Goal: Task Accomplishment & Management: Manage account settings

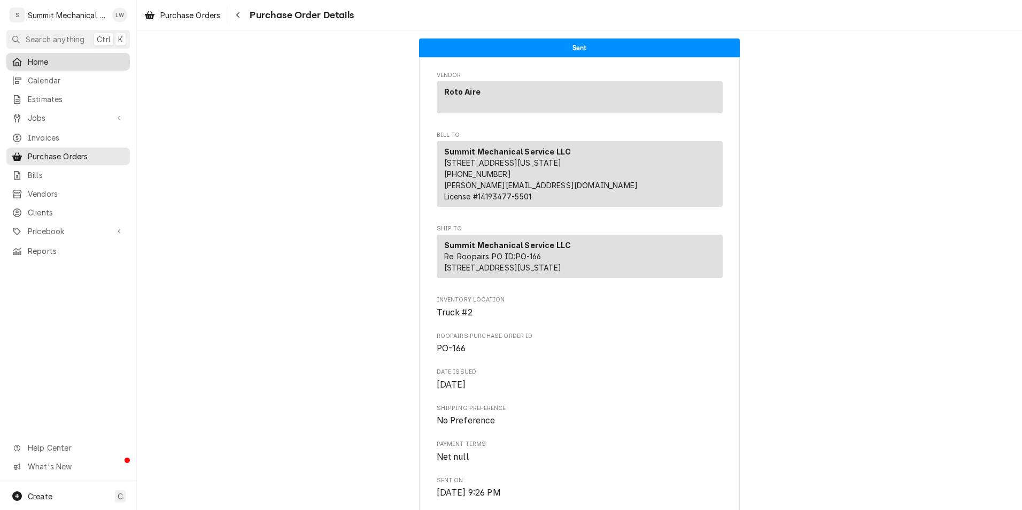
scroll to position [368, 0]
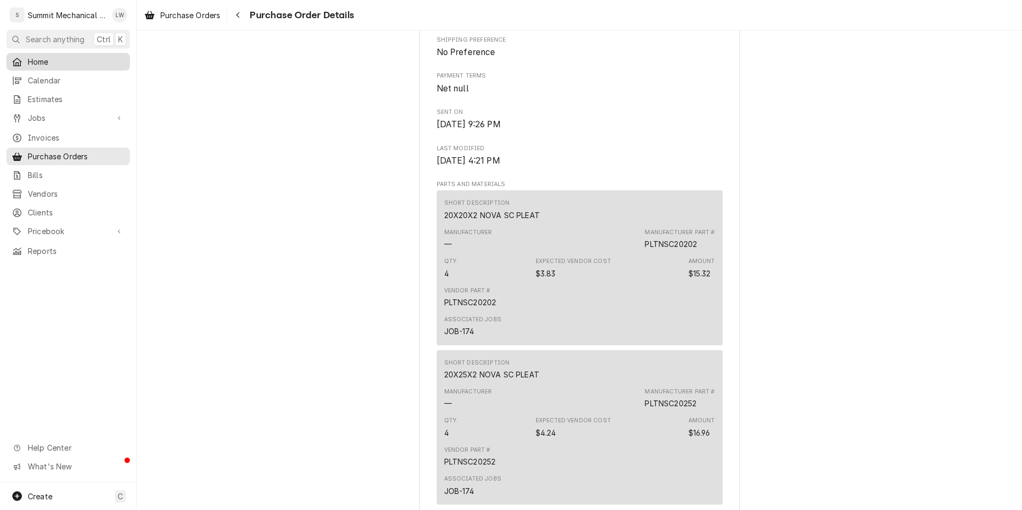
click at [33, 57] on span "Home" at bounding box center [76, 61] width 97 height 11
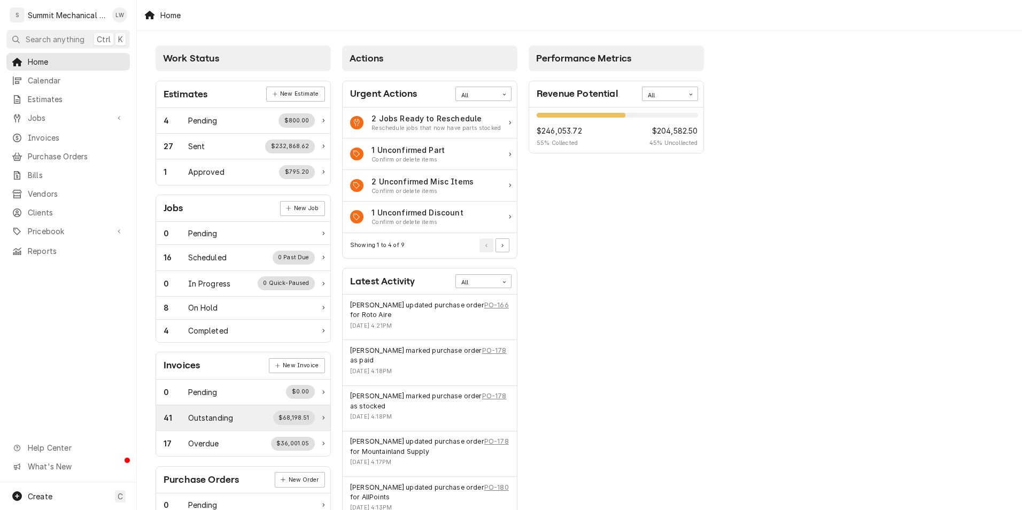
click at [210, 424] on div "41 Outstanding $68,198.51" at bounding box center [239, 418] width 151 height 14
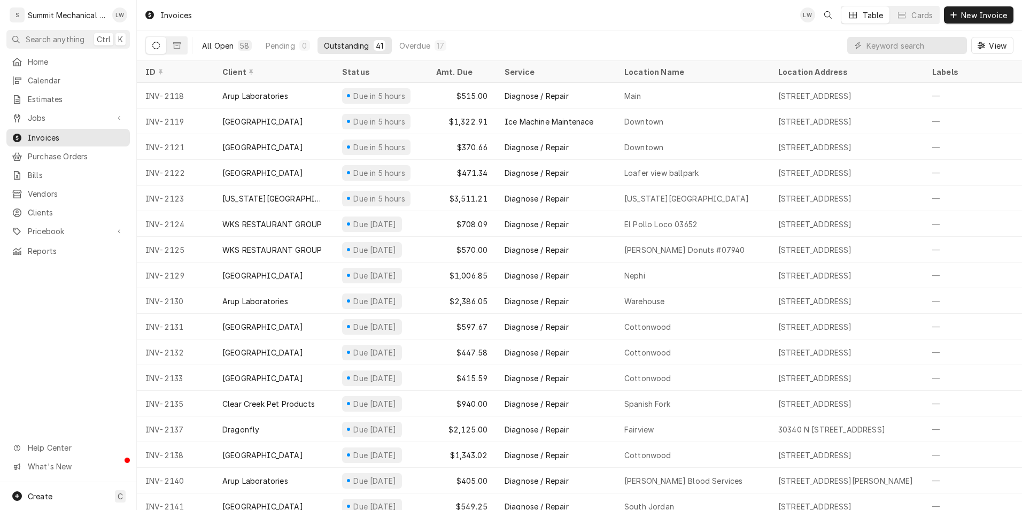
click at [217, 41] on div "All Open" at bounding box center [218, 45] width 32 height 11
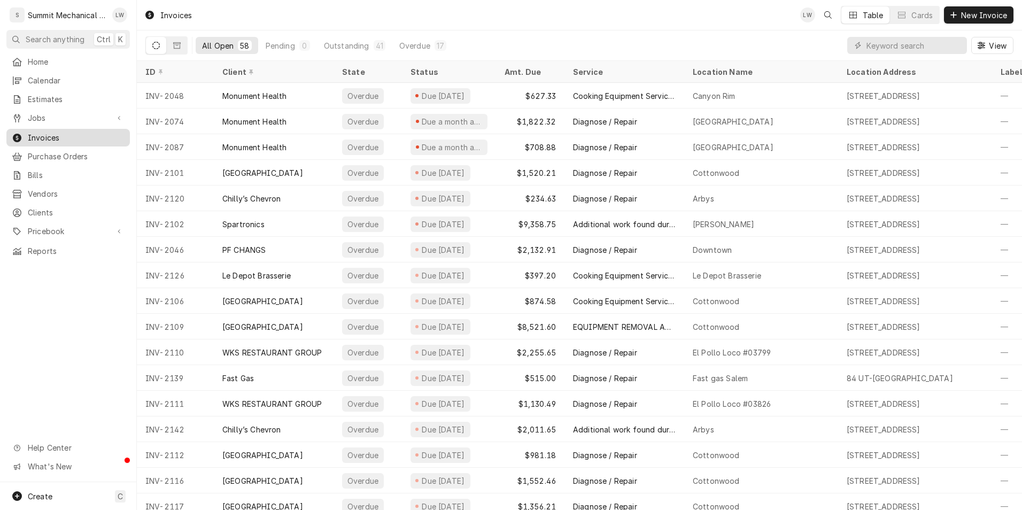
click at [60, 137] on span "Invoices" at bounding box center [76, 137] width 97 height 11
click at [40, 60] on span "Home" at bounding box center [76, 61] width 97 height 11
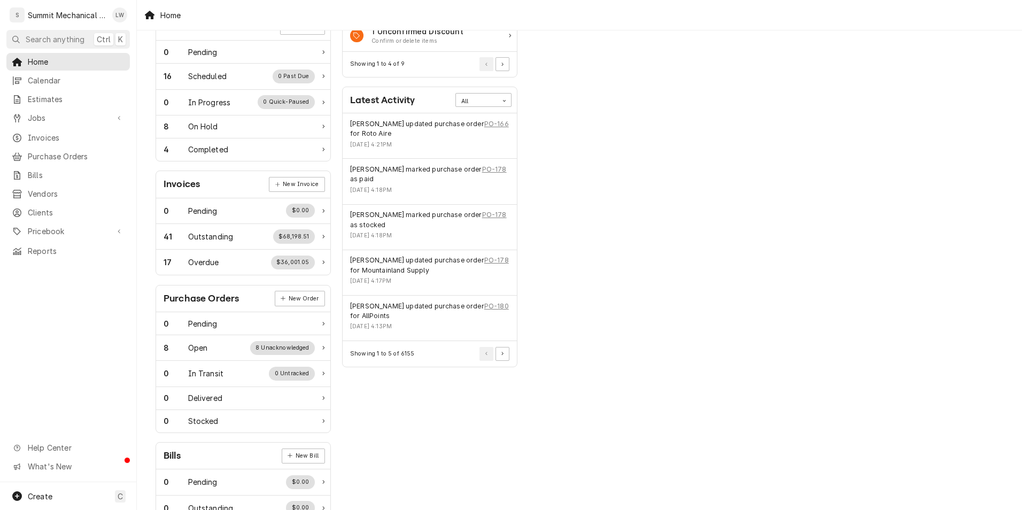
scroll to position [193, 0]
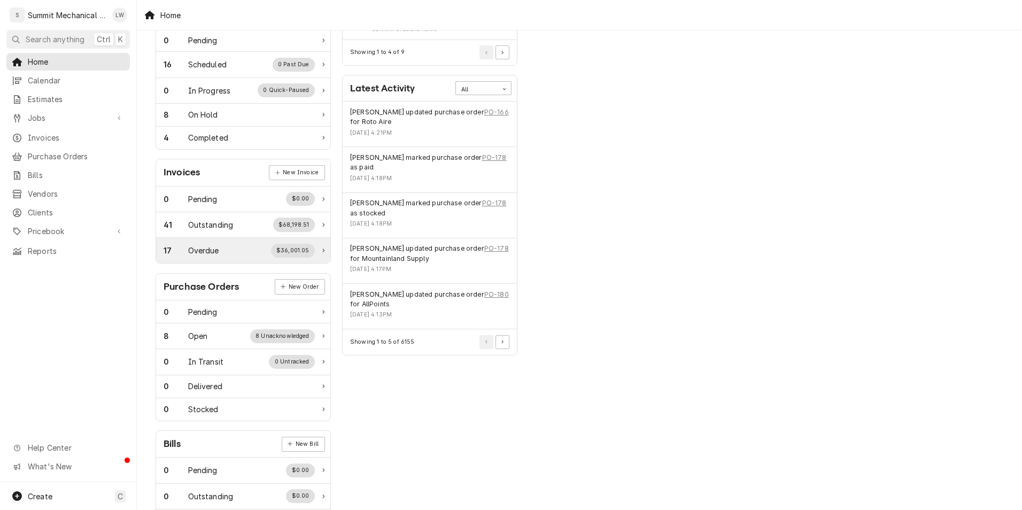
click at [200, 252] on div "Overdue" at bounding box center [203, 250] width 31 height 11
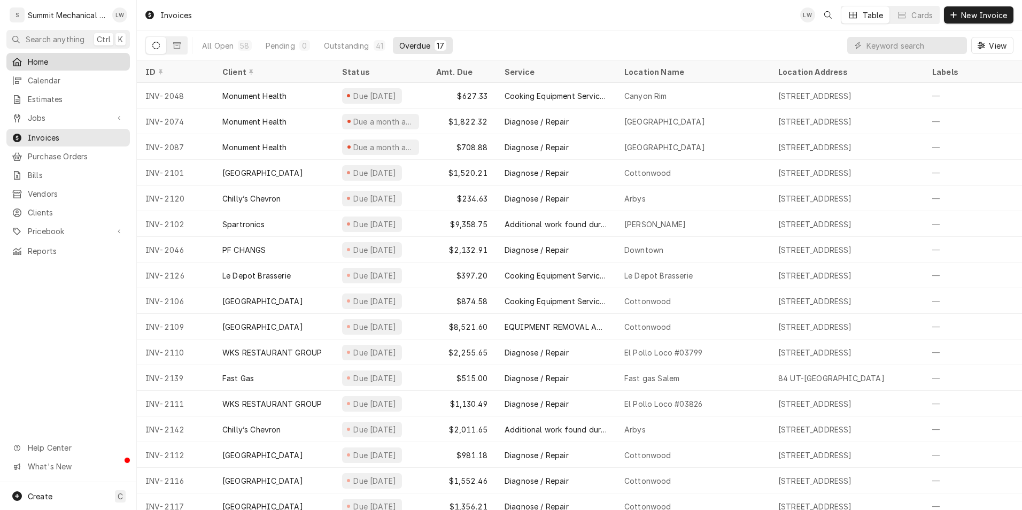
click at [56, 55] on div "Home" at bounding box center [68, 61] width 119 height 13
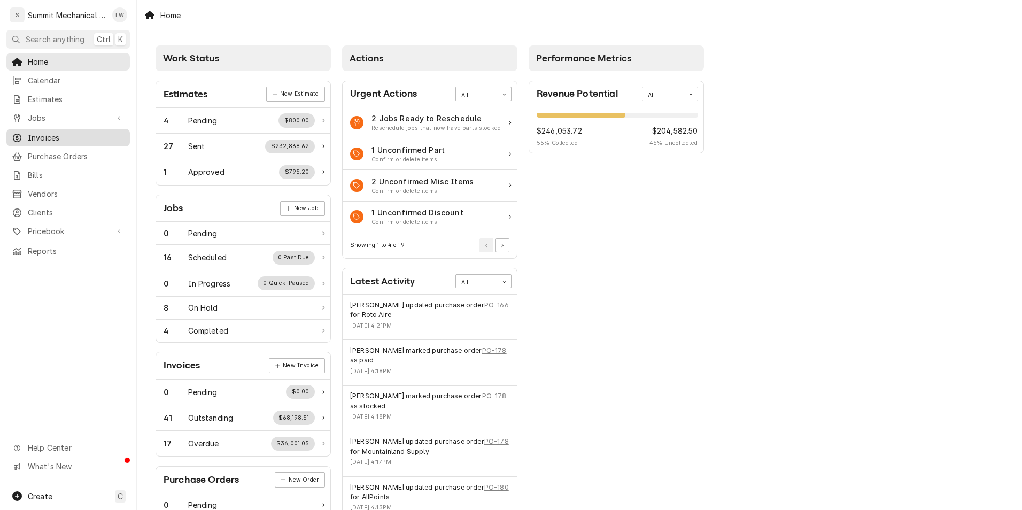
click at [59, 136] on span "Invoices" at bounding box center [76, 137] width 97 height 11
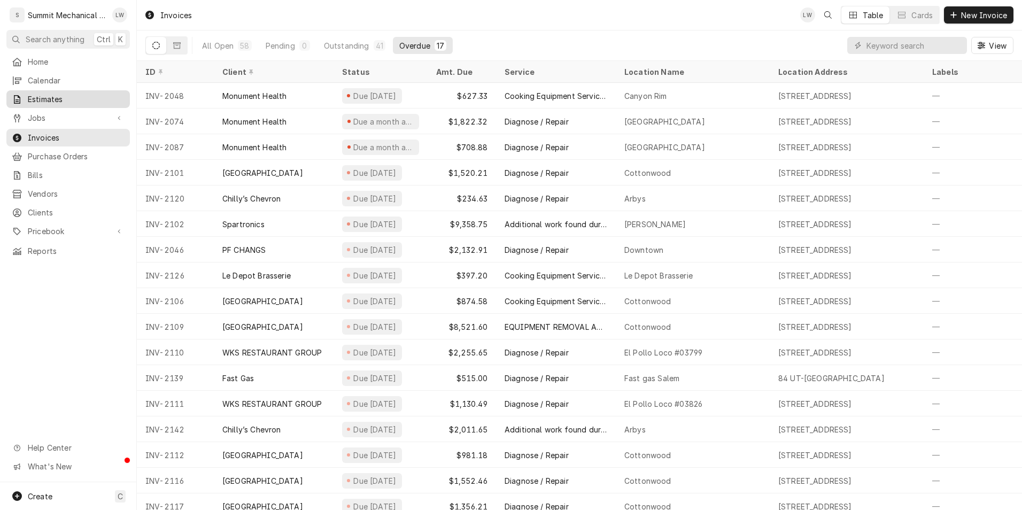
click at [44, 104] on link "Estimates" at bounding box center [67, 99] width 123 height 18
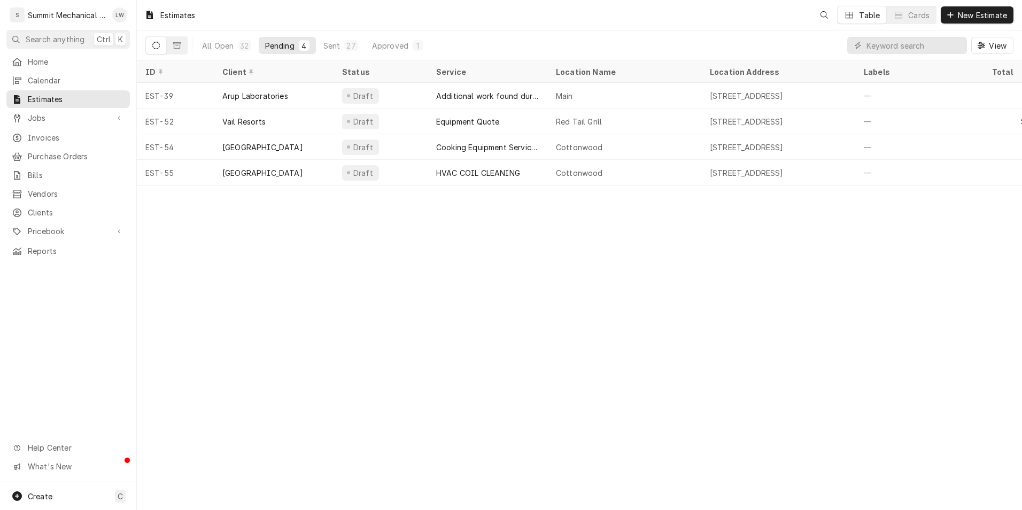
click at [48, 118] on span "Jobs" at bounding box center [68, 117] width 81 height 11
click at [43, 136] on span "Jobs" at bounding box center [76, 136] width 97 height 11
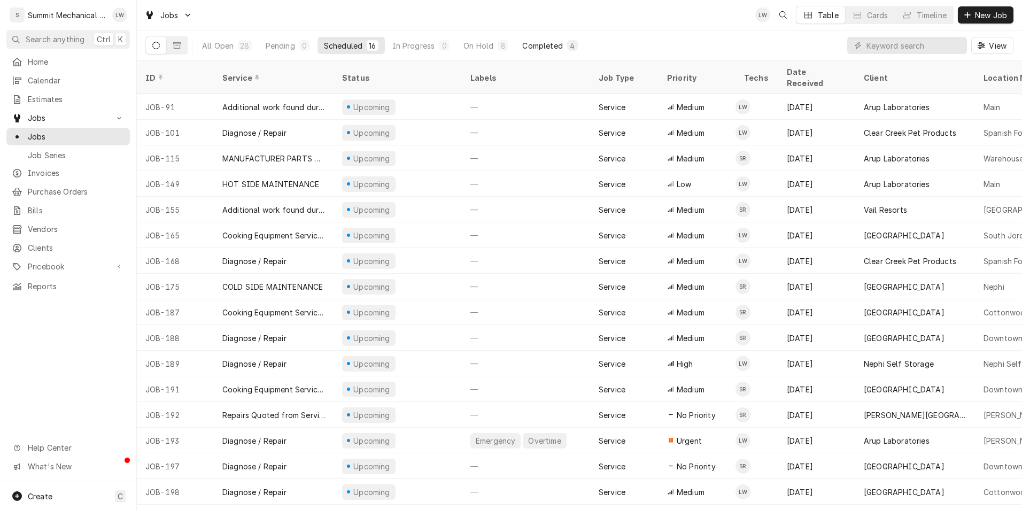
click at [529, 41] on div "Completed" at bounding box center [542, 45] width 40 height 11
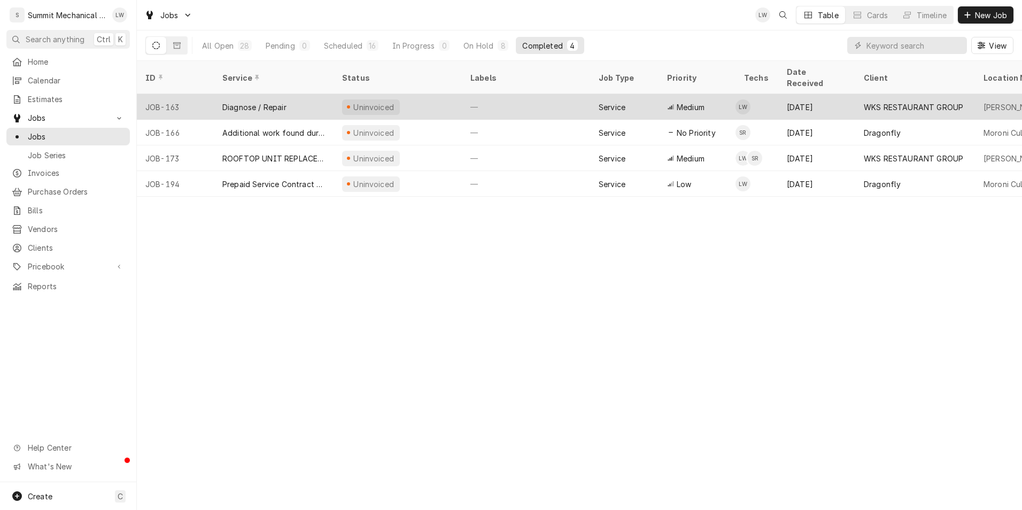
click at [504, 95] on div "—" at bounding box center [526, 107] width 128 height 26
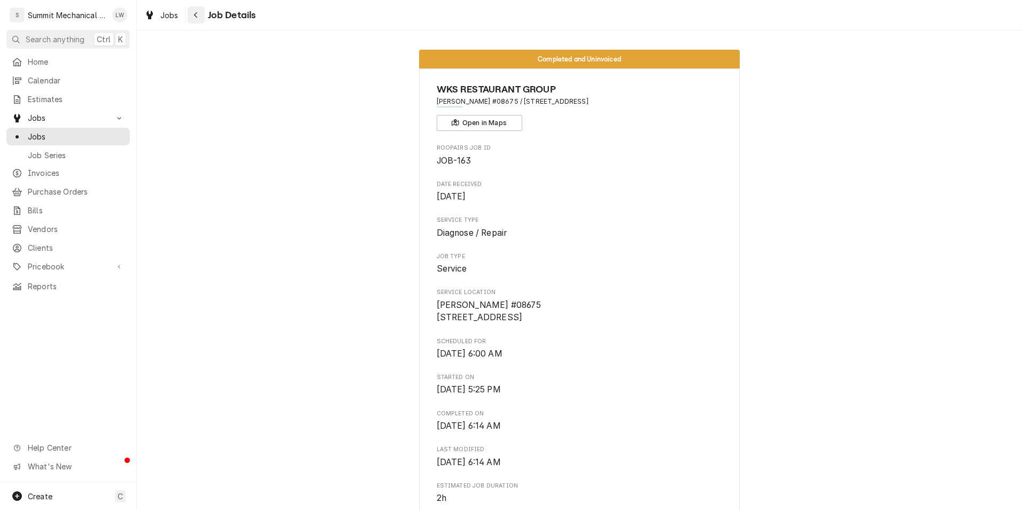
click at [198, 7] on button "Navigate back" at bounding box center [196, 14] width 17 height 17
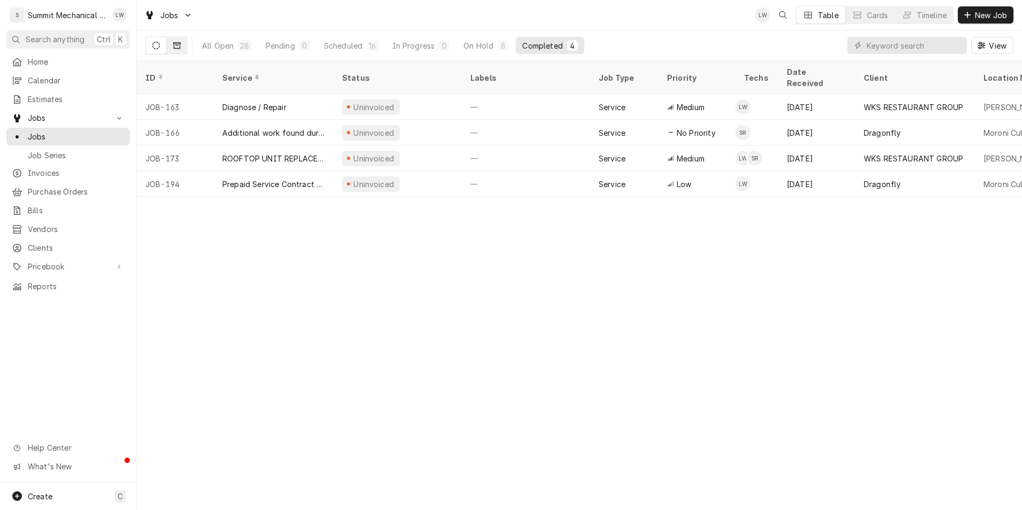
click at [175, 45] on icon "Dynamic Content Wrapper" at bounding box center [176, 45] width 7 height 7
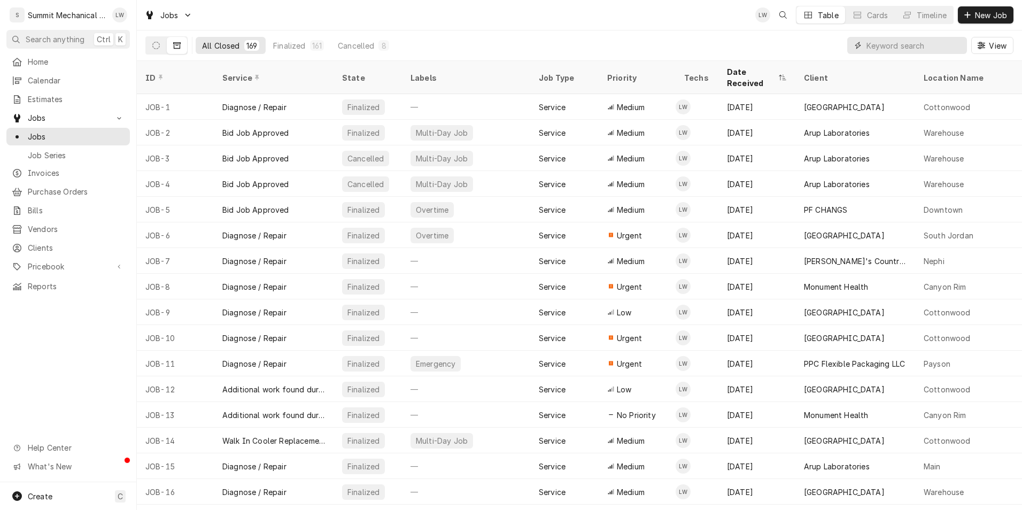
click at [941, 46] on input "Dynamic Content Wrapper" at bounding box center [914, 45] width 95 height 17
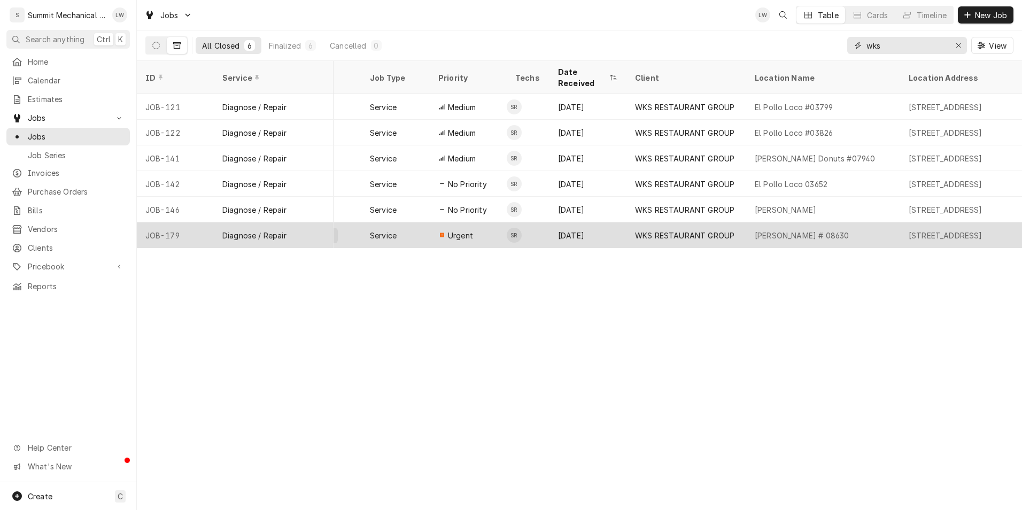
scroll to position [0, 169]
type input "wks"
click at [836, 222] on div "[PERSON_NAME] # 08630" at bounding box center [823, 235] width 154 height 26
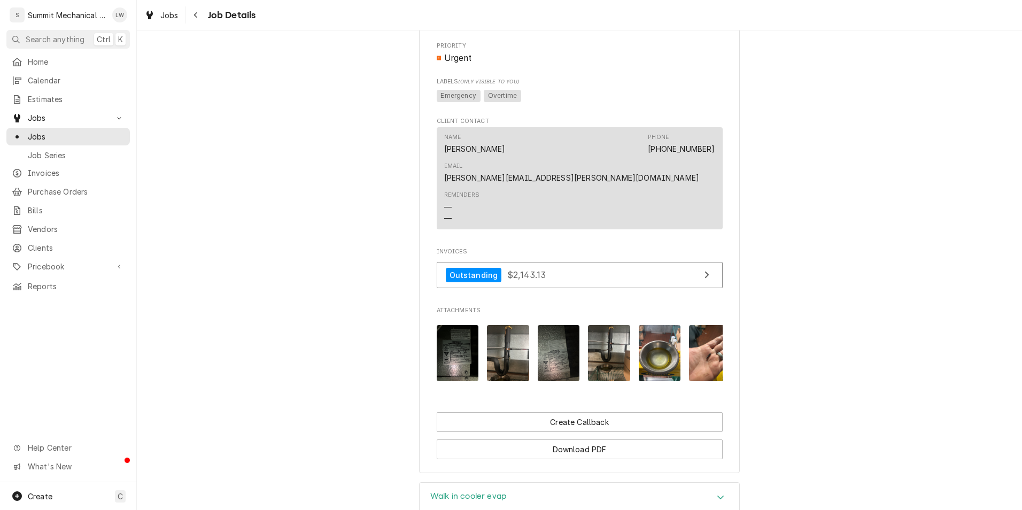
scroll to position [646, 0]
click at [593, 263] on link "Outstanding $2,143.13" at bounding box center [580, 274] width 286 height 26
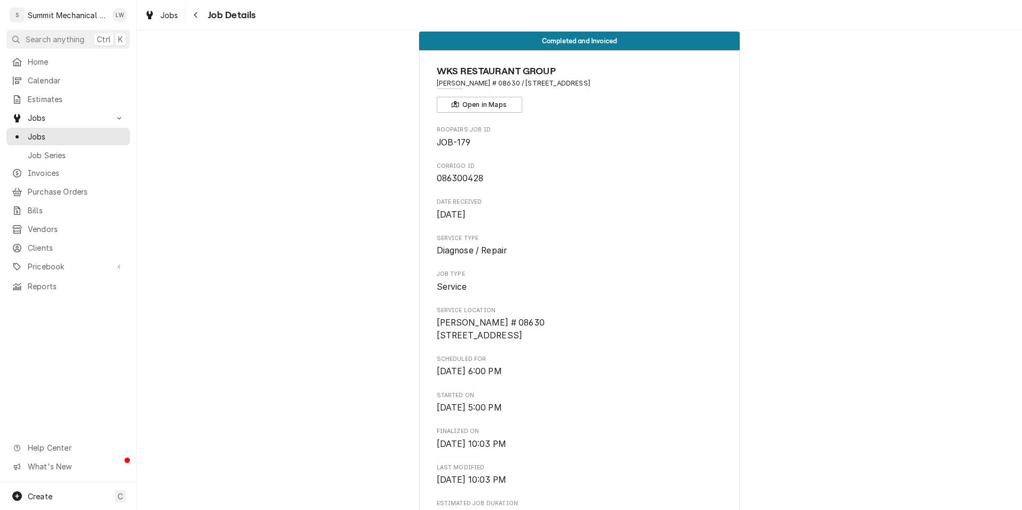
scroll to position [0, 0]
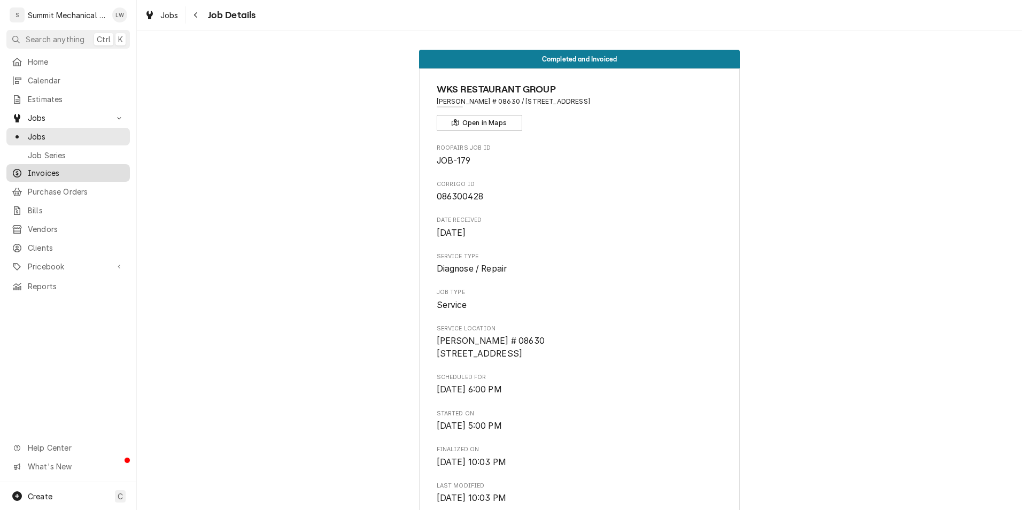
click at [60, 168] on span "Invoices" at bounding box center [76, 172] width 97 height 11
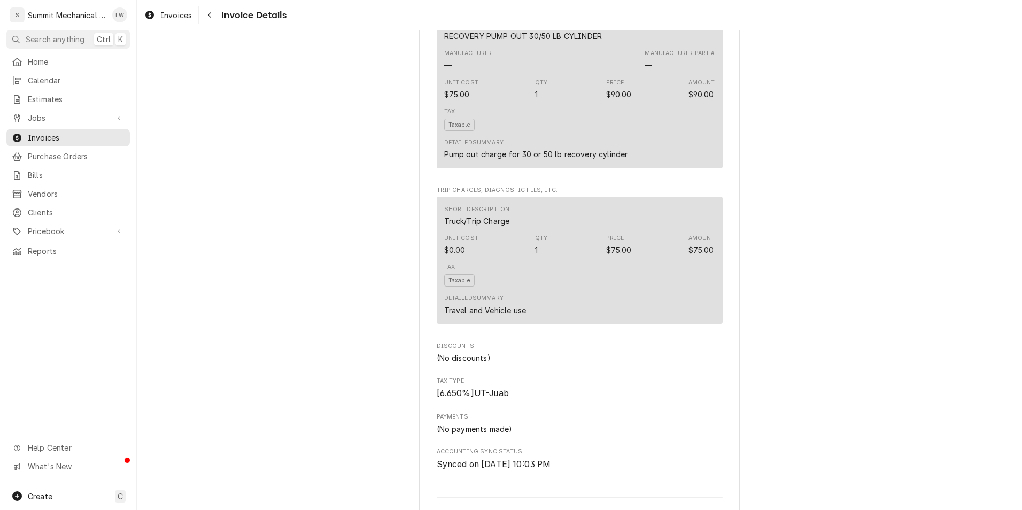
scroll to position [2192, 0]
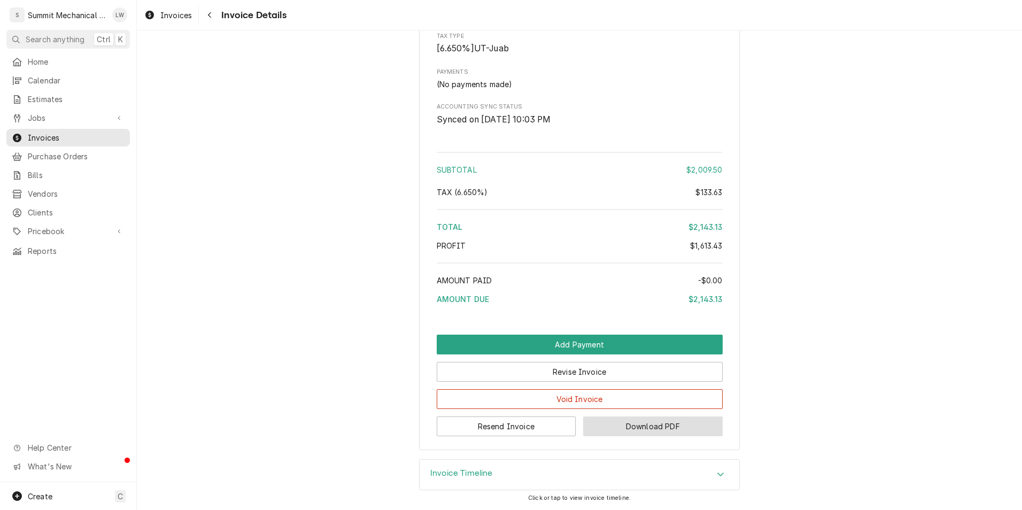
click at [625, 423] on button "Download PDF" at bounding box center [653, 426] width 140 height 20
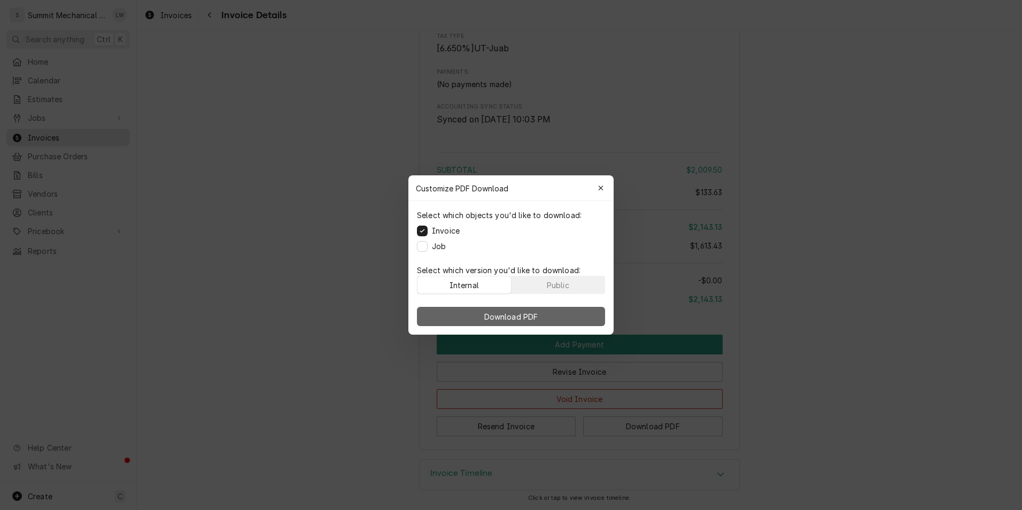
click at [511, 317] on span "Download PDF" at bounding box center [511, 316] width 58 height 11
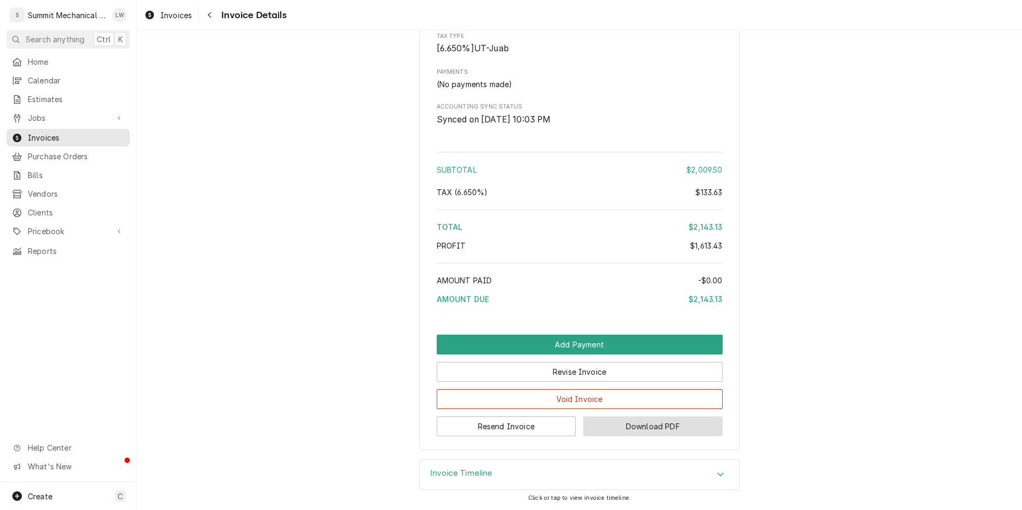
click at [648, 426] on button "Download PDF" at bounding box center [653, 426] width 140 height 20
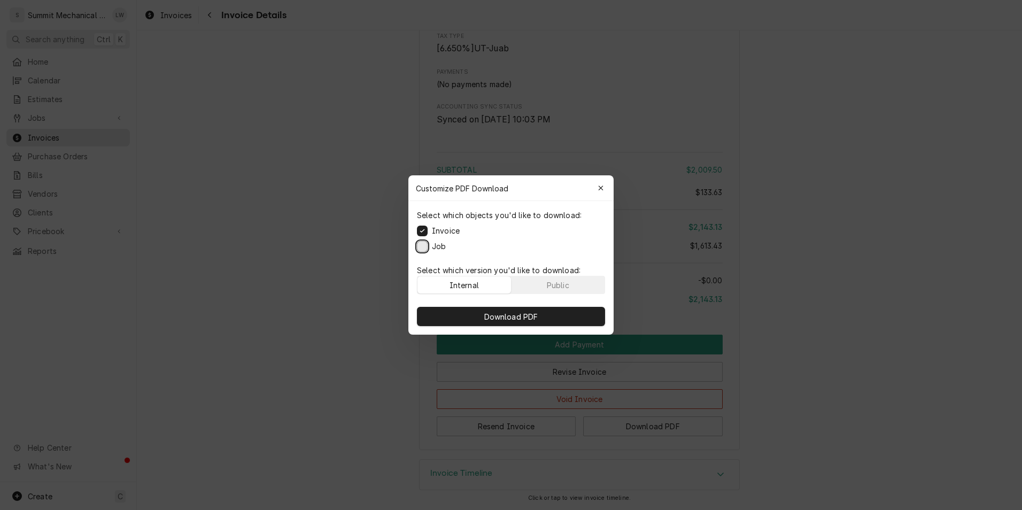
click at [421, 248] on button "Job" at bounding box center [422, 246] width 11 height 11
click at [530, 275] on p "Select which version you'd like to download:" at bounding box center [511, 270] width 188 height 11
click at [531, 283] on button "Public" at bounding box center [559, 284] width 94 height 17
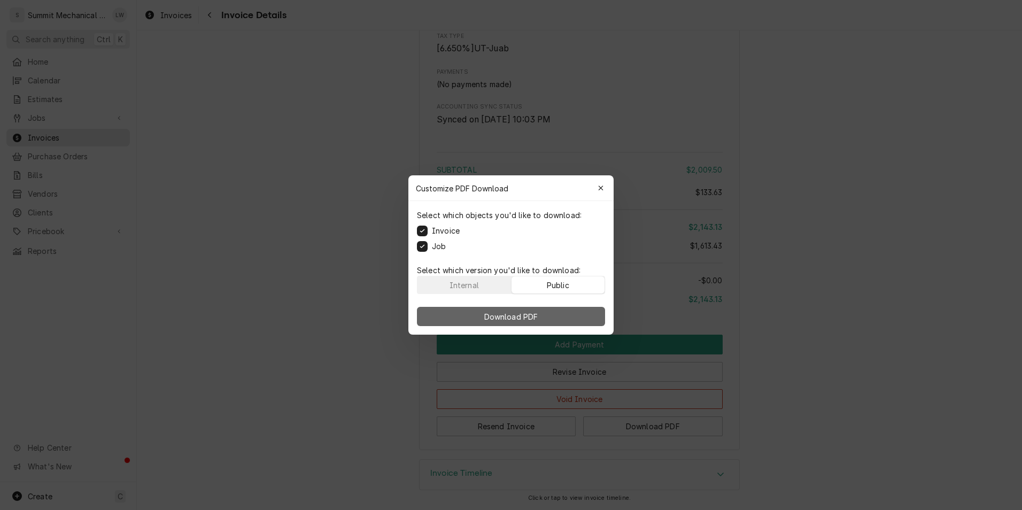
click at [527, 307] on button "Download PDF" at bounding box center [511, 316] width 188 height 19
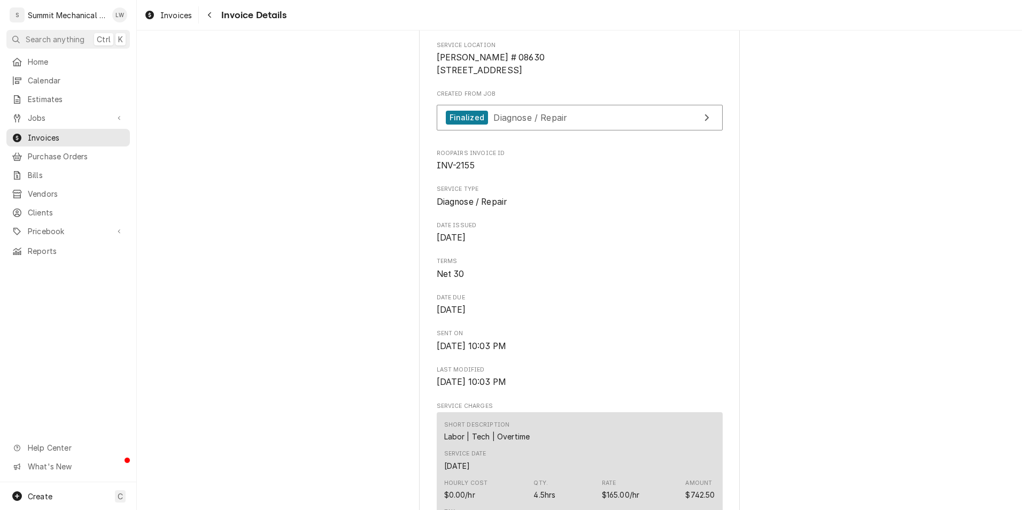
scroll to position [0, 0]
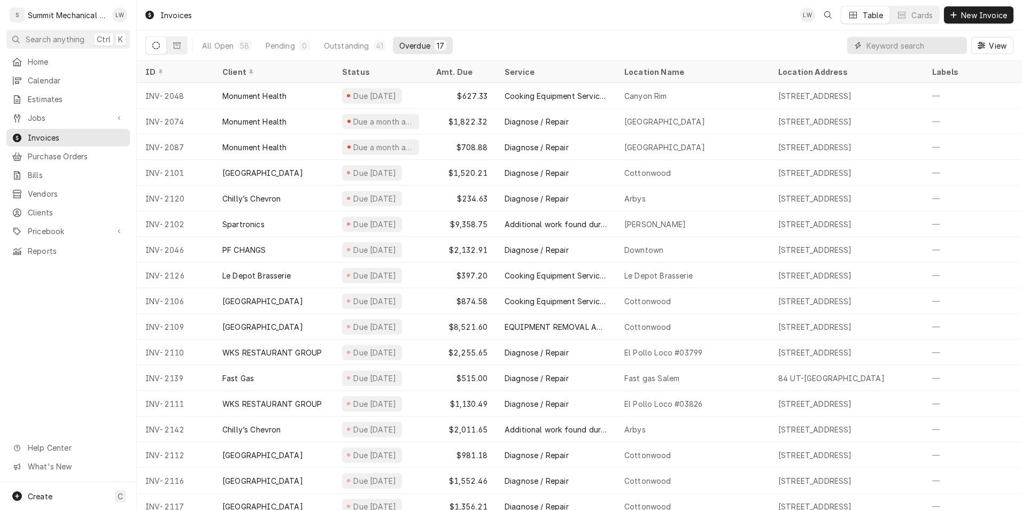
click at [889, 37] on input "Dynamic Content Wrapper" at bounding box center [914, 45] width 95 height 17
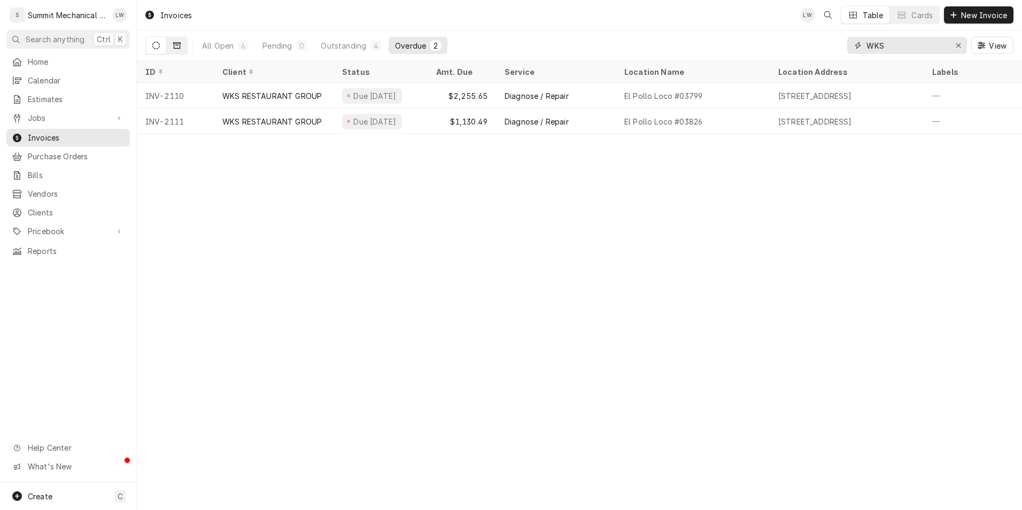
type input "WKS"
click at [177, 43] on icon "Dynamic Content Wrapper" at bounding box center [176, 45] width 7 height 7
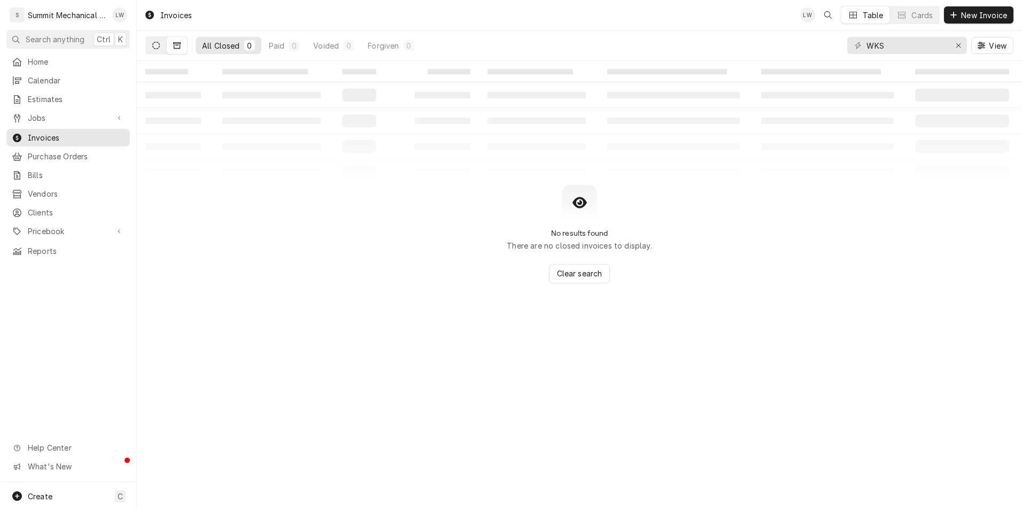
click at [155, 49] on icon "Dynamic Content Wrapper" at bounding box center [155, 45] width 7 height 7
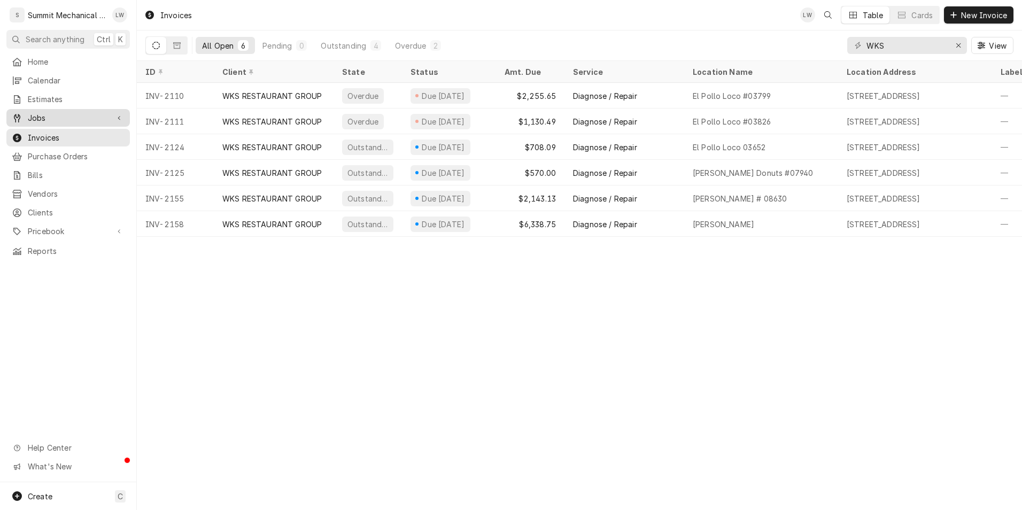
click at [45, 112] on span "Jobs" at bounding box center [68, 117] width 81 height 11
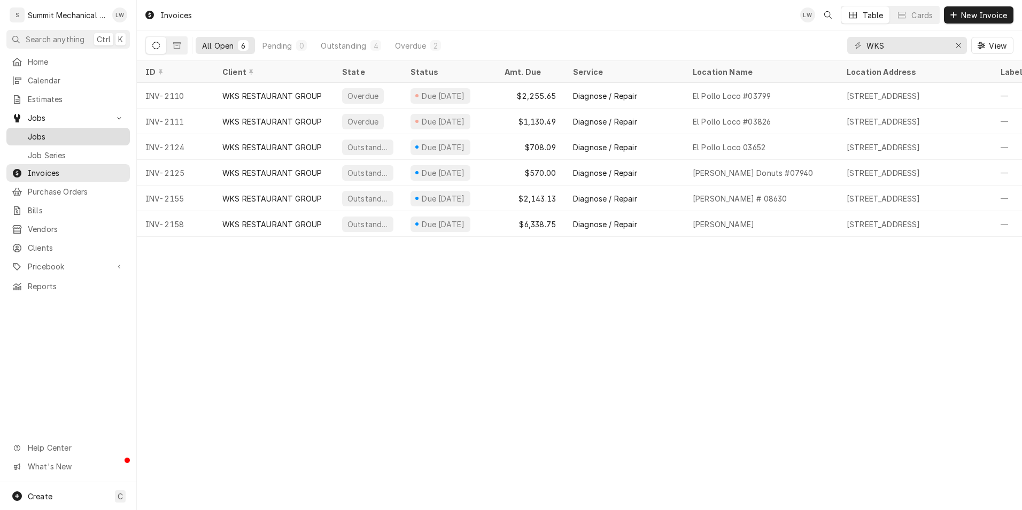
click at [63, 133] on span "Jobs" at bounding box center [76, 136] width 97 height 11
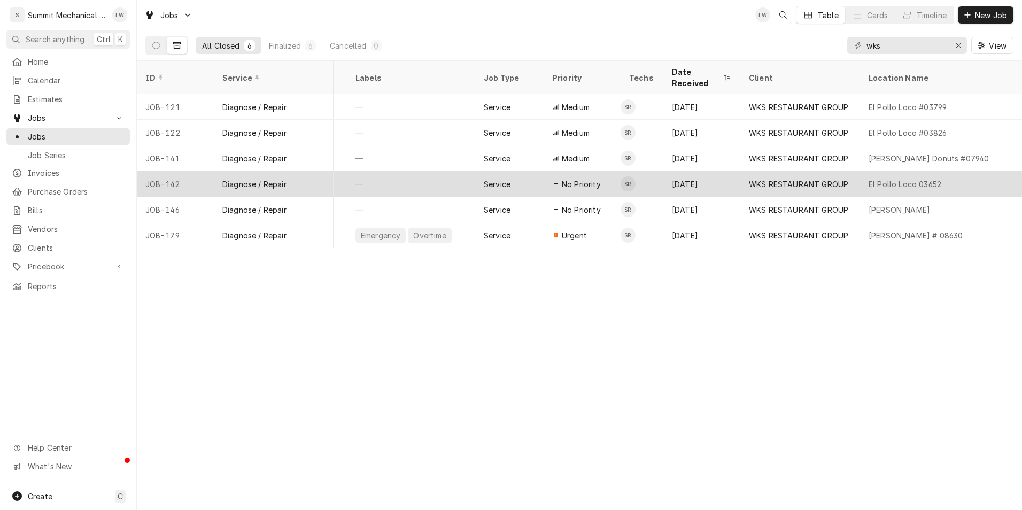
scroll to position [0, 56]
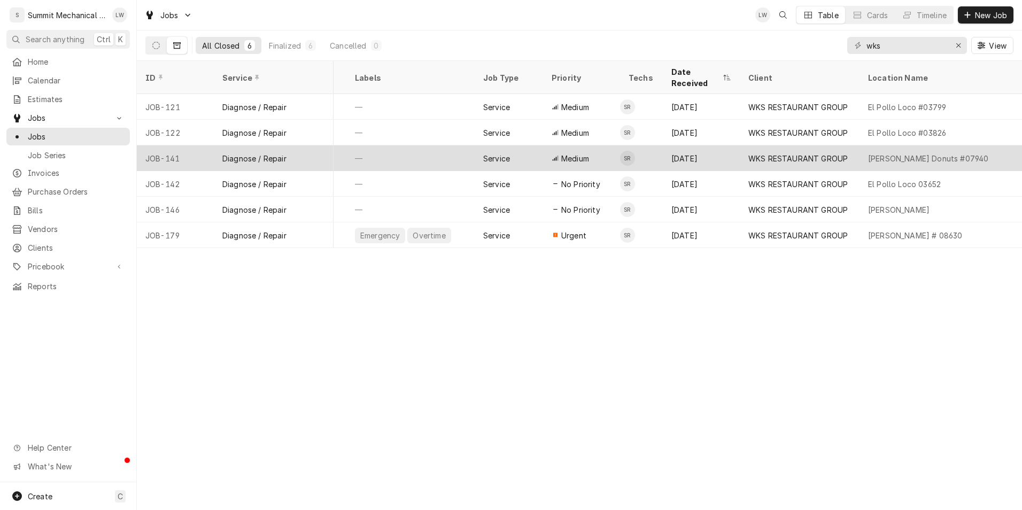
click at [772, 153] on div "WKS RESTAURANT GROUP" at bounding box center [797, 158] width 99 height 11
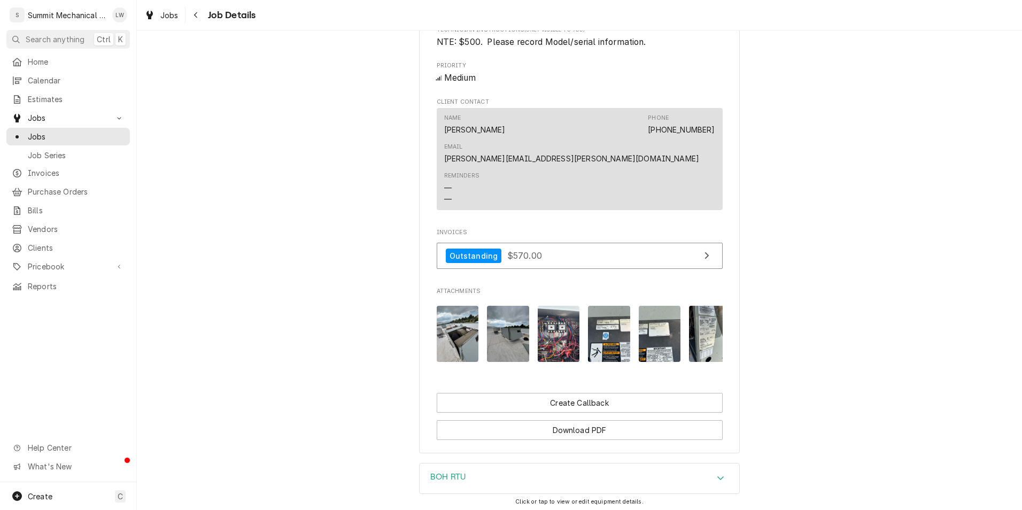
scroll to position [604, 0]
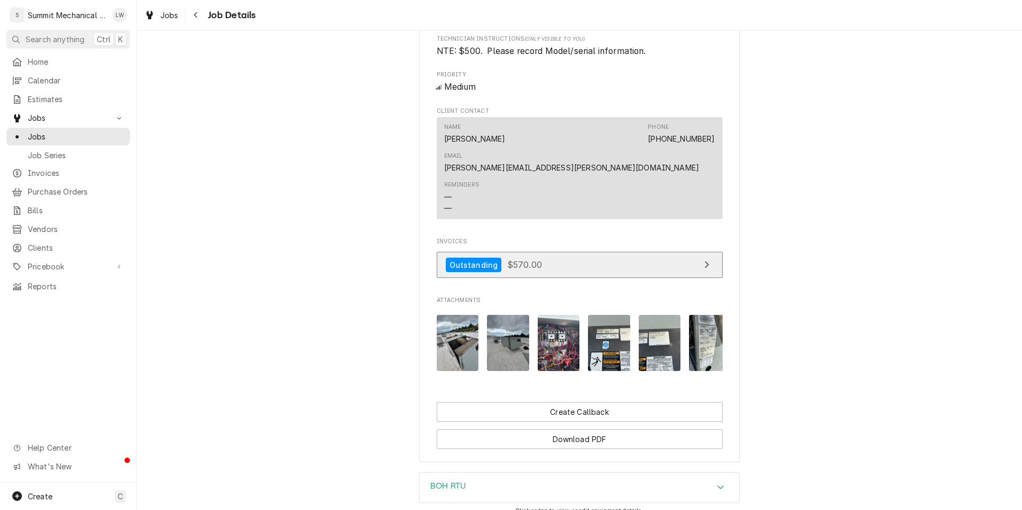
click at [580, 252] on link "Outstanding $570.00" at bounding box center [580, 265] width 286 height 26
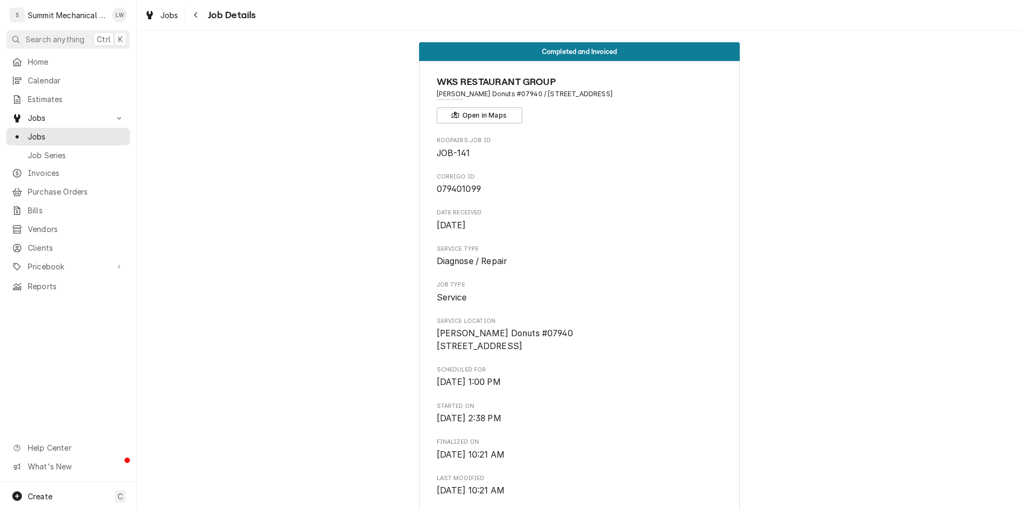
scroll to position [0, 0]
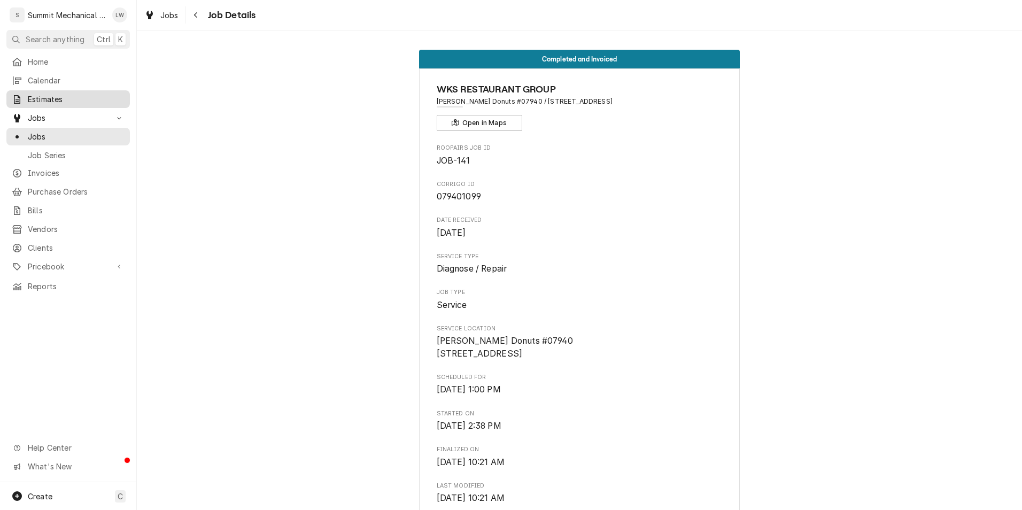
click at [52, 100] on span "Estimates" at bounding box center [76, 99] width 97 height 11
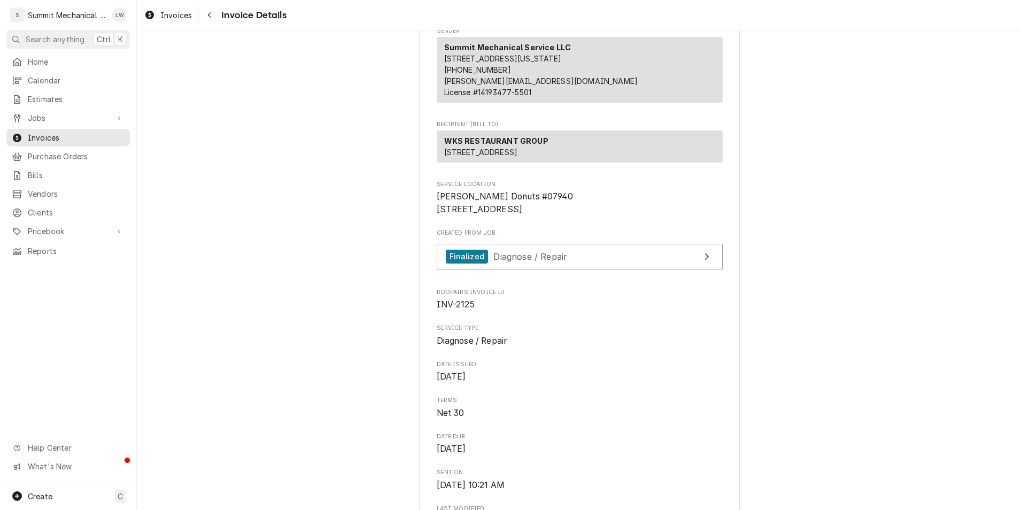
scroll to position [58, 0]
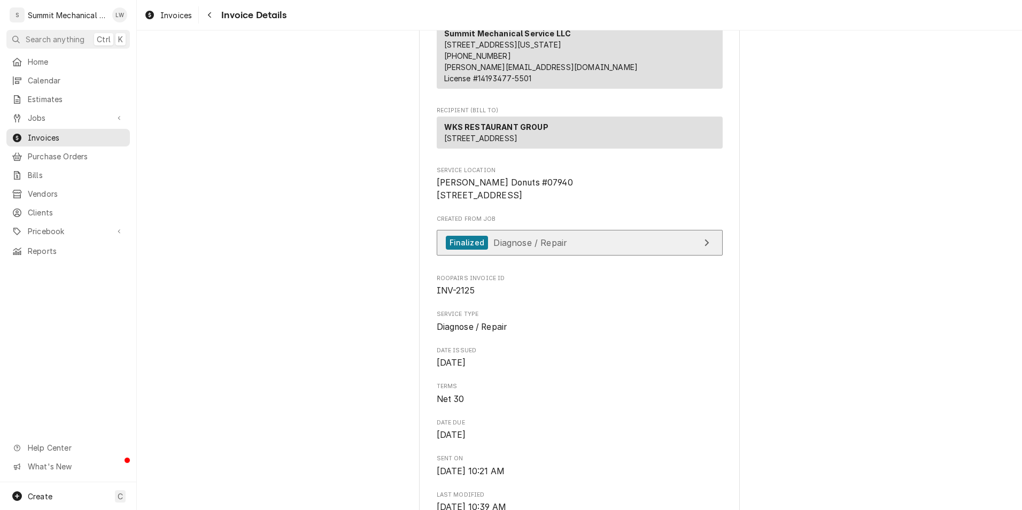
click at [583, 256] on link "Finalized Diagnose / Repair" at bounding box center [580, 243] width 286 height 26
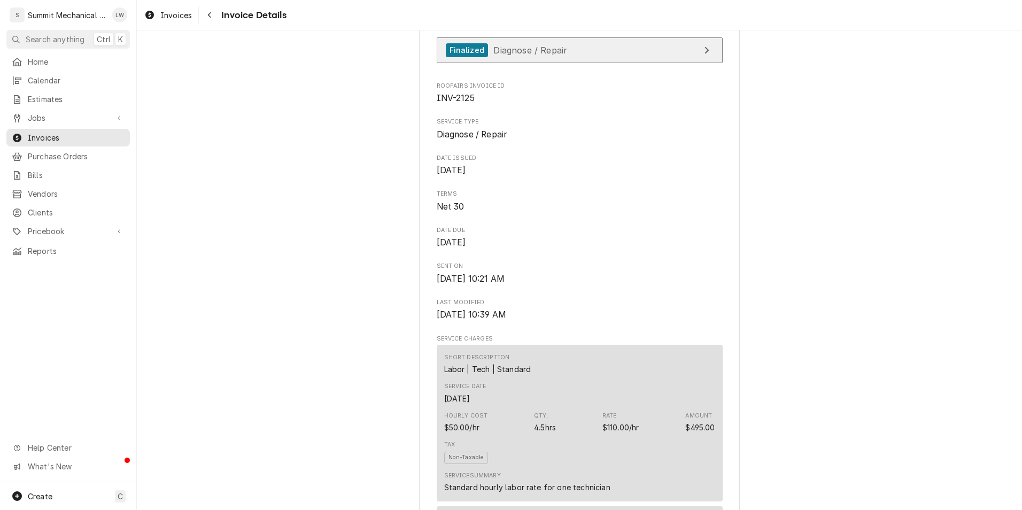
scroll to position [0, 0]
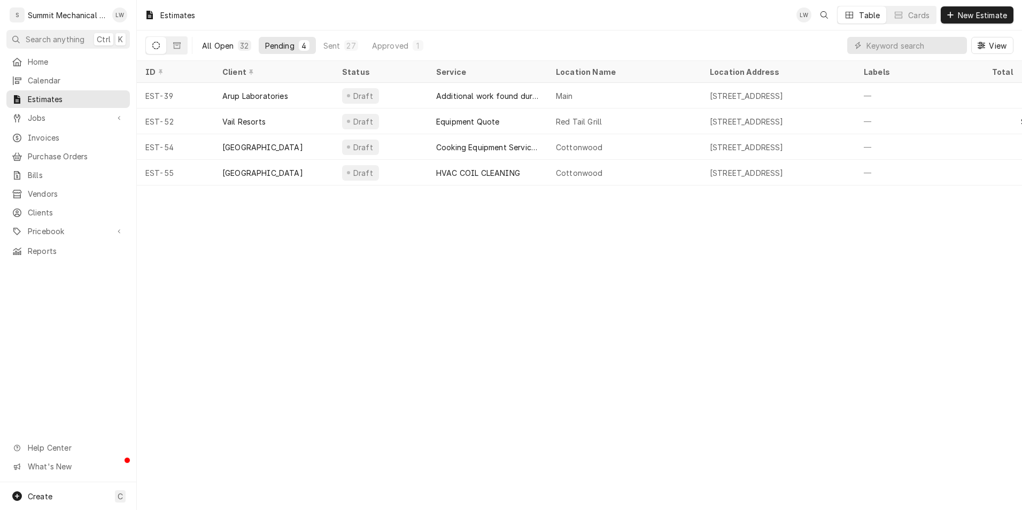
click at [217, 43] on div "All Open" at bounding box center [218, 45] width 32 height 11
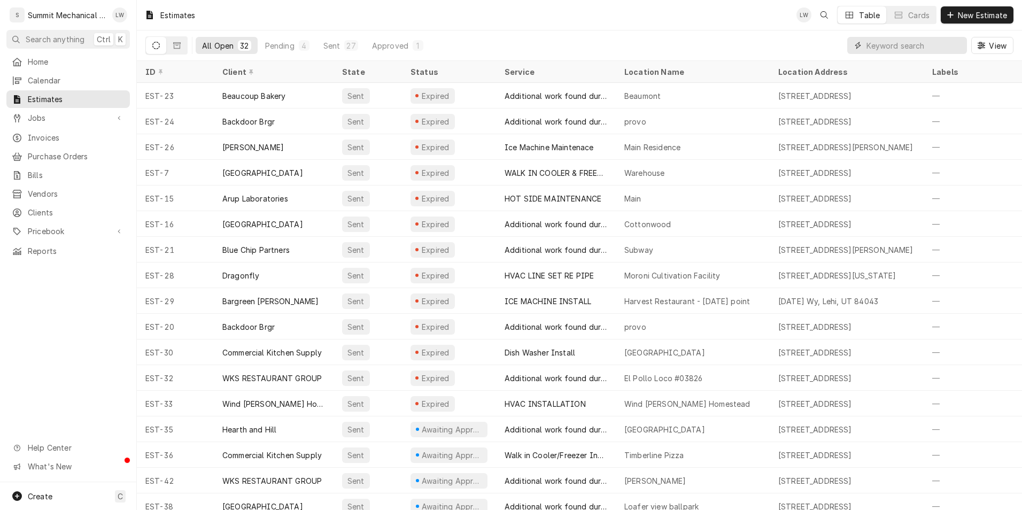
click at [897, 43] on input "Dynamic Content Wrapper" at bounding box center [914, 45] width 95 height 17
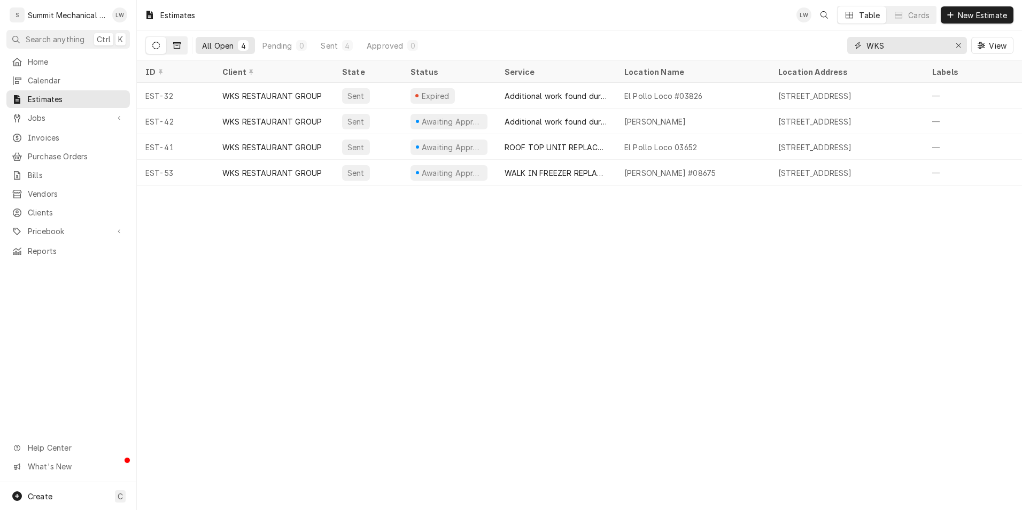
type input "WKS"
click at [174, 42] on icon "Dynamic Content Wrapper" at bounding box center [176, 45] width 7 height 7
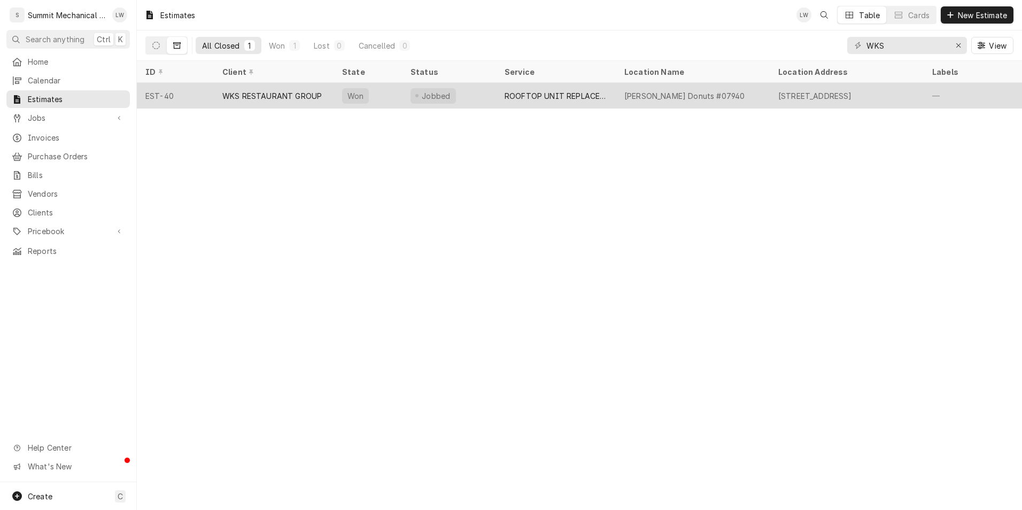
click at [250, 94] on div "WKS RESTAURANT GROUP" at bounding box center [271, 95] width 99 height 11
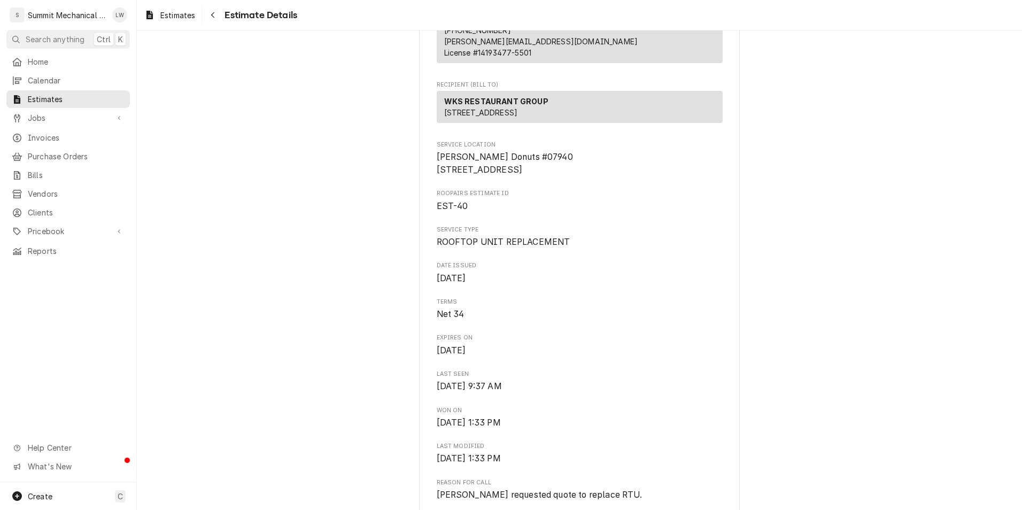
scroll to position [16, 0]
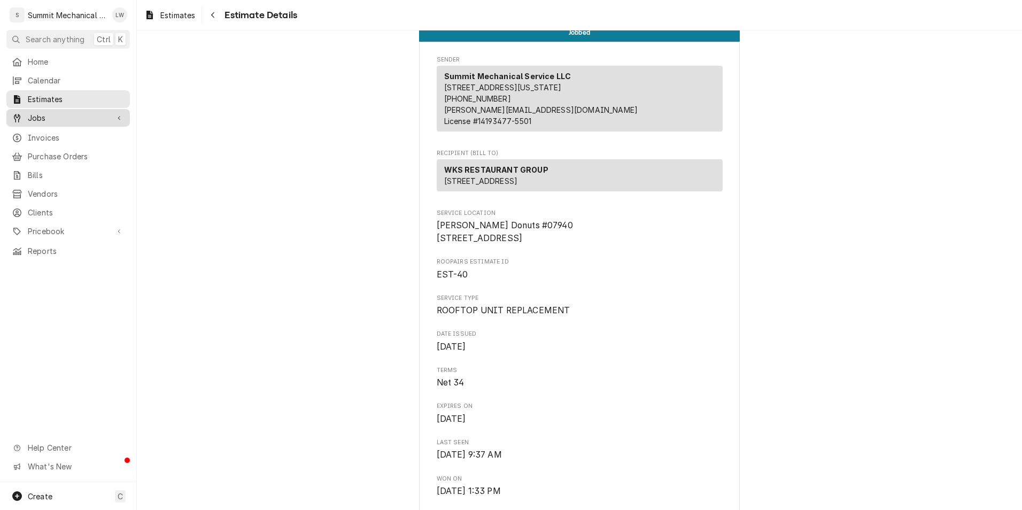
click at [40, 118] on span "Jobs" at bounding box center [68, 117] width 81 height 11
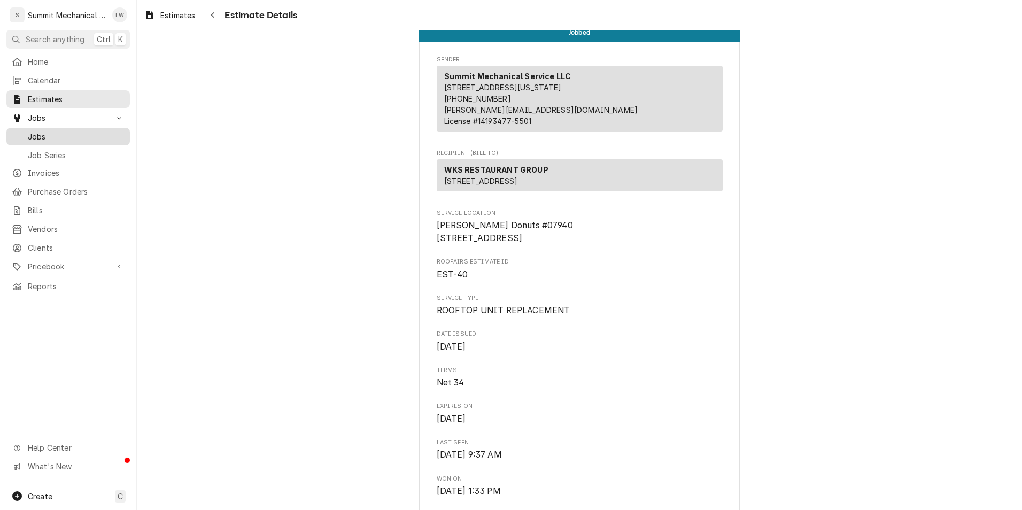
click at [57, 131] on span "Jobs" at bounding box center [76, 136] width 97 height 11
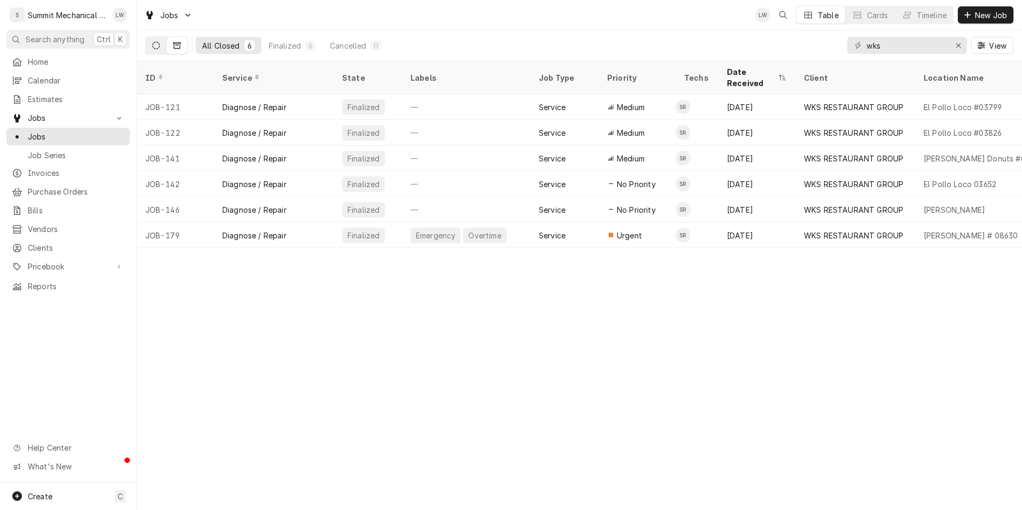
click at [155, 39] on button "Dynamic Content Wrapper" at bounding box center [156, 45] width 20 height 17
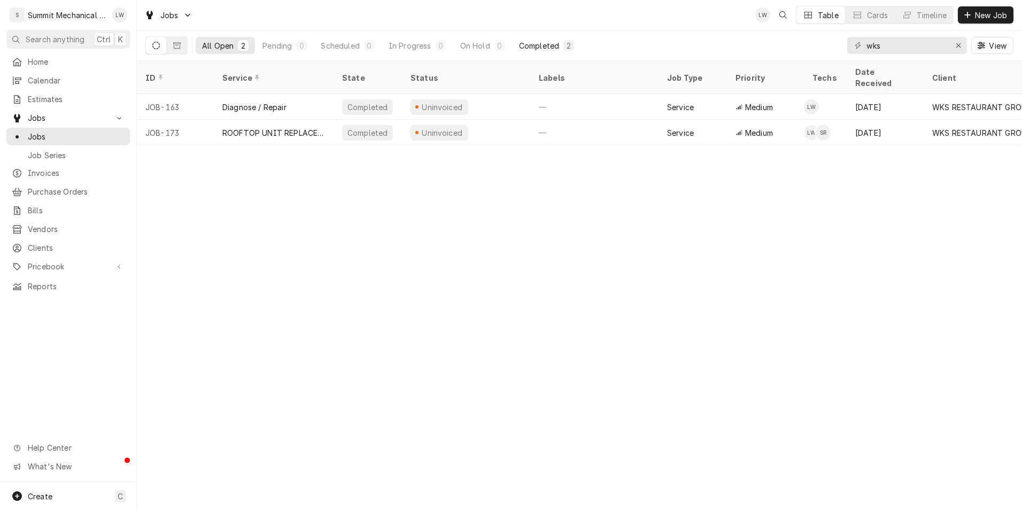
click at [540, 45] on div "Completed" at bounding box center [539, 45] width 40 height 11
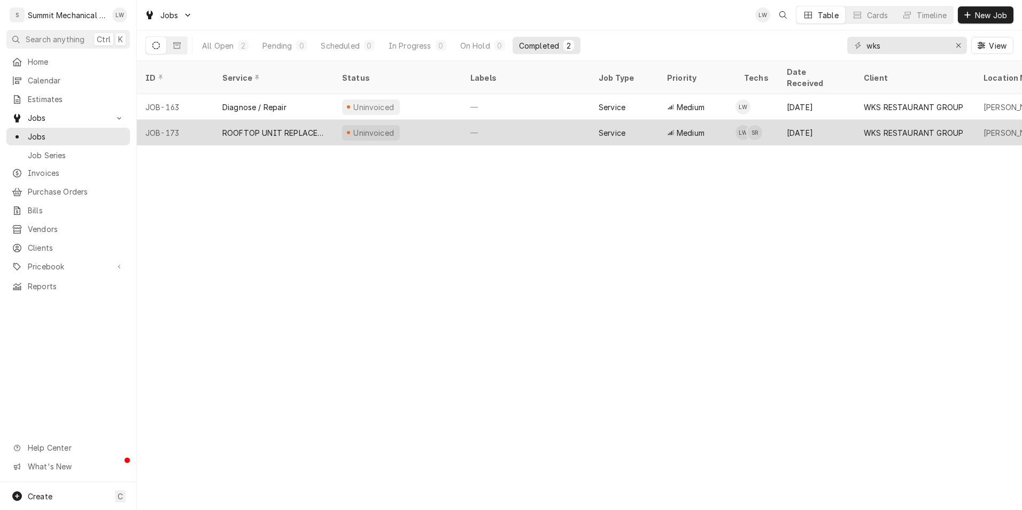
click at [293, 120] on div "ROOFTOP UNIT REPLACEMENT" at bounding box center [274, 133] width 120 height 26
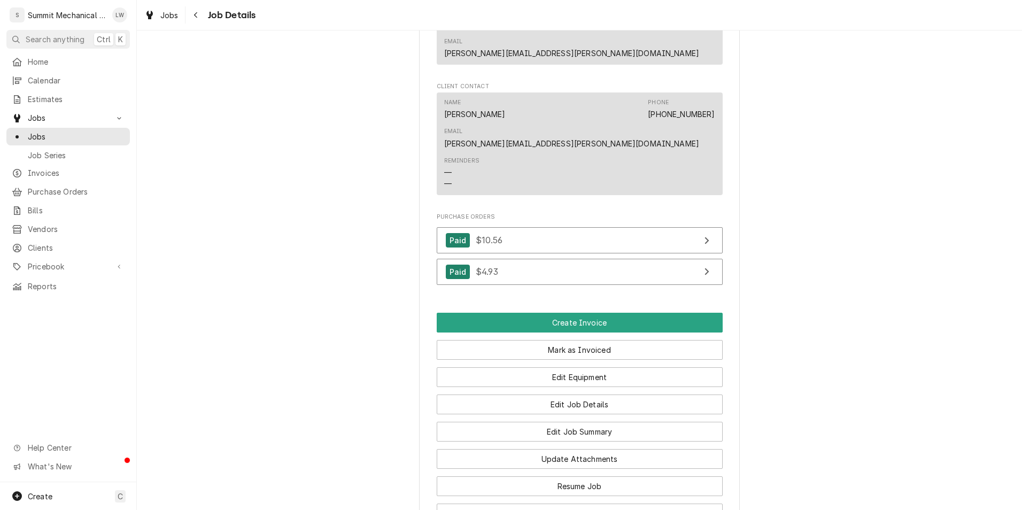
scroll to position [793, 0]
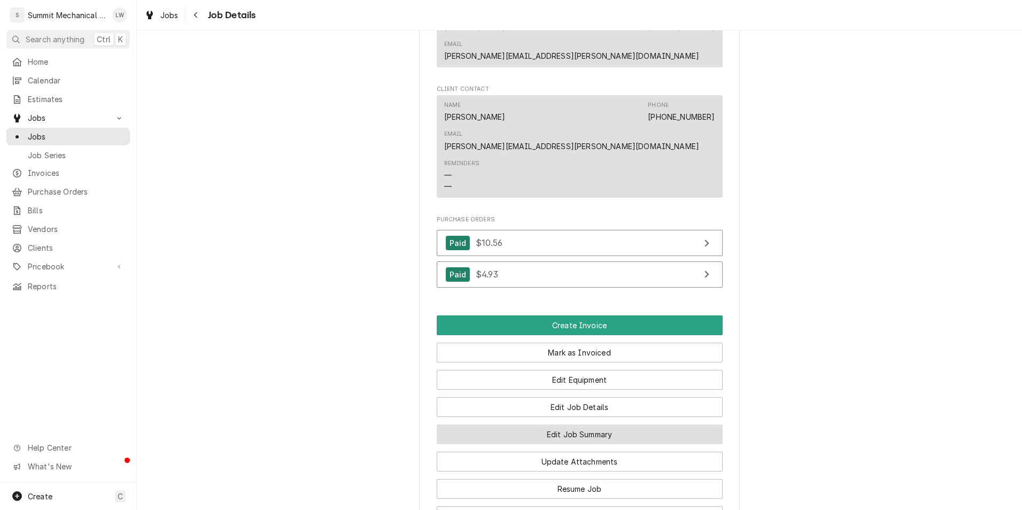
click at [611, 424] on button "Edit Job Summary" at bounding box center [580, 434] width 286 height 20
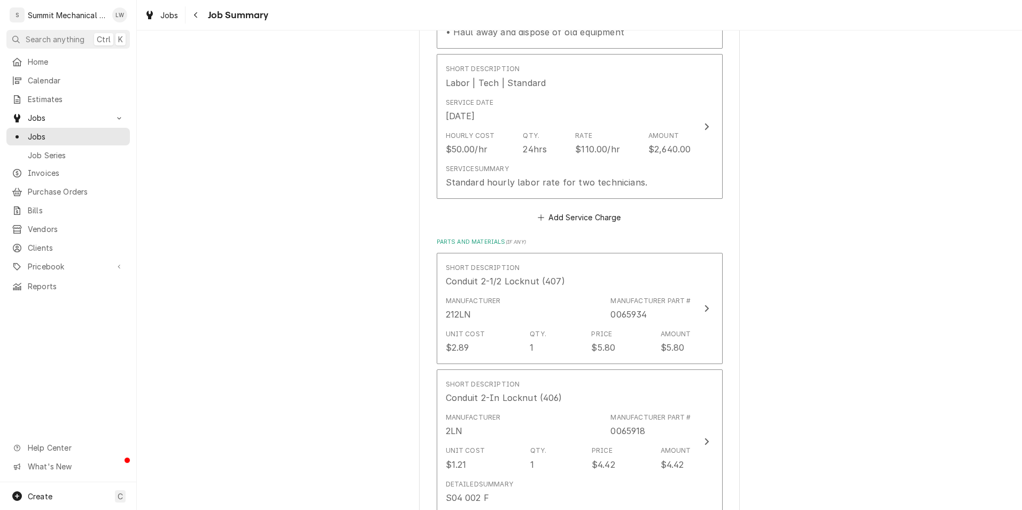
scroll to position [835, 0]
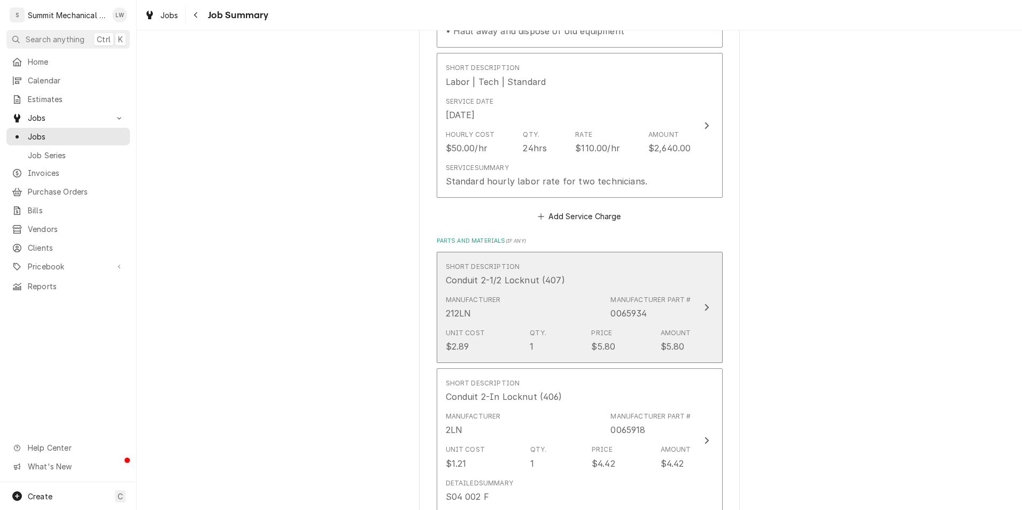
click at [582, 315] on div "Manufacturer 212LN Manufacturer Part # 0065934" at bounding box center [568, 307] width 245 height 33
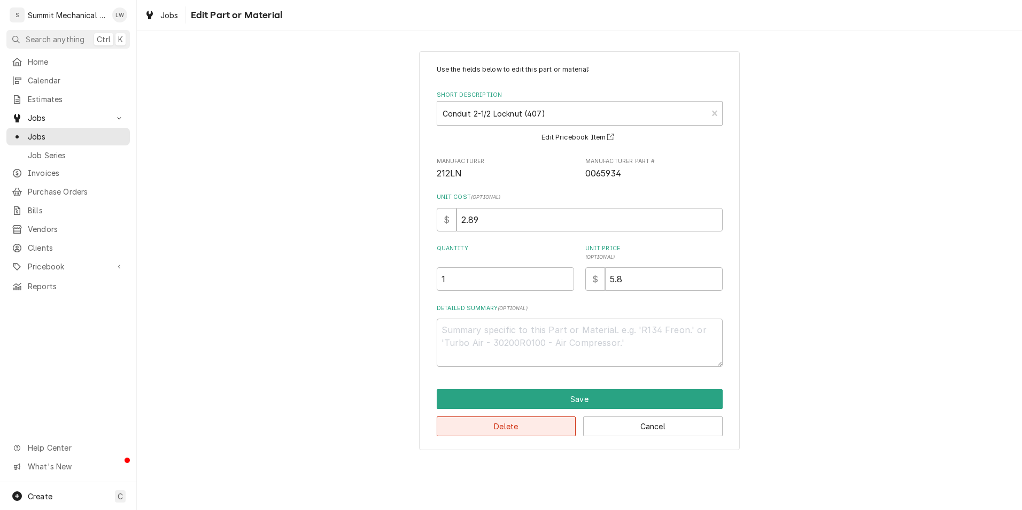
click at [554, 426] on button "Delete" at bounding box center [507, 426] width 140 height 20
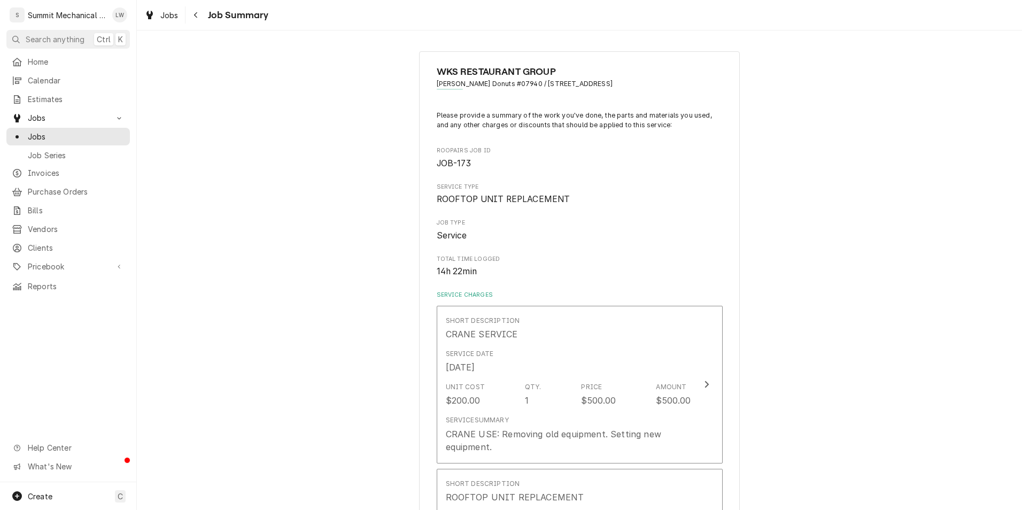
scroll to position [861, 0]
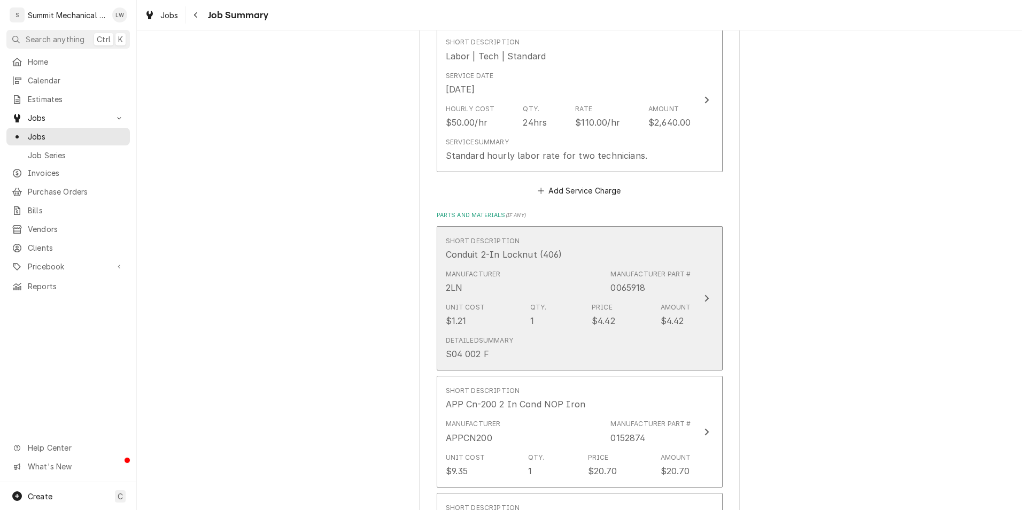
click at [586, 298] on div "Unit Cost $1.21 Qty. 1 Price $4.42 Amount $4.42" at bounding box center [568, 314] width 245 height 33
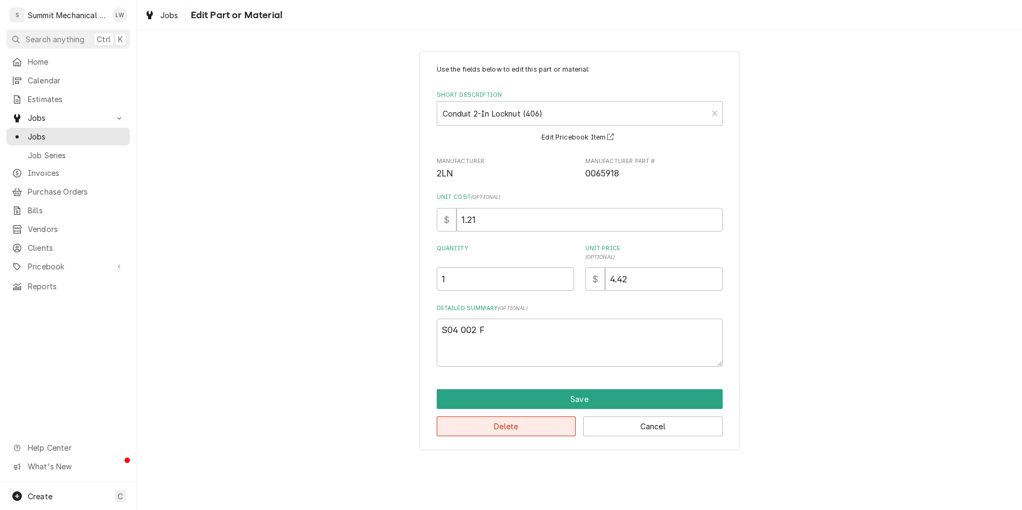
click at [507, 430] on button "Delete" at bounding box center [507, 426] width 140 height 20
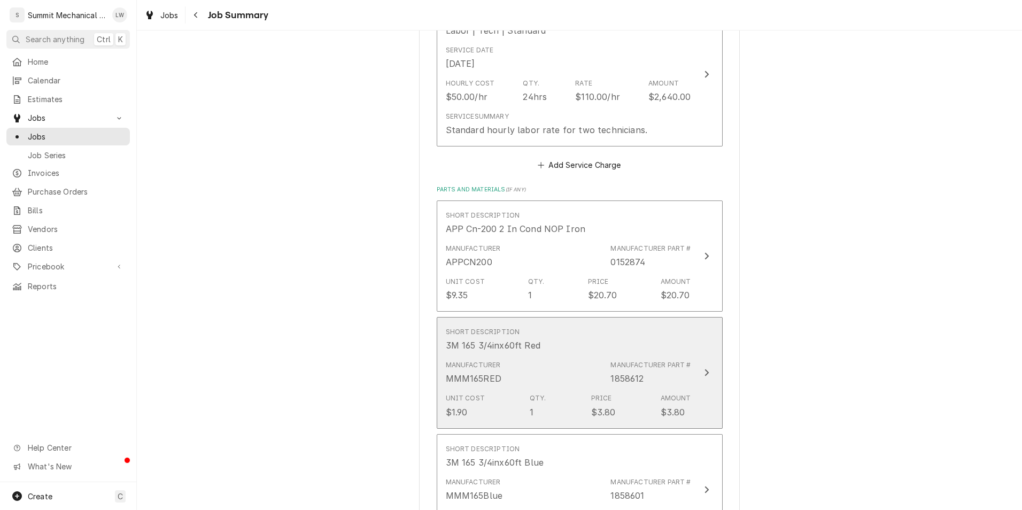
scroll to position [946, 0]
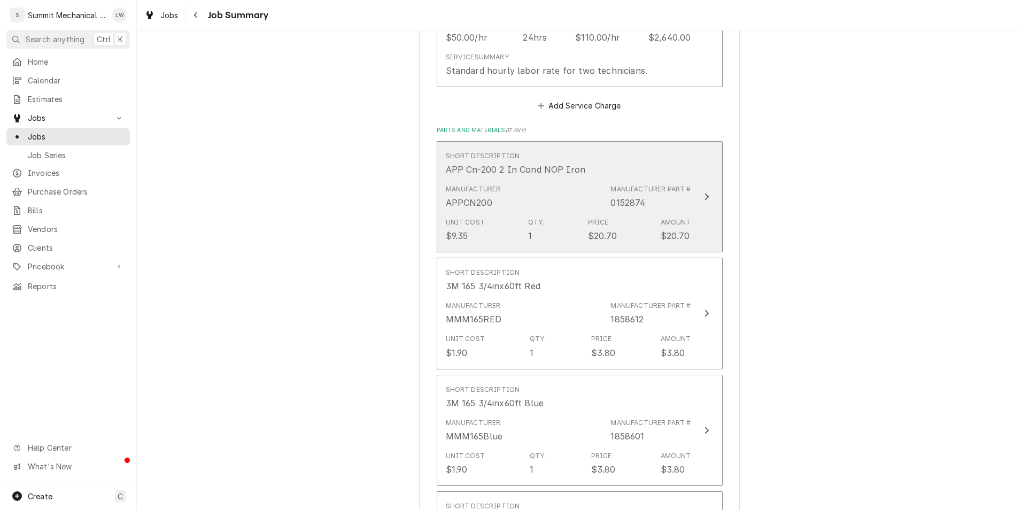
click at [486, 226] on div "Unit Cost $9.35 Qty. 1 Price $20.70 Amount $20.70" at bounding box center [568, 229] width 245 height 33
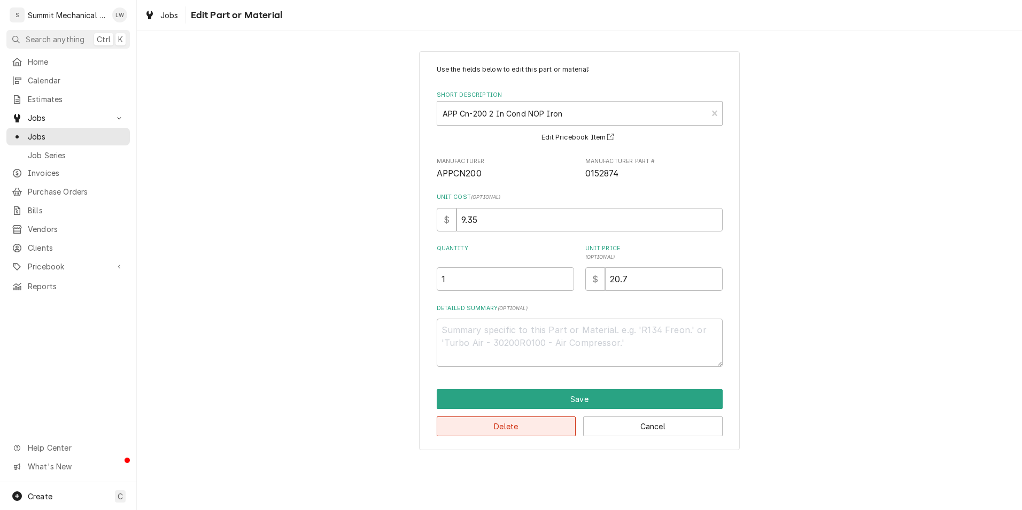
click at [534, 423] on button "Delete" at bounding box center [507, 426] width 140 height 20
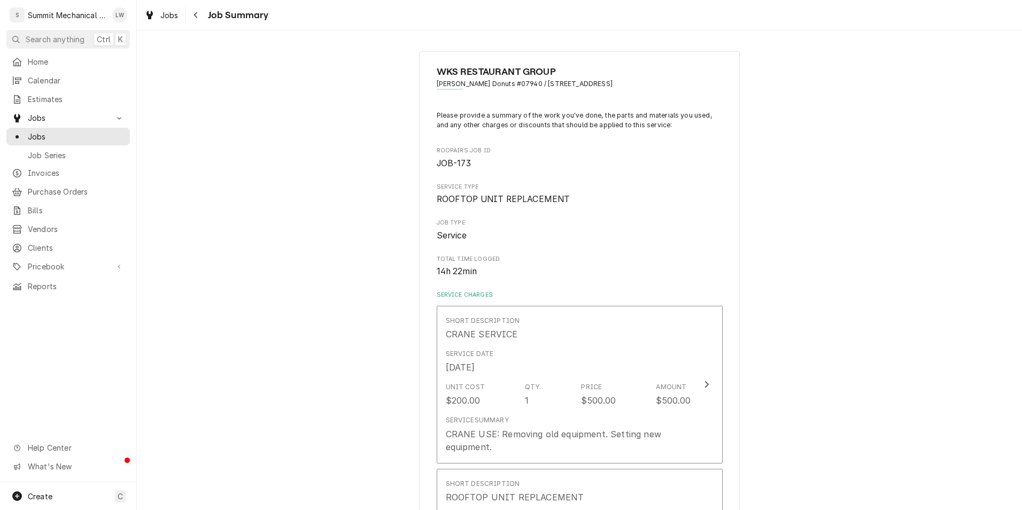
scroll to position [971, 0]
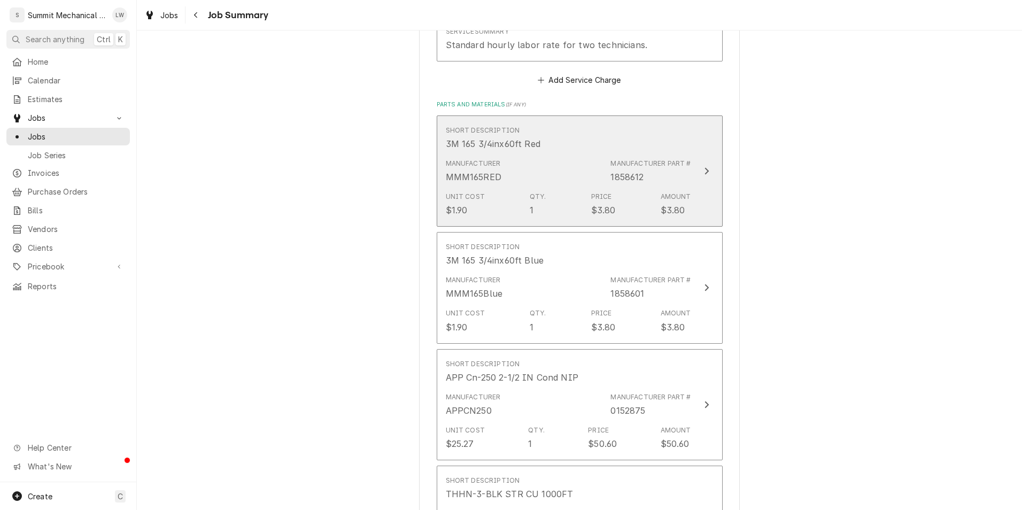
click at [511, 182] on div "Manufacturer MMM165RED Manufacturer Part # 1858612" at bounding box center [568, 170] width 245 height 33
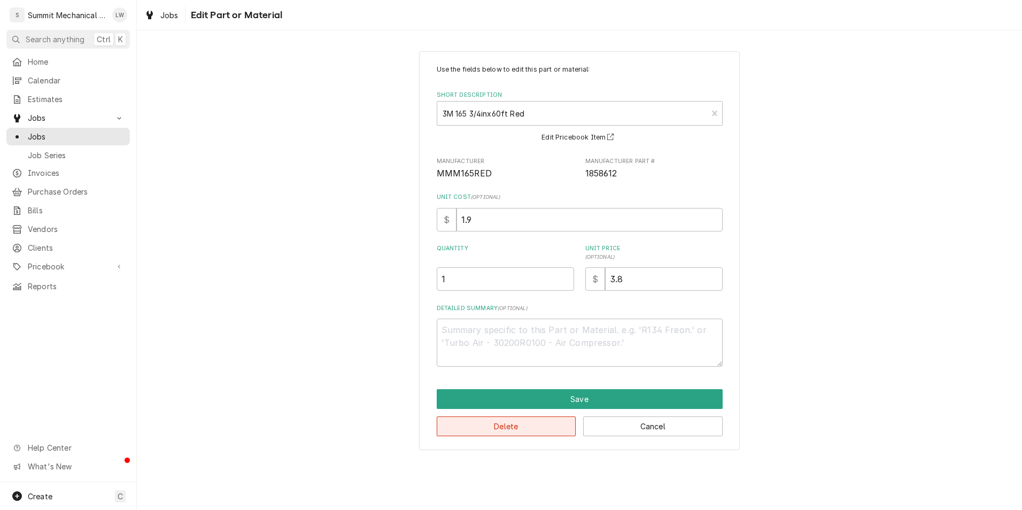
click at [491, 422] on button "Delete" at bounding box center [507, 426] width 140 height 20
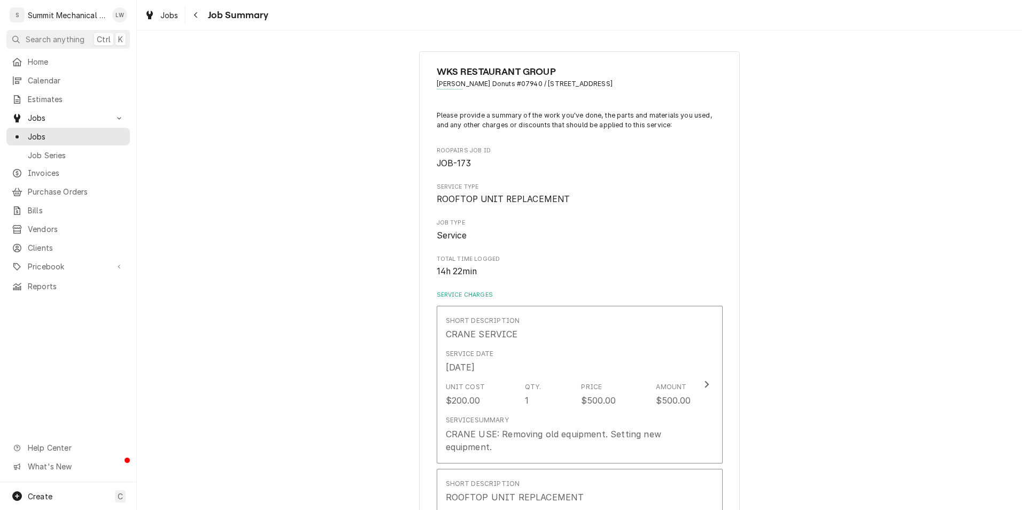
scroll to position [997, 0]
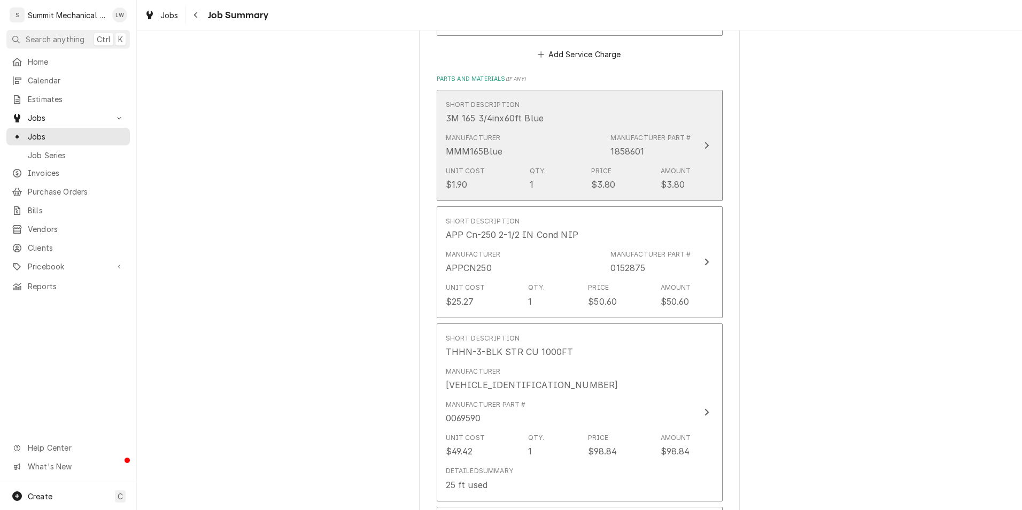
click at [536, 145] on div "Manufacturer MMM165Blue Manufacturer Part # 1858601" at bounding box center [568, 145] width 245 height 33
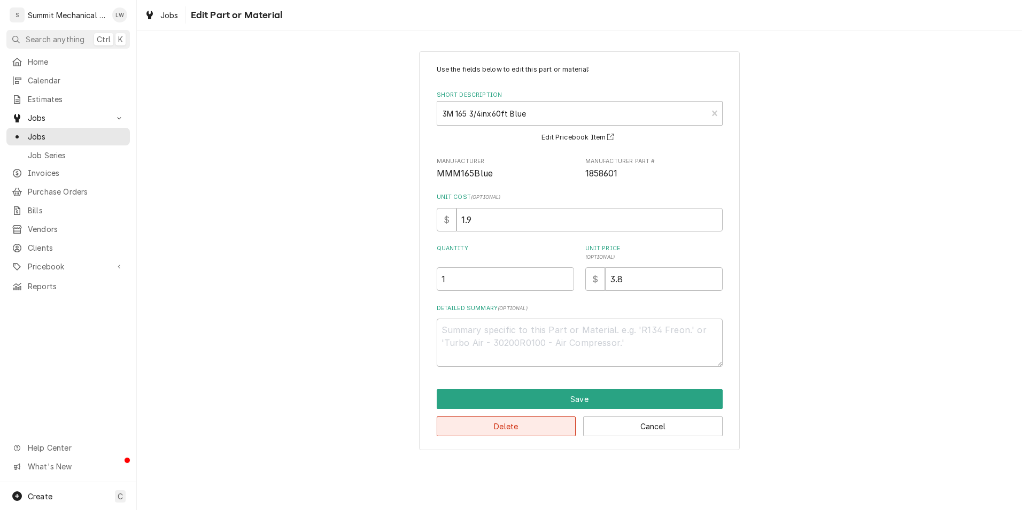
click at [501, 421] on button "Delete" at bounding box center [507, 426] width 140 height 20
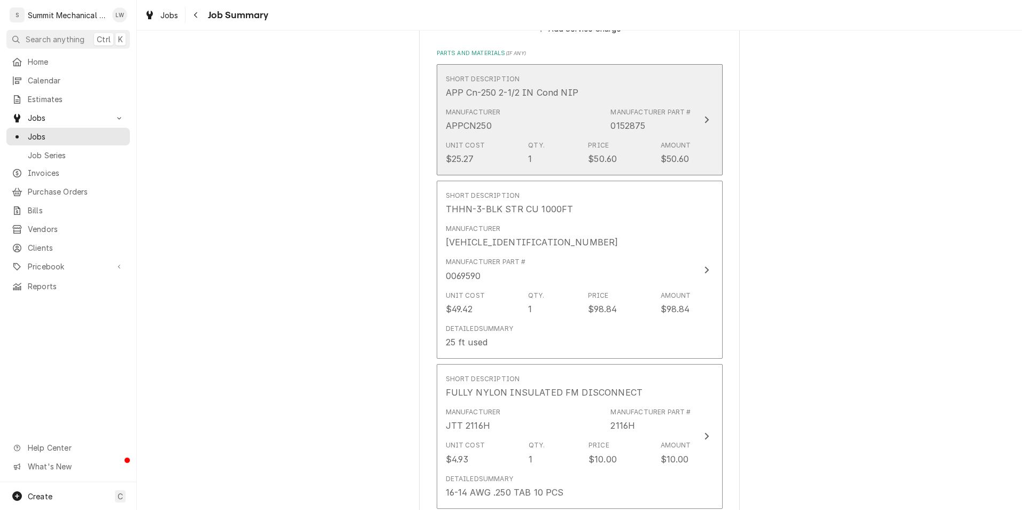
click at [511, 145] on div "Unit Cost $25.27 Qty. 1 Price $50.60 Amount $50.60" at bounding box center [568, 152] width 245 height 33
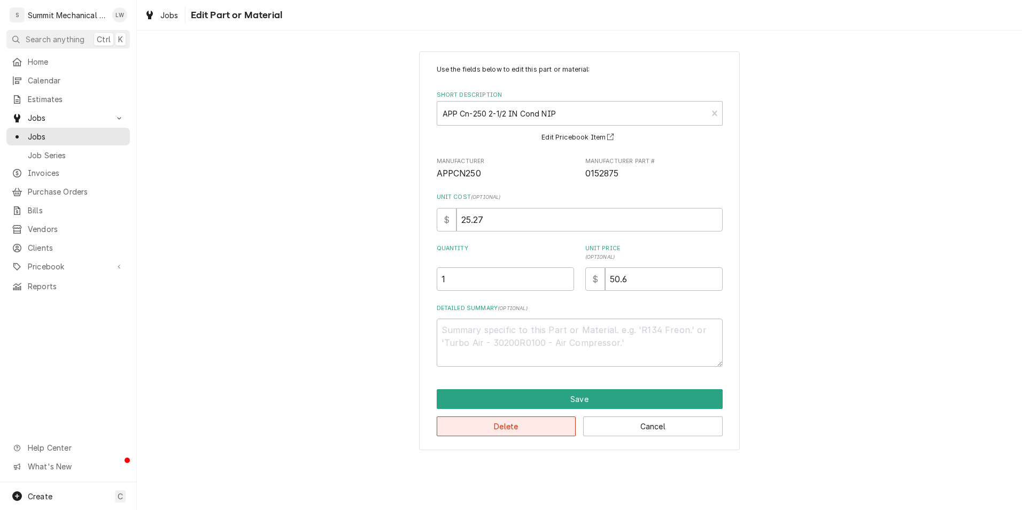
click at [508, 424] on button "Delete" at bounding box center [507, 426] width 140 height 20
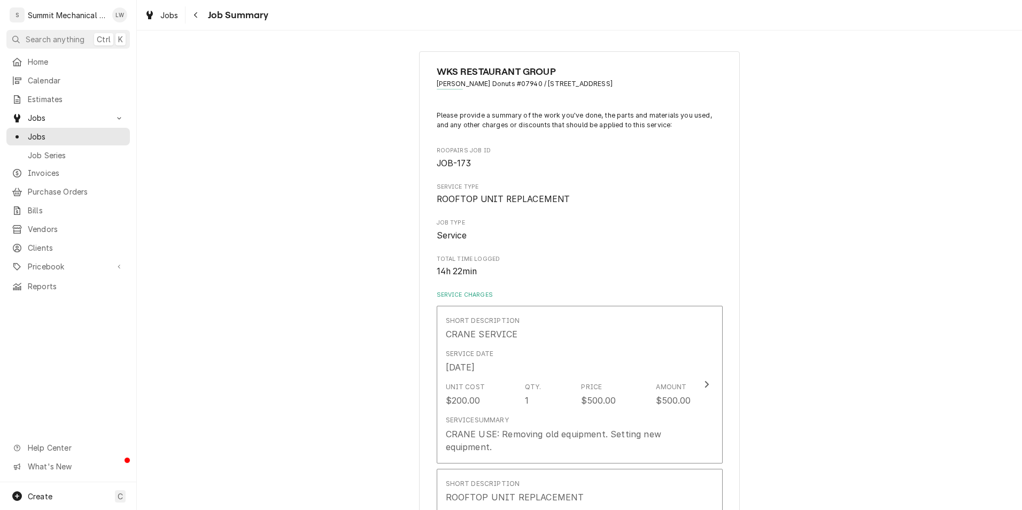
scroll to position [1048, 0]
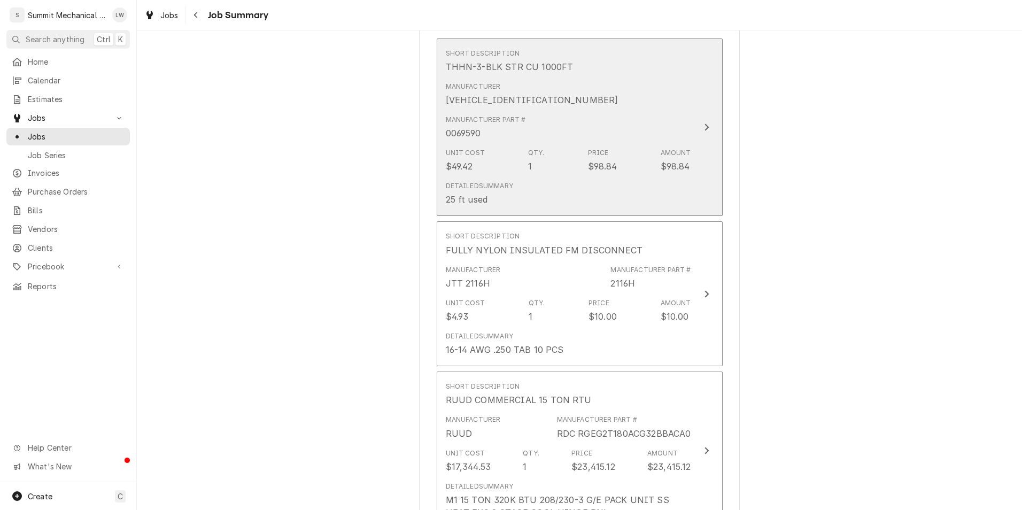
click at [516, 177] on div "Detailed Summary 25 ft used" at bounding box center [568, 193] width 245 height 33
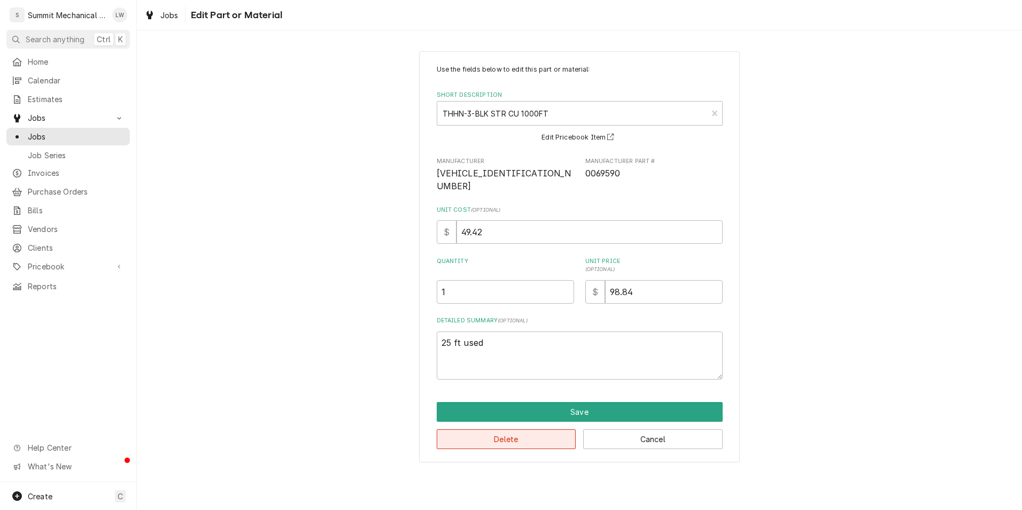
click at [507, 429] on button "Delete" at bounding box center [507, 439] width 140 height 20
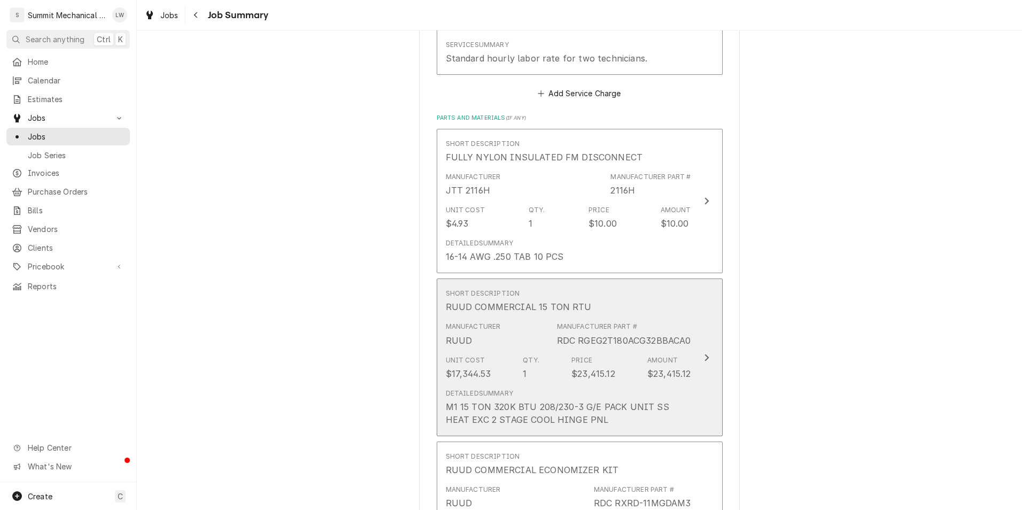
scroll to position [956, 0]
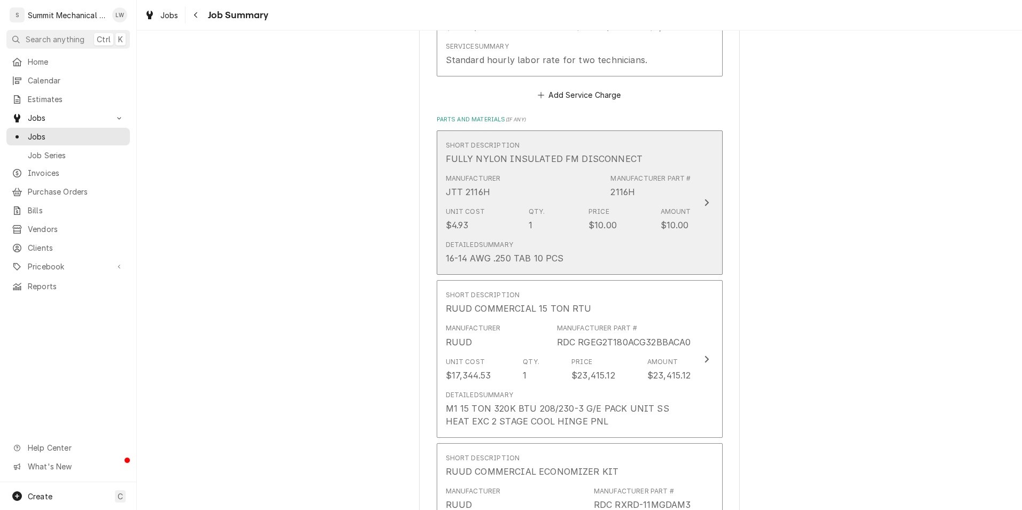
click at [504, 227] on div "Unit Cost $4.93 Qty. 1 Price $10.00 Amount $10.00" at bounding box center [568, 219] width 245 height 33
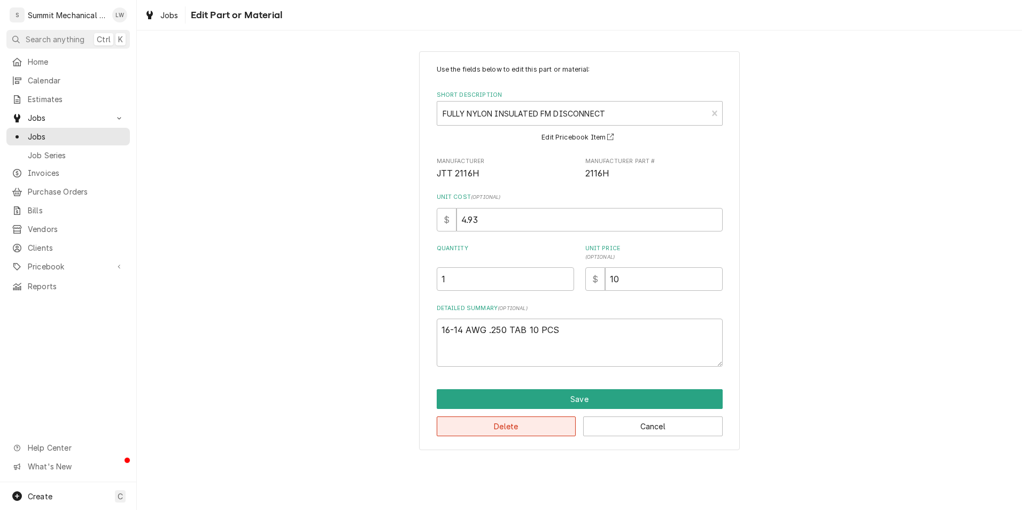
click at [500, 424] on button "Delete" at bounding box center [507, 426] width 140 height 20
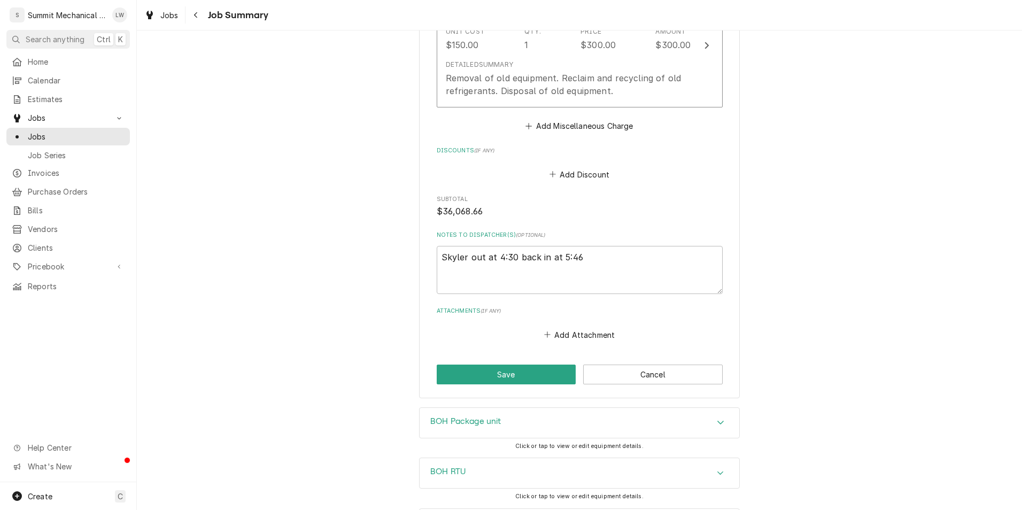
scroll to position [2154, 0]
click at [651, 265] on textarea "Skyler out at 4:30 back in at 5:46" at bounding box center [580, 269] width 286 height 48
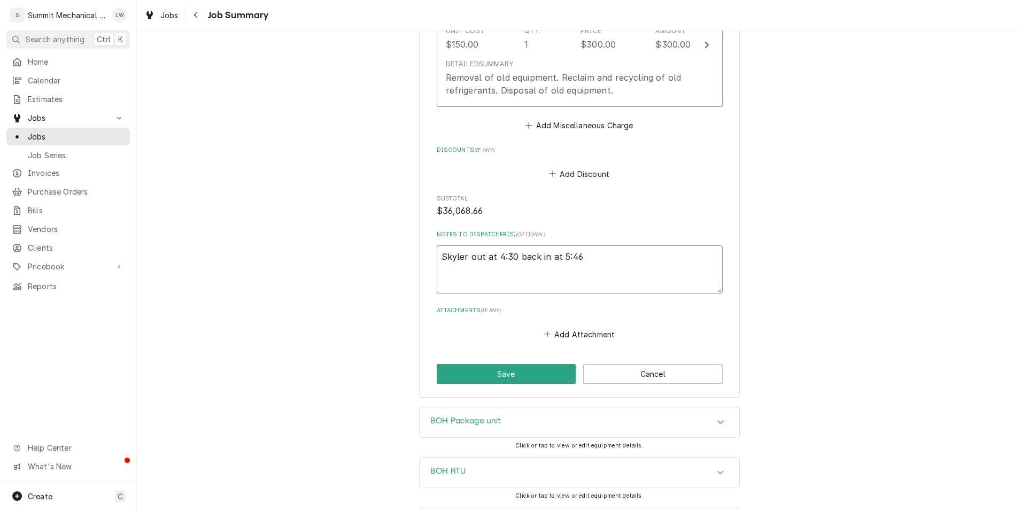
type textarea "x"
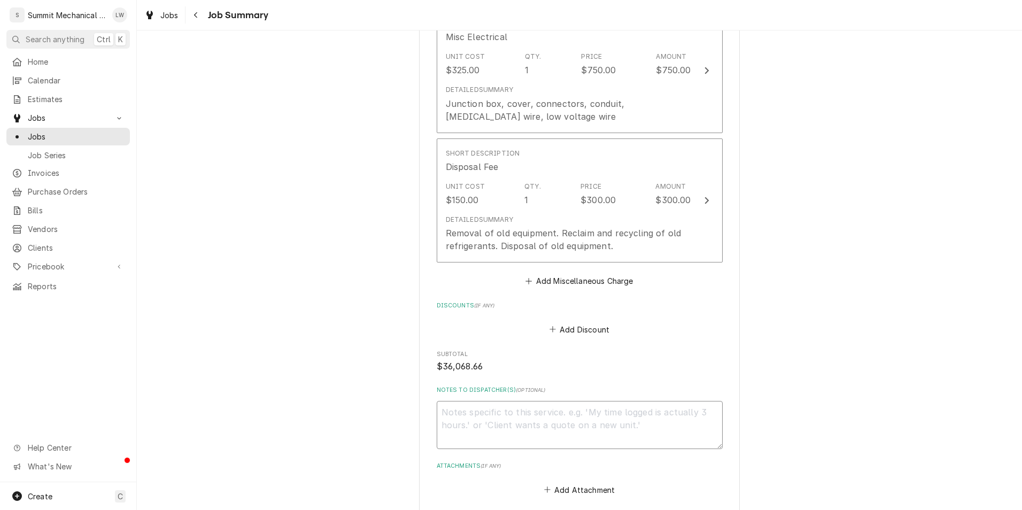
scroll to position [1998, 0]
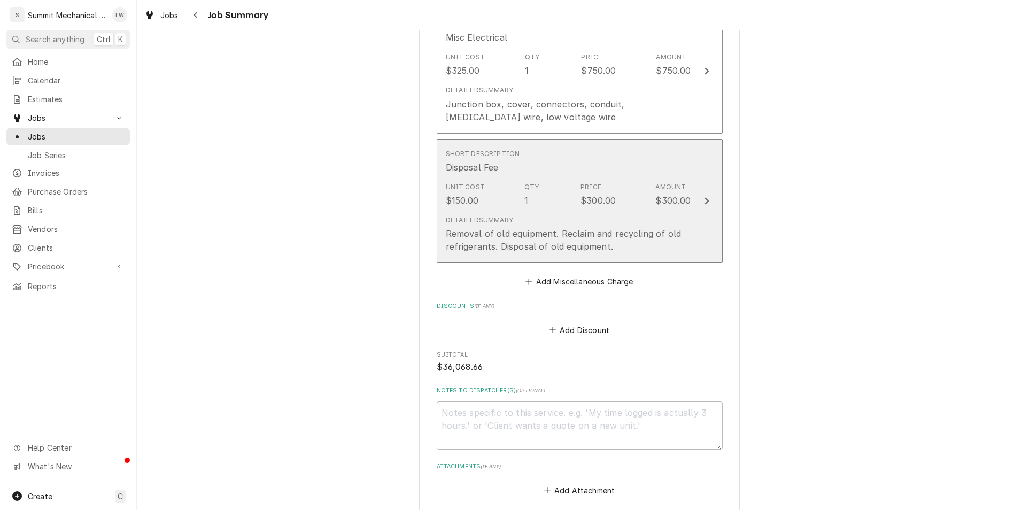
click at [565, 208] on div "Unit Cost $150.00 Qty. 1 Price $300.00 Amount $300.00" at bounding box center [568, 194] width 245 height 33
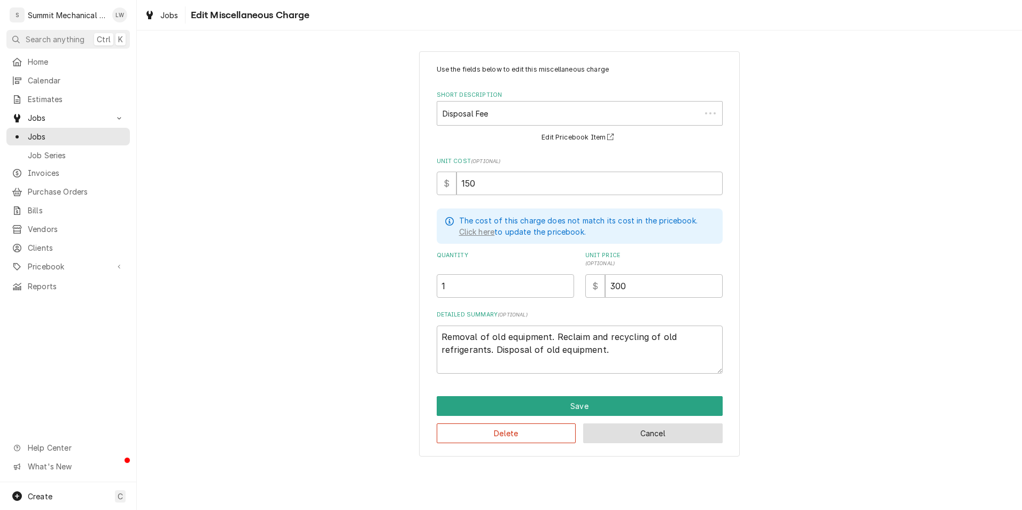
click at [647, 435] on button "Cancel" at bounding box center [653, 433] width 140 height 20
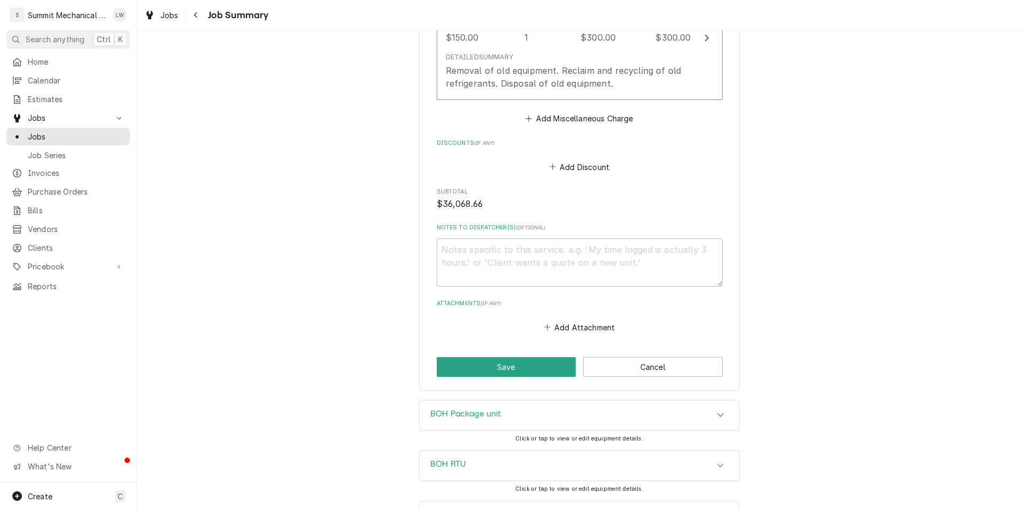
scroll to position [2203, 0]
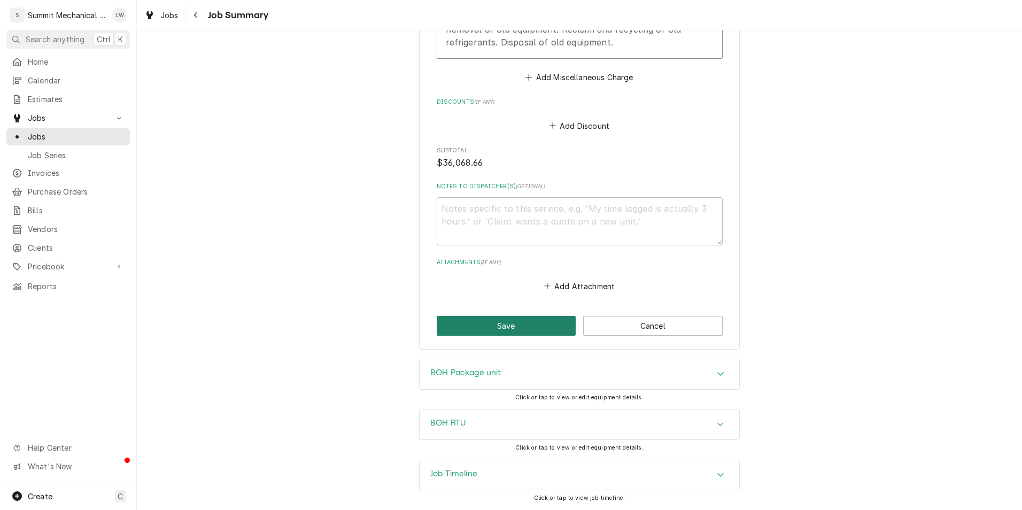
click at [539, 326] on button "Save" at bounding box center [507, 326] width 140 height 20
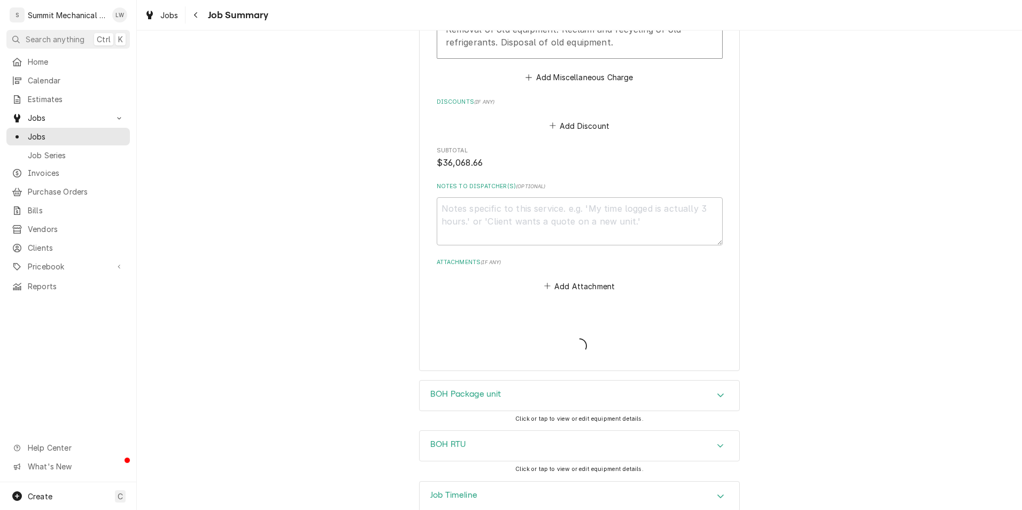
type textarea "x"
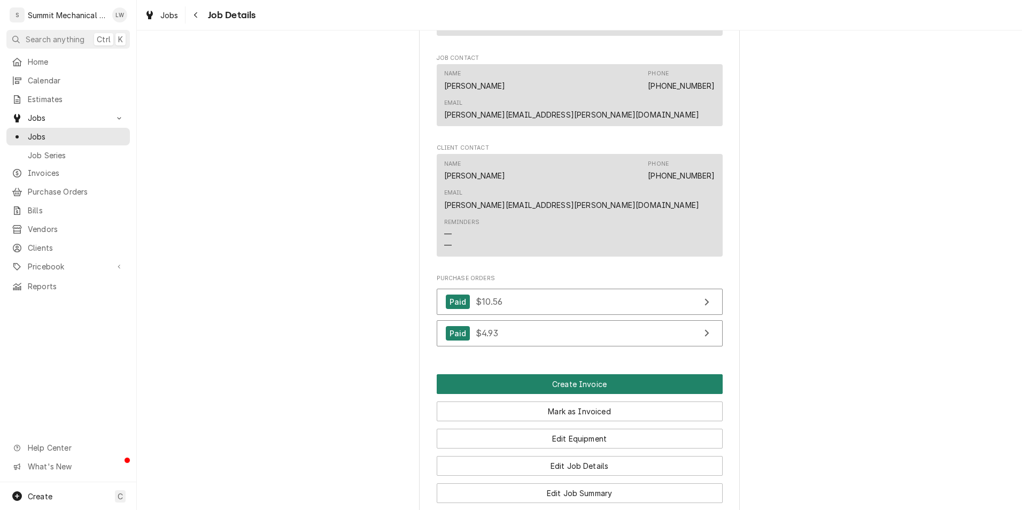
scroll to position [732, 0]
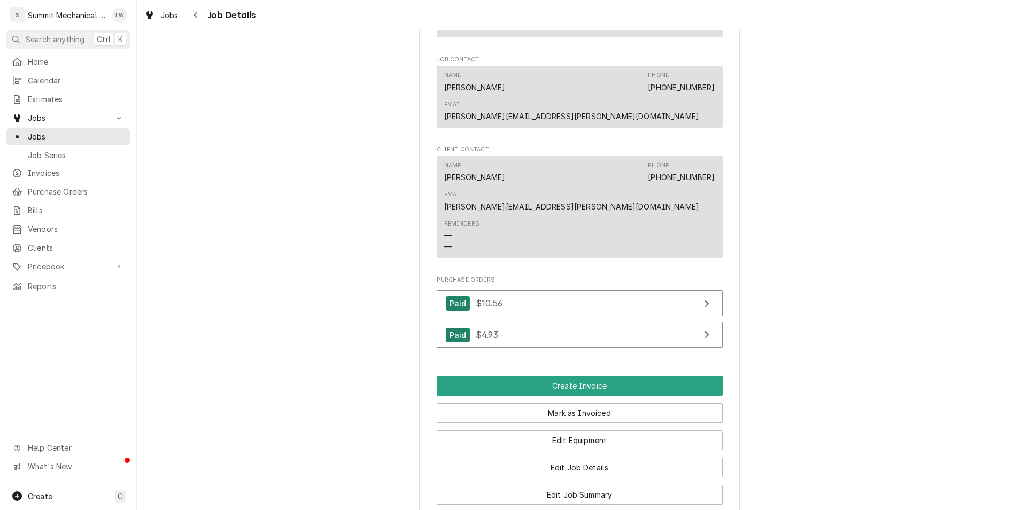
drag, startPoint x: 635, startPoint y: 305, endPoint x: 386, endPoint y: 319, distance: 249.5
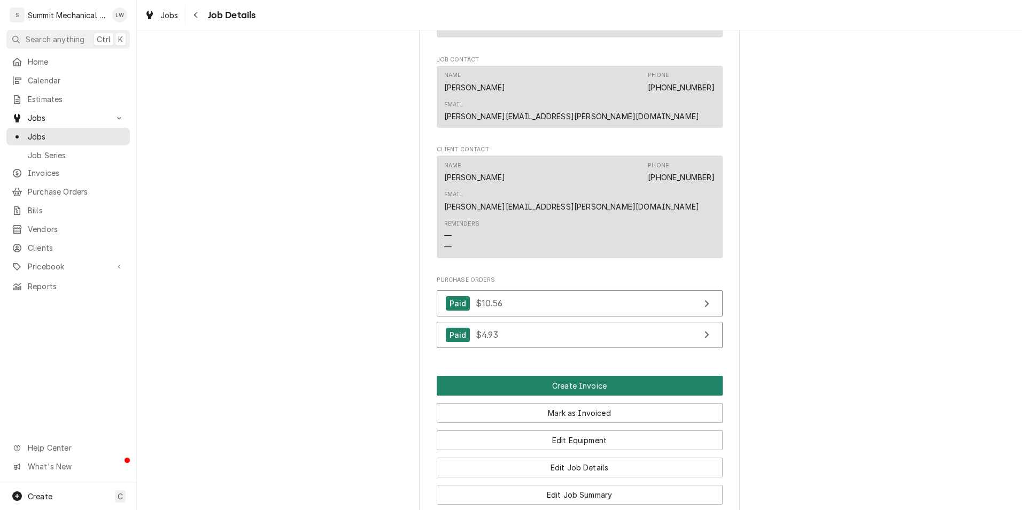
click at [555, 376] on button "Create Invoice" at bounding box center [580, 386] width 286 height 20
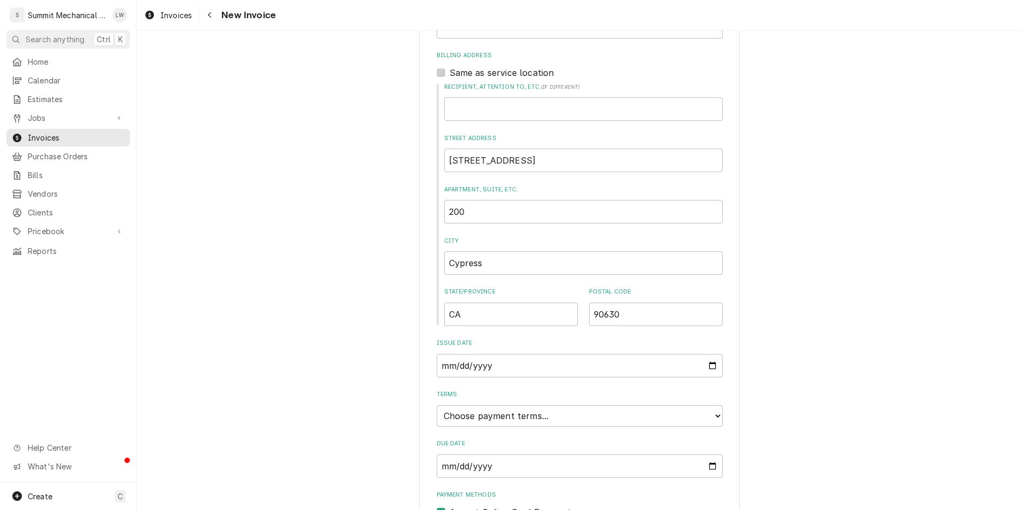
scroll to position [388, 0]
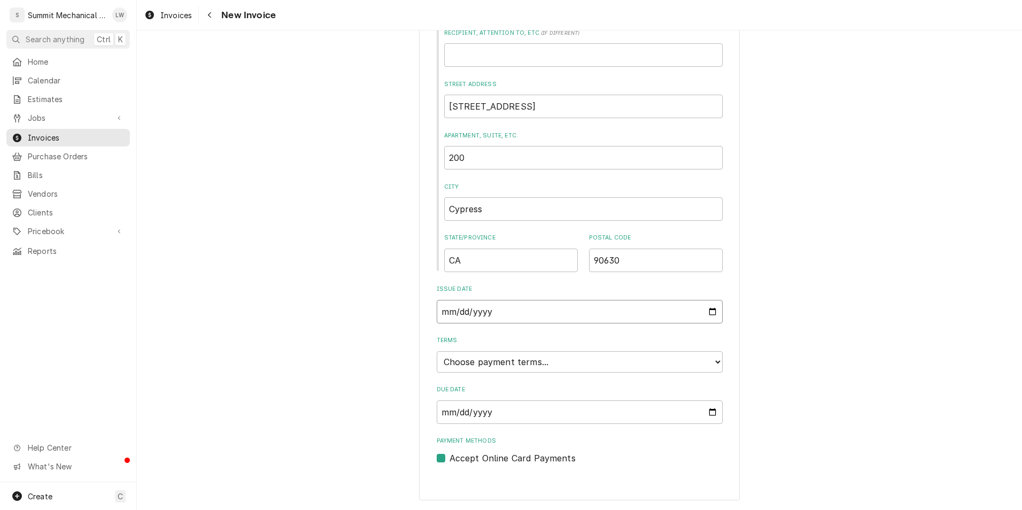
click at [707, 315] on input "[DATE]" at bounding box center [580, 312] width 286 height 24
type input "[DATE]"
click at [563, 357] on select "Choose payment terms... Same Day Net 7 Net 14 Net 21 Net 30 Net 45 Net 60 Net 90" at bounding box center [580, 361] width 286 height 21
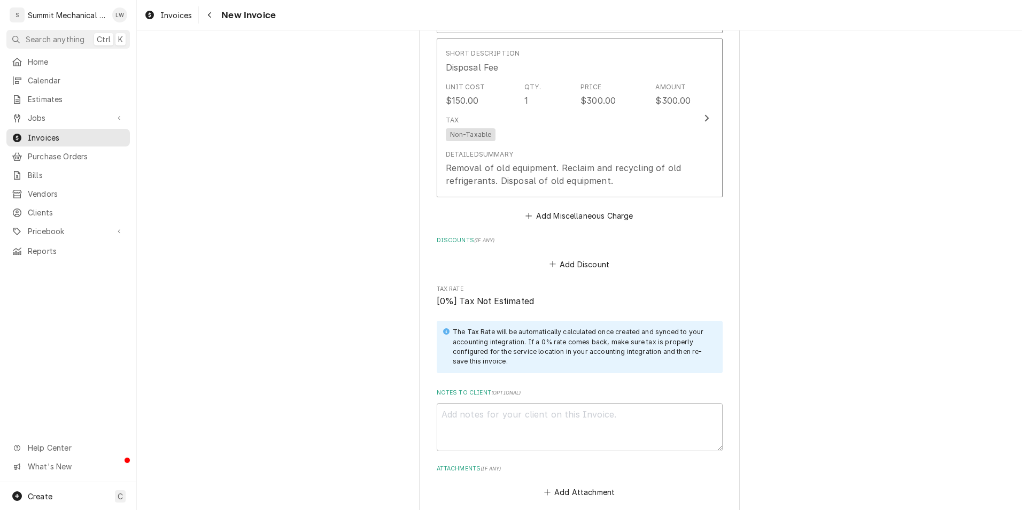
scroll to position [3264, 0]
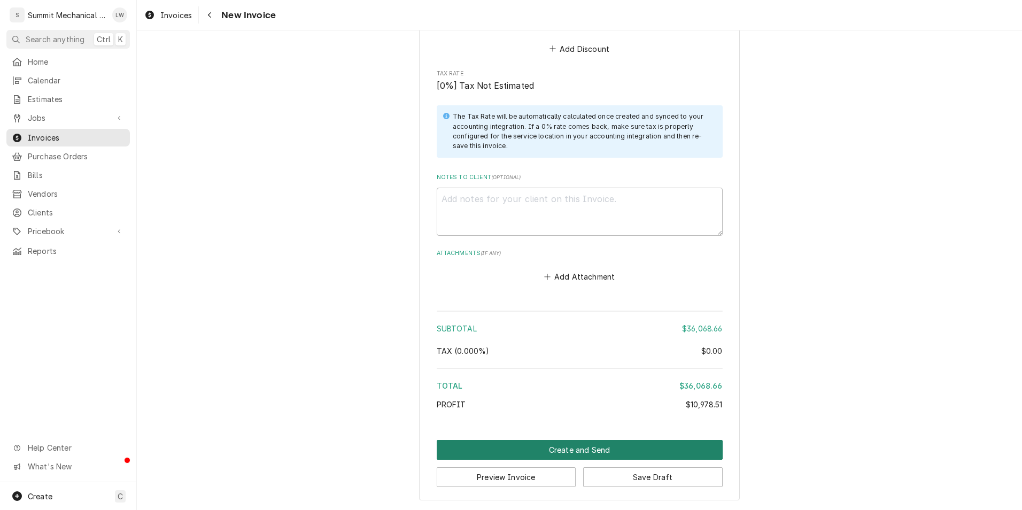
click at [608, 447] on button "Create and Send" at bounding box center [580, 450] width 286 height 20
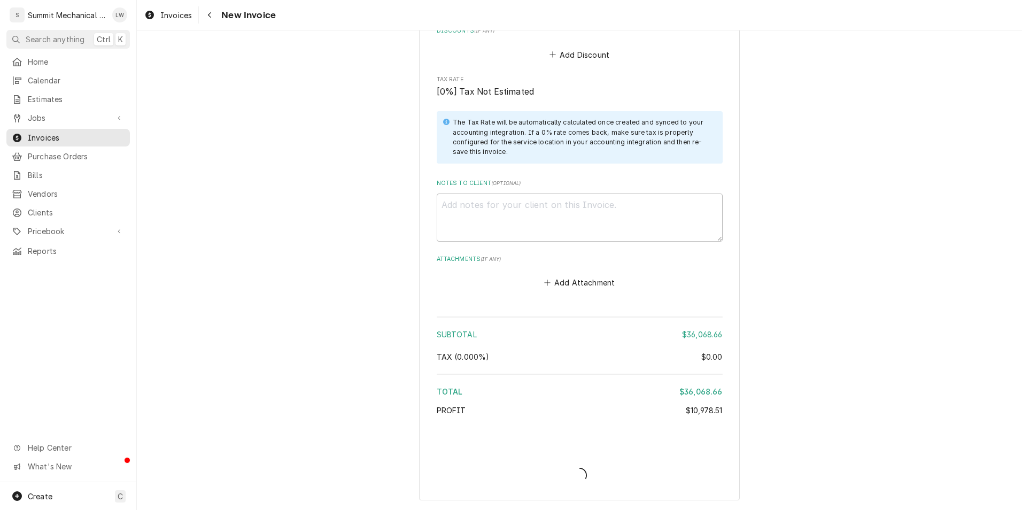
scroll to position [3258, 0]
type textarea "x"
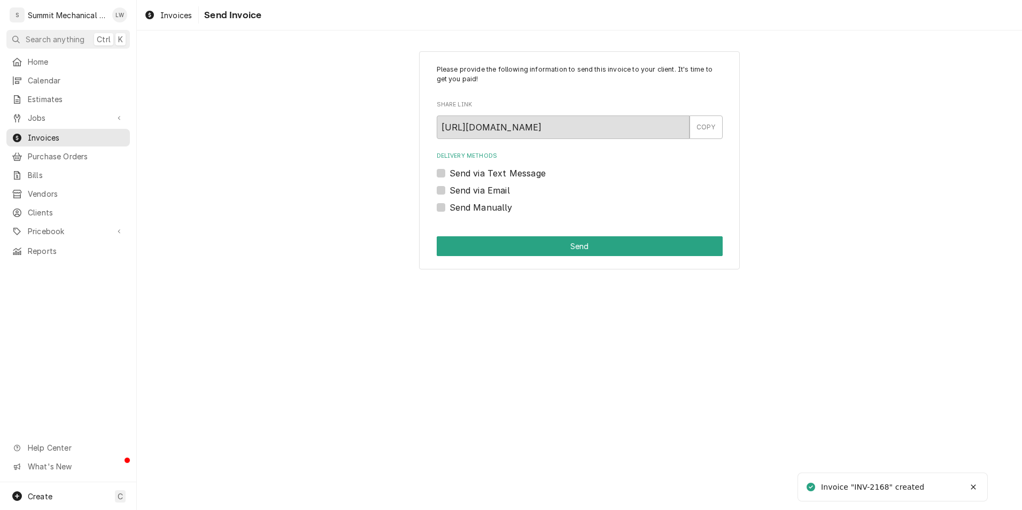
click at [450, 206] on label "Send Manually" at bounding box center [481, 207] width 63 height 13
click at [450, 206] on input "Send Manually" at bounding box center [593, 213] width 286 height 24
checkbox input "true"
click at [507, 257] on div "Please provide the following information to send this invoice to your client. I…" at bounding box center [579, 160] width 321 height 219
click at [508, 254] on button "Send" at bounding box center [580, 246] width 286 height 20
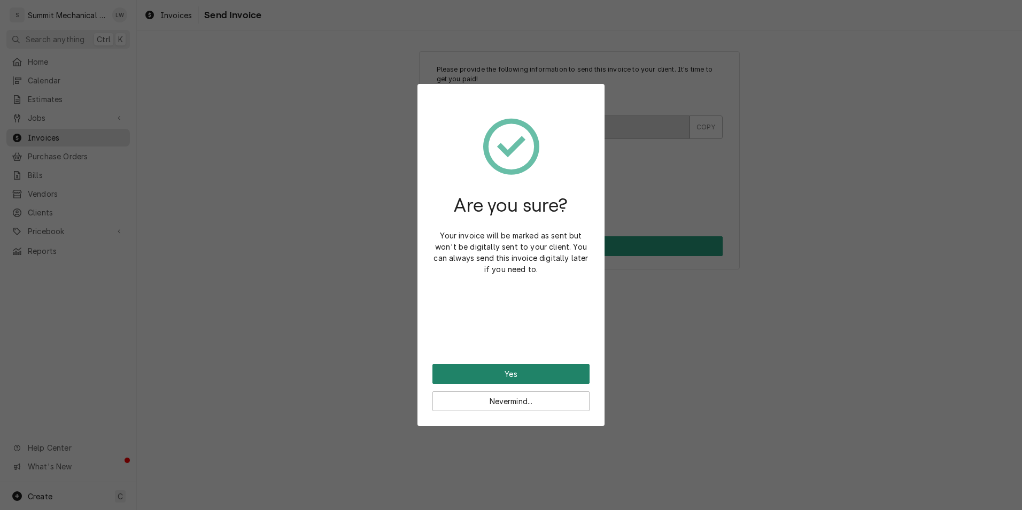
click at [495, 374] on button "Yes" at bounding box center [510, 374] width 157 height 20
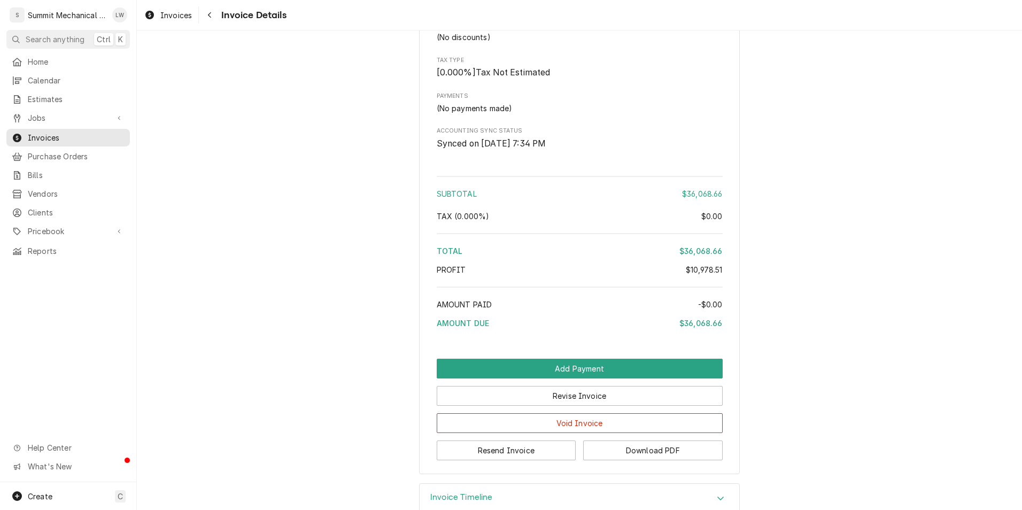
scroll to position [2598, 0]
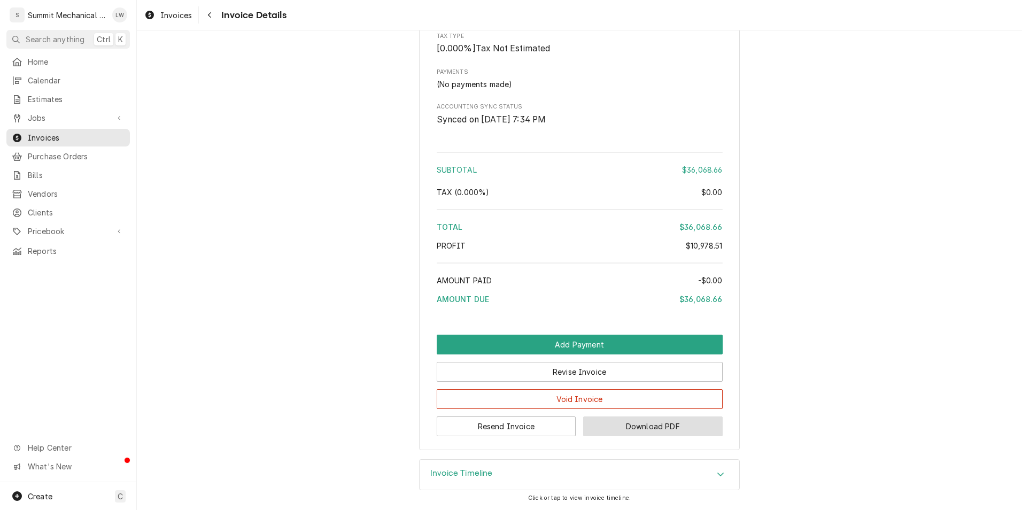
click at [641, 427] on button "Download PDF" at bounding box center [653, 426] width 140 height 20
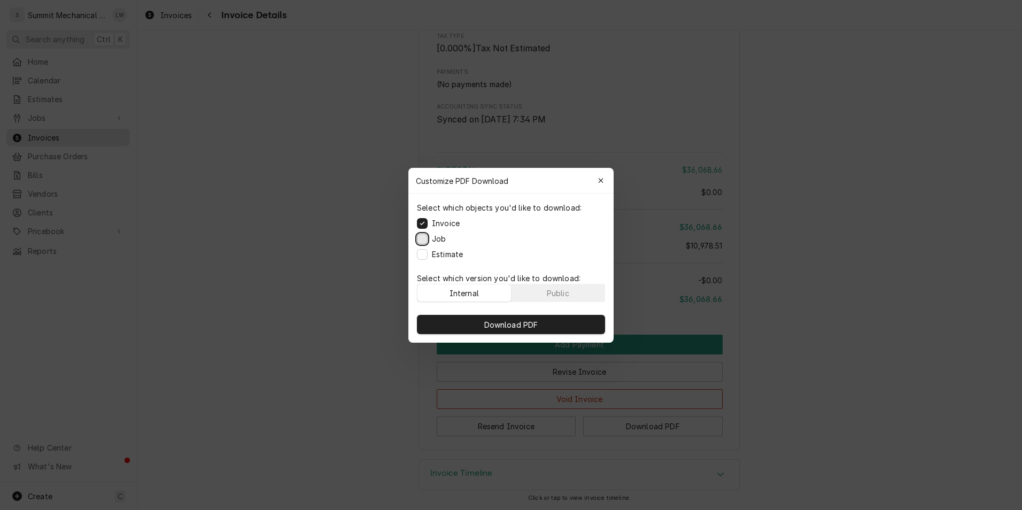
click at [420, 237] on button "Job" at bounding box center [422, 238] width 11 height 11
click at [420, 253] on button "Estimate" at bounding box center [422, 254] width 11 height 11
click at [563, 284] on button "Public" at bounding box center [559, 292] width 94 height 17
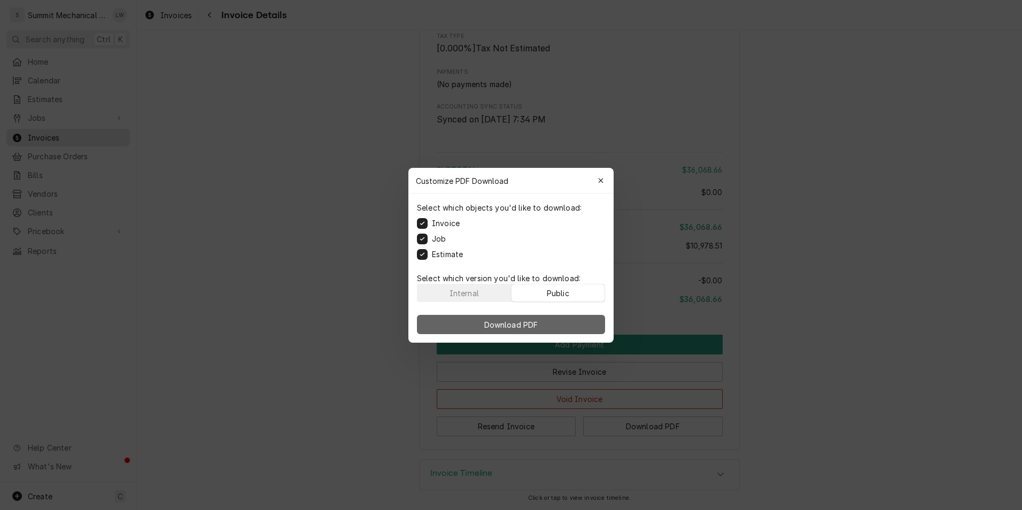
click at [535, 320] on span "Download PDF" at bounding box center [511, 324] width 58 height 11
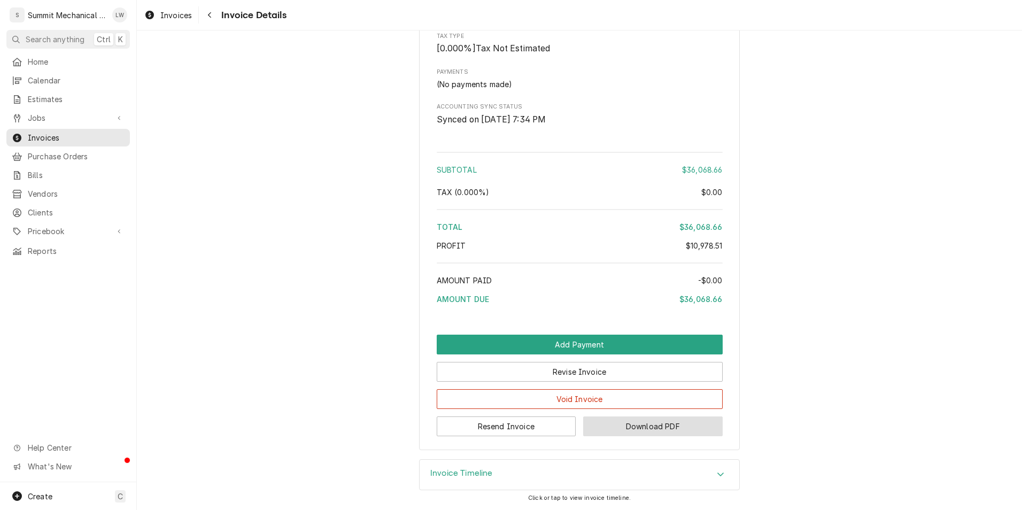
click at [646, 430] on button "Download PDF" at bounding box center [653, 426] width 140 height 20
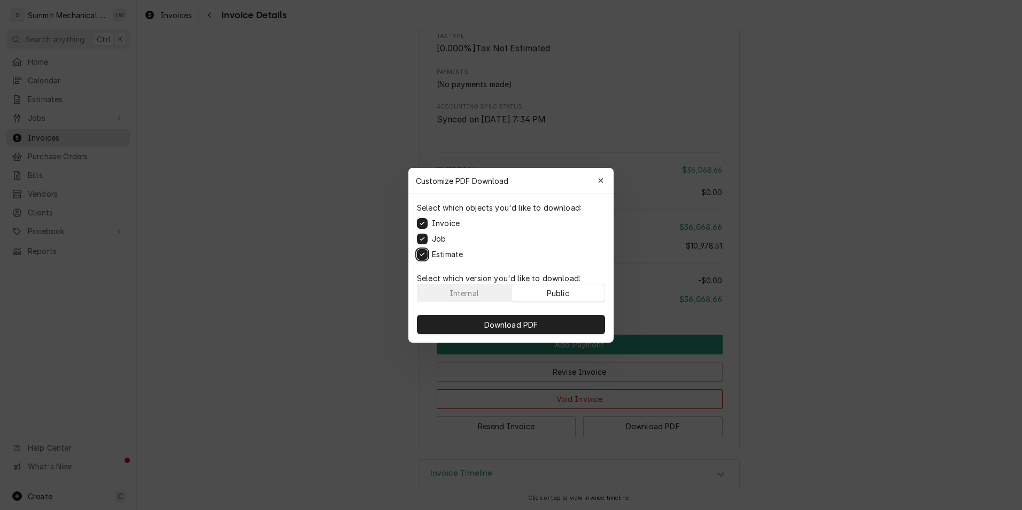
click at [422, 254] on button "Estimate" at bounding box center [422, 254] width 11 height 11
click at [536, 319] on span "Download PDF" at bounding box center [511, 324] width 58 height 11
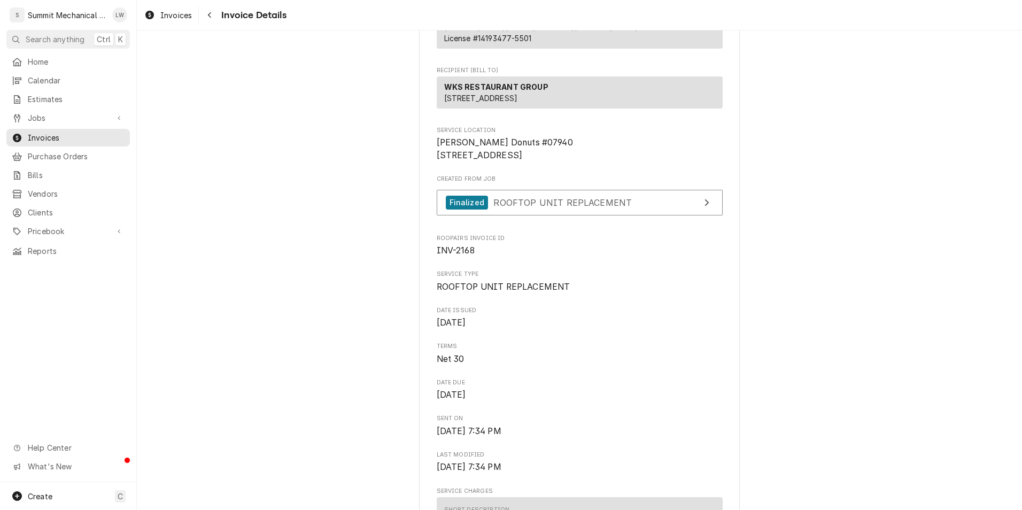
scroll to position [96, 0]
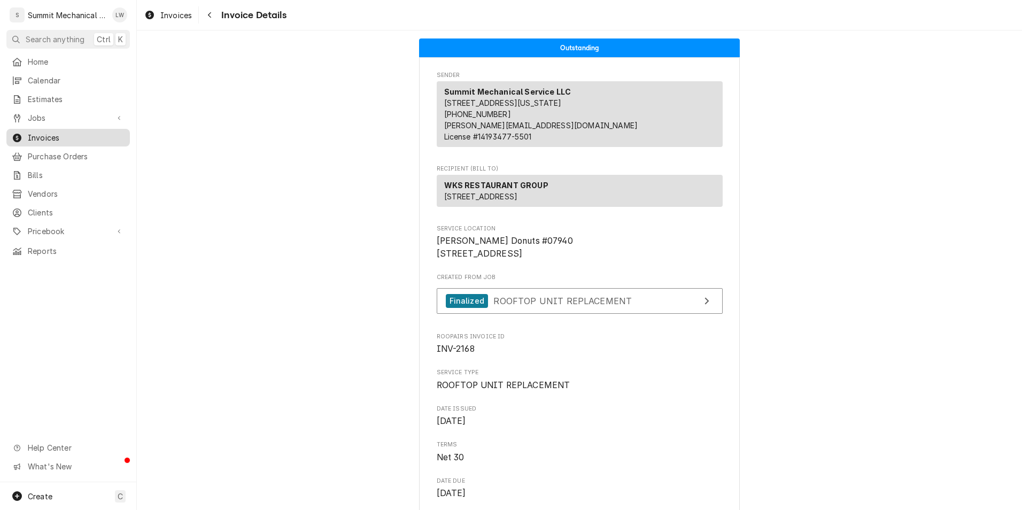
click at [59, 140] on link "Invoices" at bounding box center [67, 138] width 123 height 18
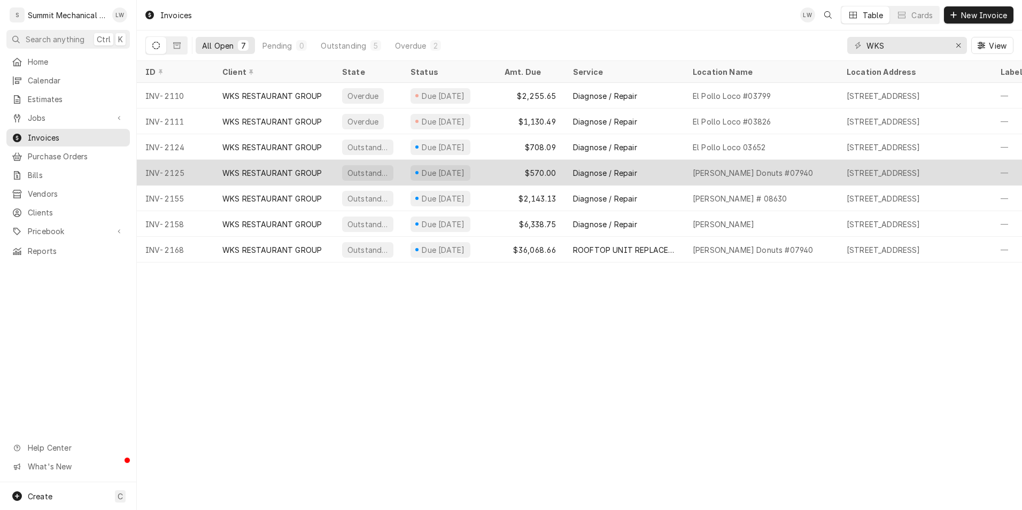
click at [680, 173] on div "Diagnose / Repair" at bounding box center [625, 173] width 120 height 26
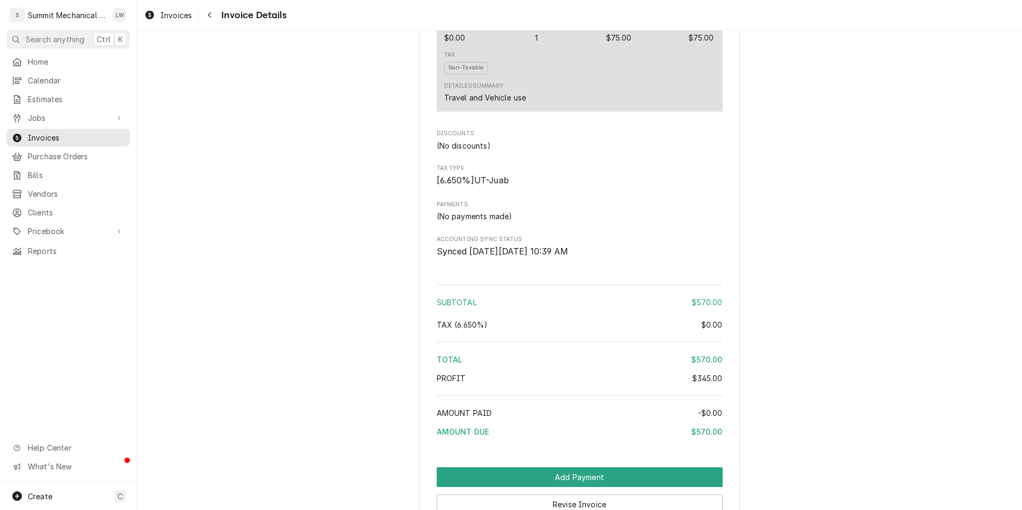
scroll to position [1283, 0]
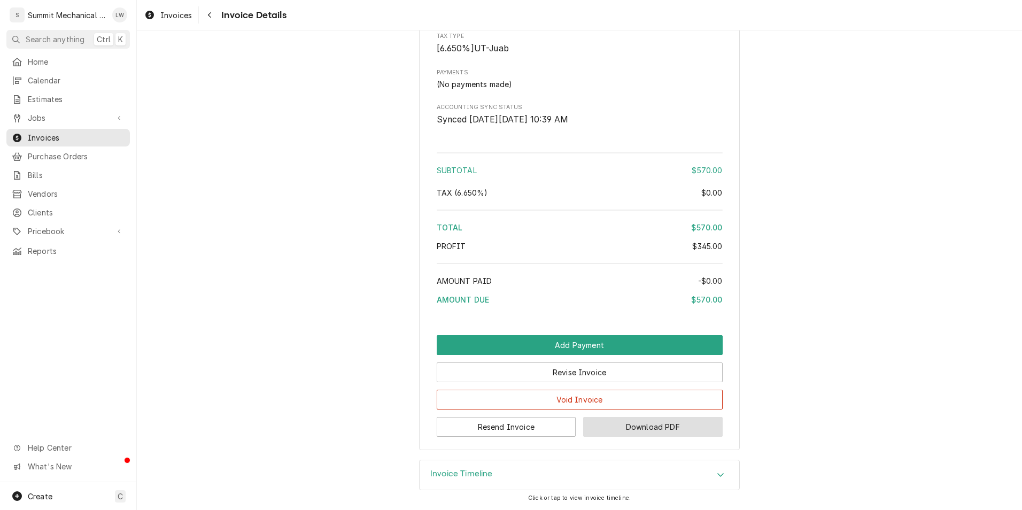
click at [661, 428] on button "Download PDF" at bounding box center [653, 427] width 140 height 20
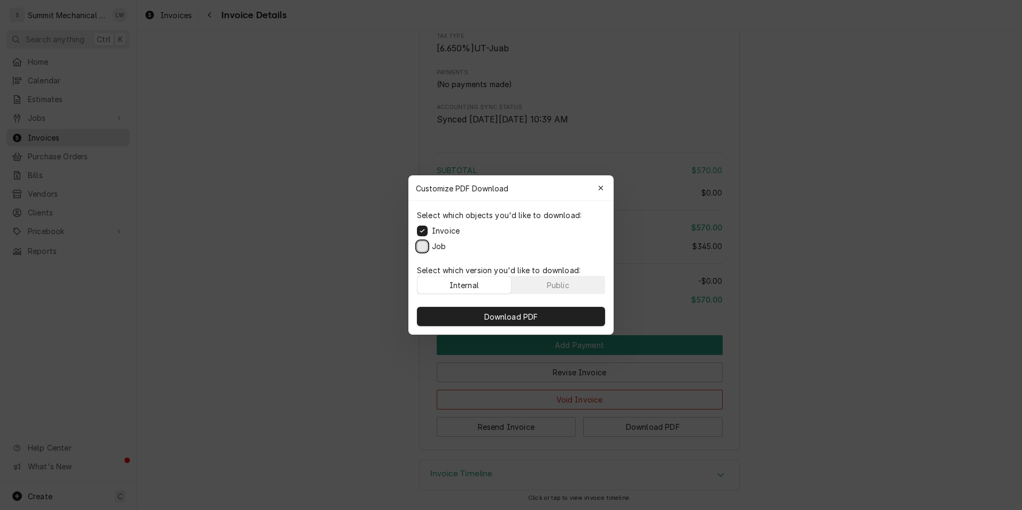
click at [425, 249] on button "Job" at bounding box center [422, 246] width 11 height 11
click at [521, 311] on span "Download PDF" at bounding box center [511, 316] width 58 height 11
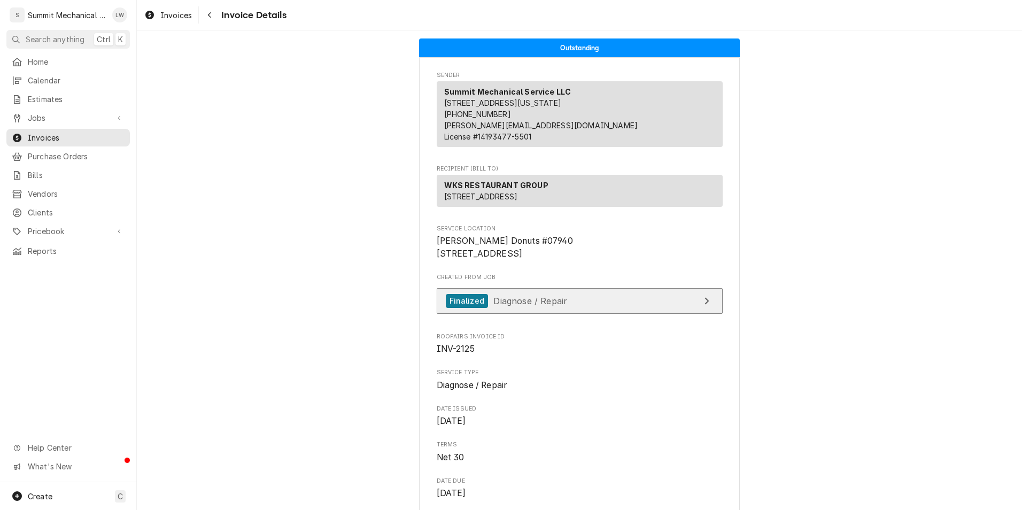
scroll to position [50, 0]
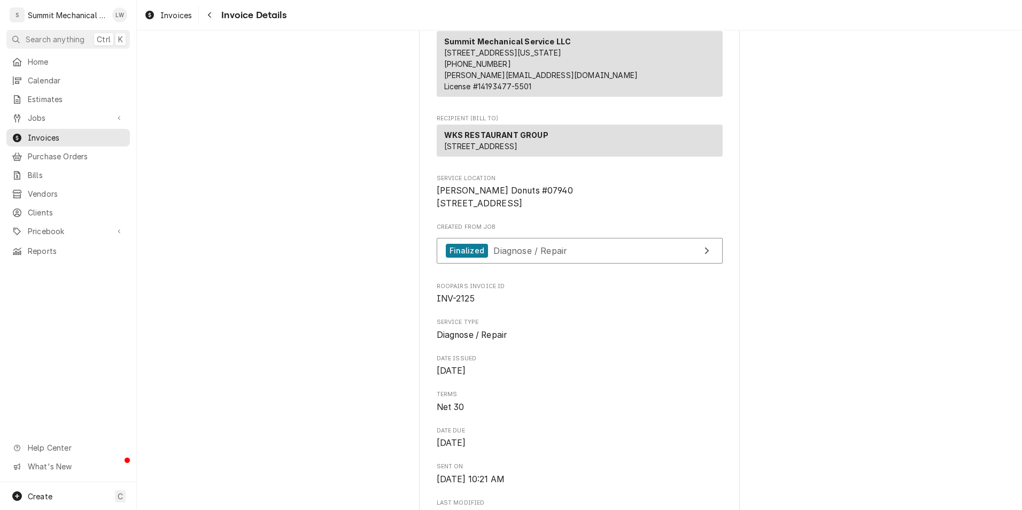
click at [35, 48] on nav "S Summit Mechanical Service LLC LW Search anything Ctrl K Home Calendar Estimat…" at bounding box center [68, 255] width 137 height 510
click at [36, 56] on span "Home" at bounding box center [76, 61] width 97 height 11
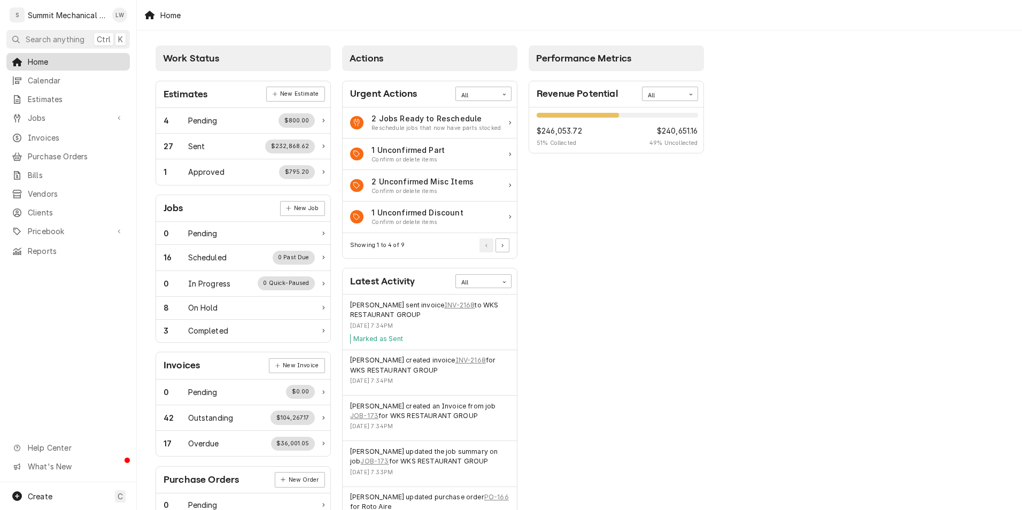
click at [50, 59] on span "Home" at bounding box center [76, 61] width 97 height 11
click at [55, 115] on span "Jobs" at bounding box center [68, 117] width 81 height 11
click at [55, 135] on span "Jobs" at bounding box center [76, 136] width 97 height 11
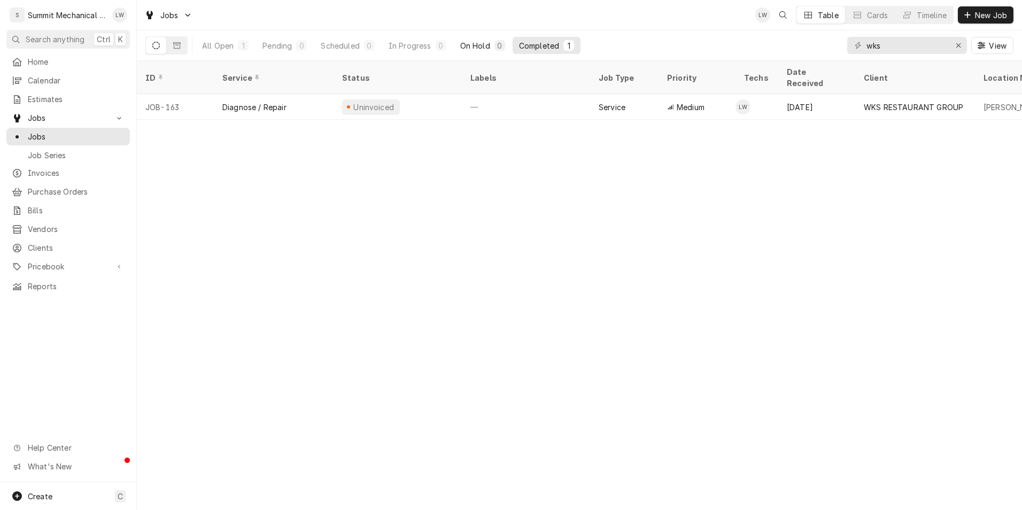
click at [468, 45] on div "On Hold" at bounding box center [475, 45] width 30 height 11
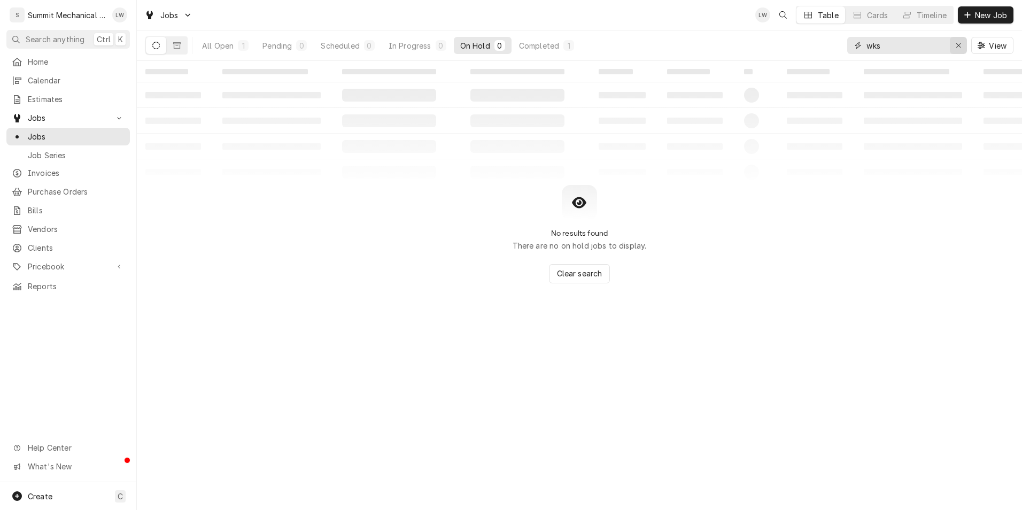
click at [956, 46] on icon "Erase input" at bounding box center [959, 45] width 6 height 7
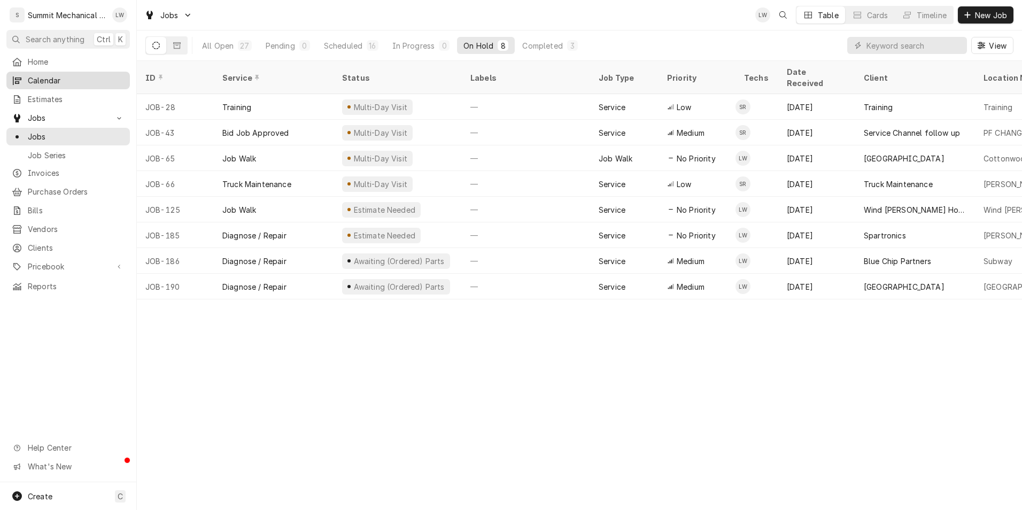
click at [61, 81] on span "Calendar" at bounding box center [76, 80] width 97 height 11
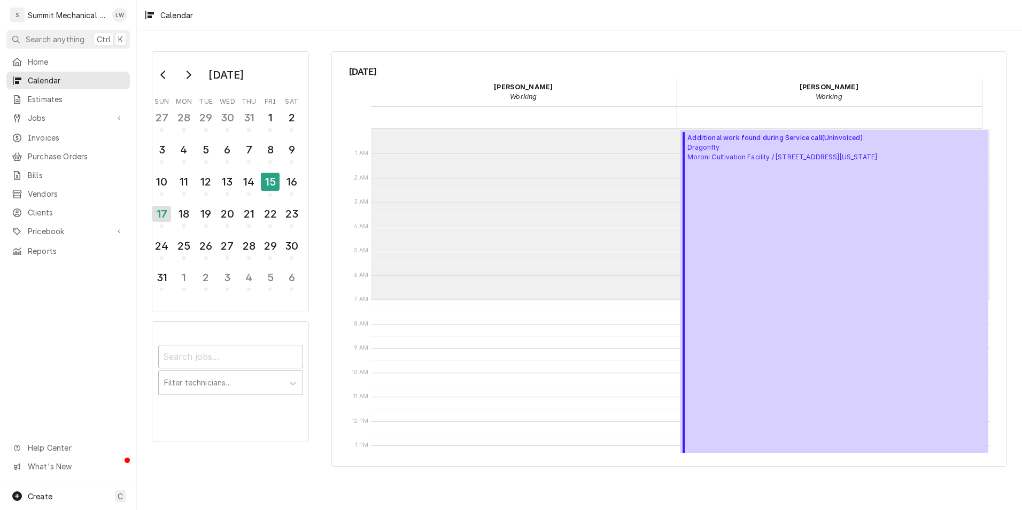
scroll to position [171, 0]
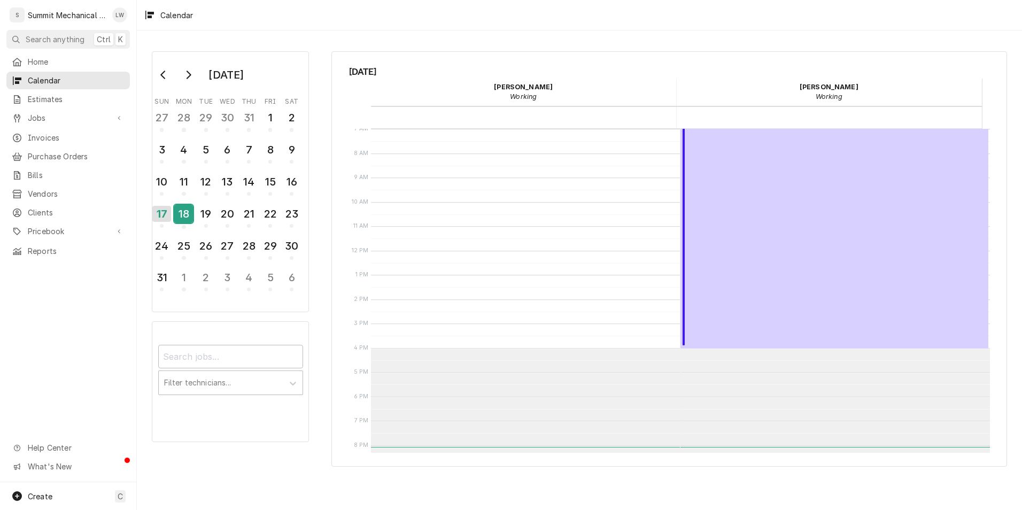
click at [182, 210] on div "18" at bounding box center [183, 214] width 19 height 18
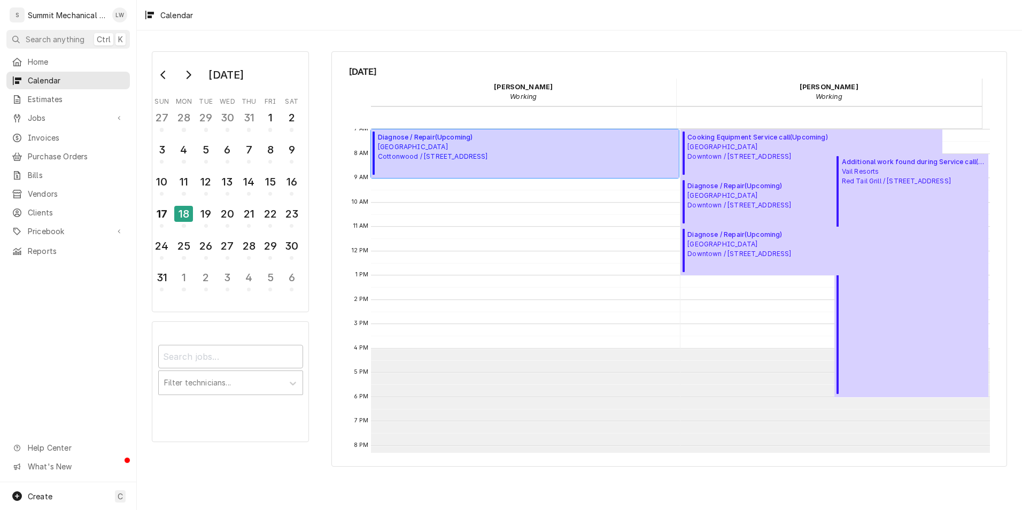
click at [488, 159] on span "Market Street Grill Cottonwood / 2985 Cottonwood Pkwy, Salt Lake City, UT 84108" at bounding box center [433, 151] width 110 height 19
click at [195, 204] on button "19" at bounding box center [205, 217] width 21 height 29
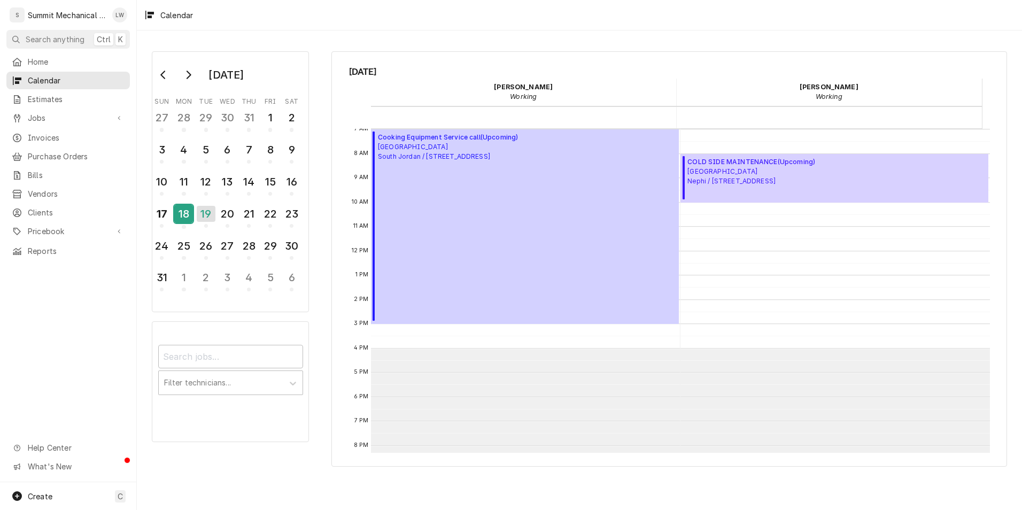
click at [187, 214] on div "18" at bounding box center [183, 214] width 19 height 18
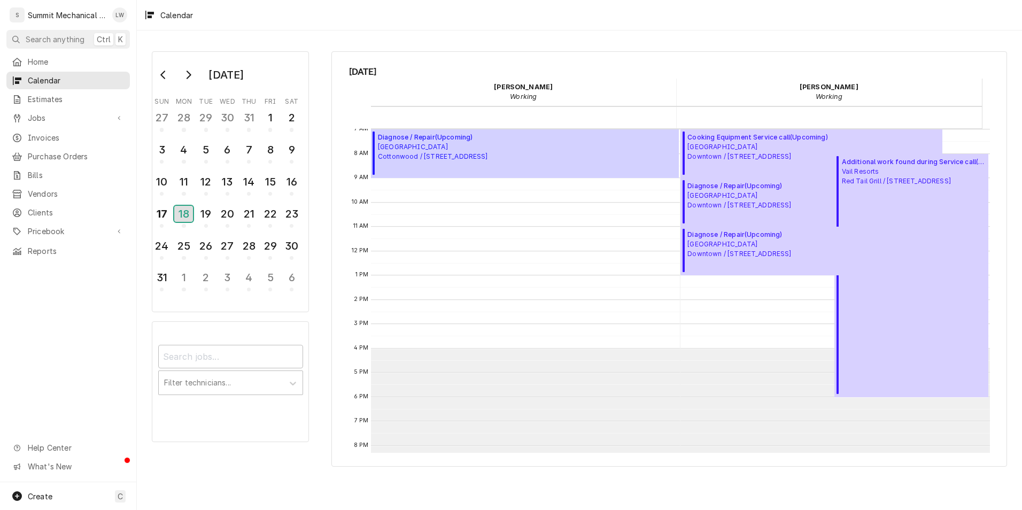
click at [182, 212] on div "18" at bounding box center [183, 214] width 19 height 16
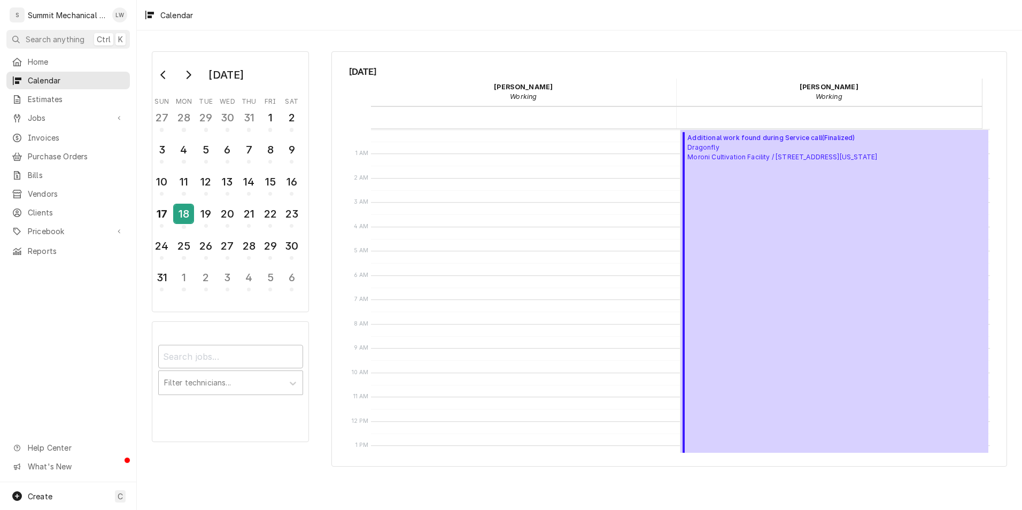
click at [181, 214] on div "18" at bounding box center [183, 214] width 19 height 18
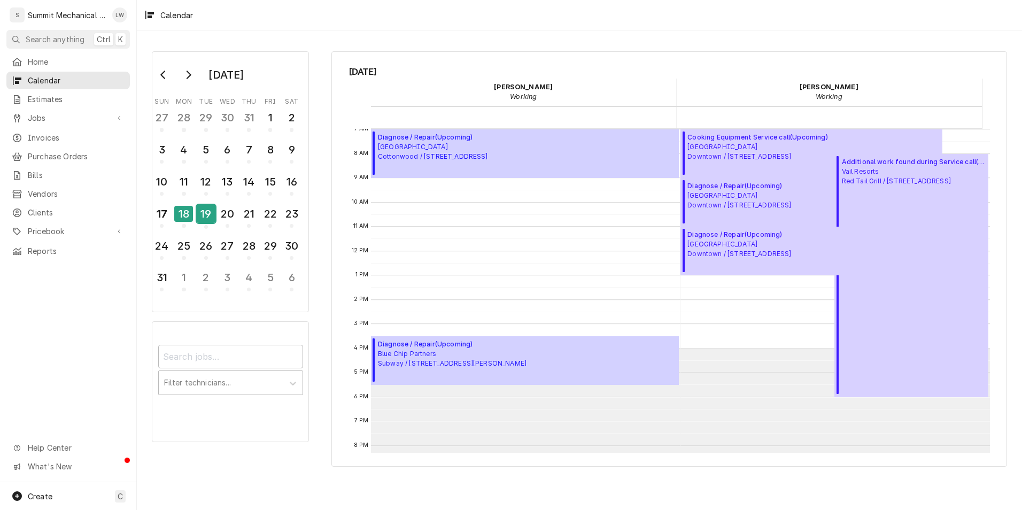
click at [211, 216] on div "19" at bounding box center [206, 214] width 19 height 18
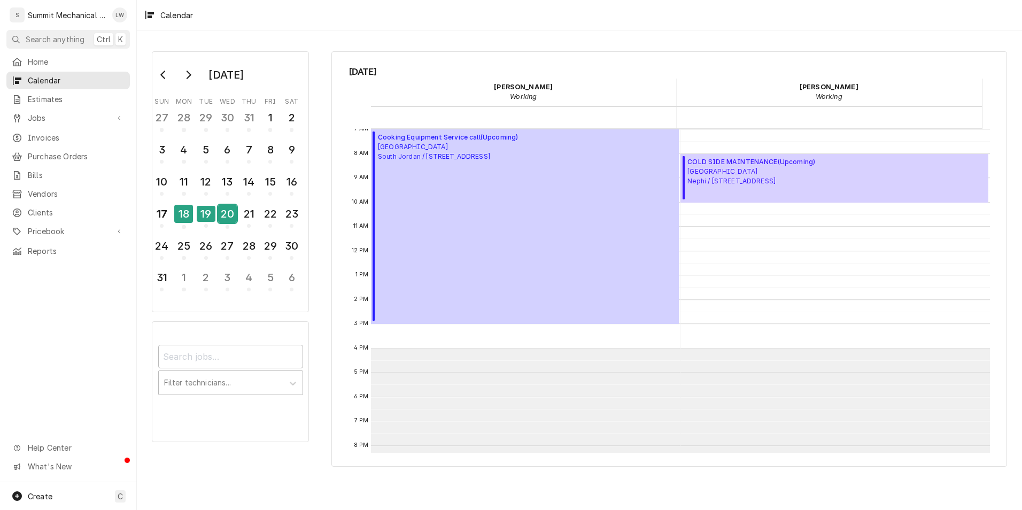
click at [228, 212] on div "20" at bounding box center [227, 214] width 19 height 18
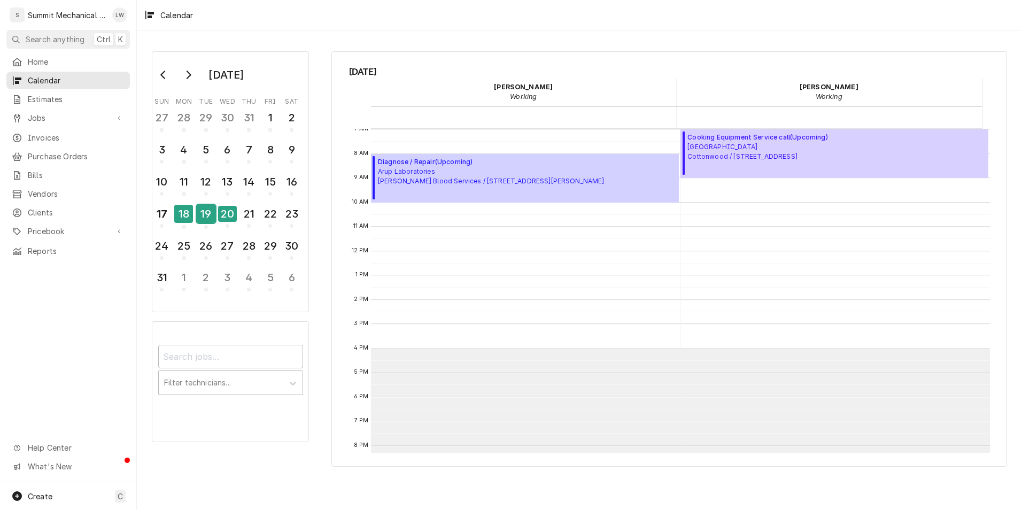
click at [204, 212] on div "19" at bounding box center [206, 214] width 19 height 18
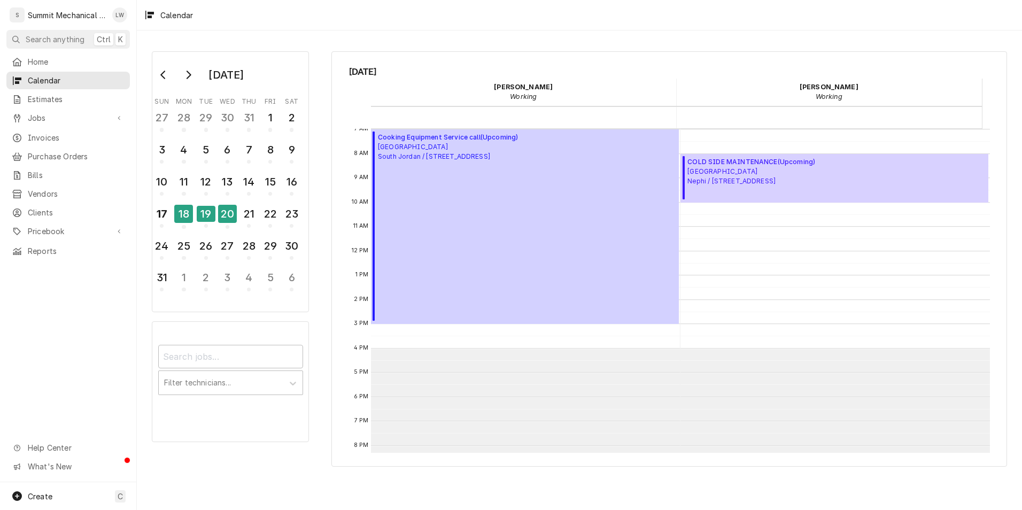
click at [308, 229] on div "August 2025 Sun Mon Tue Wed Thu Fri Sat 27 28 29 30 31 1 2 3 4 5 6 7 8 9 10 11 …" at bounding box center [230, 181] width 157 height 261
click at [44, 328] on div "Home Calendar Estimates Jobs Jobs Job Series Invoices Purchase Orders Bills Ven…" at bounding box center [68, 267] width 136 height 429
click at [179, 210] on div "18" at bounding box center [183, 214] width 19 height 18
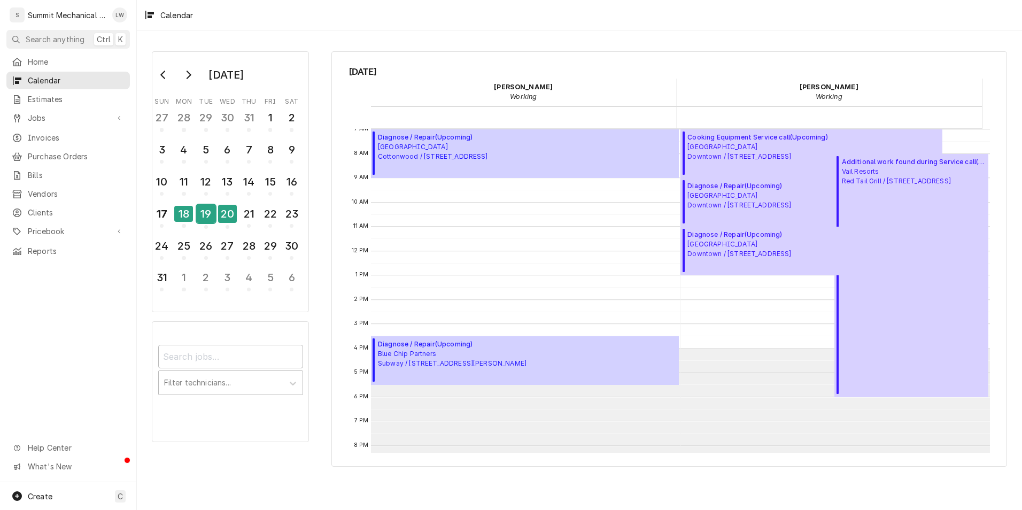
click at [205, 210] on div "19" at bounding box center [206, 214] width 19 height 18
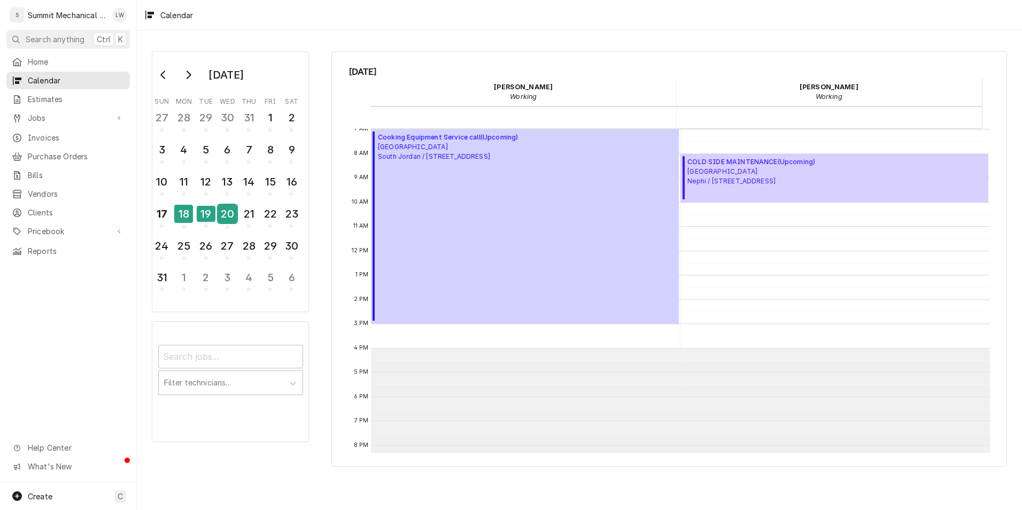
click at [235, 208] on div "20" at bounding box center [227, 214] width 19 height 18
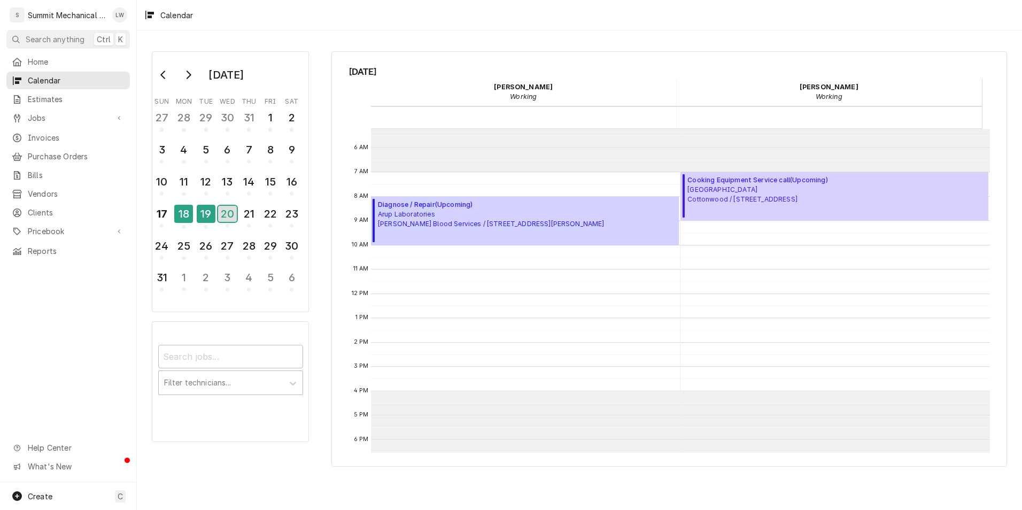
scroll to position [127, 0]
click at [248, 210] on div "21" at bounding box center [248, 214] width 19 height 18
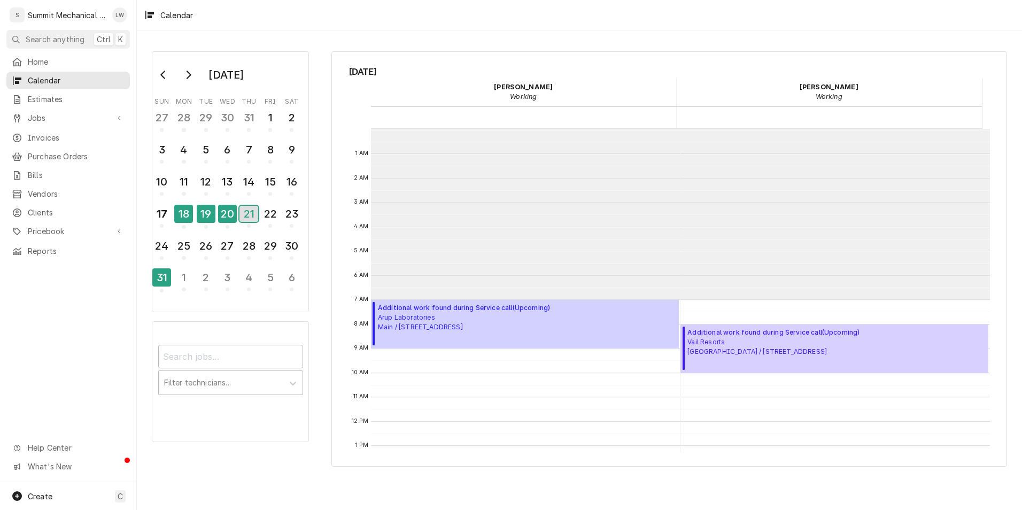
scroll to position [171, 0]
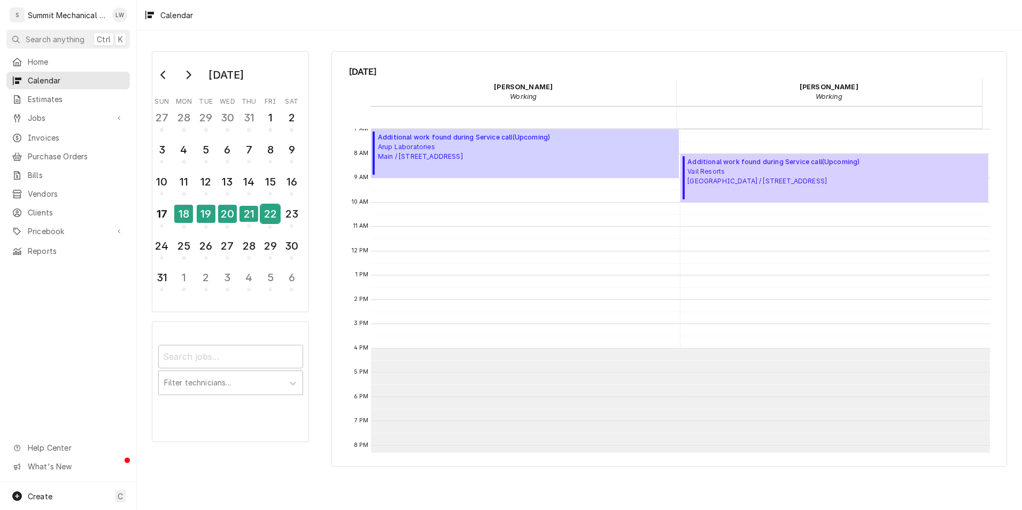
click at [273, 215] on div "22" at bounding box center [270, 214] width 19 height 18
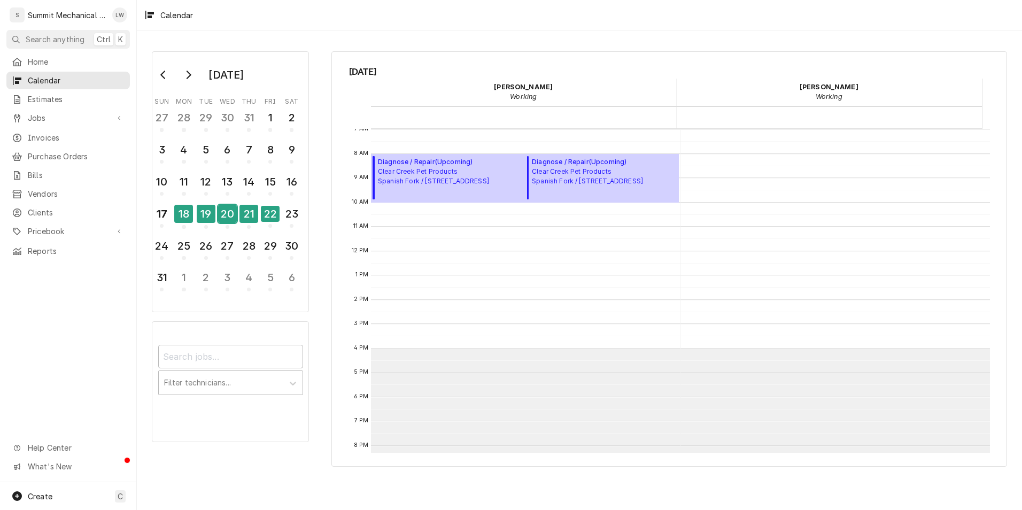
click at [235, 216] on div "20" at bounding box center [227, 214] width 19 height 18
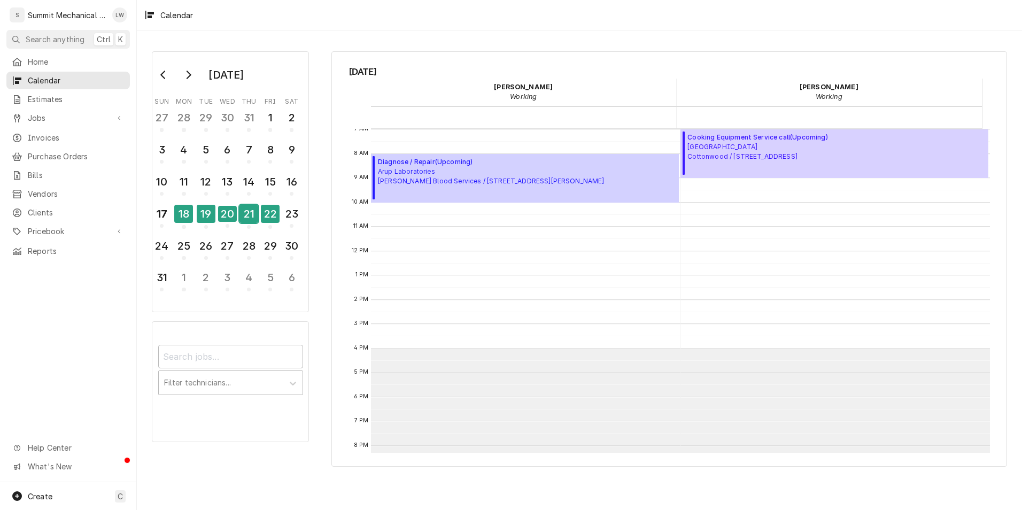
click at [251, 212] on div "21" at bounding box center [248, 214] width 19 height 18
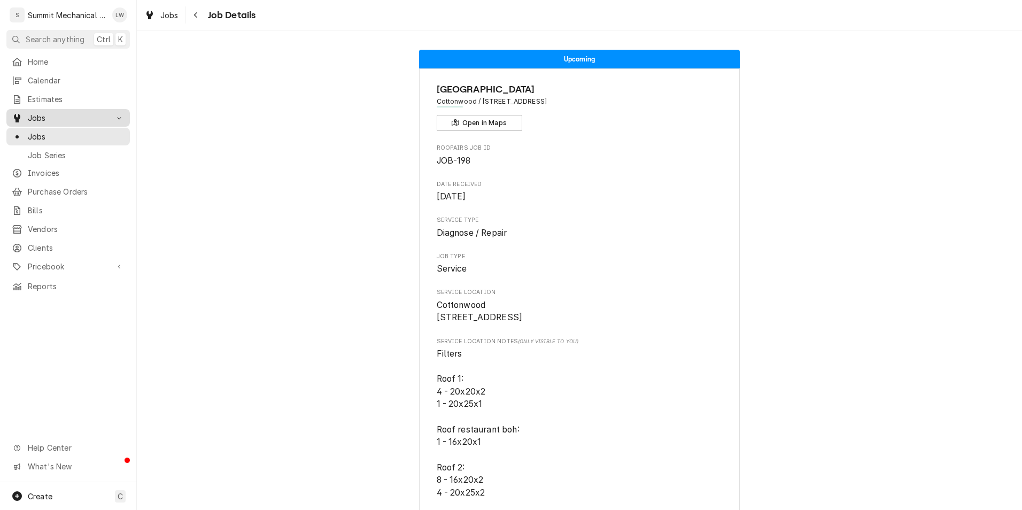
click at [59, 119] on span "Jobs" at bounding box center [68, 117] width 81 height 11
click at [55, 114] on span "Jobs" at bounding box center [68, 117] width 81 height 11
click at [52, 137] on span "Jobs" at bounding box center [76, 136] width 97 height 11
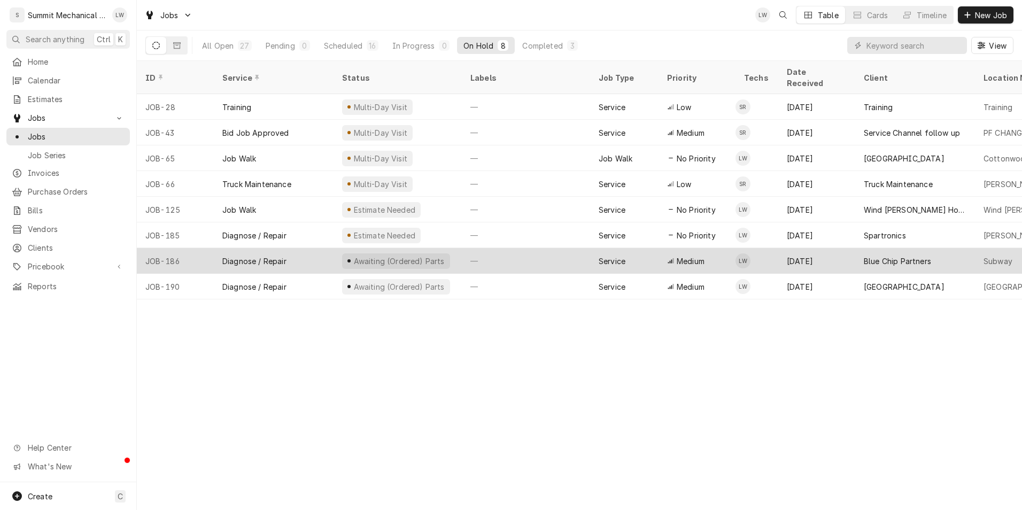
click at [281, 256] on div "Diagnose / Repair" at bounding box center [254, 261] width 64 height 11
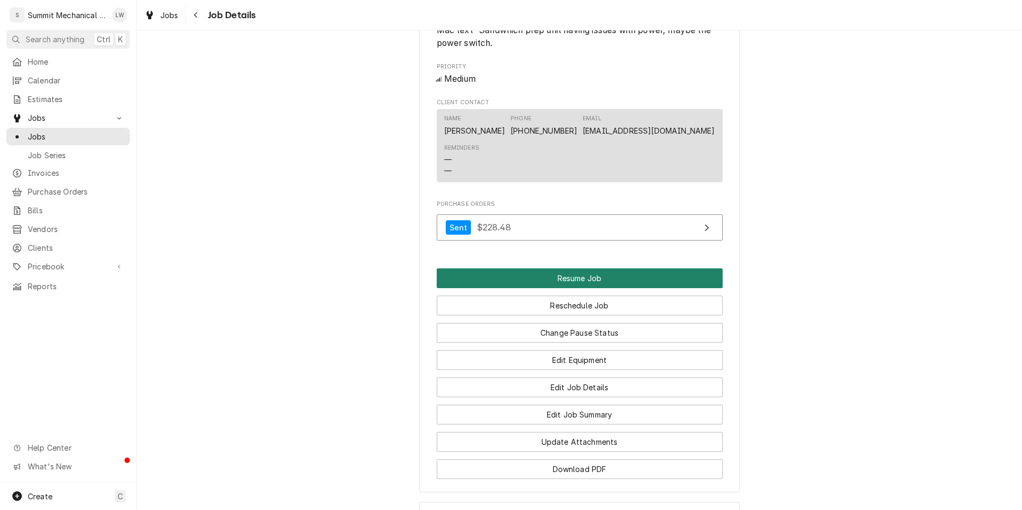
scroll to position [874, 0]
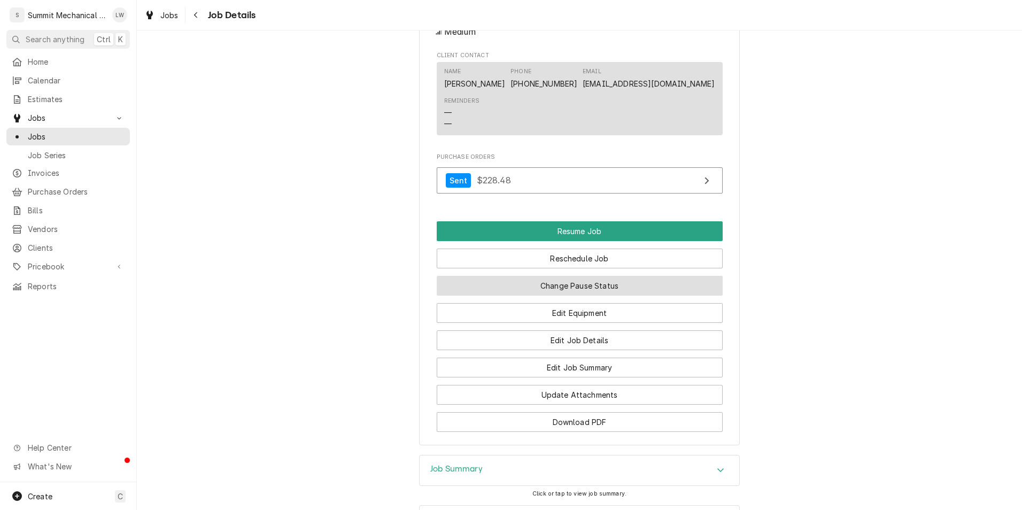
click at [609, 295] on button "Change Pause Status" at bounding box center [580, 286] width 286 height 20
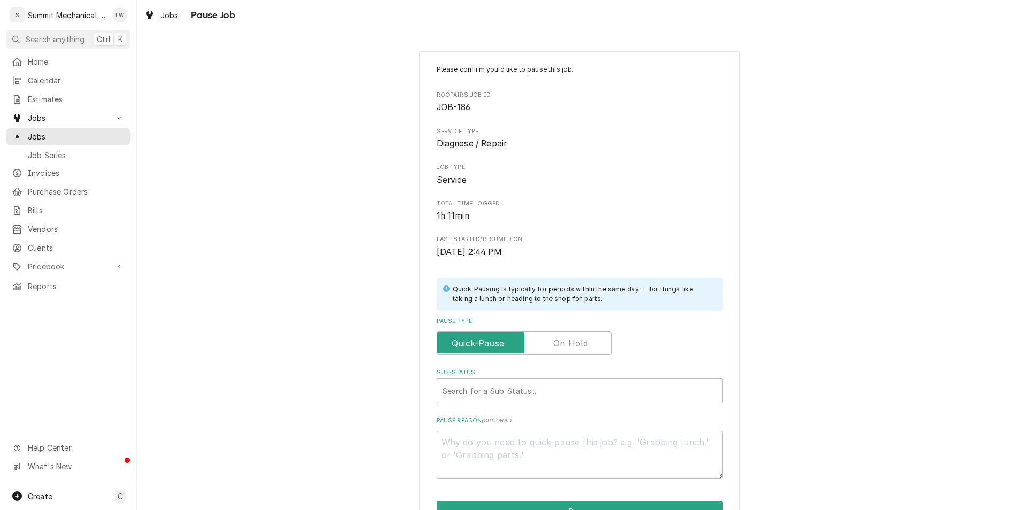
scroll to position [89, 0]
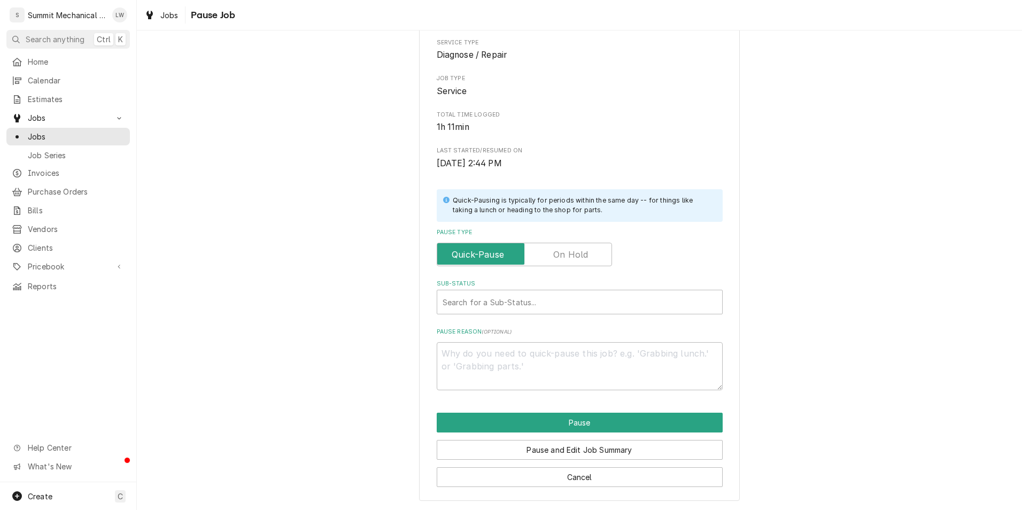
click at [572, 270] on div "Please confirm you'd like to pause this job. Roopairs Job ID JOB-186 Service Ty…" at bounding box center [580, 183] width 286 height 414
click at [575, 259] on label "Pause Type" at bounding box center [524, 255] width 175 height 24
click at [575, 259] on input "Pause Type" at bounding box center [525, 255] width 166 height 24
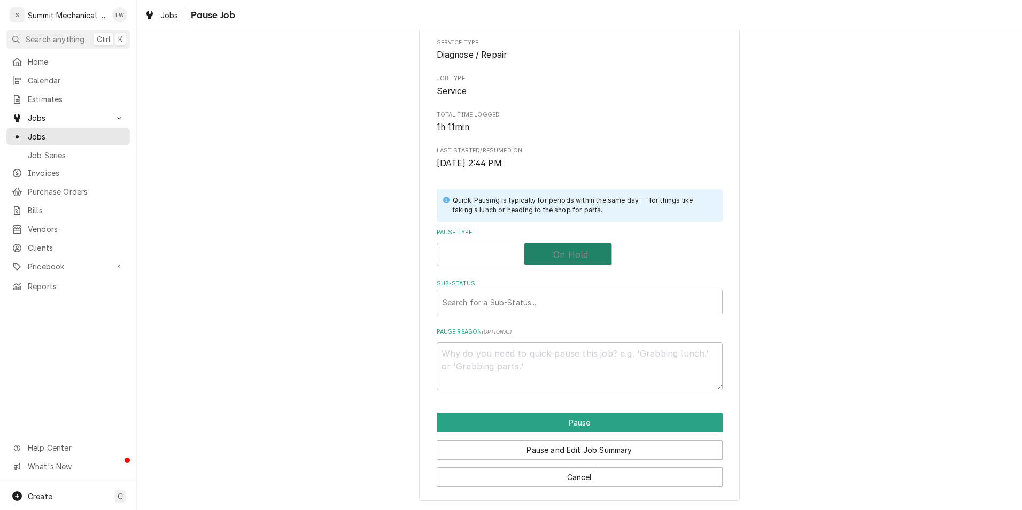
checkbox input "true"
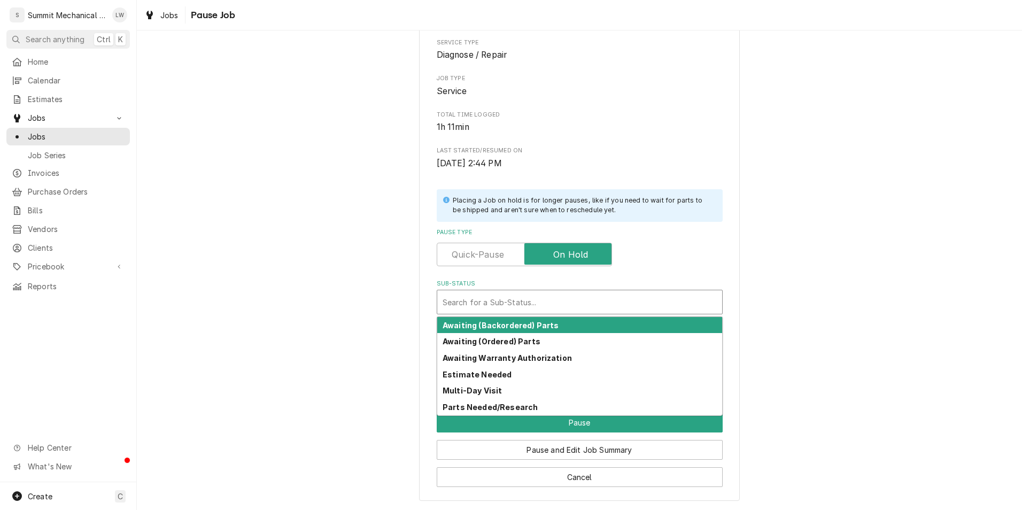
click at [571, 293] on div "Sub-Status" at bounding box center [580, 301] width 274 height 19
click at [643, 272] on div "Please confirm you'd like to pause this job. Roopairs Job ID JOB-186 Service Ty…" at bounding box center [580, 183] width 286 height 414
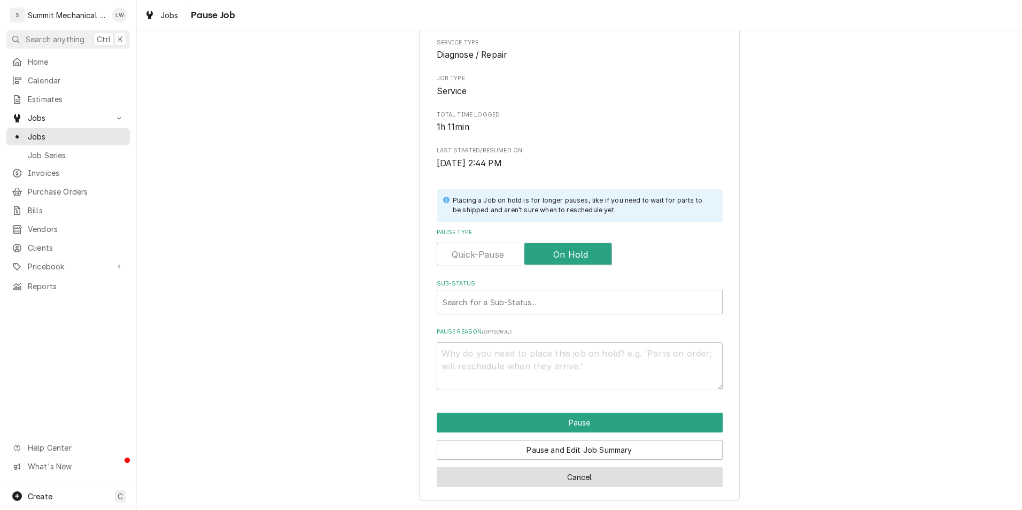
click at [567, 478] on button "Cancel" at bounding box center [580, 477] width 286 height 20
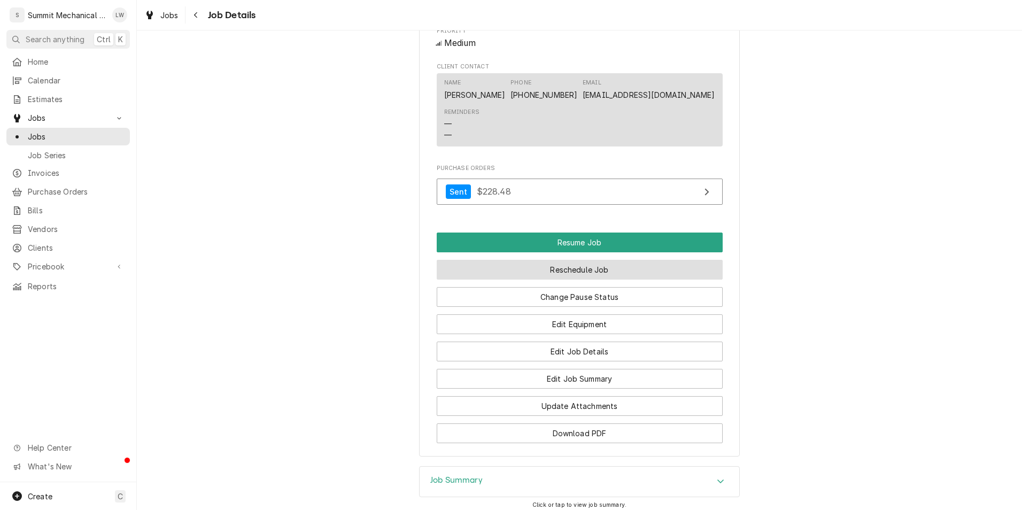
click at [555, 280] on button "Reschedule Job" at bounding box center [580, 270] width 286 height 20
type textarea "x"
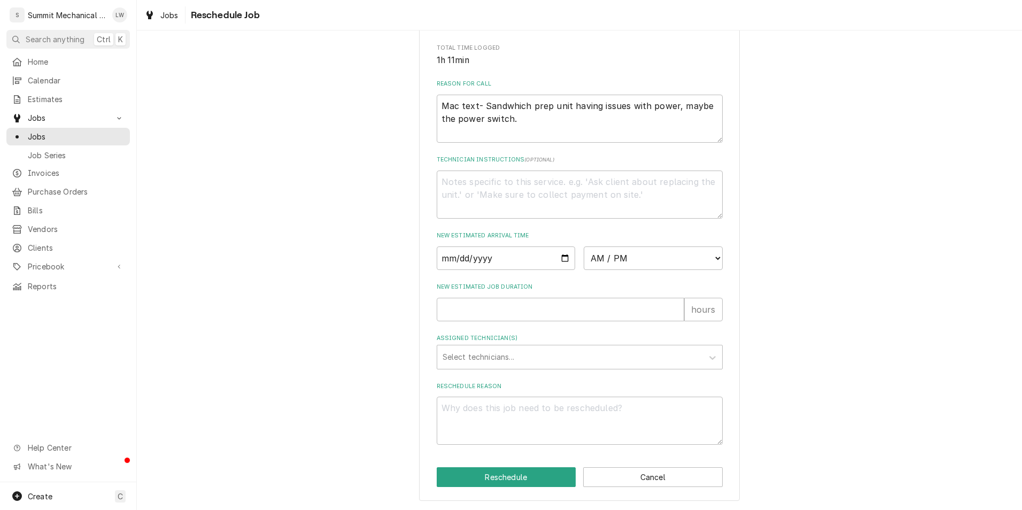
scroll to position [289, 0]
click at [566, 264] on input "Date" at bounding box center [506, 258] width 139 height 24
click at [559, 259] on input "Date" at bounding box center [506, 258] width 139 height 24
type input "2025-08-18"
type textarea "x"
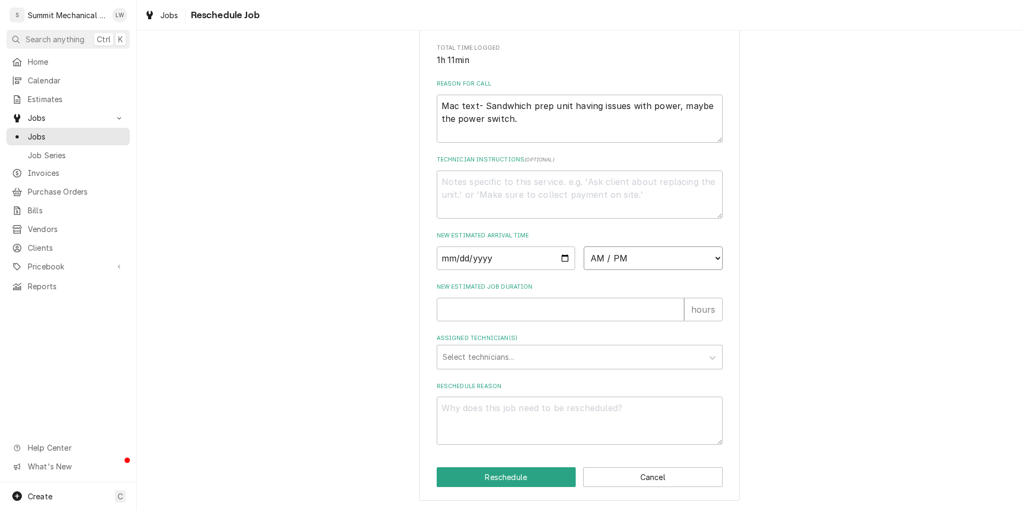
click at [614, 260] on select "AM / PM 6:00 AM 6:15 AM 6:30 AM 6:45 AM 7:00 AM 7:15 AM 7:30 AM 7:45 AM 8:00 AM…" at bounding box center [653, 258] width 139 height 24
select select "15:30:00"
click at [584, 246] on select "AM / PM 6:00 AM 6:15 AM 6:30 AM 6:45 AM 7:00 AM 7:15 AM 7:30 AM 7:45 AM 8:00 AM…" at bounding box center [653, 258] width 139 height 24
click at [535, 308] on input "New Estimated Job Duration" at bounding box center [561, 310] width 248 height 24
type textarea "x"
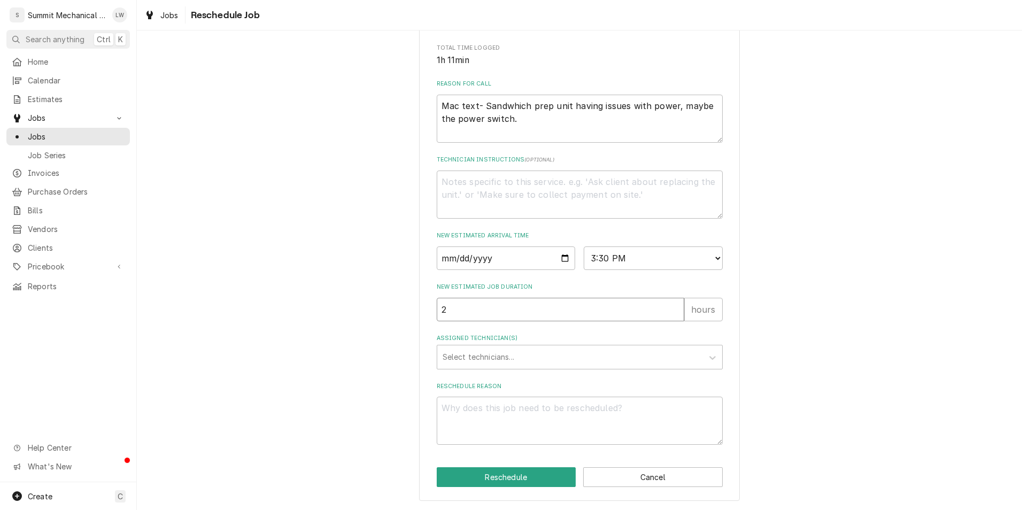
type input "2"
click at [534, 342] on label "Assigned Technician(s)" at bounding box center [580, 338] width 286 height 9
click at [533, 344] on div "Assigned Technician(s) Select technicians..." at bounding box center [580, 351] width 286 height 35
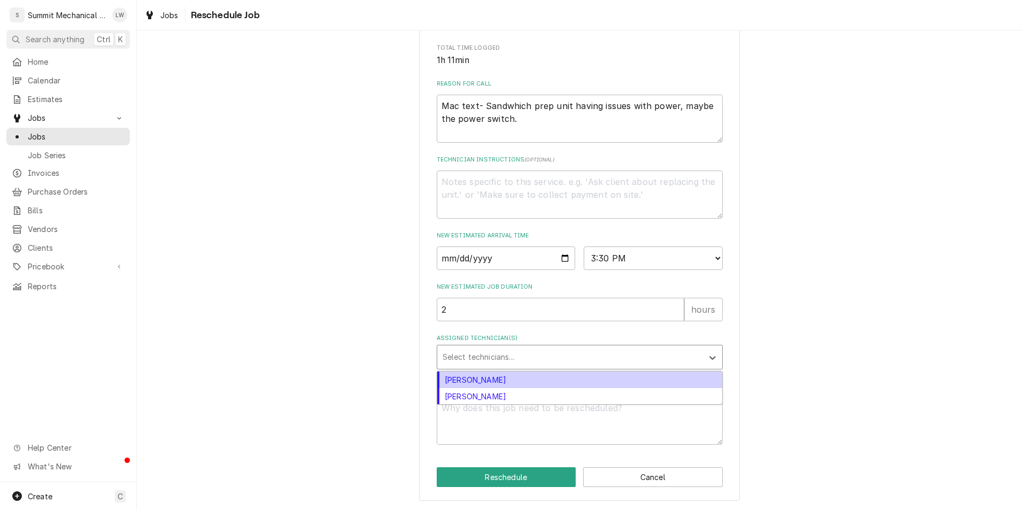
click at [528, 359] on div "Assigned Technician(s)" at bounding box center [570, 356] width 255 height 19
click at [497, 380] on div "Landon Weeks" at bounding box center [579, 380] width 285 height 17
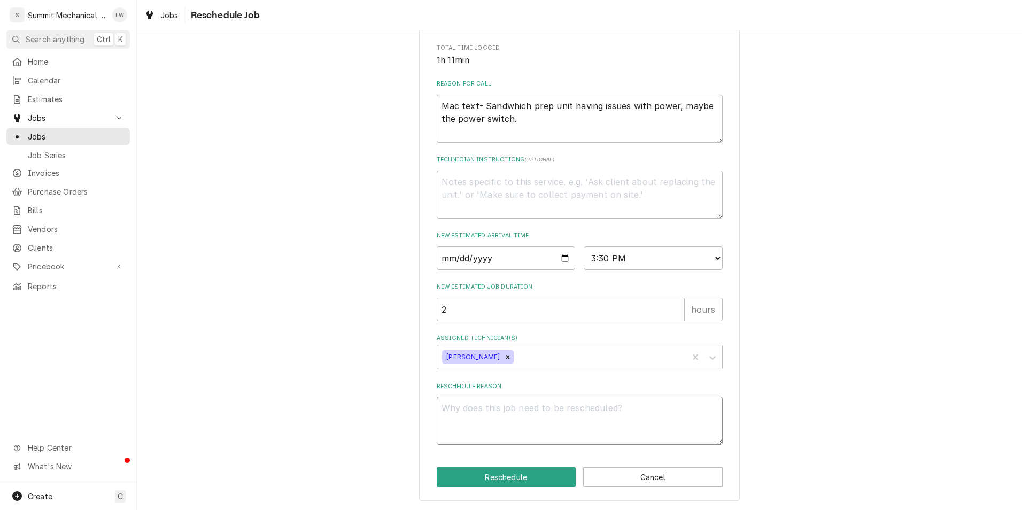
click at [499, 412] on textarea "Reschedule Reason" at bounding box center [580, 421] width 286 height 48
type textarea "x"
type textarea "P"
type textarea "x"
type textarea "Pa"
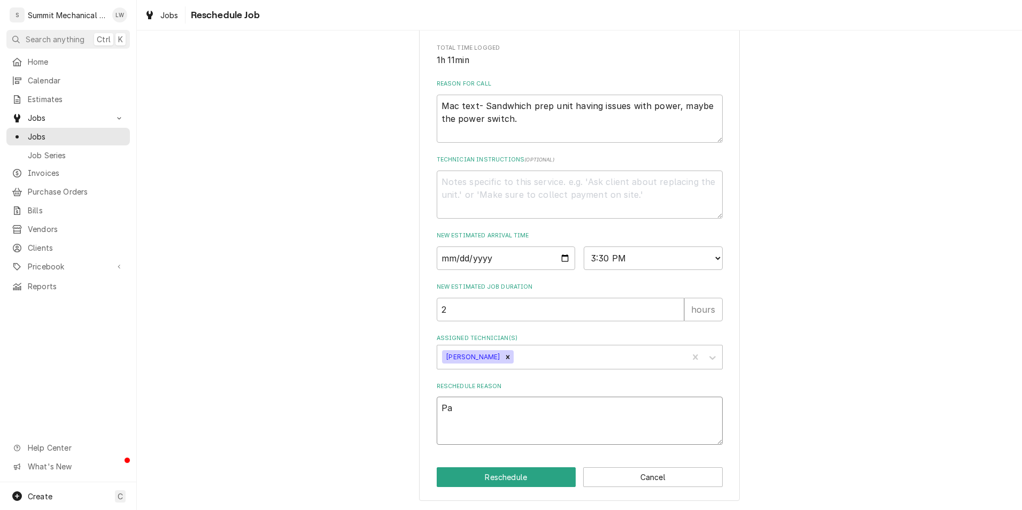
type textarea "x"
type textarea "Par"
type textarea "x"
type textarea "Part"
type textarea "x"
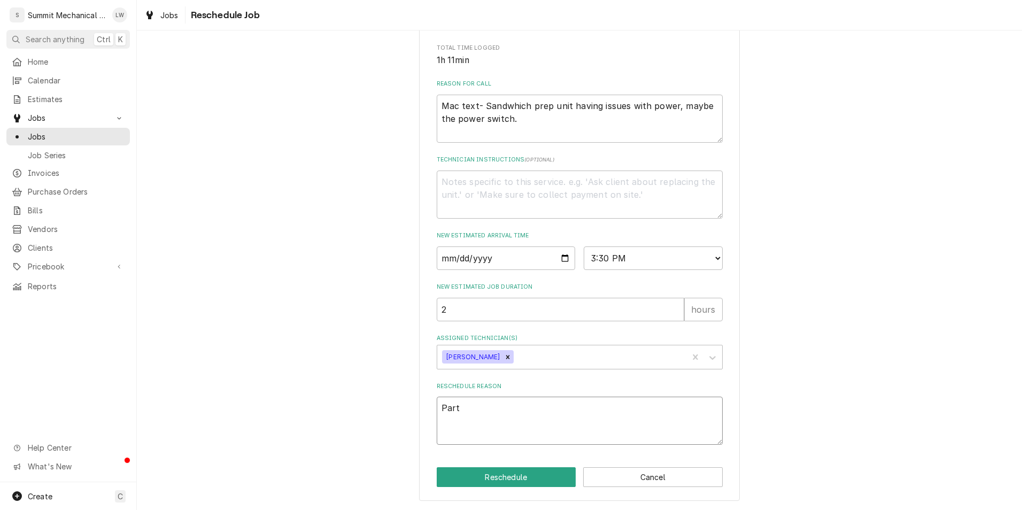
type textarea "Parts"
type textarea "x"
type textarea "Parts"
type textarea "x"
type textarea "Parts i"
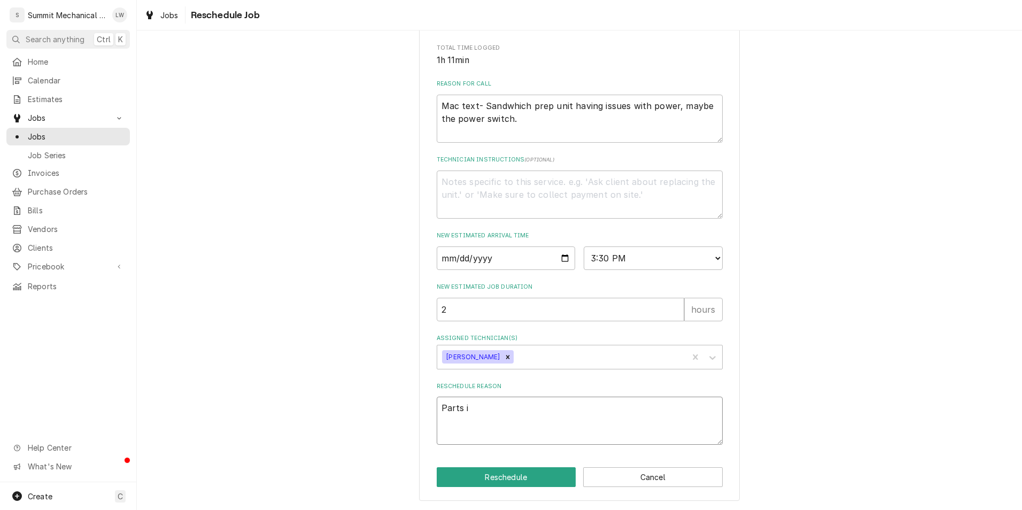
type textarea "x"
type textarea "Parts in"
type textarea "x"
type textarea "Parts in"
type textarea "x"
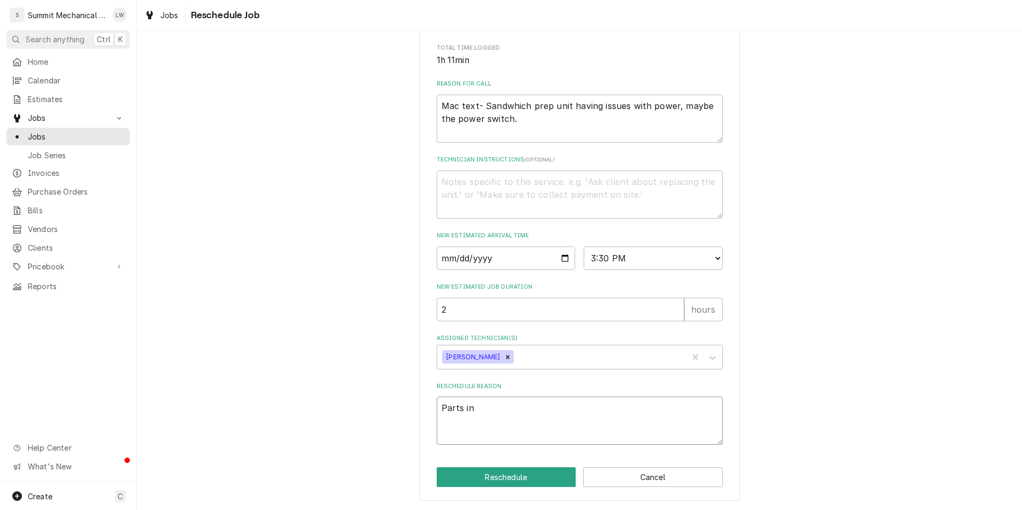
type textarea "Parts in s"
type textarea "x"
type textarea "Parts in st"
type textarea "x"
type textarea "Parts in sto"
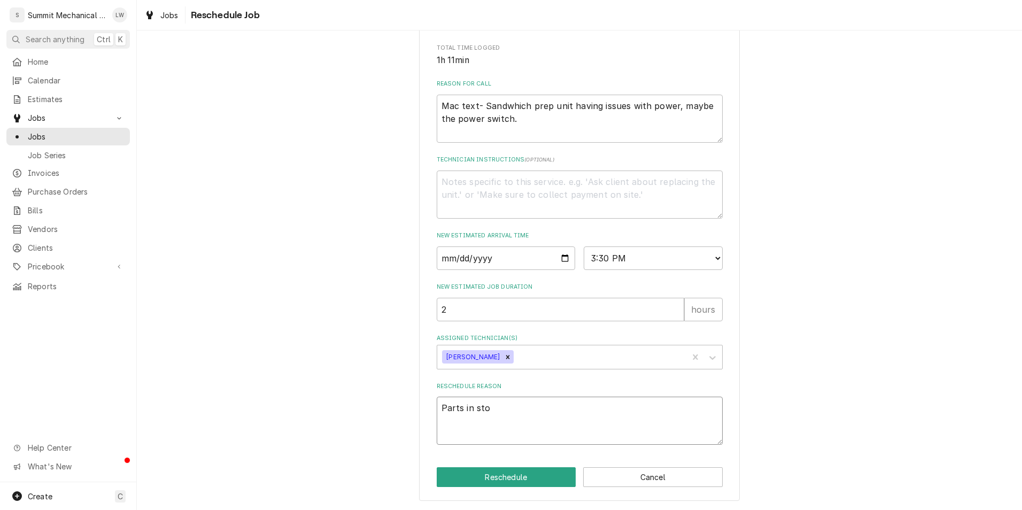
type textarea "x"
type textarea "Parts in stoc"
type textarea "x"
type textarea "Parts in stock"
click at [485, 475] on button "Reschedule" at bounding box center [507, 477] width 140 height 20
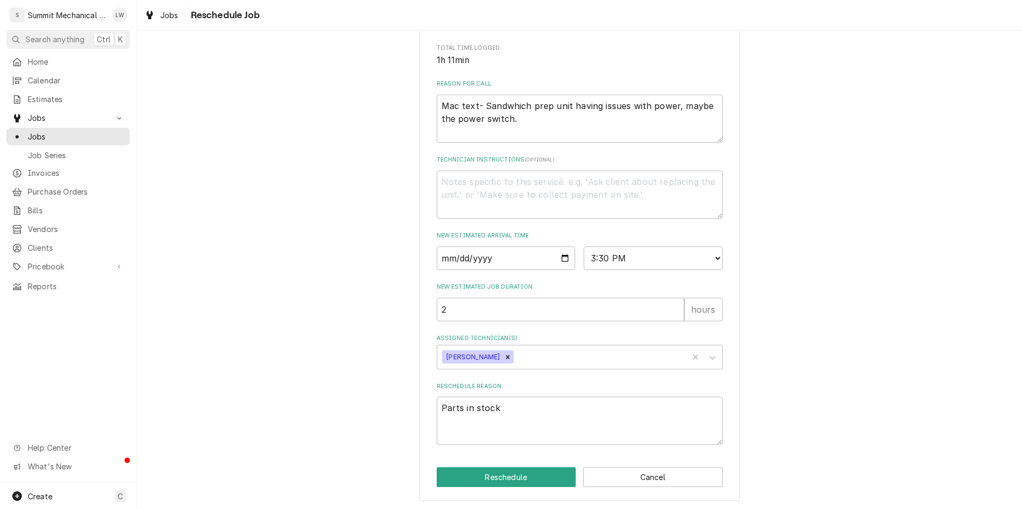
type textarea "x"
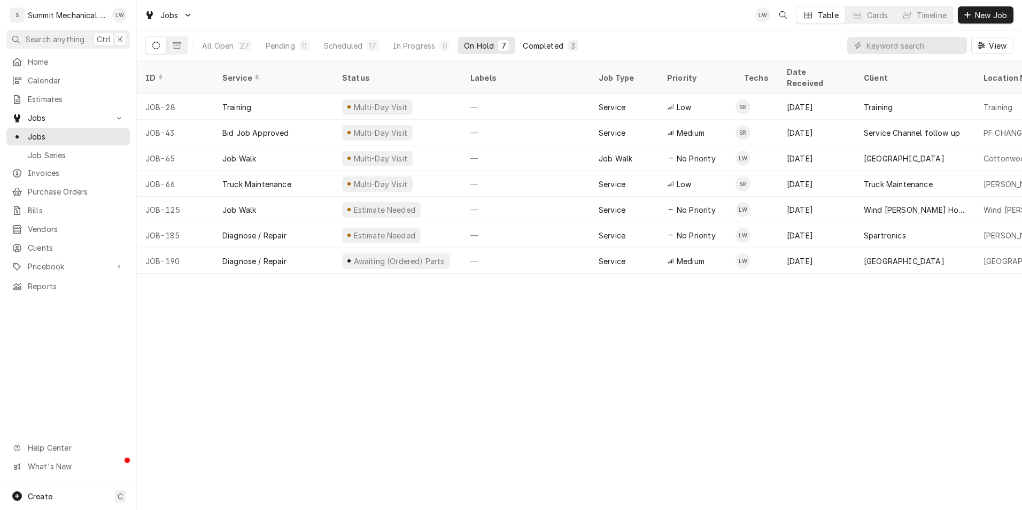
click at [548, 44] on div "Completed" at bounding box center [543, 45] width 40 height 11
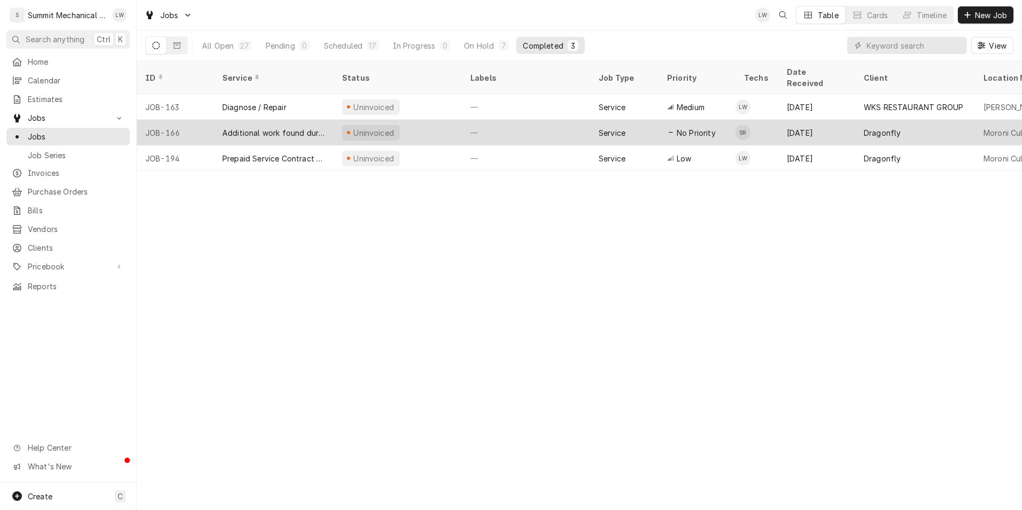
click at [279, 127] on div "Additional work found during Service call" at bounding box center [273, 132] width 103 height 11
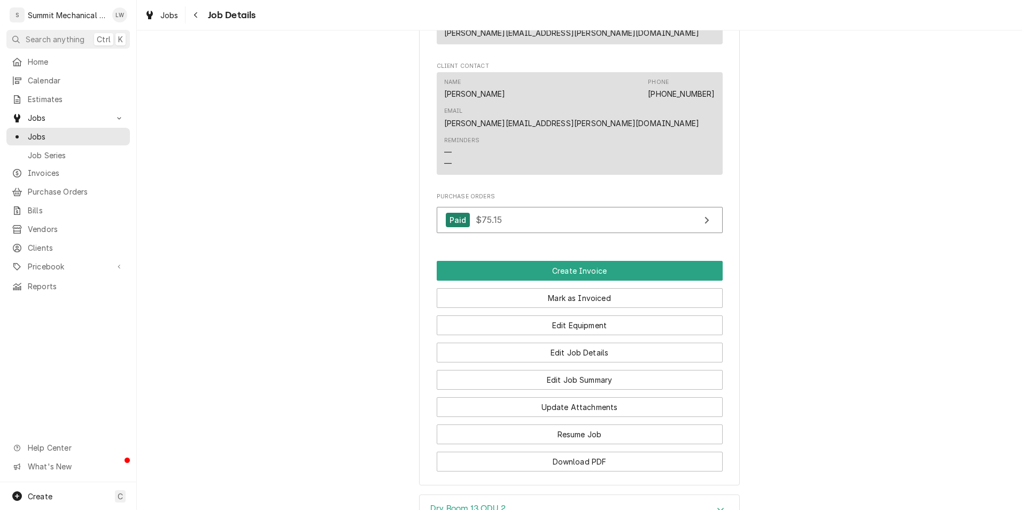
scroll to position [817, 0]
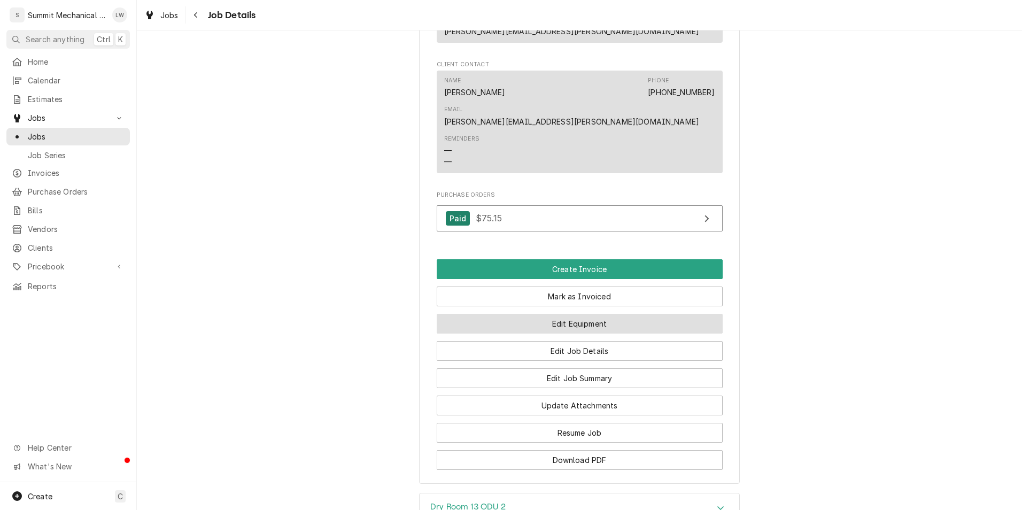
click at [576, 314] on button "Edit Equipment" at bounding box center [580, 324] width 286 height 20
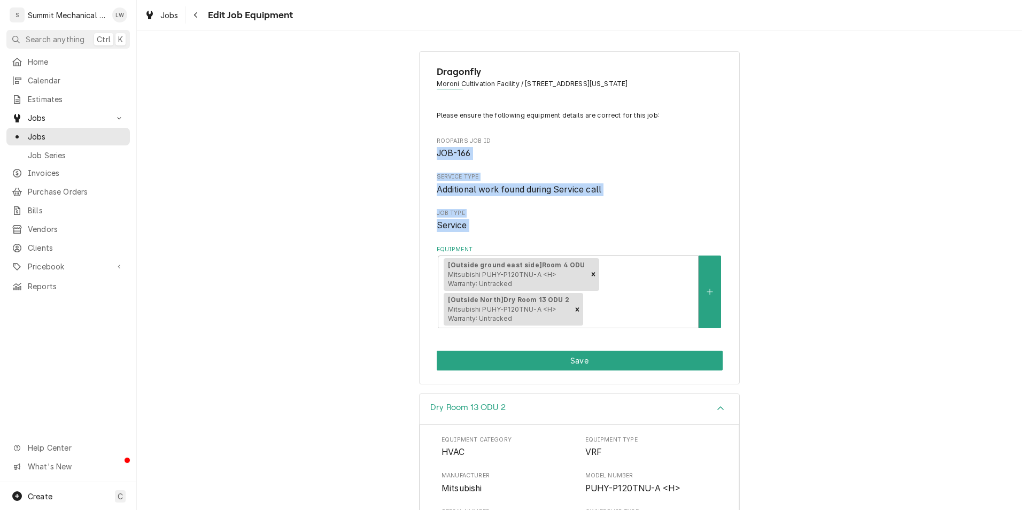
drag, startPoint x: 343, startPoint y: 248, endPoint x: 336, endPoint y: 127, distance: 121.6
click at [336, 127] on div "Dragonfly Moroni Cultivation Facility / 389 N. 2600 W., Moroni, Utah 84646 Plea…" at bounding box center [579, 218] width 885 height 352
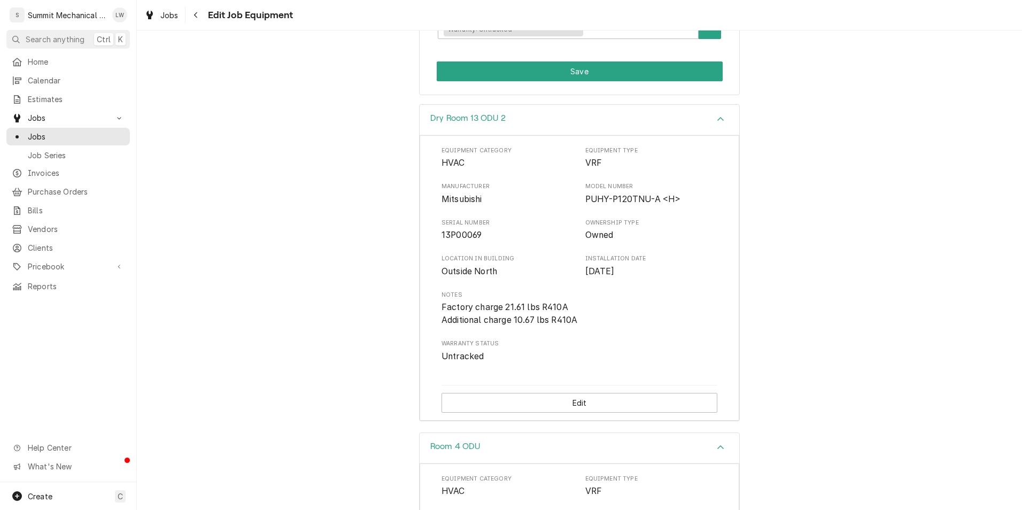
scroll to position [281, 0]
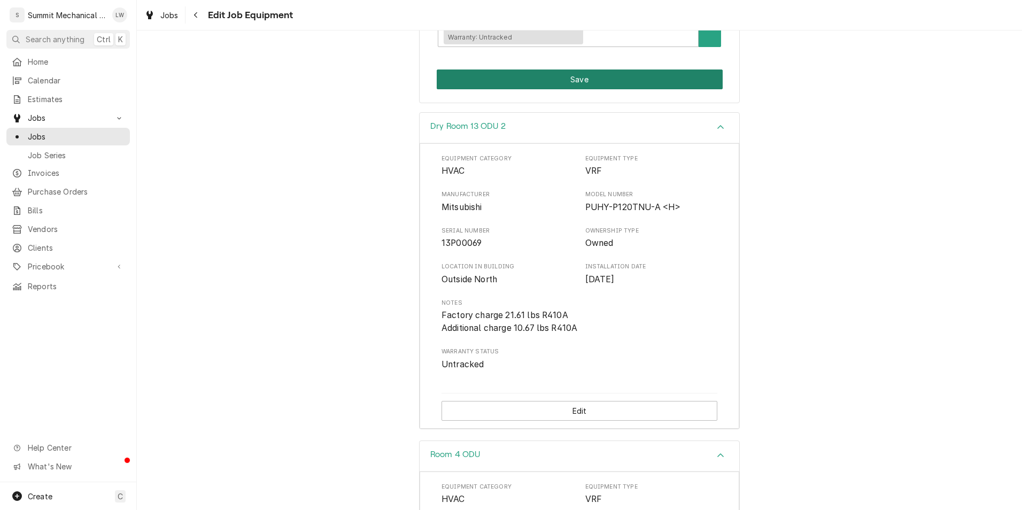
click at [544, 89] on button "Save" at bounding box center [580, 79] width 286 height 20
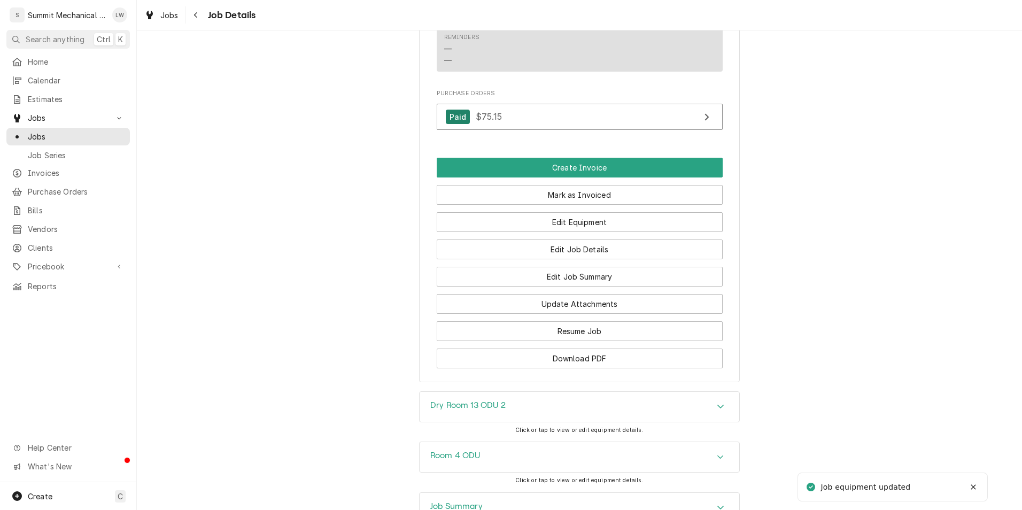
scroll to position [921, 0]
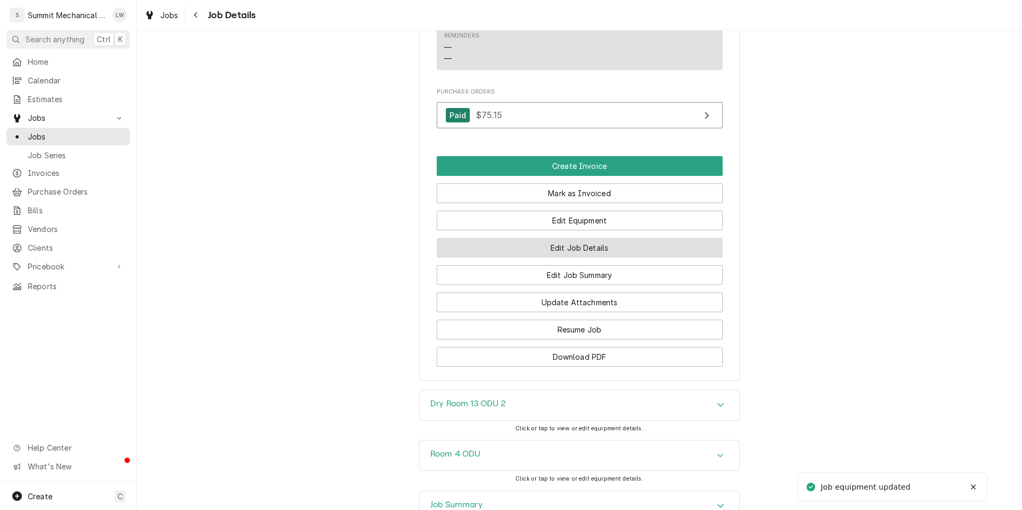
click at [574, 238] on button "Edit Job Details" at bounding box center [580, 248] width 286 height 20
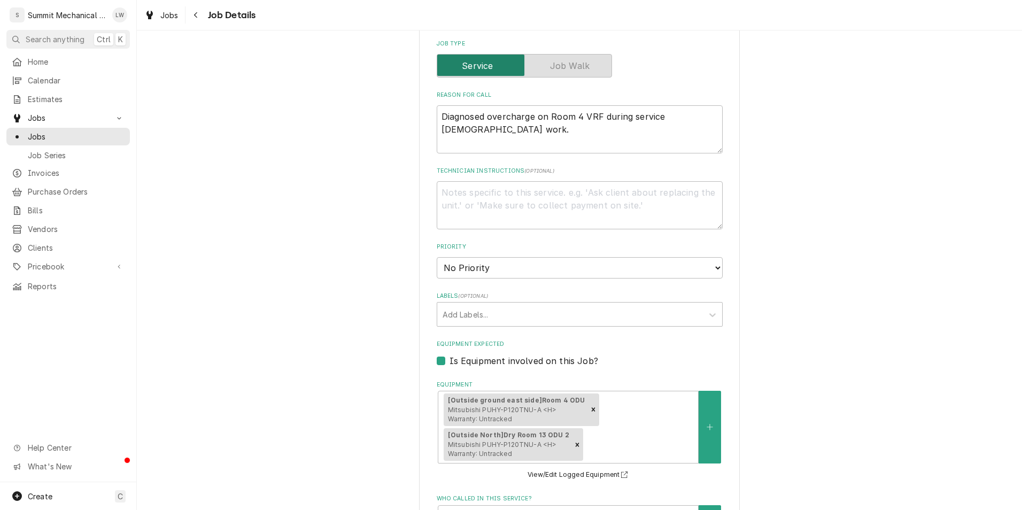
scroll to position [501, 0]
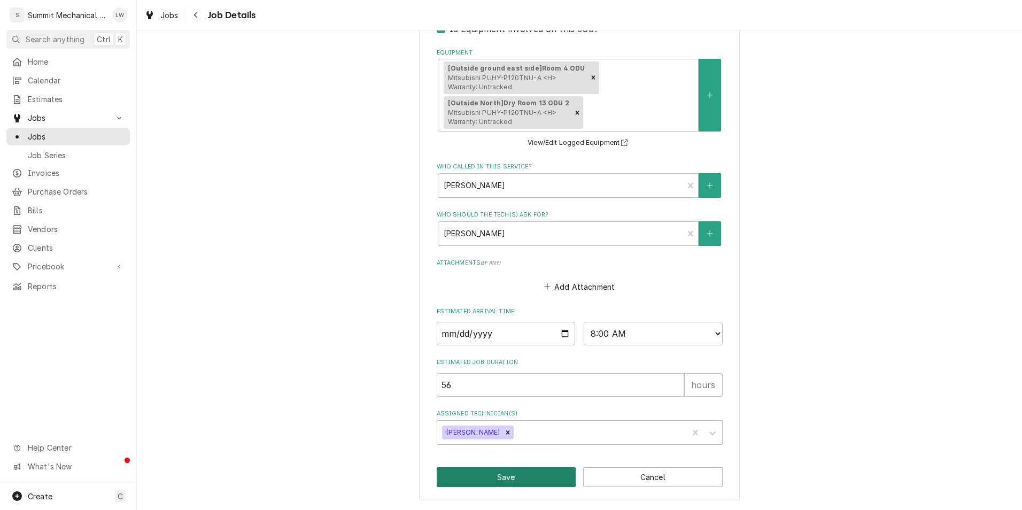
click at [530, 479] on button "Save" at bounding box center [507, 477] width 140 height 20
type textarea "x"
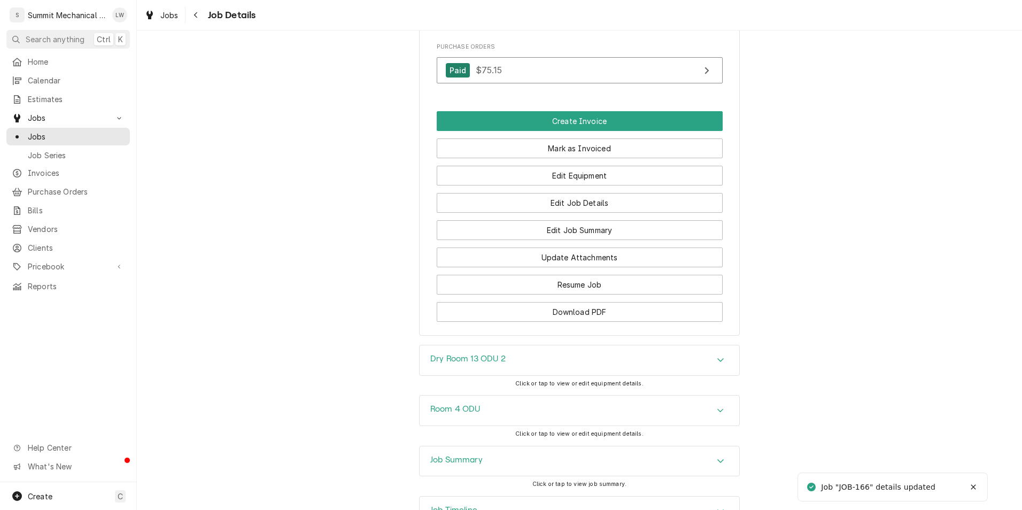
scroll to position [892, 0]
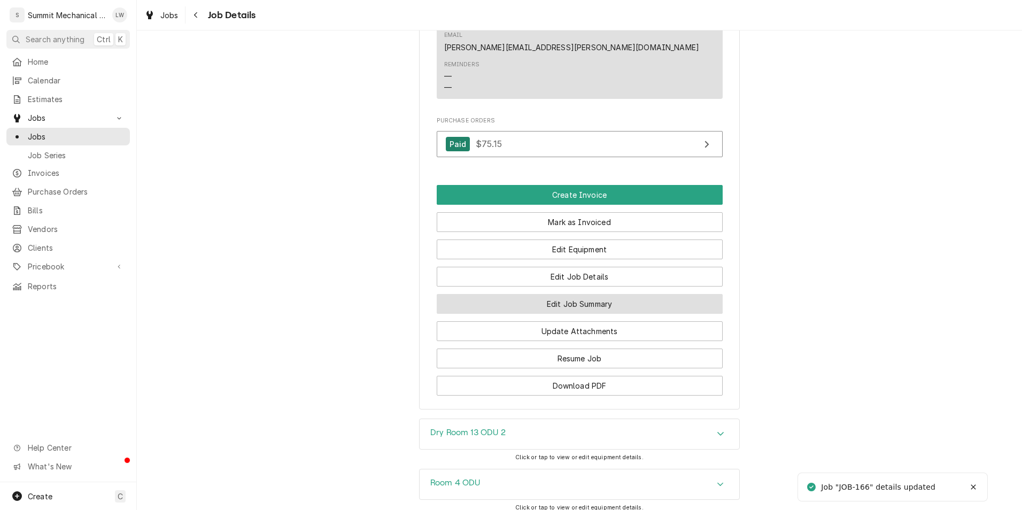
click at [579, 294] on button "Edit Job Summary" at bounding box center [580, 304] width 286 height 20
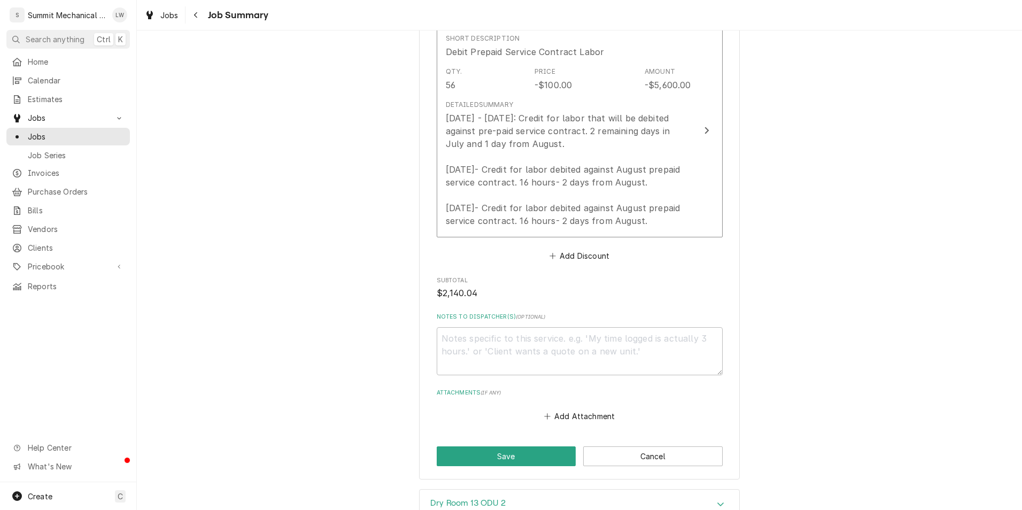
scroll to position [3836, 0]
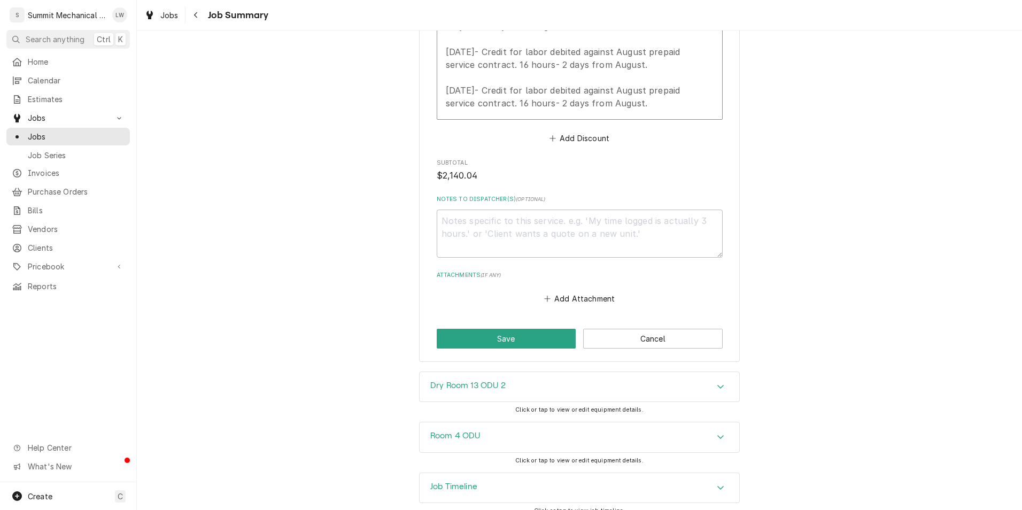
click at [602, 476] on div "Job Timeline" at bounding box center [580, 488] width 320 height 30
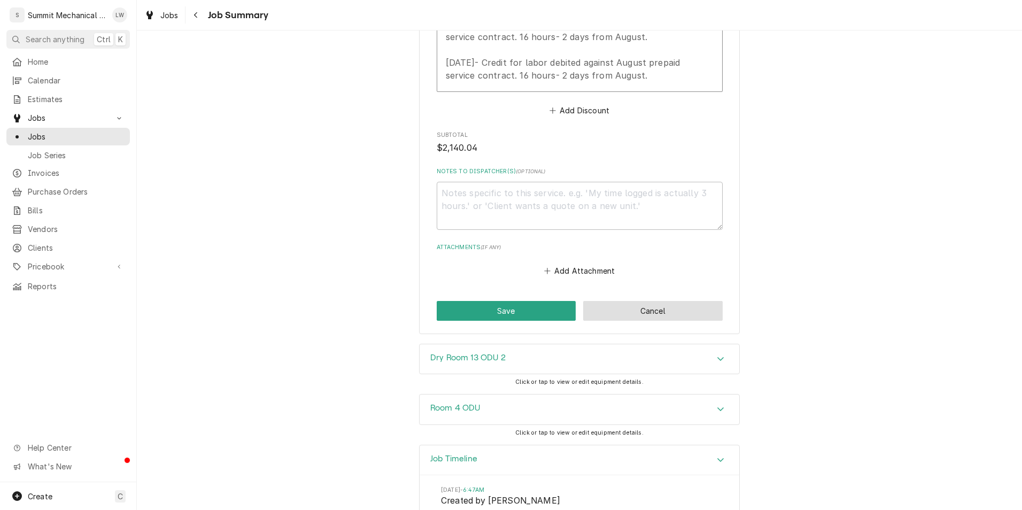
scroll to position [3865, 0]
click at [619, 303] on button "Cancel" at bounding box center [653, 310] width 140 height 20
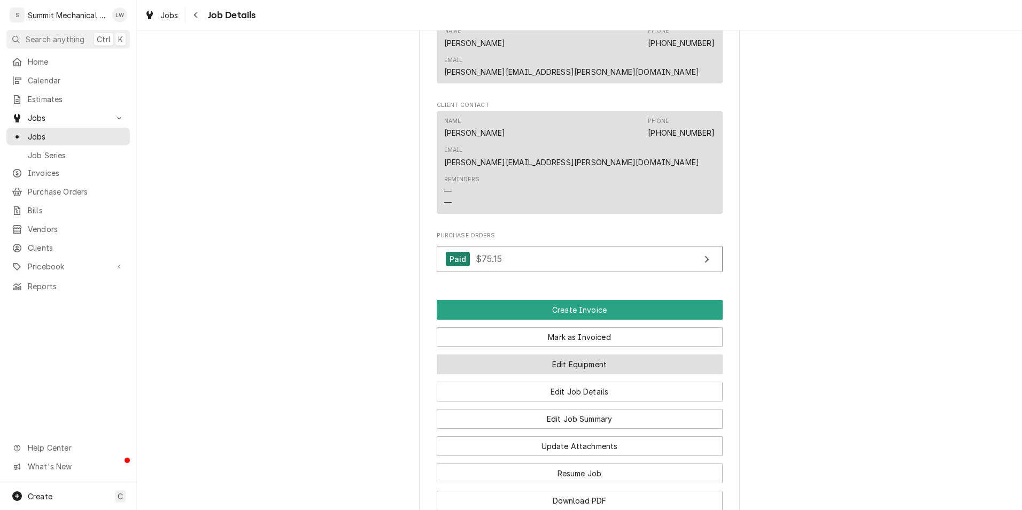
scroll to position [776, 0]
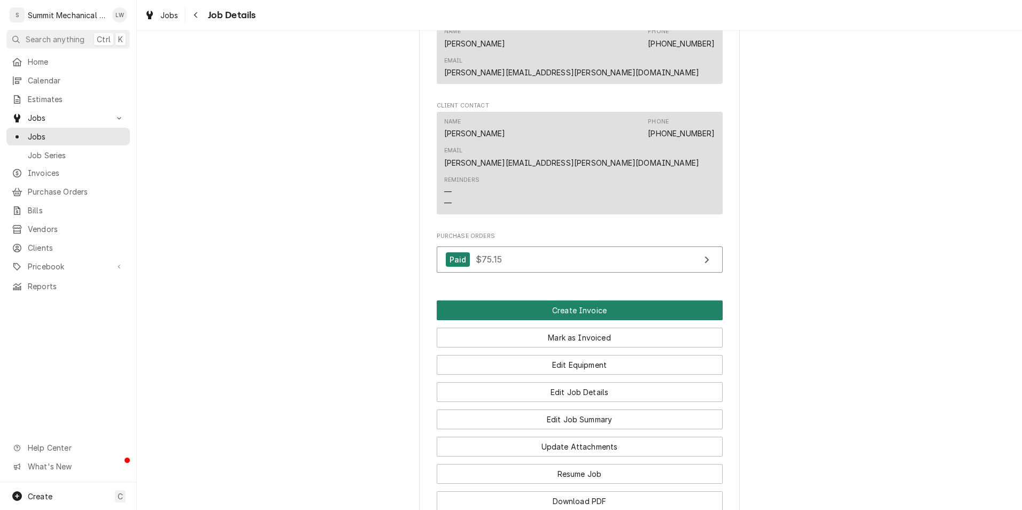
click at [562, 300] on button "Create Invoice" at bounding box center [580, 310] width 286 height 20
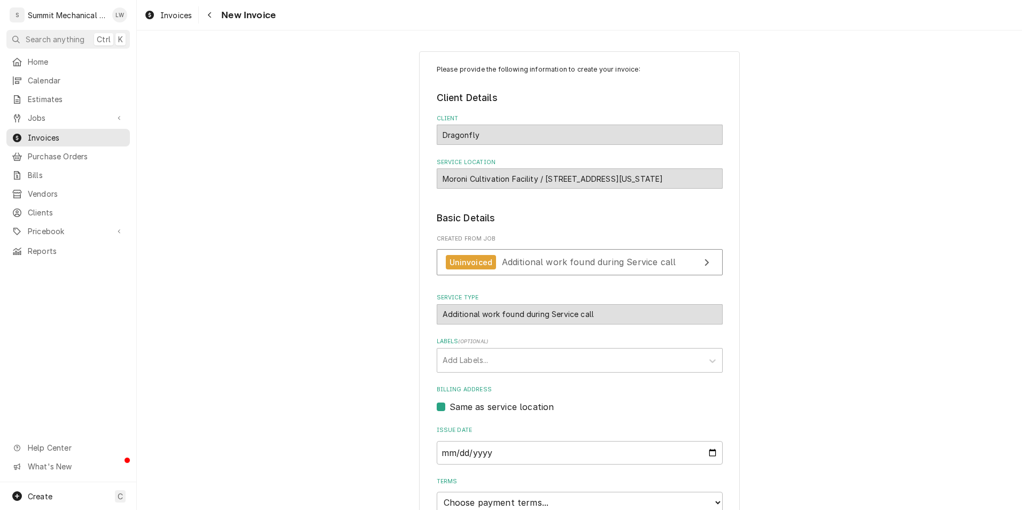
scroll to position [141, 0]
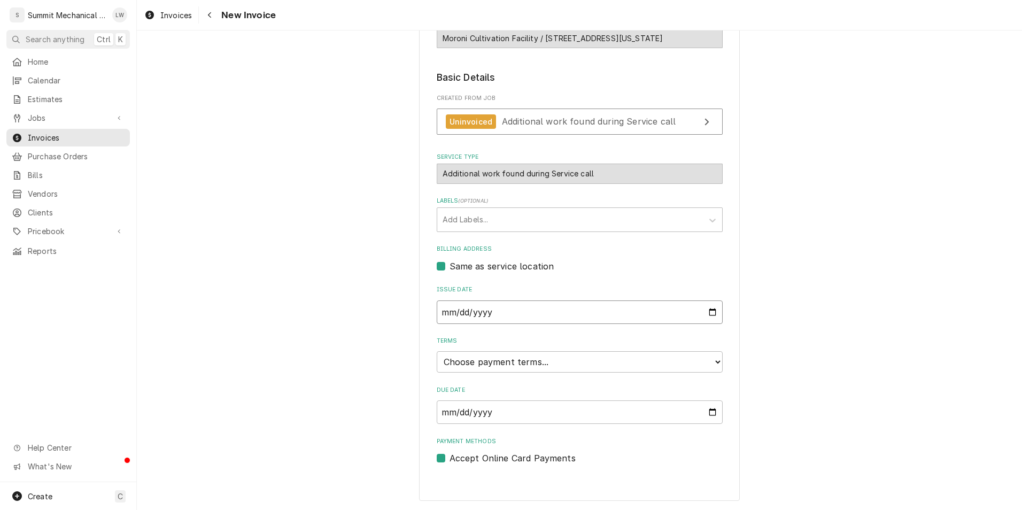
click at [709, 312] on input "[DATE]" at bounding box center [580, 312] width 286 height 24
type input "[DATE]"
click at [598, 358] on select "Choose payment terms... Same Day Net 7 Net 14 Net 21 Net 30 Net 45 Net 60 Net 90" at bounding box center [580, 361] width 286 height 21
click at [600, 358] on select "Choose payment terms... Same Day Net 7 Net 14 Net 21 Net 30 Net 45 Net 60 Net 90" at bounding box center [580, 361] width 286 height 21
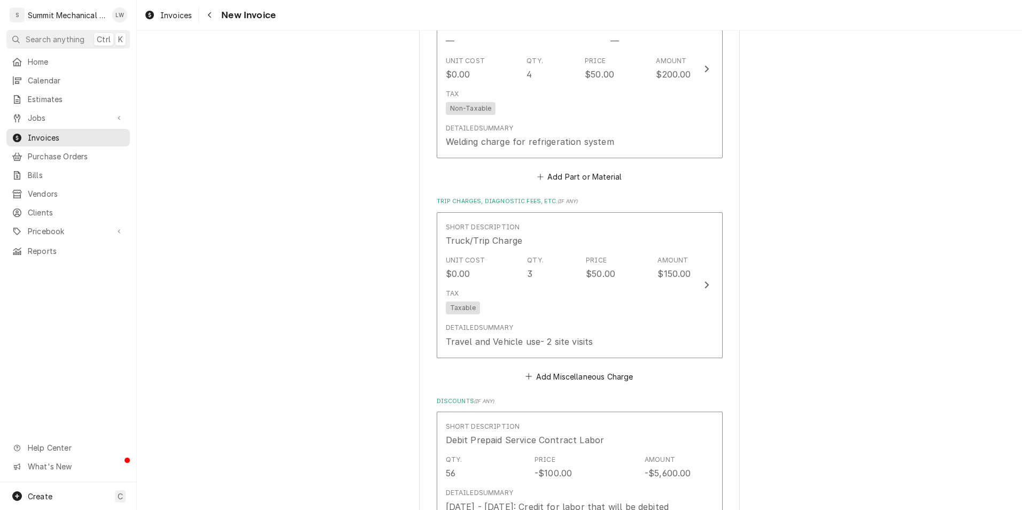
scroll to position [4343, 0]
click at [563, 169] on button "Add Part or Material" at bounding box center [579, 176] width 88 height 15
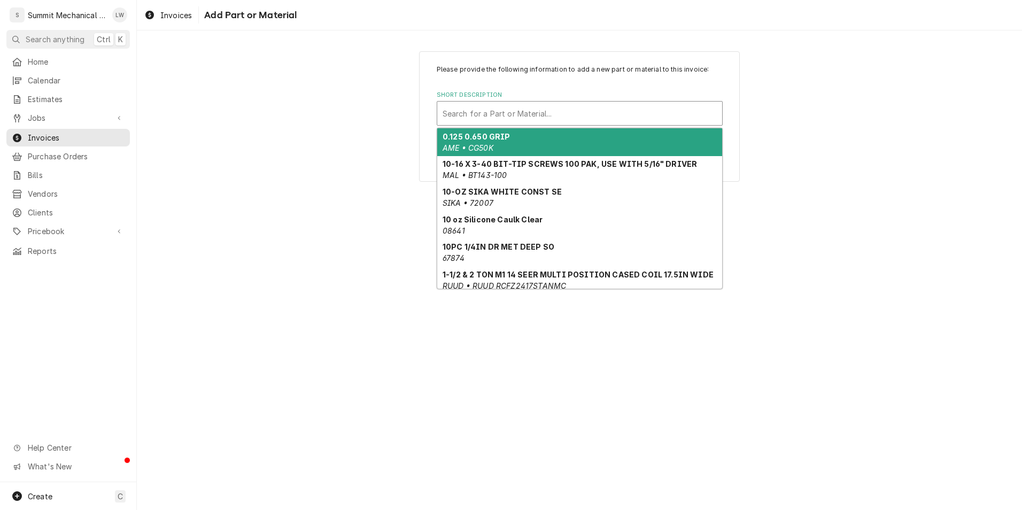
click at [582, 115] on div "Short Description" at bounding box center [580, 113] width 274 height 19
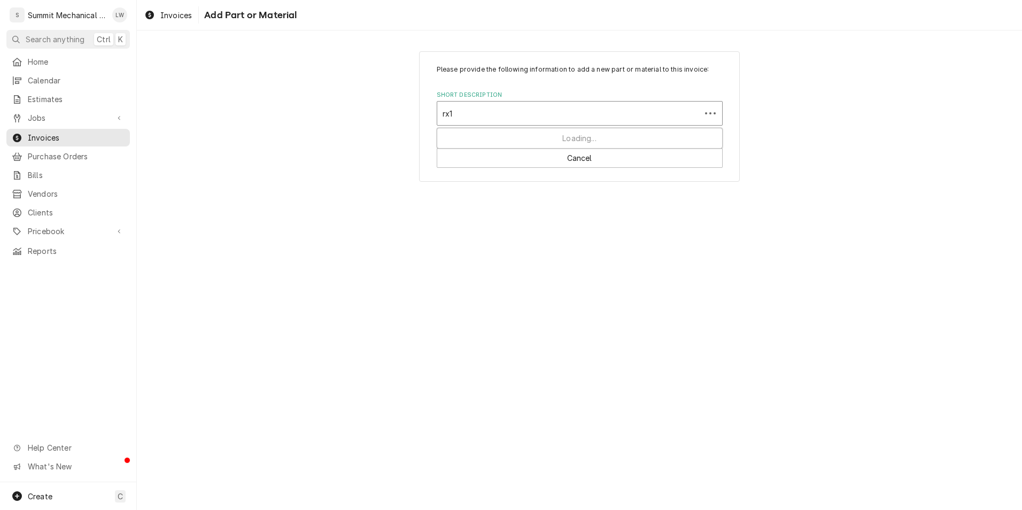
type input "rx11"
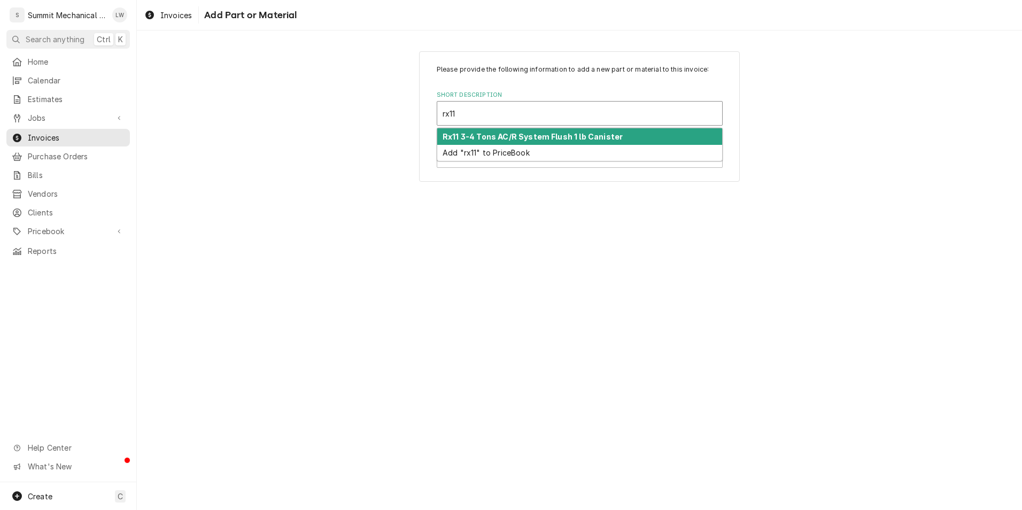
click at [550, 138] on strong "Rx11 3-4 Tons AC/R System Flush 1 lb Canister" at bounding box center [533, 136] width 180 height 9
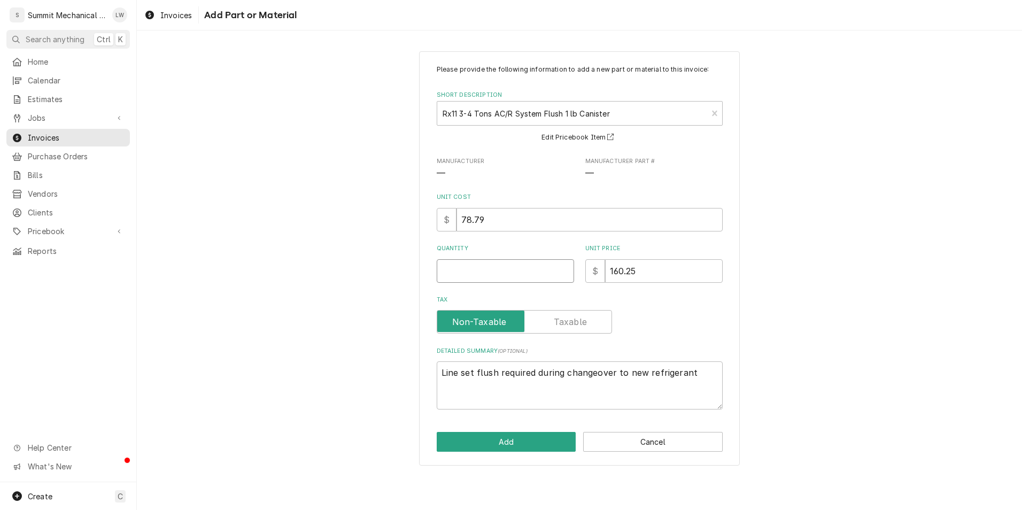
click at [528, 276] on input "Quantity" at bounding box center [505, 271] width 137 height 24
type textarea "x"
type input "1"
click at [506, 447] on button "Add" at bounding box center [507, 442] width 140 height 20
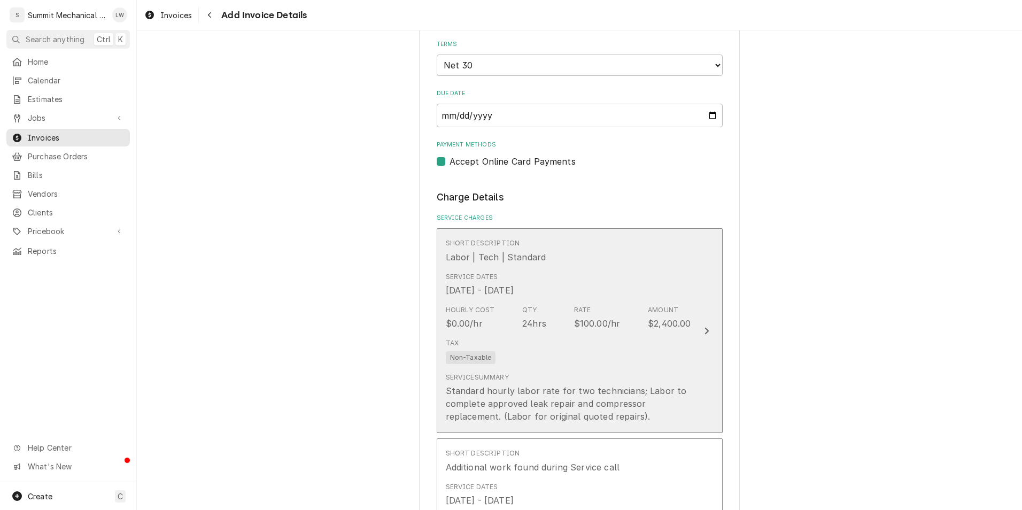
click at [572, 347] on div "Tax Non-Taxable" at bounding box center [568, 351] width 245 height 34
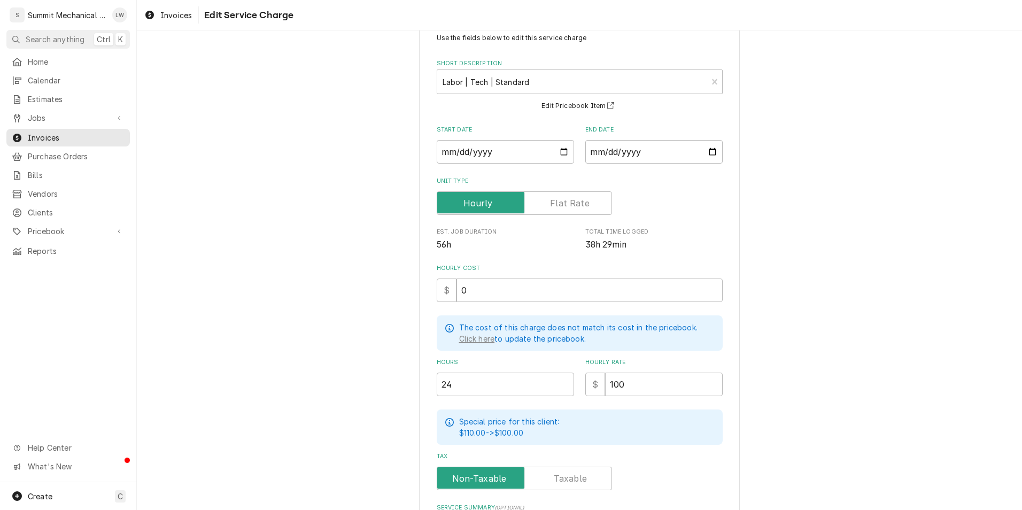
scroll to position [178, 0]
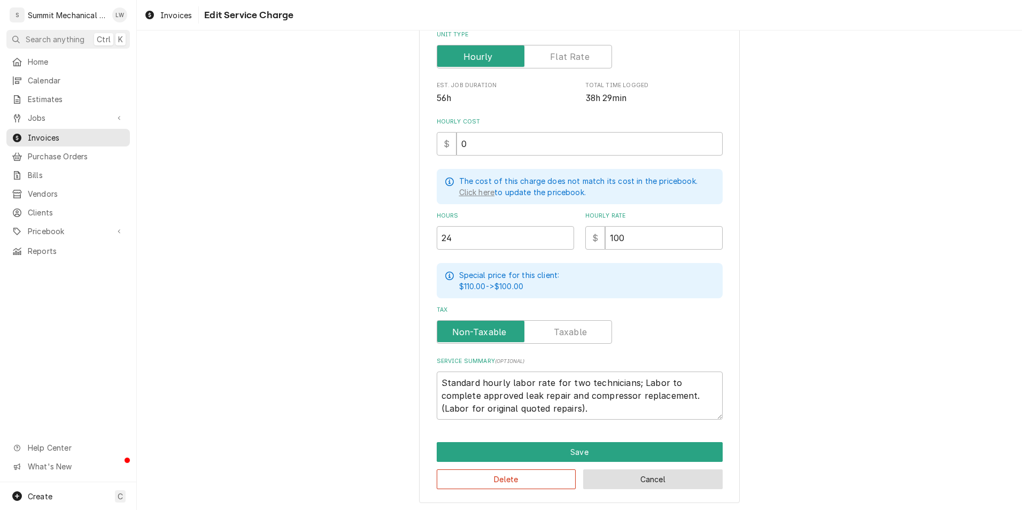
click at [624, 479] on button "Cancel" at bounding box center [653, 479] width 140 height 20
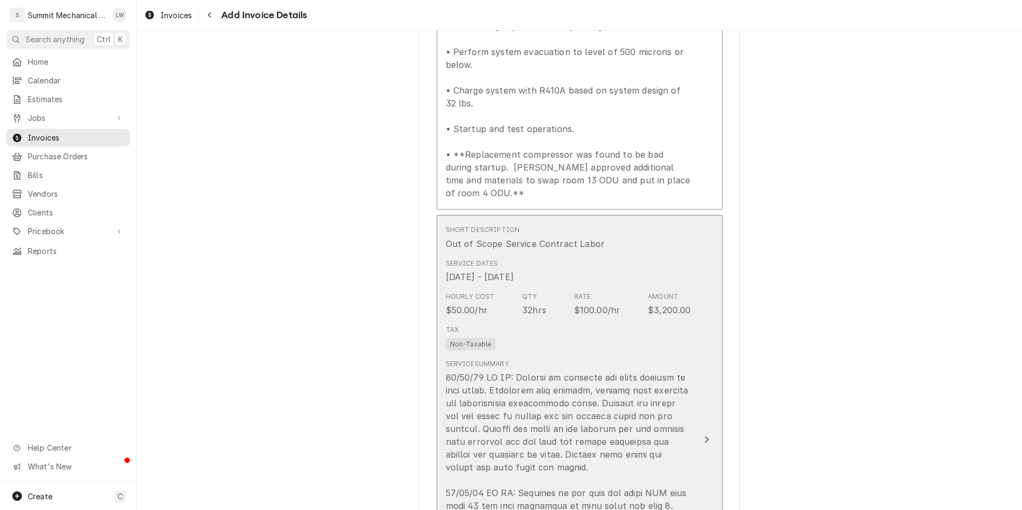
click at [575, 304] on div "$100.00/hr" at bounding box center [597, 310] width 47 height 13
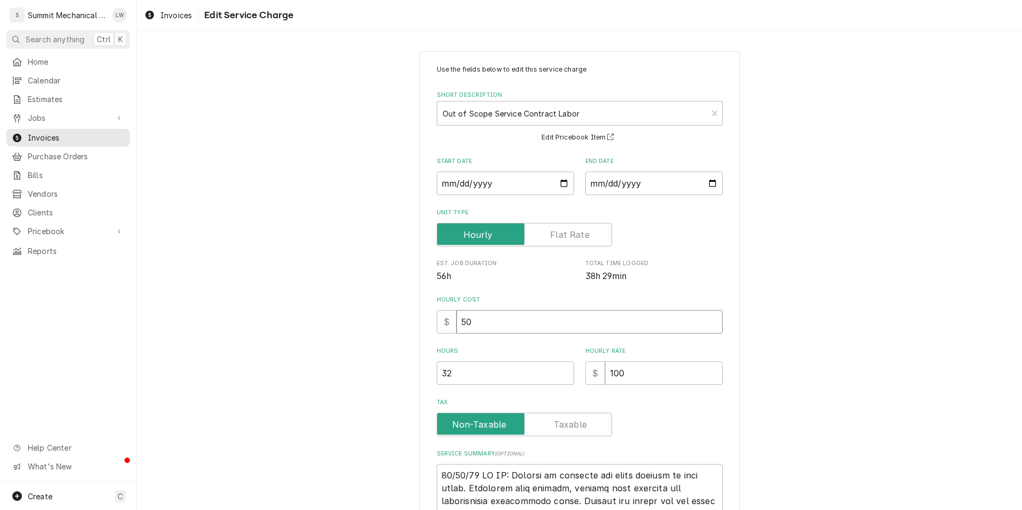
click at [550, 317] on input "50" at bounding box center [590, 322] width 266 height 24
type textarea "x"
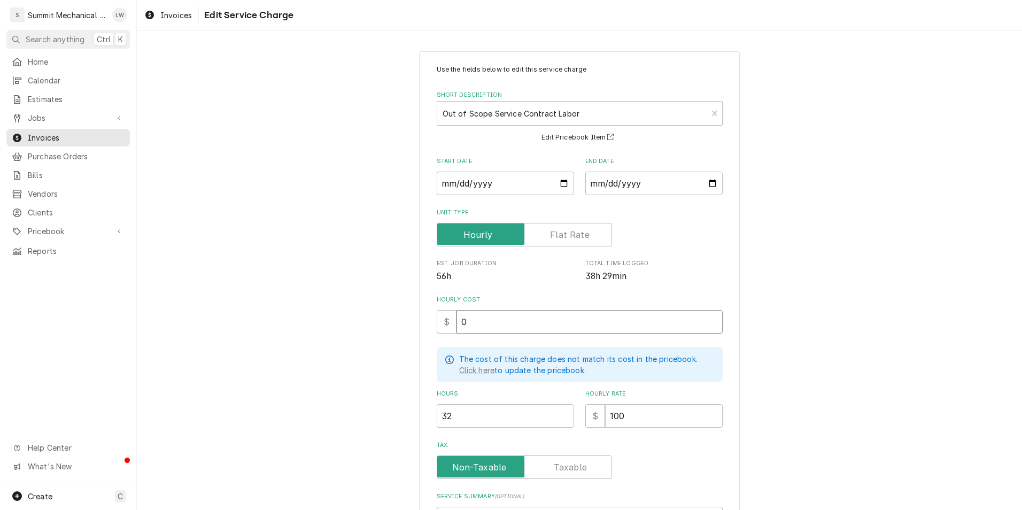
type input "0"
drag, startPoint x: 550, startPoint y: 317, endPoint x: 540, endPoint y: 264, distance: 54.3
click at [540, 296] on div "Hourly Cost $ 0" at bounding box center [580, 315] width 286 height 38
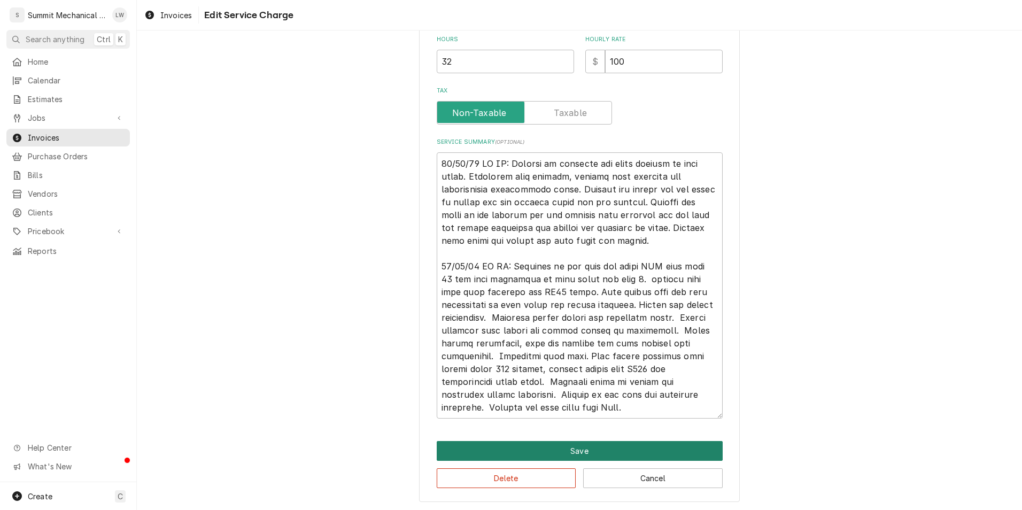
click at [576, 447] on button "Save" at bounding box center [580, 451] width 286 height 20
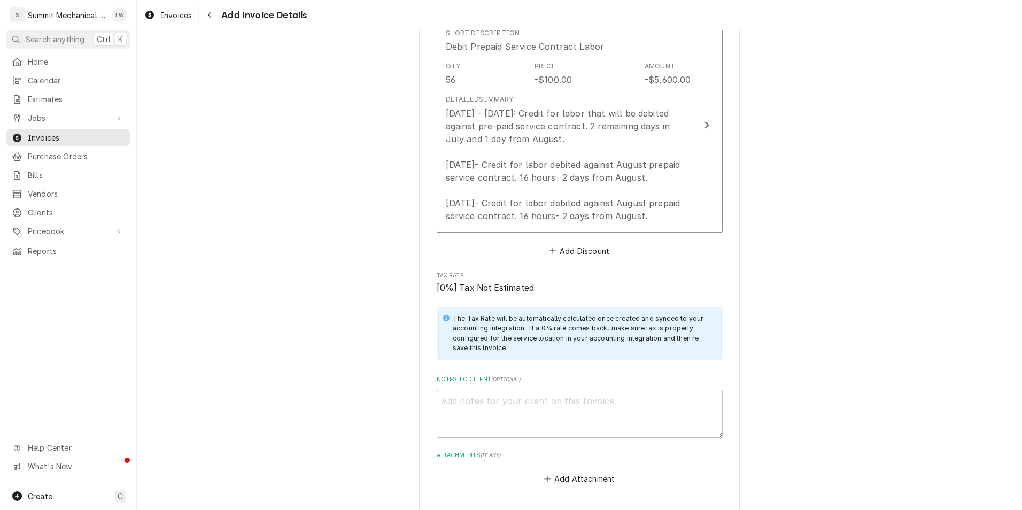
scroll to position [5122, 0]
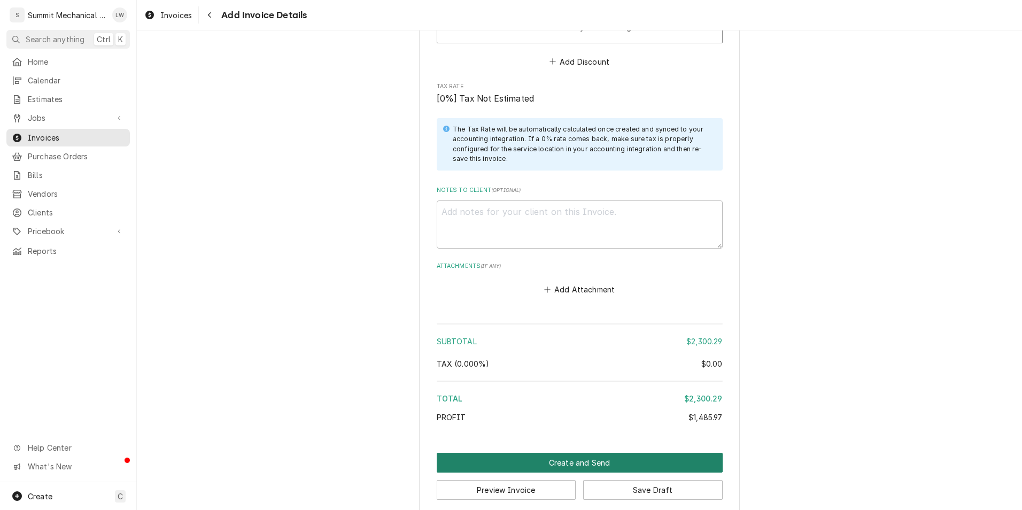
click at [595, 453] on button "Create and Send" at bounding box center [580, 463] width 286 height 20
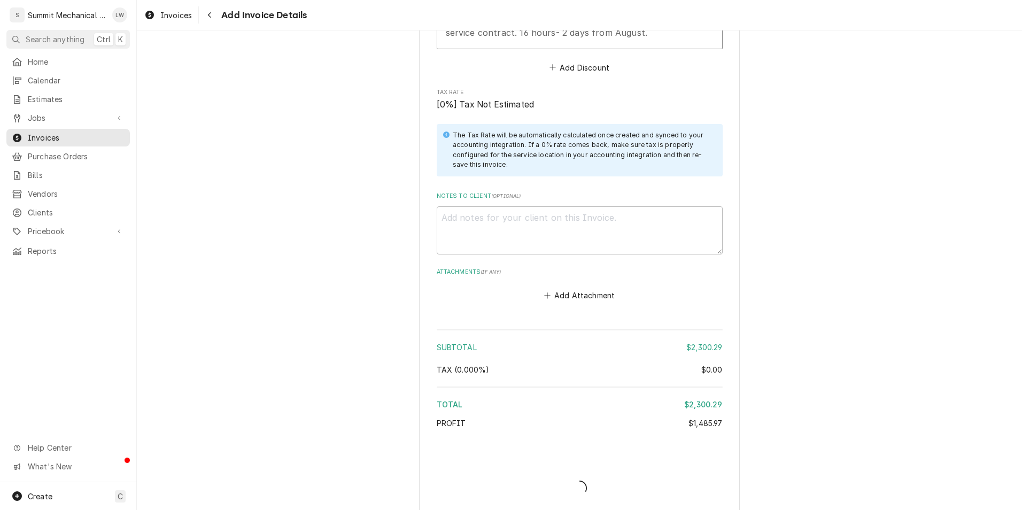
type textarea "x"
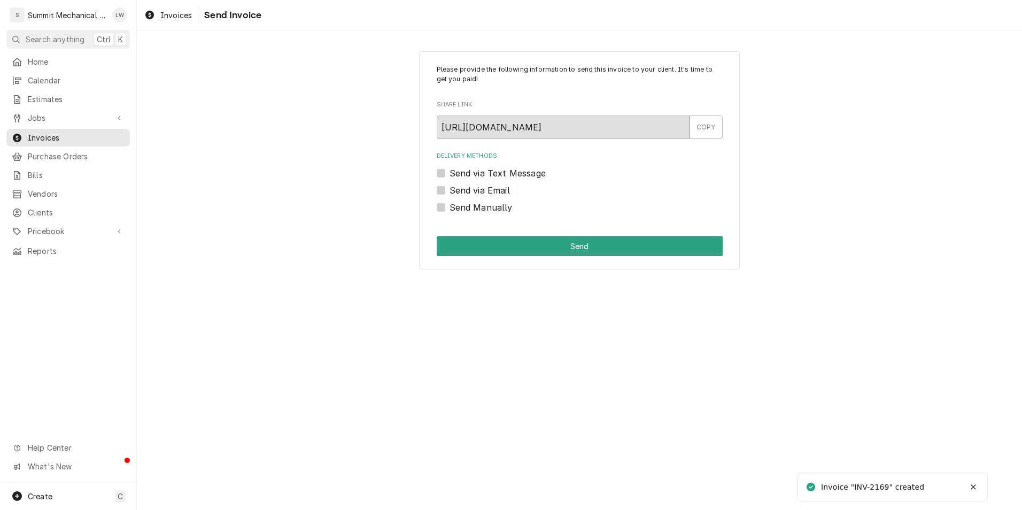
click at [450, 208] on label "Send Manually" at bounding box center [481, 207] width 63 height 13
click at [450, 208] on input "Send Manually" at bounding box center [593, 213] width 286 height 24
checkbox input "true"
click at [510, 241] on button "Send" at bounding box center [580, 246] width 286 height 20
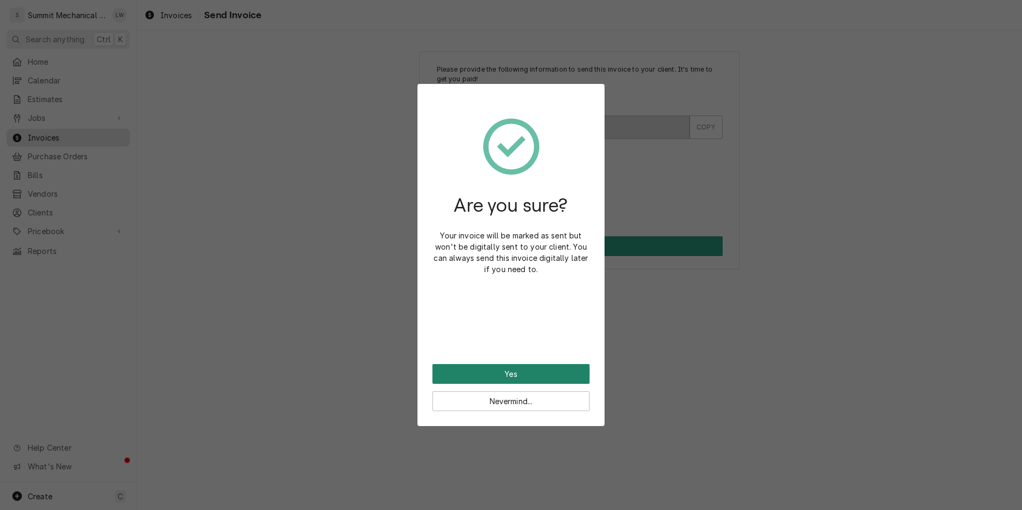
click at [546, 375] on button "Yes" at bounding box center [510, 374] width 157 height 20
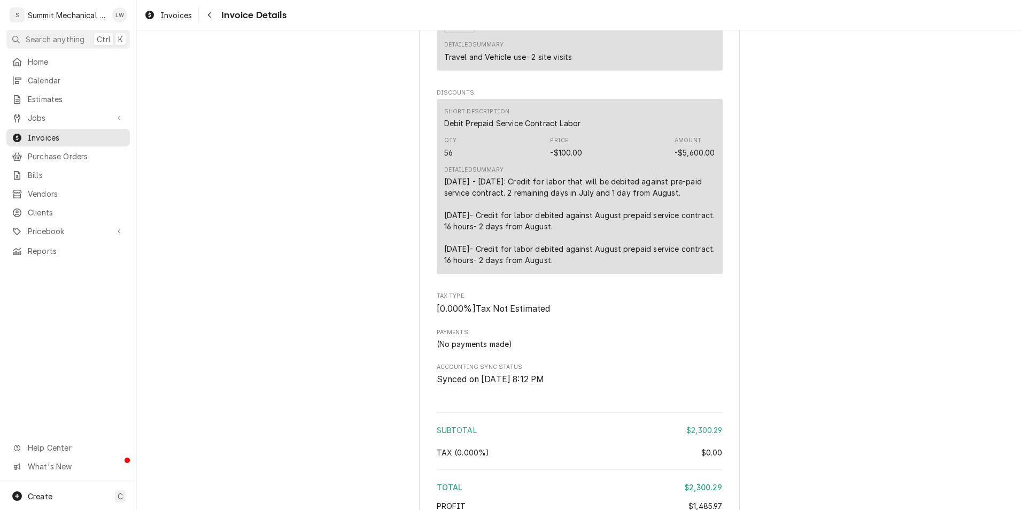
scroll to position [4361, 0]
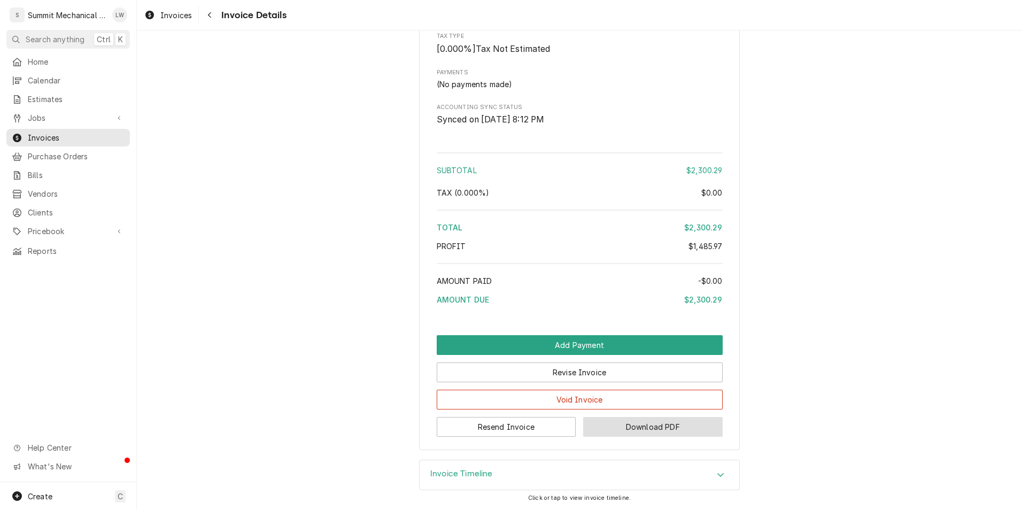
click at [649, 431] on button "Download PDF" at bounding box center [653, 427] width 140 height 20
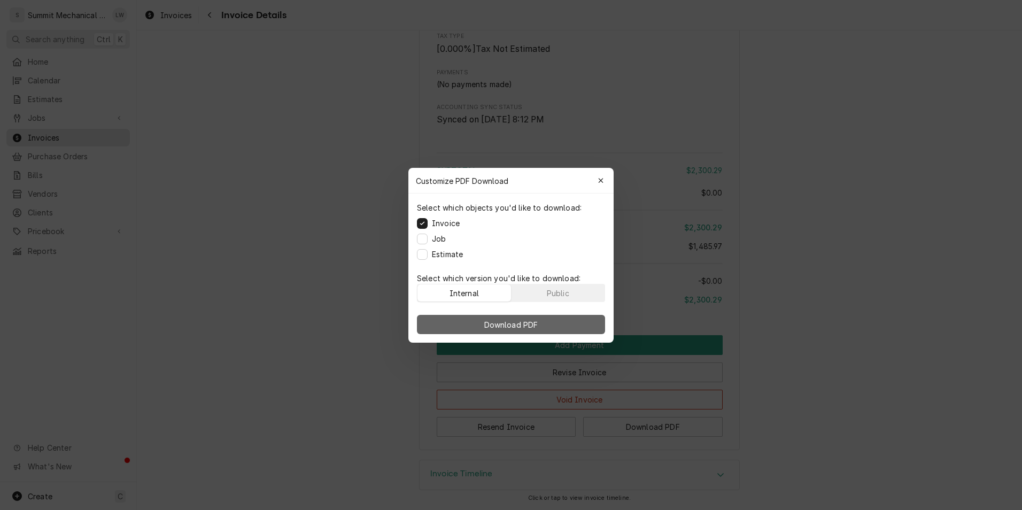
click at [507, 329] on button "Download PDF" at bounding box center [511, 324] width 188 height 19
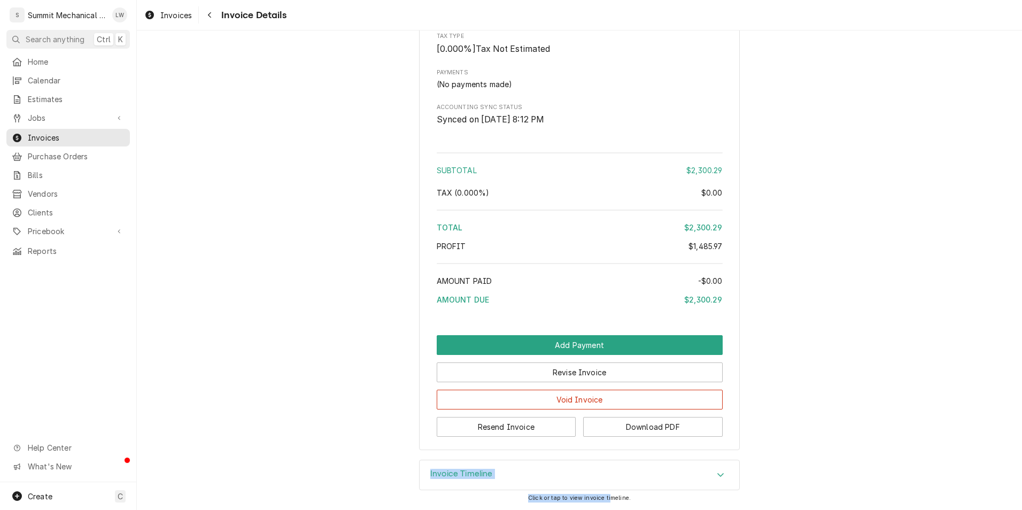
drag, startPoint x: 607, startPoint y: 506, endPoint x: 790, endPoint y: 412, distance: 205.4
click at [790, 412] on div "Outstanding Sender Summit Mechanical Service LLC [STREET_ADDRESS][US_STATE] (80…" at bounding box center [579, 270] width 885 height 480
click at [545, 426] on button "Resend Invoice" at bounding box center [507, 427] width 140 height 20
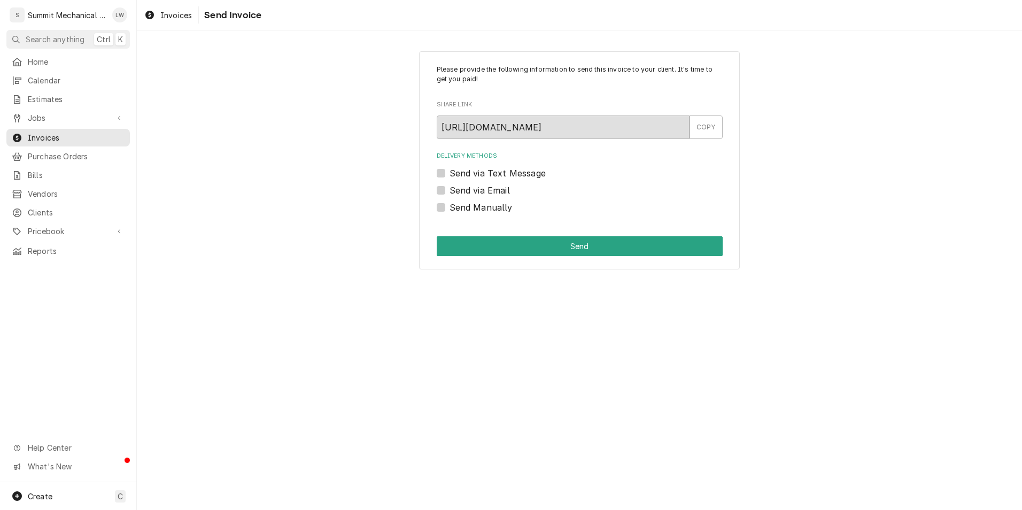
click at [450, 188] on label "Send via Email" at bounding box center [480, 190] width 60 height 13
click at [450, 188] on input "Send via Email" at bounding box center [593, 196] width 286 height 24
checkbox input "true"
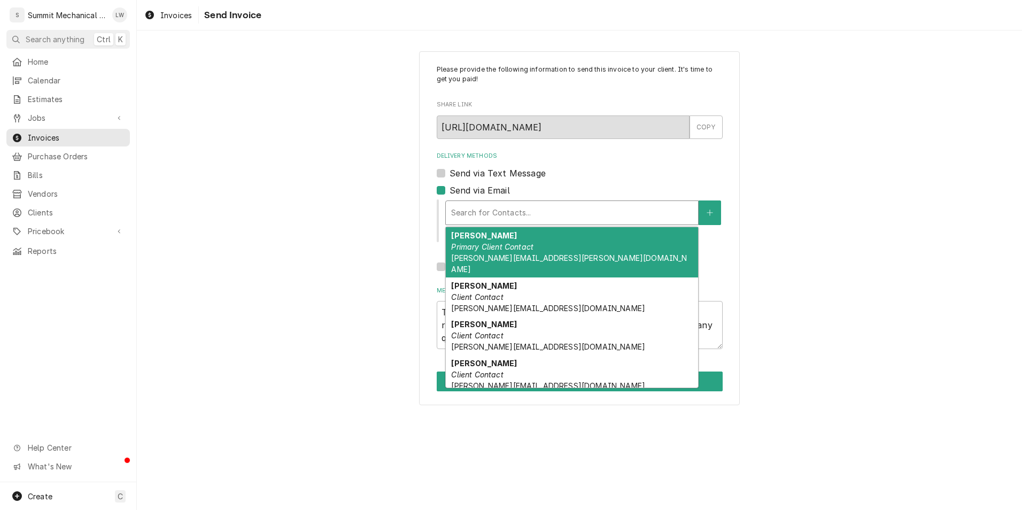
click at [534, 209] on div "Delivery Methods" at bounding box center [572, 212] width 242 height 19
click at [533, 242] on div "Cody Henderson Primary Client Contact cody.henderson@dragonflyut.com" at bounding box center [572, 252] width 252 height 50
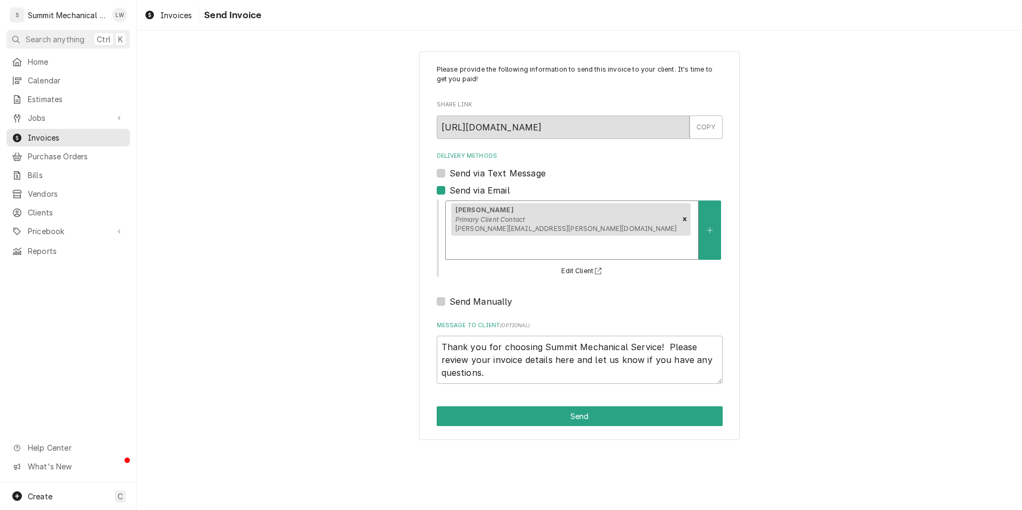
click at [634, 204] on div "Cody Henderson Primary Client Contact cody.henderson@dragonflyut.com" at bounding box center [572, 230] width 252 height 58
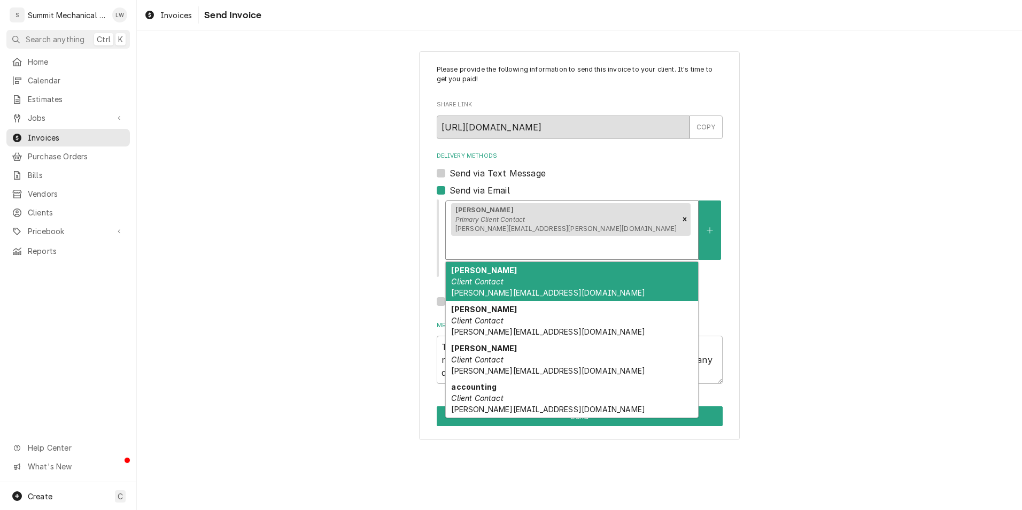
click at [554, 271] on div "Henry Nguyen Client Contact henry@dragonflyut.com" at bounding box center [572, 281] width 252 height 39
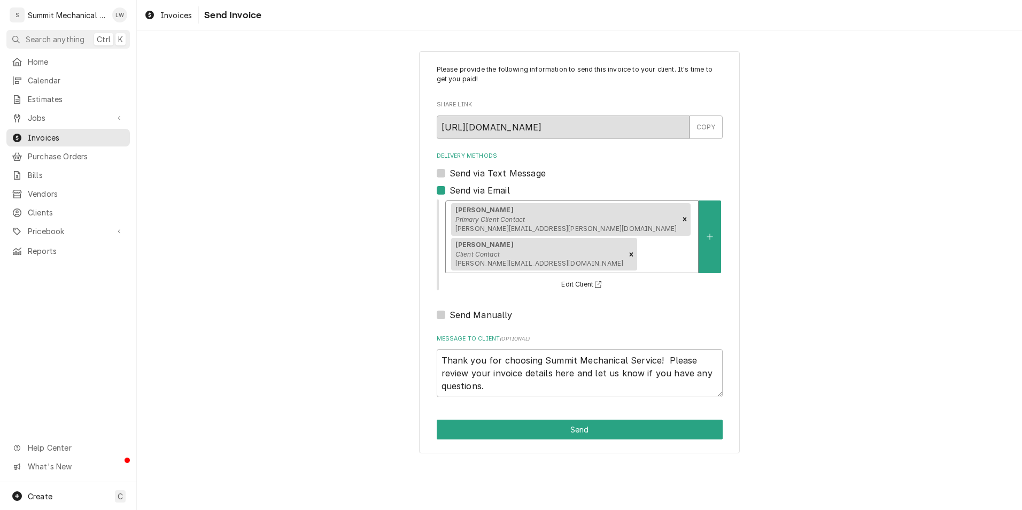
click at [679, 245] on div "Delivery Methods" at bounding box center [665, 254] width 53 height 19
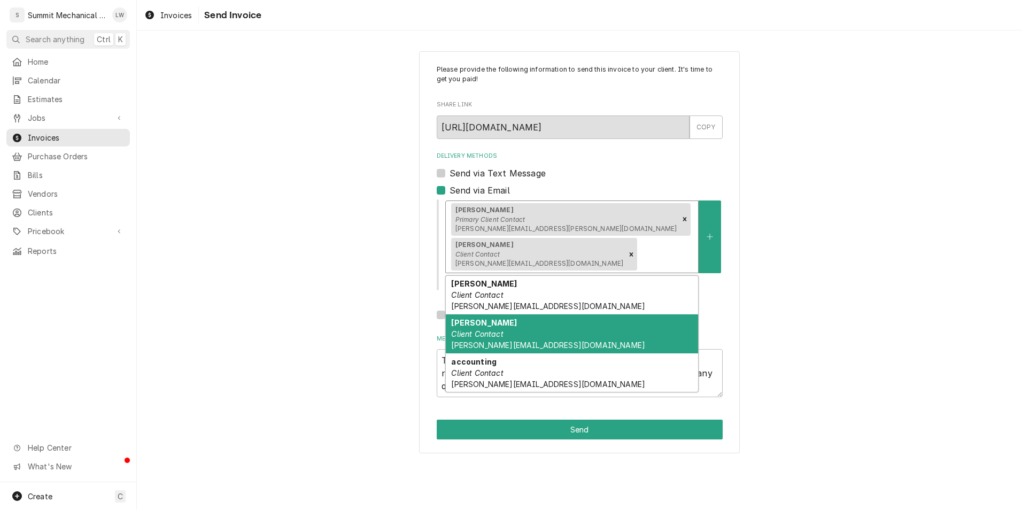
click at [526, 314] on div "Vincent Nguyen Client Contact vincent@dragonflyut.com" at bounding box center [572, 333] width 252 height 39
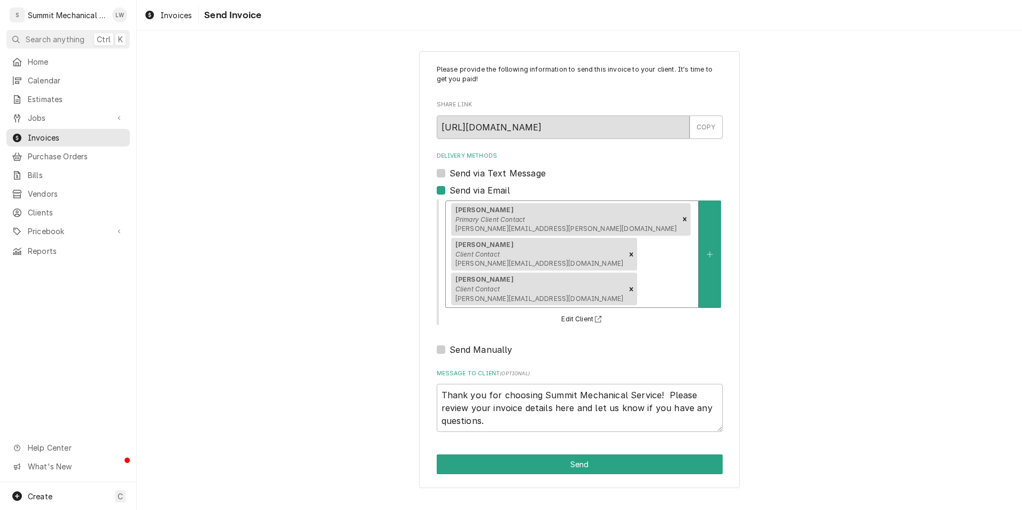
click at [651, 267] on div "Cody Henderson Primary Client Contact cody.henderson@dragonflyut.com Henry Nguy…" at bounding box center [572, 254] width 252 height 106
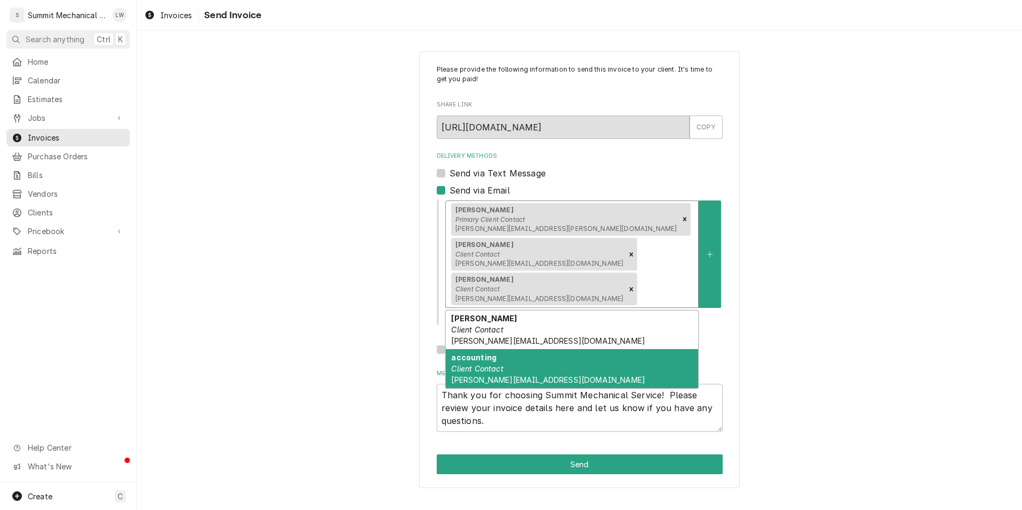
click at [505, 349] on div "accounting Client Contact billings@sapainvesments.com" at bounding box center [572, 368] width 252 height 39
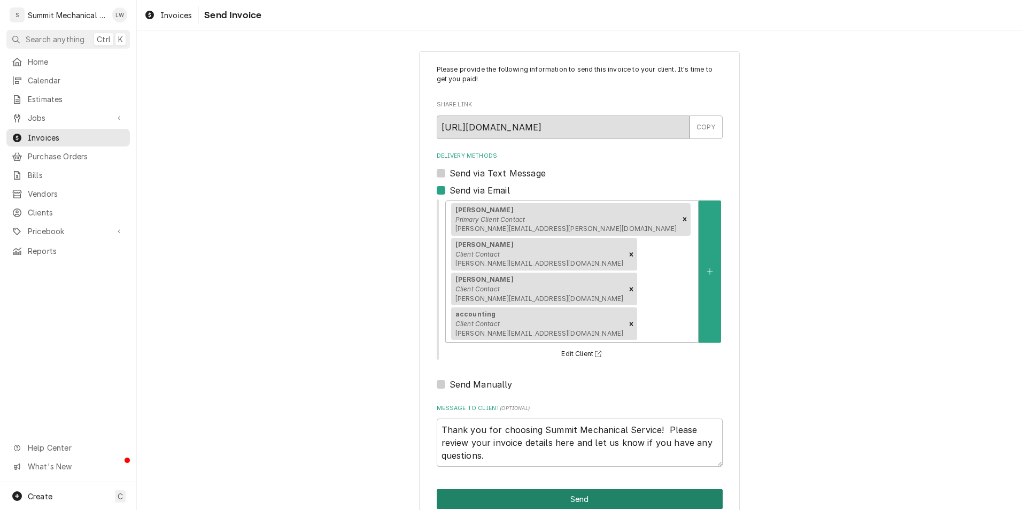
click at [492, 489] on button "Send" at bounding box center [580, 499] width 286 height 20
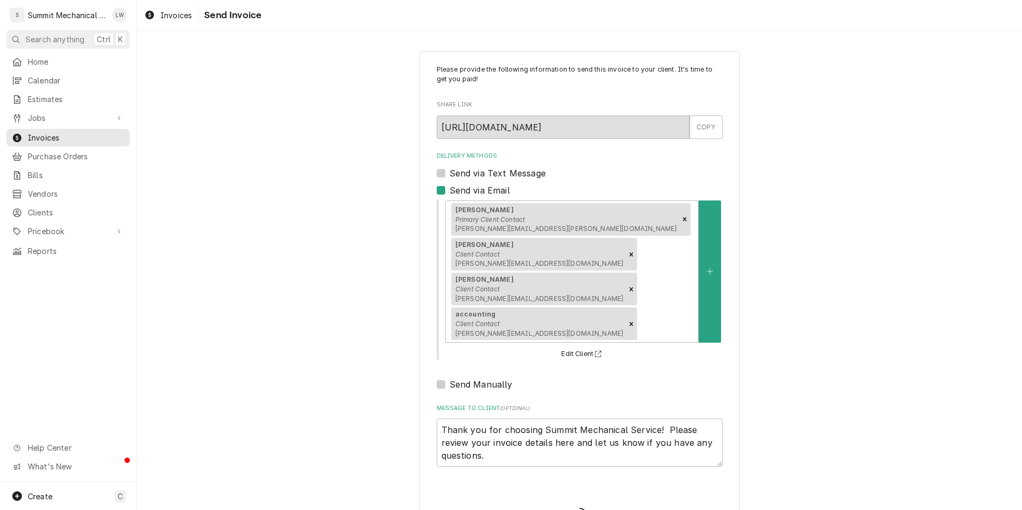
type textarea "x"
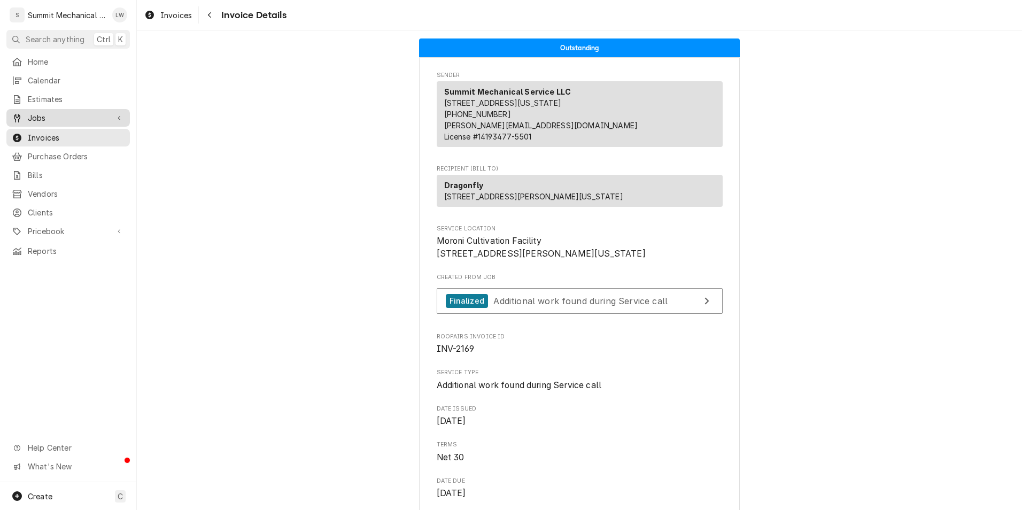
click at [49, 112] on span "Jobs" at bounding box center [68, 117] width 81 height 11
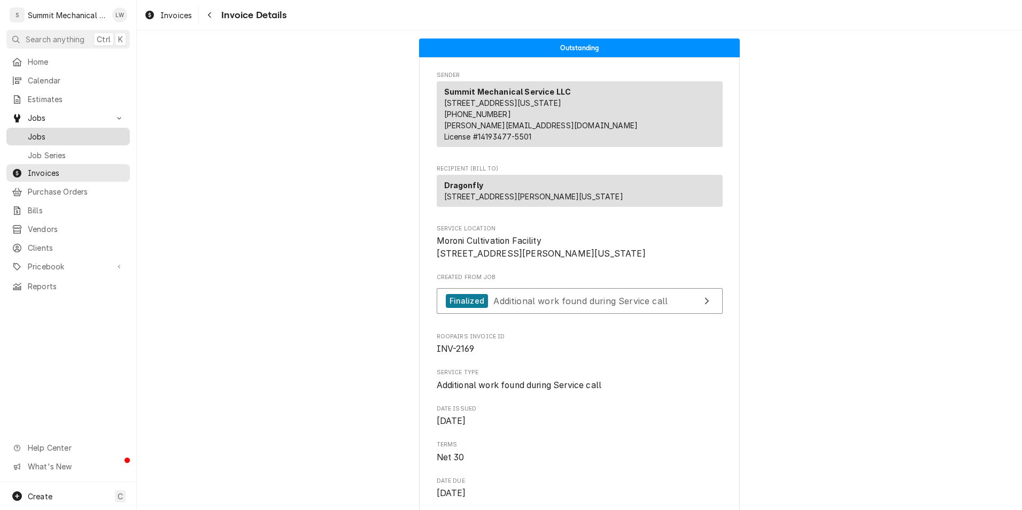
click at [51, 131] on span "Jobs" at bounding box center [76, 136] width 97 height 11
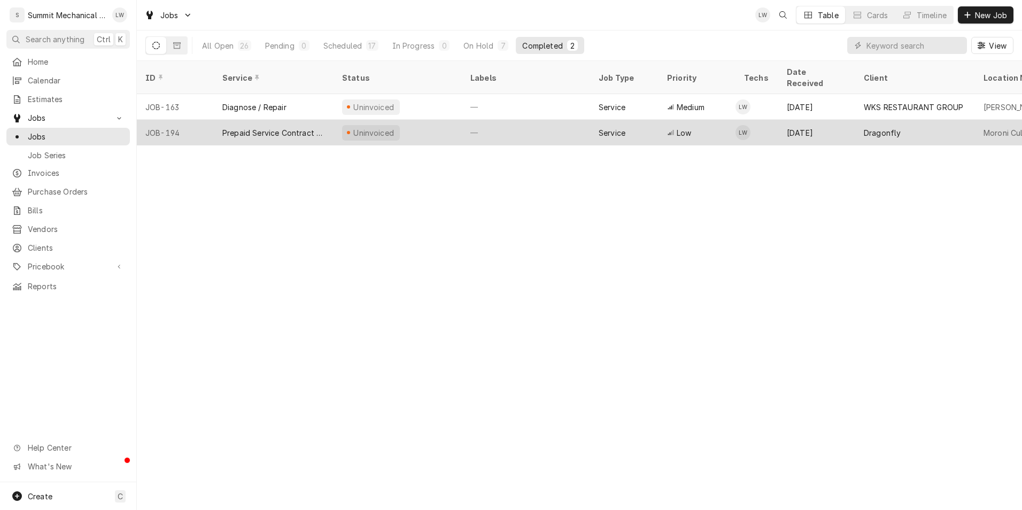
click at [466, 129] on div "—" at bounding box center [526, 133] width 128 height 26
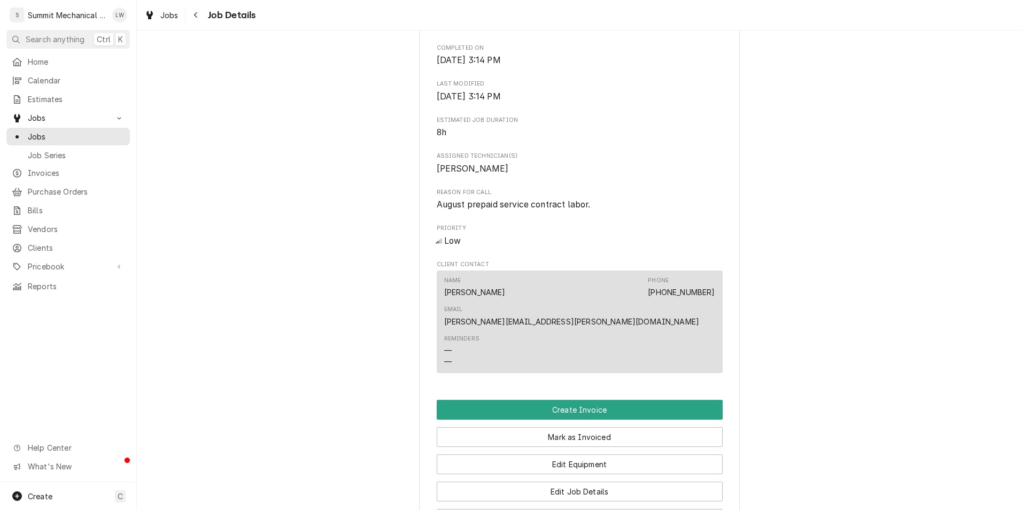
scroll to position [624, 0]
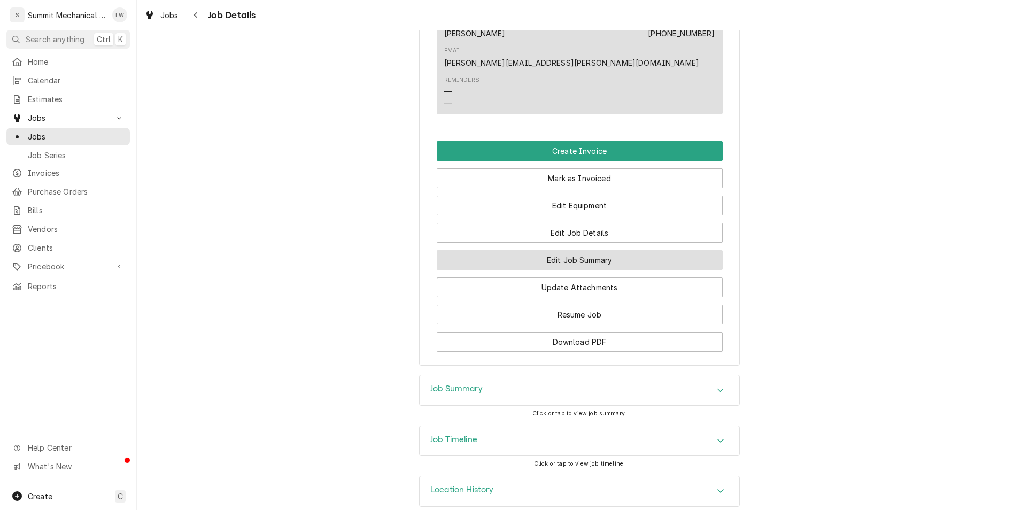
click at [584, 251] on button "Edit Job Summary" at bounding box center [580, 260] width 286 height 20
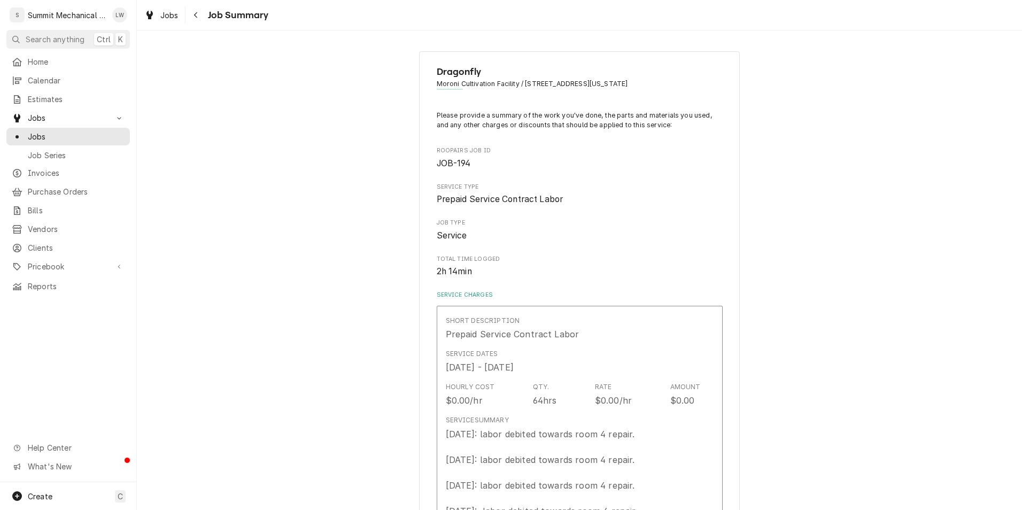
type textarea "x"
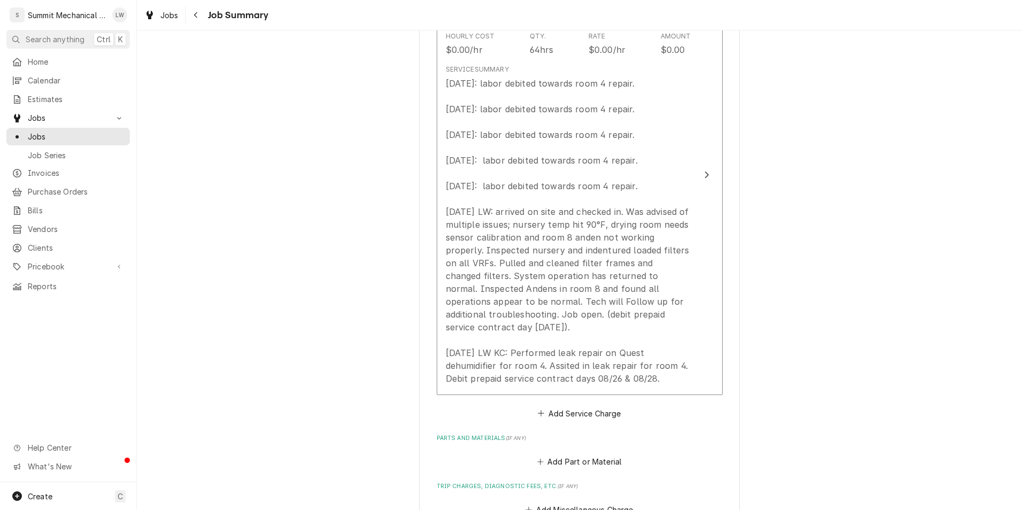
scroll to position [670, 0]
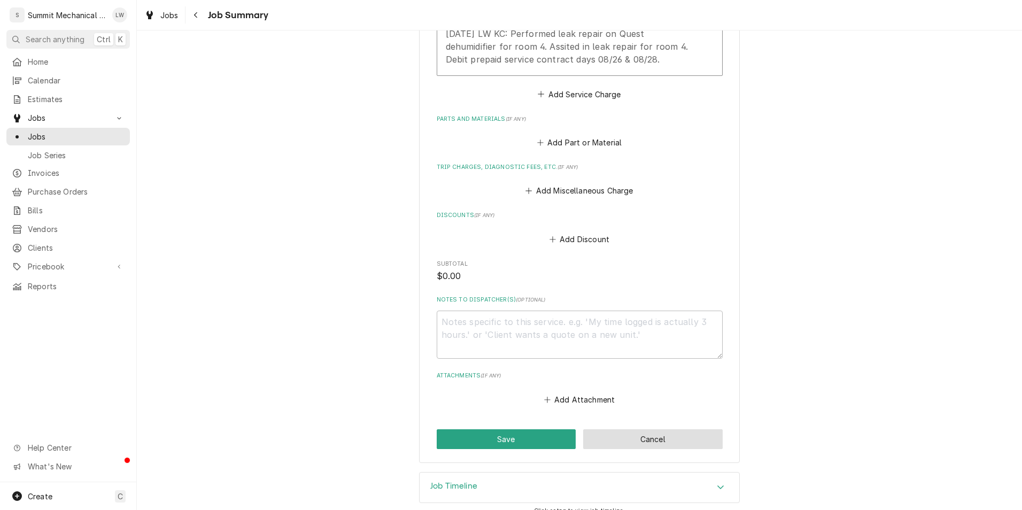
click at [648, 432] on button "Cancel" at bounding box center [653, 439] width 140 height 20
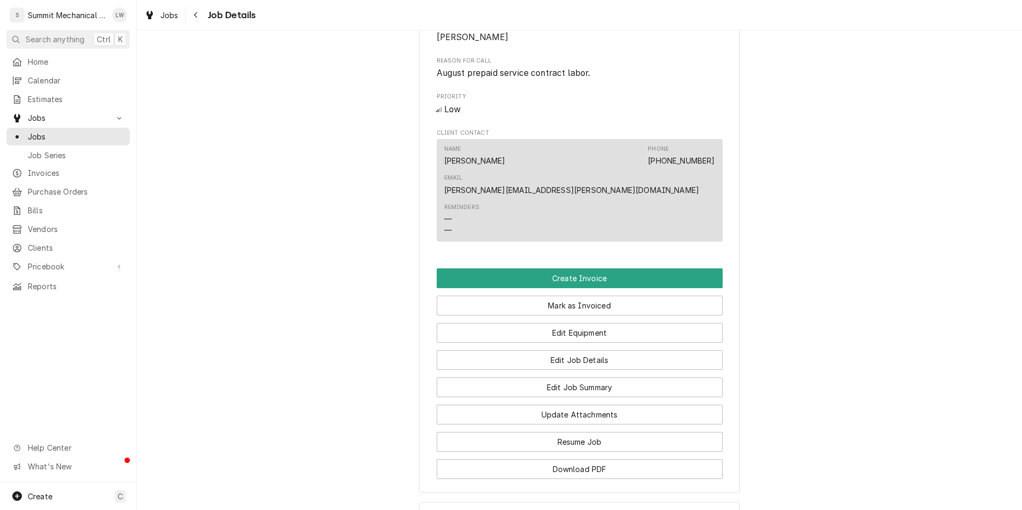
scroll to position [494, 0]
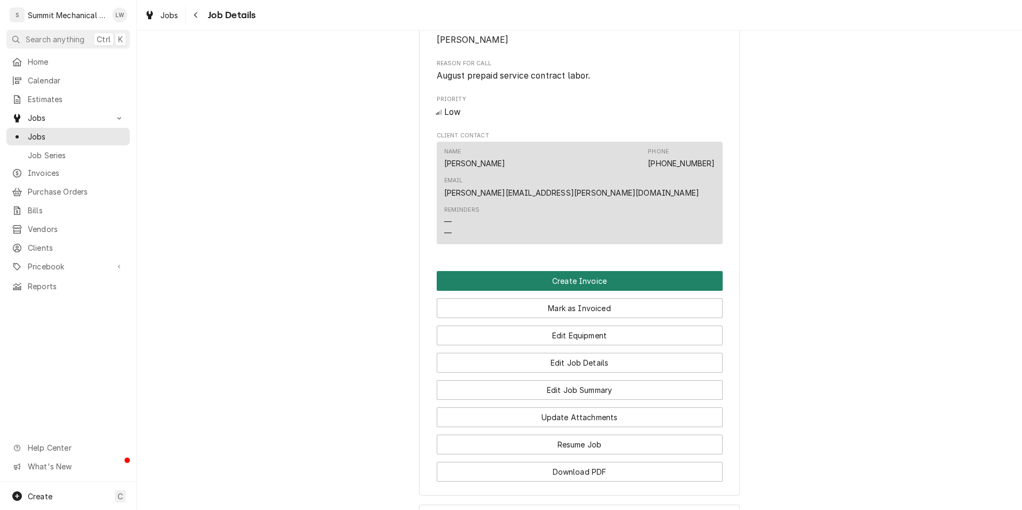
click at [537, 271] on button "Create Invoice" at bounding box center [580, 281] width 286 height 20
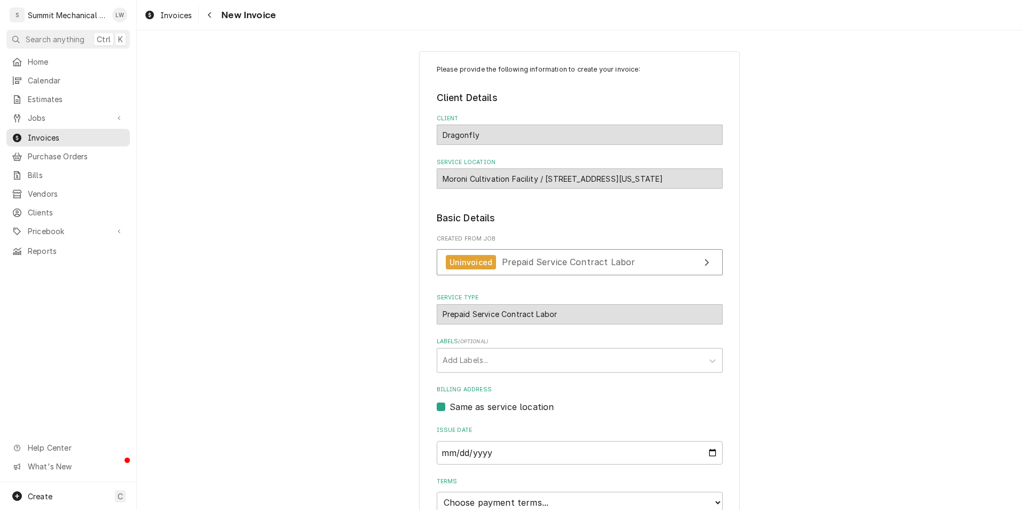
scroll to position [141, 0]
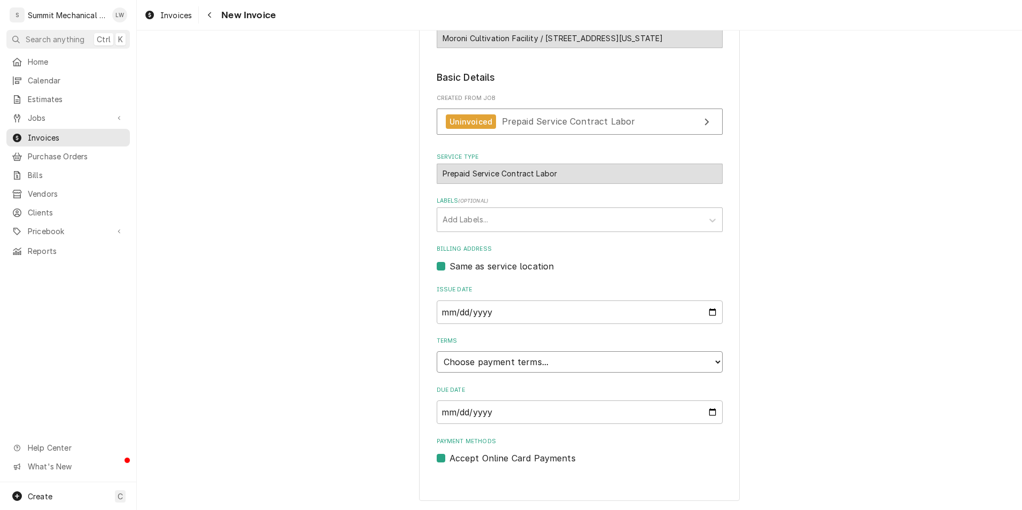
click at [595, 359] on select "Choose payment terms... Same Day Net 7 Net 14 Net 21 Net 30 Net 45 Net 60 Net 90" at bounding box center [580, 361] width 286 height 21
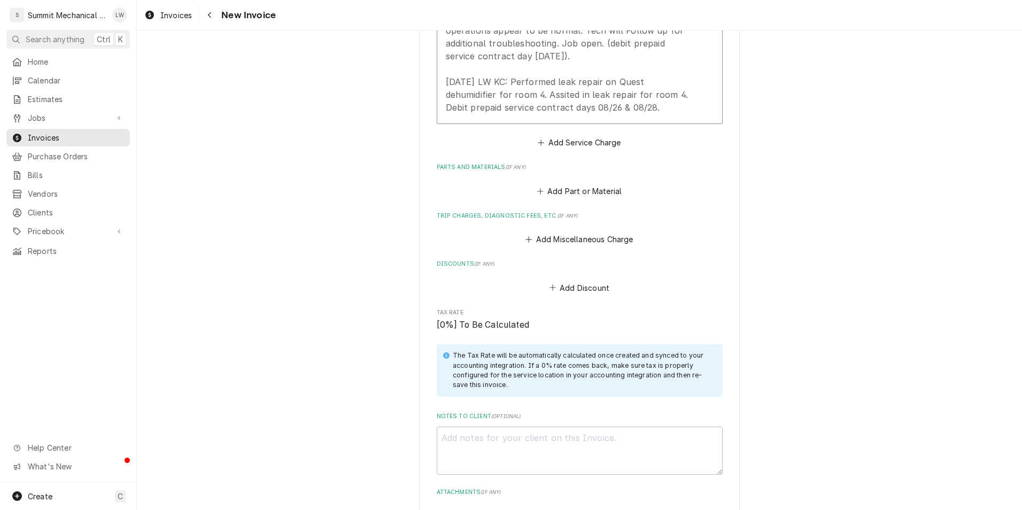
scroll to position [1242, 0]
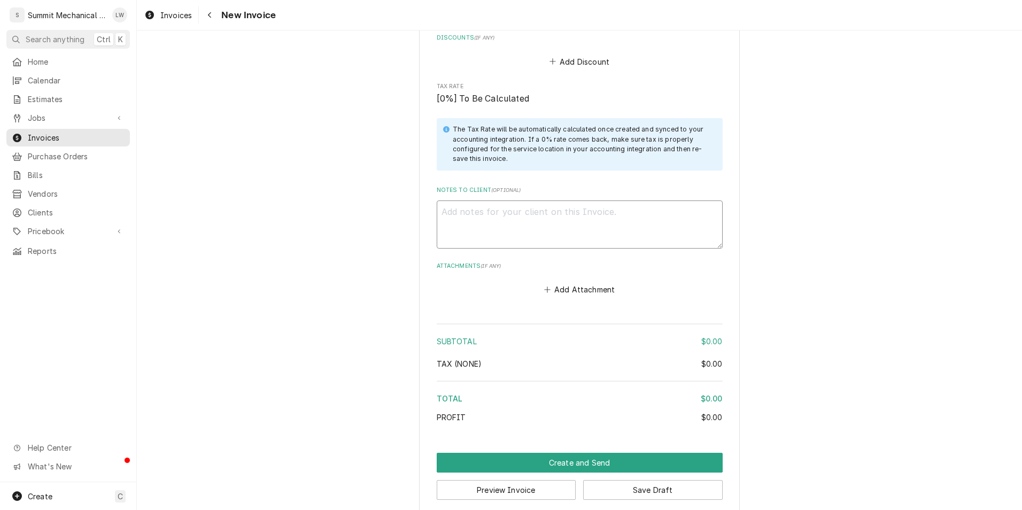
click at [590, 200] on textarea "Notes to Client ( optional )" at bounding box center [580, 224] width 286 height 48
type textarea "x"
type textarea "D"
type textarea "x"
type textarea "De"
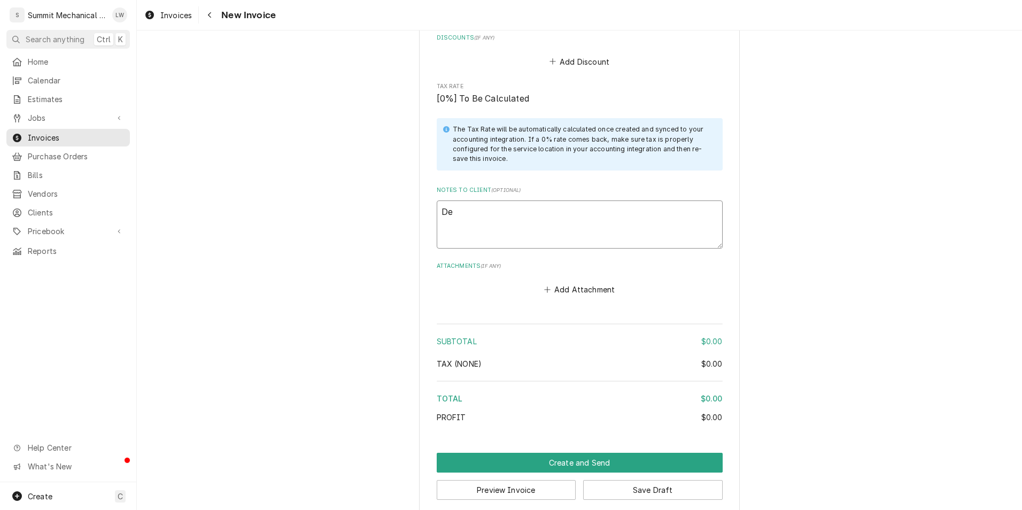
type textarea "x"
type textarea "Det"
type textarea "x"
type textarea "Deta"
type textarea "x"
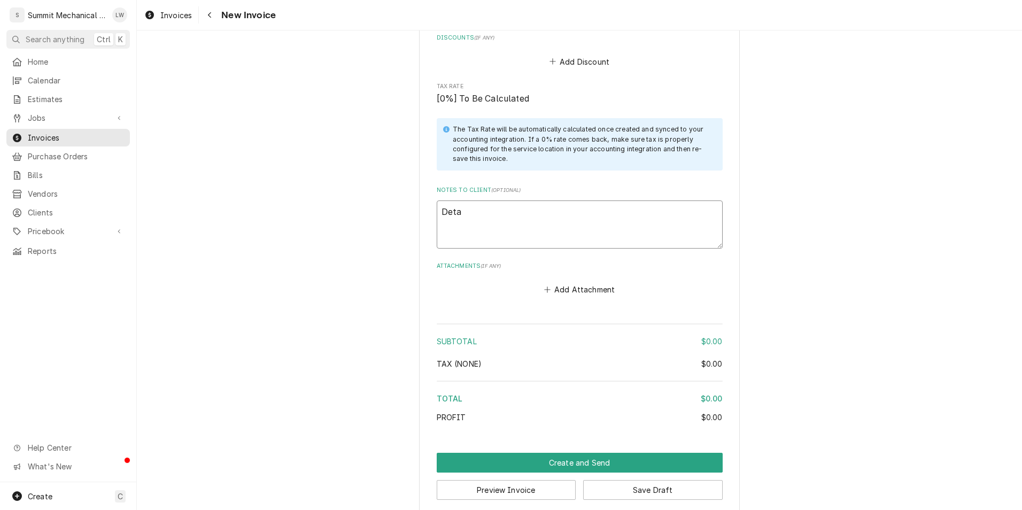
type textarea "Detai"
type textarea "x"
type textarea "Detail"
type textarea "x"
type textarea "Details"
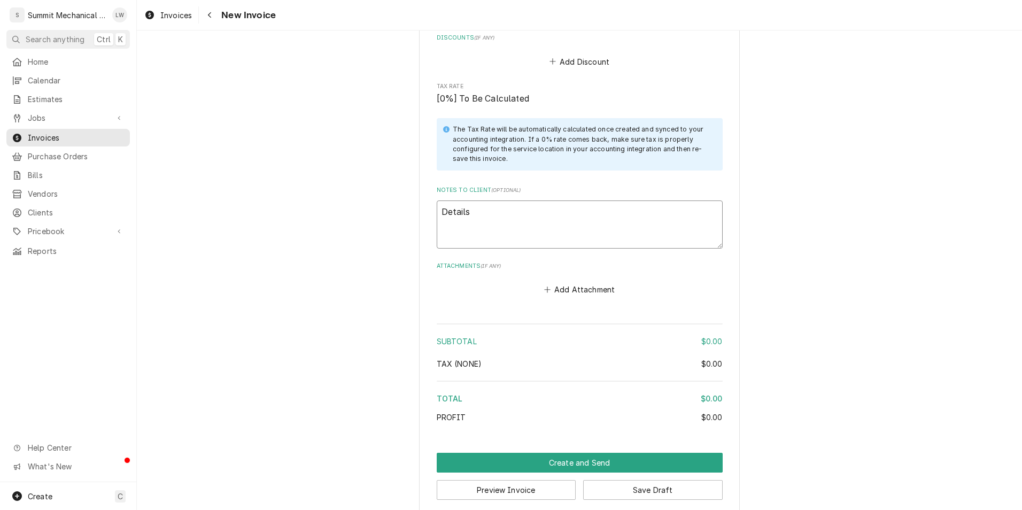
type textarea "x"
type textarea "Details"
type textarea "x"
type textarea "Details f"
type textarea "x"
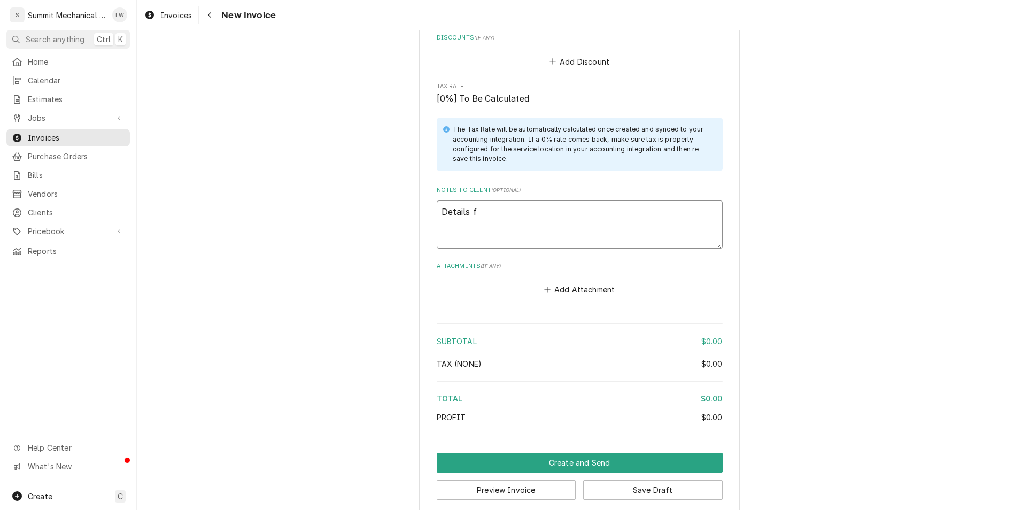
type textarea "Details fo"
type textarea "x"
type textarea "Details for"
type textarea "x"
type textarea "Details for"
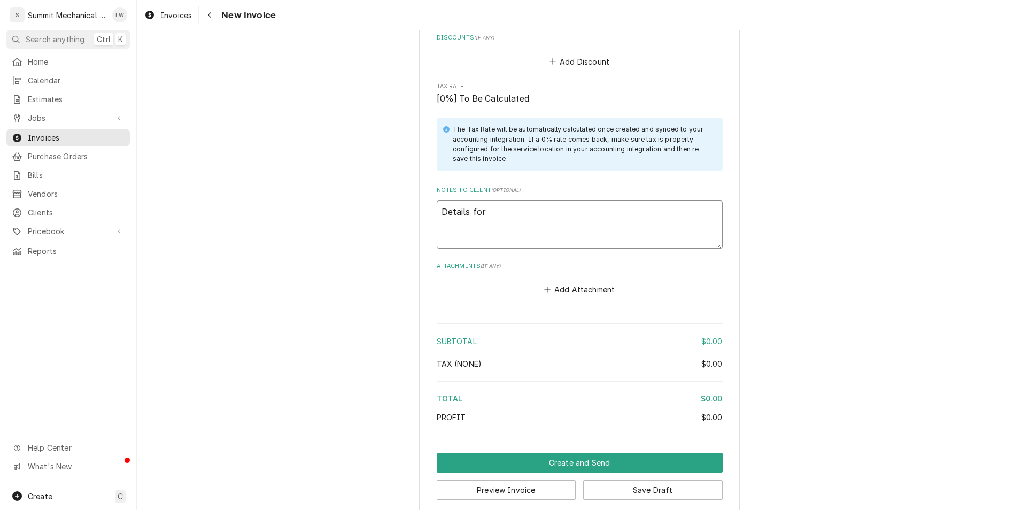
type textarea "x"
type textarea "Details for p"
type textarea "x"
type textarea "Details for pr"
type textarea "x"
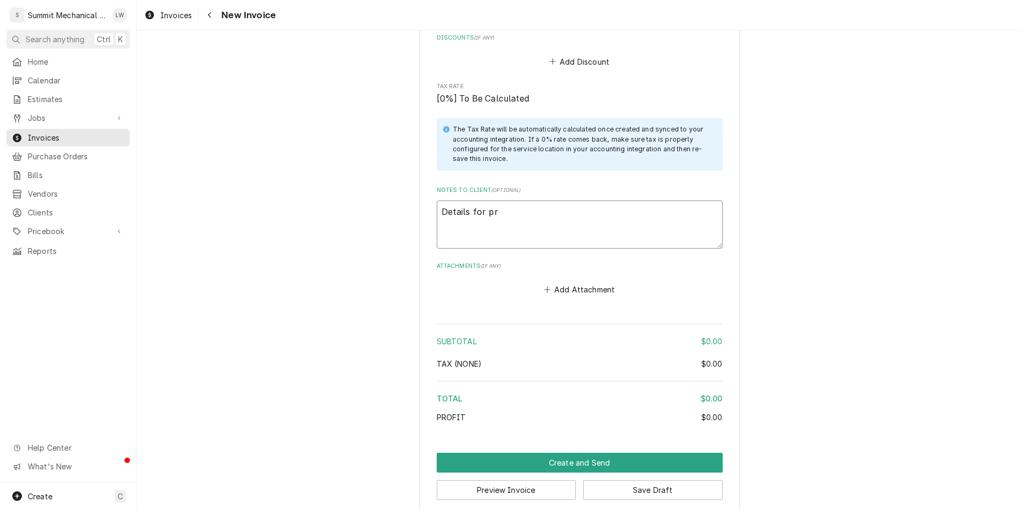
type textarea "Details for pre"
type textarea "x"
type textarea "Details for prep"
type textarea "x"
type textarea "Details for prepa"
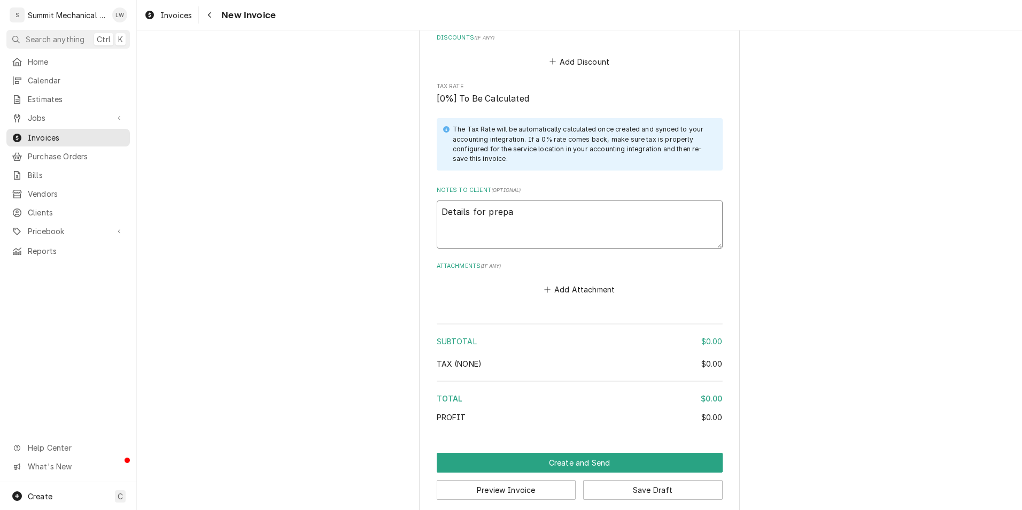
type textarea "x"
type textarea "Details for prepai"
type textarea "x"
type textarea "Details for prepaid"
type textarea "x"
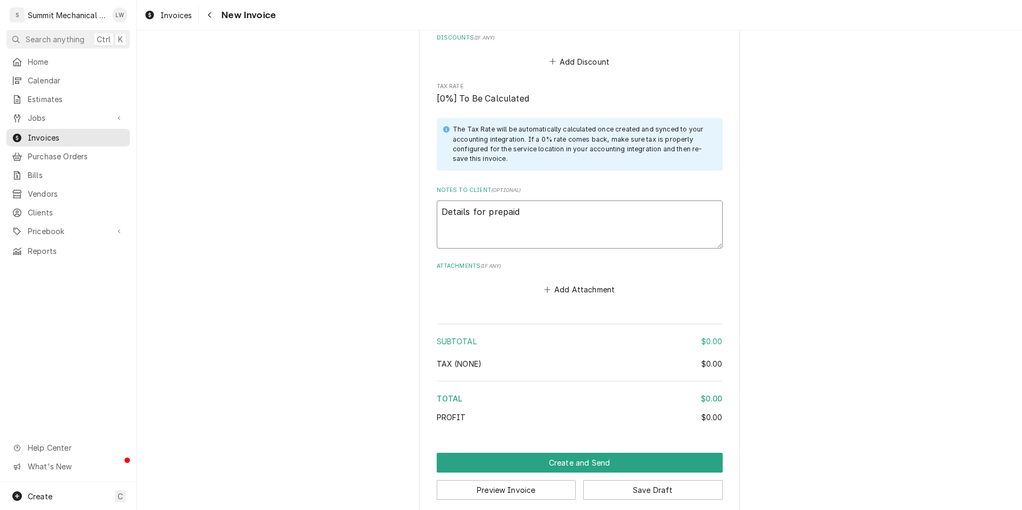
type textarea "Details for prepaid"
type textarea "x"
type textarea "Details for prepaid s"
type textarea "x"
type textarea "Details for prepaid se"
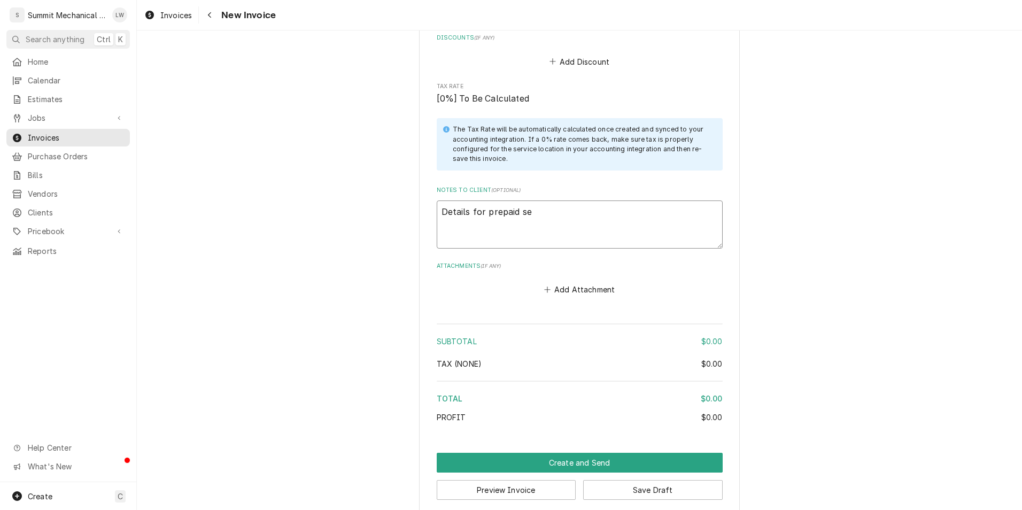
type textarea "x"
type textarea "Details for prepaid ser"
type textarea "x"
type textarea "Details for prepaid serv"
type textarea "x"
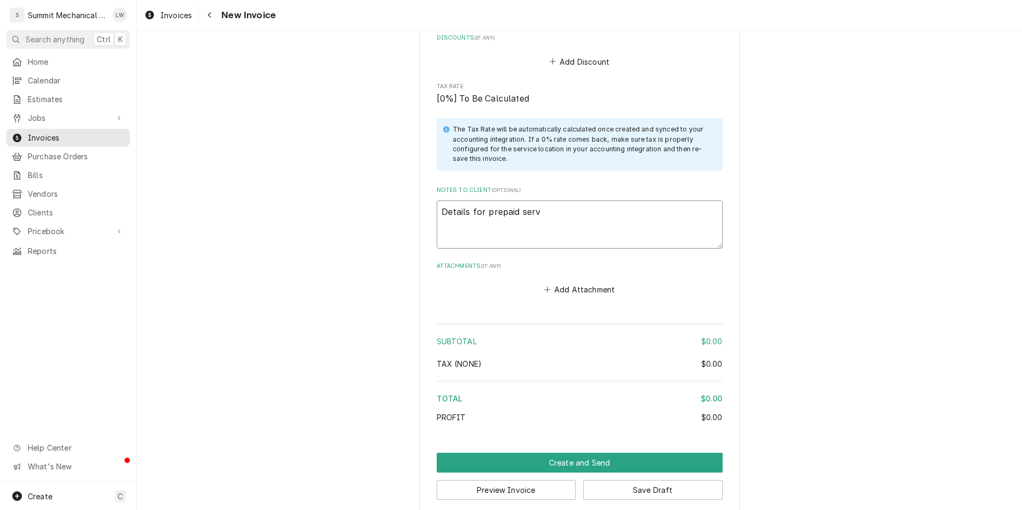
type textarea "Details for prepaid servi"
type textarea "x"
type textarea "Details for prepaid servic"
type textarea "x"
type textarea "Details for prepaid service"
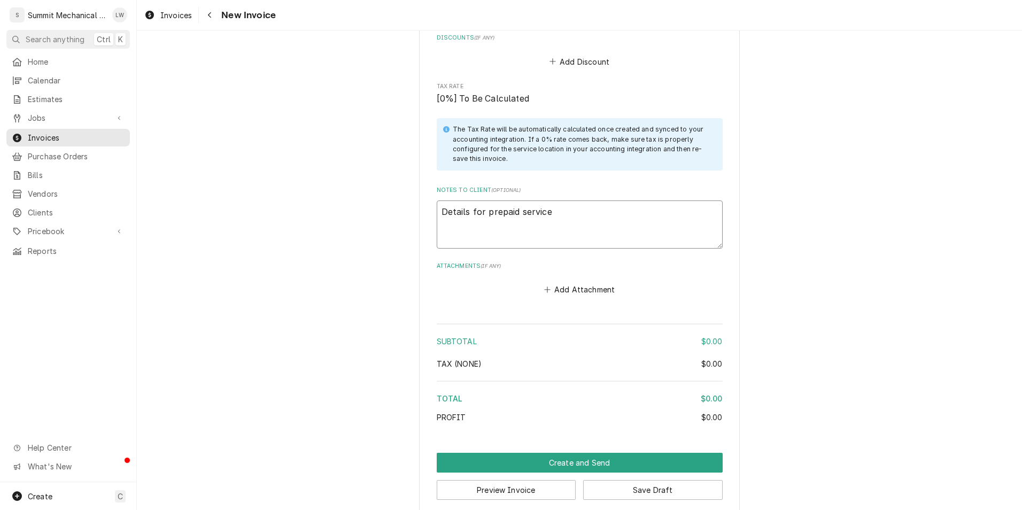
type textarea "x"
type textarea "Details for prepaid service"
type textarea "x"
type textarea "Details for prepaid service o"
type textarea "x"
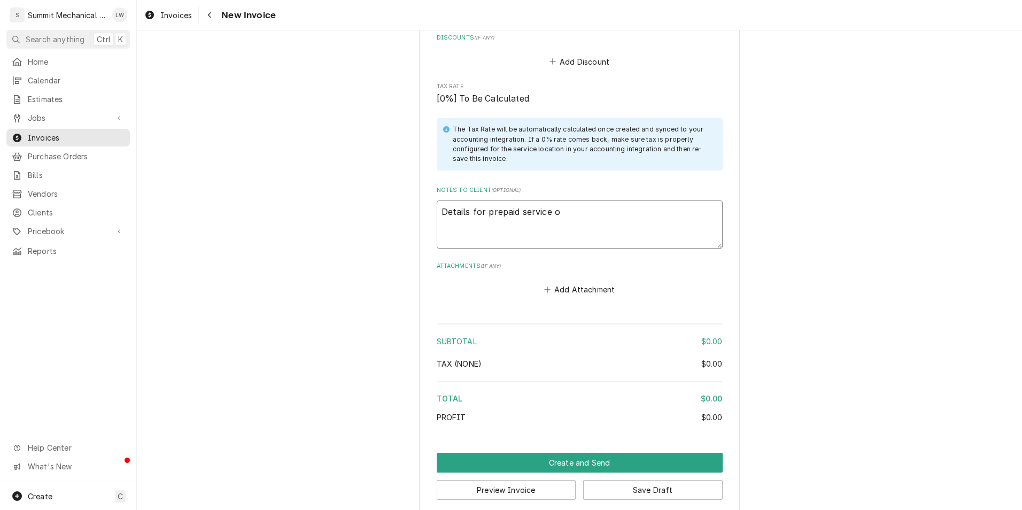
type textarea "Details for prepaid service oc"
type textarea "x"
type textarea "Details for prepaid service o"
type textarea "x"
type textarea "Details for prepaid service"
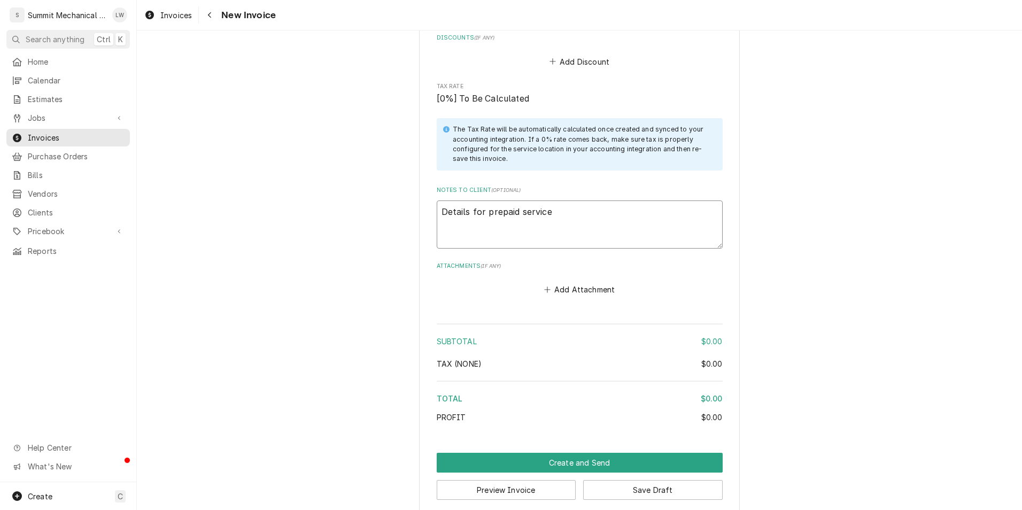
type textarea "x"
type textarea "Details for prepaid service c"
type textarea "x"
type textarea "Details for prepaid service co"
type textarea "x"
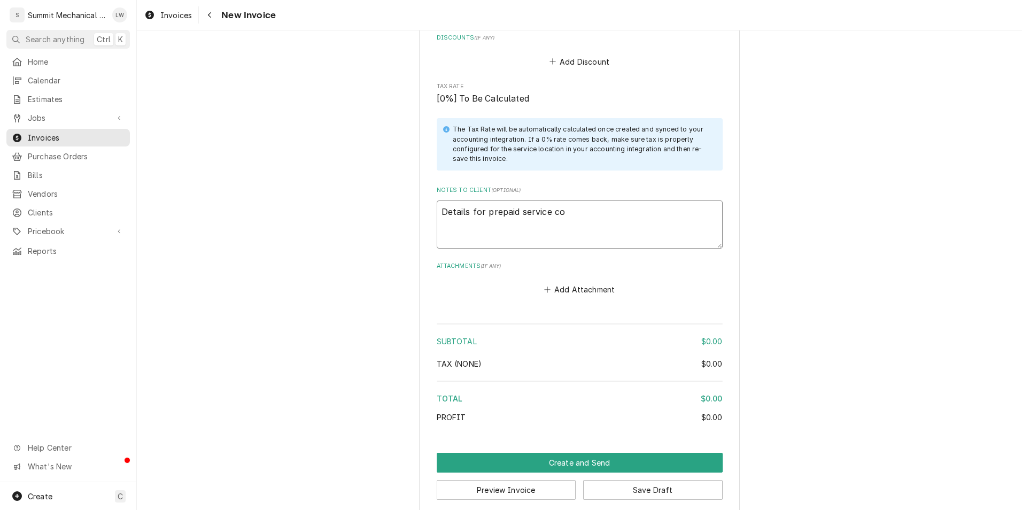
type textarea "Details for prepaid service con"
type textarea "x"
type textarea "Details for prepaid service cont"
type textarea "x"
type textarea "Details for prepaid service contr"
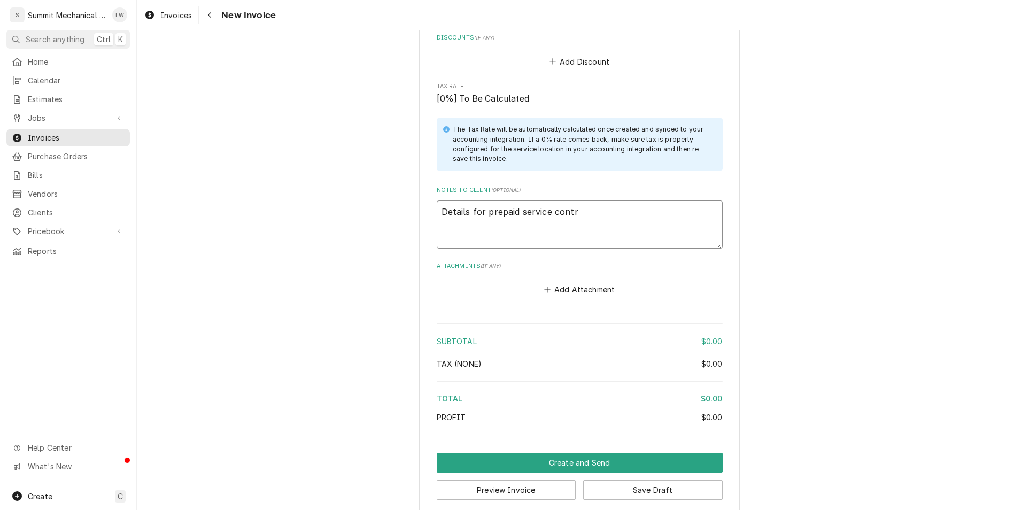
type textarea "x"
type textarea "Details for prepaid service contra"
type textarea "x"
type textarea "Details for prepaid service contrac"
type textarea "x"
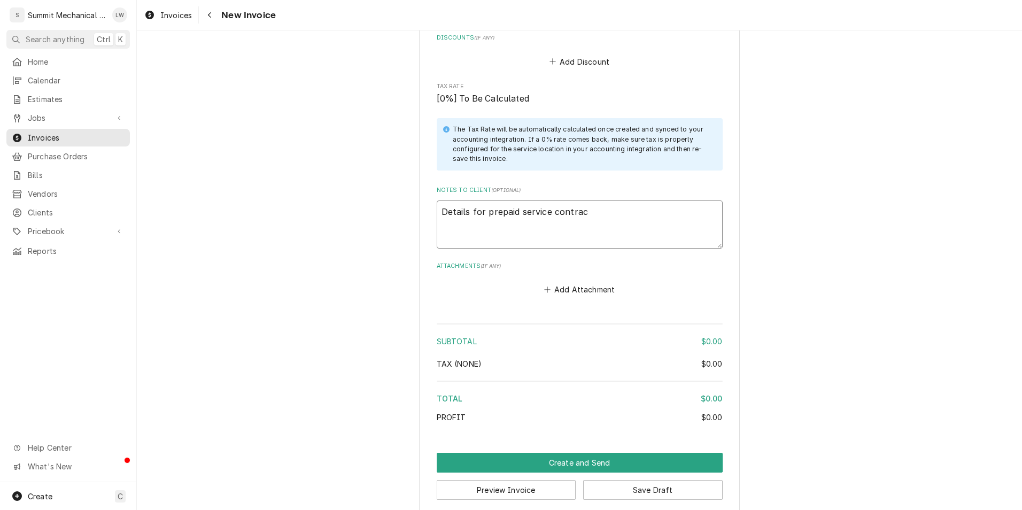
type textarea "Details for prepaid service contract"
type textarea "x"
type textarea "Details for prepaid service contract"
type textarea "x"
type textarea "Details for prepaid service contract l"
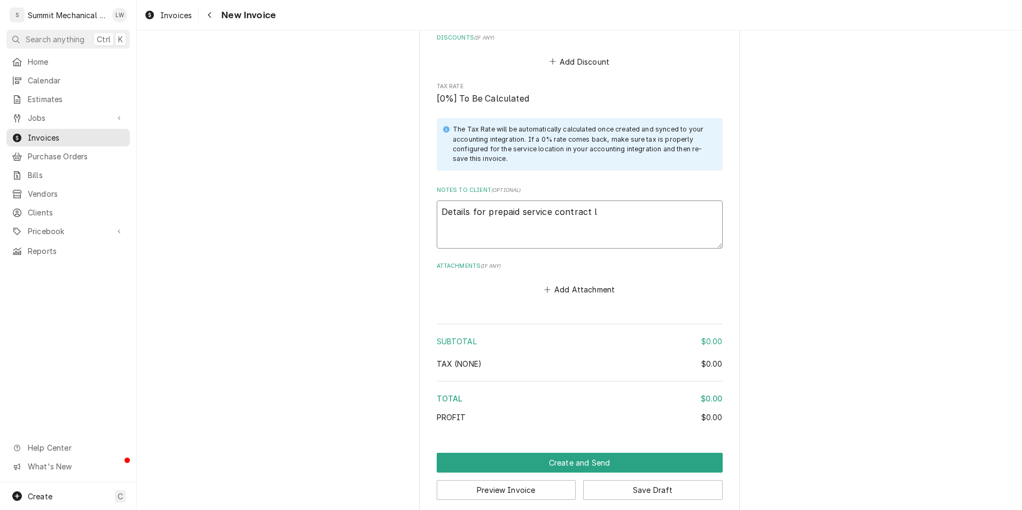
type textarea "x"
type textarea "Details for prepaid service contract la"
type textarea "x"
type textarea "Details for prepaid service contract lav"
type textarea "x"
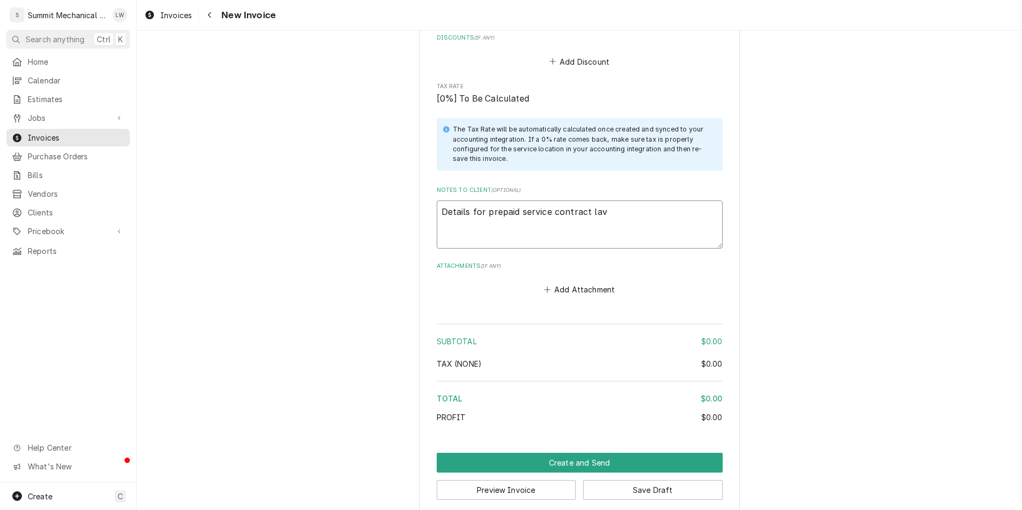
type textarea "Details for prepaid service contract lavo"
type textarea "x"
type textarea "Details for prepaid service contract lavor"
type textarea "x"
type textarea "Details for prepaid service contract lavo"
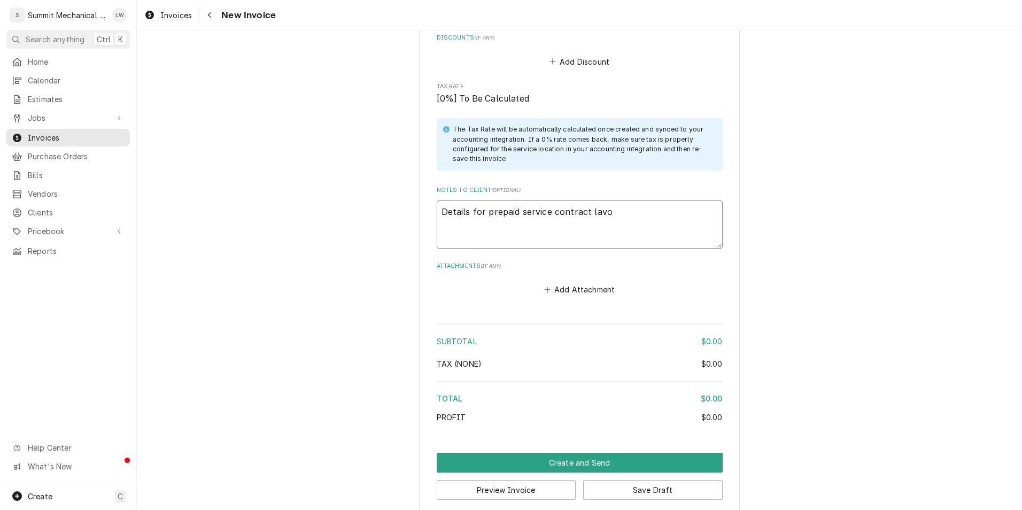
type textarea "x"
type textarea "Details for prepaid service contract lav"
type textarea "x"
type textarea "Details for prepaid service contract la"
type textarea "x"
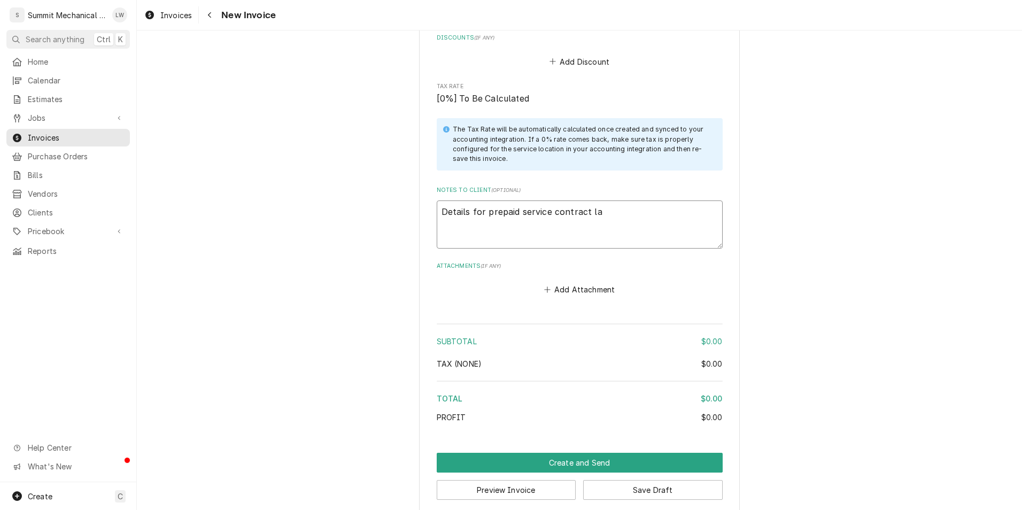
type textarea "Details for prepaid service contract lab"
type textarea "x"
type textarea "Details for prepaid service contract labo"
type textarea "x"
type textarea "Details for prepaid service contract labor"
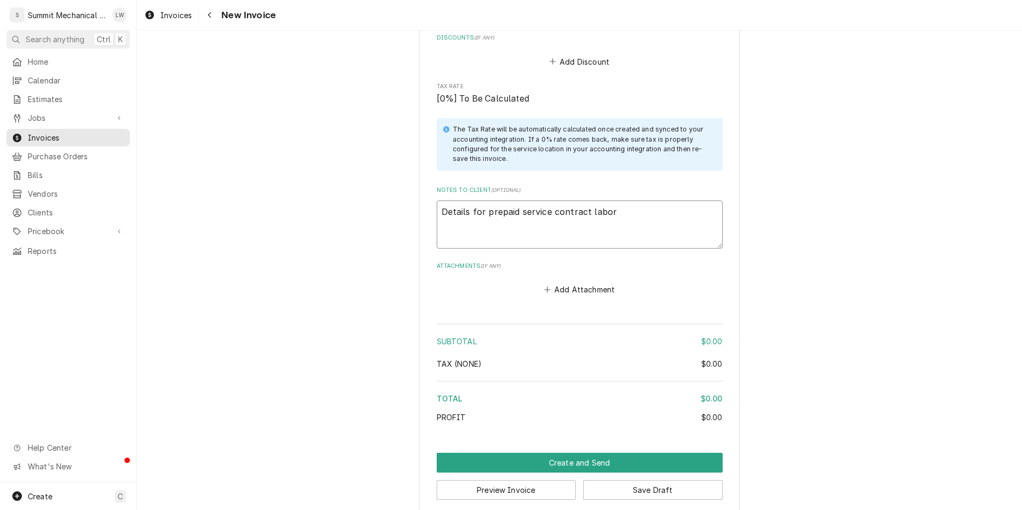
type textarea "x"
type textarea "Details for prepaid service contract labor"
type textarea "x"
type textarea "Details for prepaid service contract labor u"
type textarea "x"
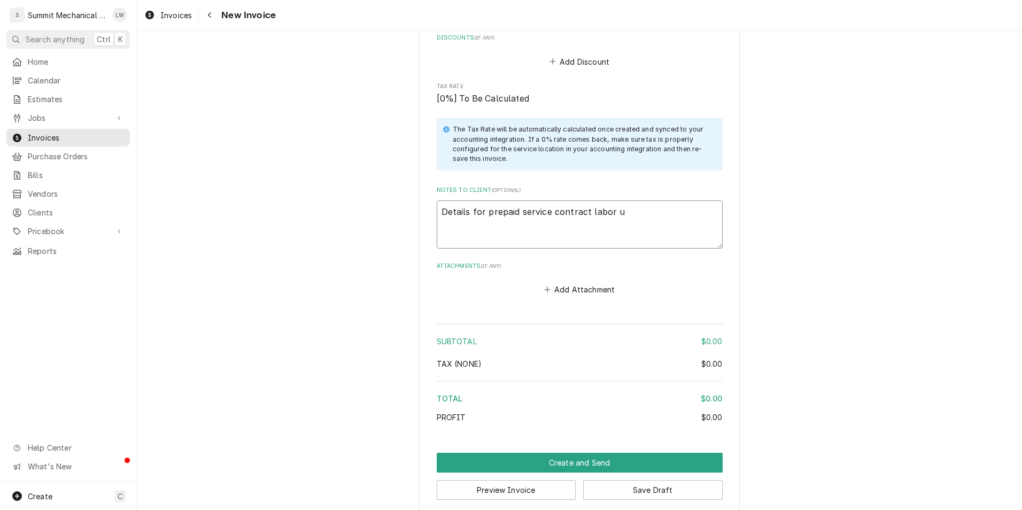
type textarea "Details for prepaid service contract labor us"
type textarea "x"
type textarea "Details for prepaid service contract labor use"
type textarea "x"
type textarea "Details for prepaid service contract labor used"
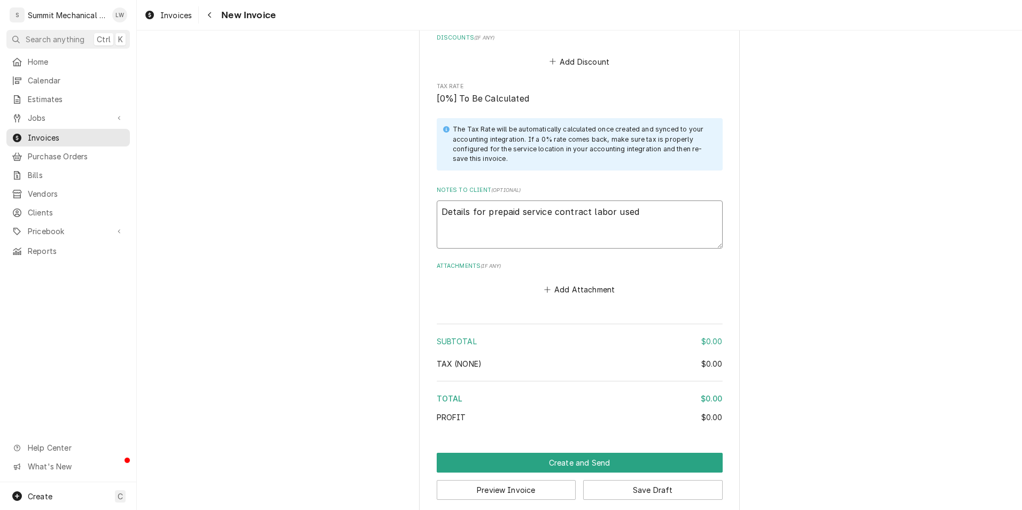
type textarea "x"
type textarea "Details for prepaid service contract labor used"
type textarea "x"
type textarea "Details for prepaid service contract labor used"
type textarea "x"
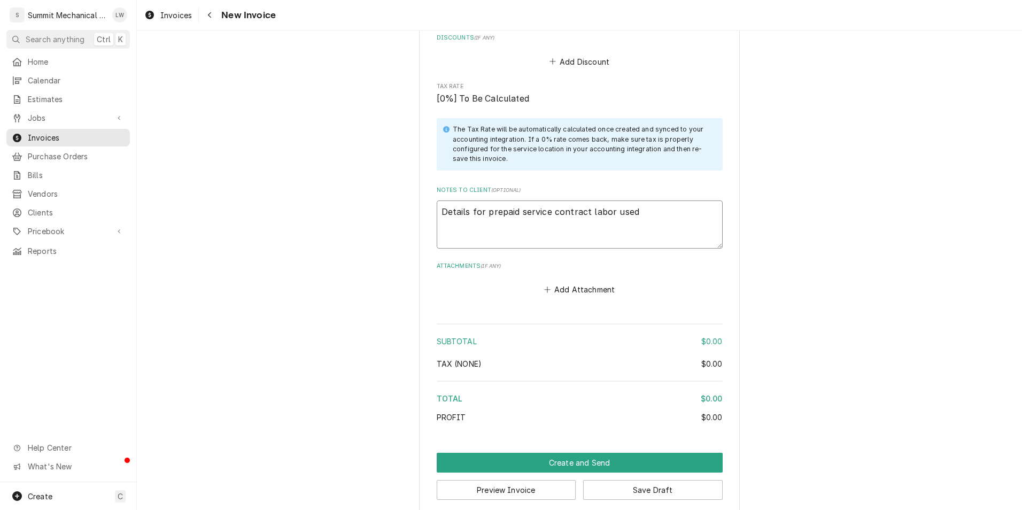
type textarea "Details for prepaid service contract labor used."
type textarea "x"
type textarea "Details for prepaid service contract labor used."
type textarea "x"
type textarea "Details for prepaid service contract labor used."
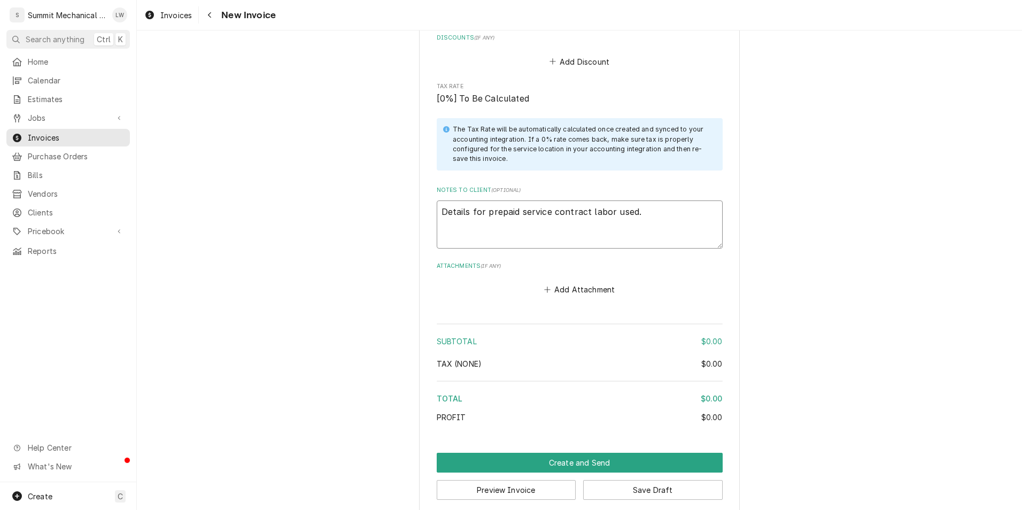
type textarea "x"
type textarea "Details for prepaid service contract labor used. A"
type textarea "x"
type textarea "Details for prepaid service contract labor used. Ad"
type textarea "x"
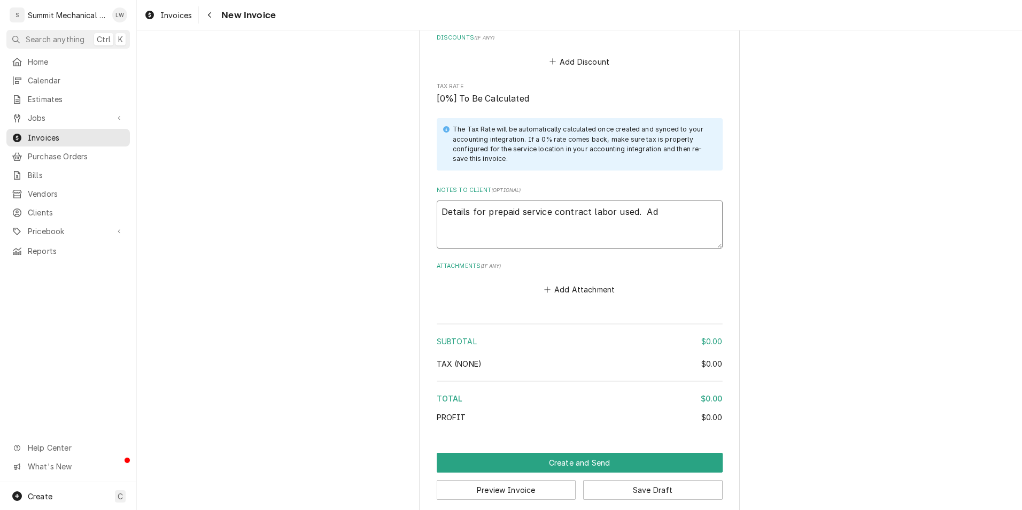
type textarea "Details for prepaid service contract labor used. Add"
type textarea "x"
type textarea "Details for prepaid service contract labor used. Addi"
type textarea "x"
type textarea "Details for prepaid service contract labor used. Addit"
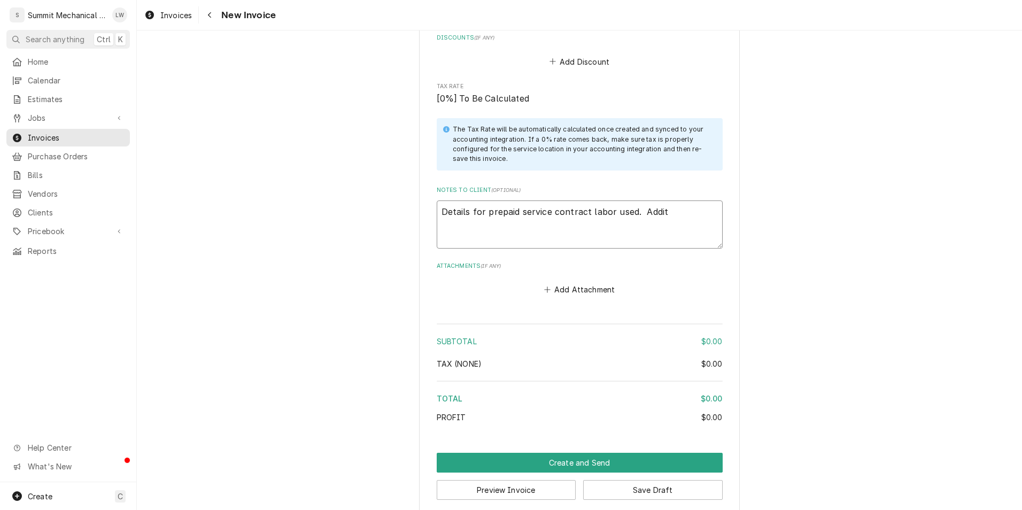
type textarea "x"
type textarea "Details for prepaid service contract labor used. Additi"
type textarea "x"
type textarea "Details for prepaid service contract labor used. Additio"
type textarea "x"
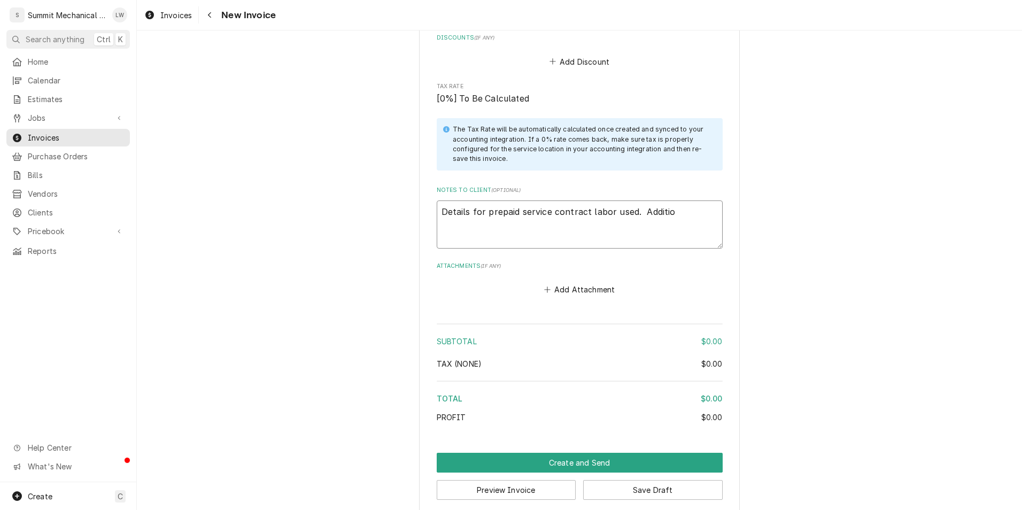
type textarea "Details for prepaid service contract labor used. Addition"
type textarea "x"
type textarea "Details for prepaid service contract labor used. Additiona"
type textarea "x"
type textarea "Details for prepaid service contract labor used. Additionao"
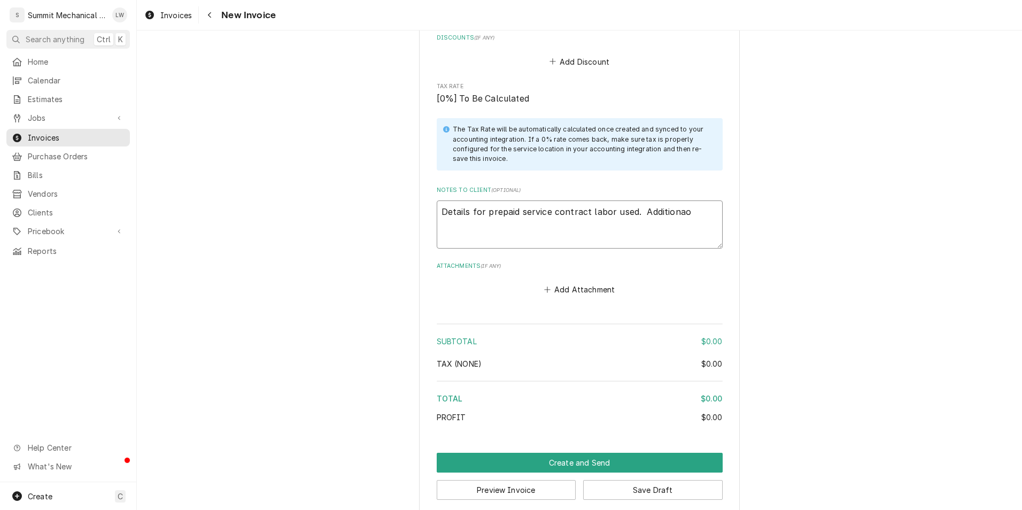
type textarea "x"
type textarea "Details for prepaid service contract labor used. Additionao"
type textarea "x"
type textarea "Details for prepaid service contract labor used. Additionao"
type textarea "x"
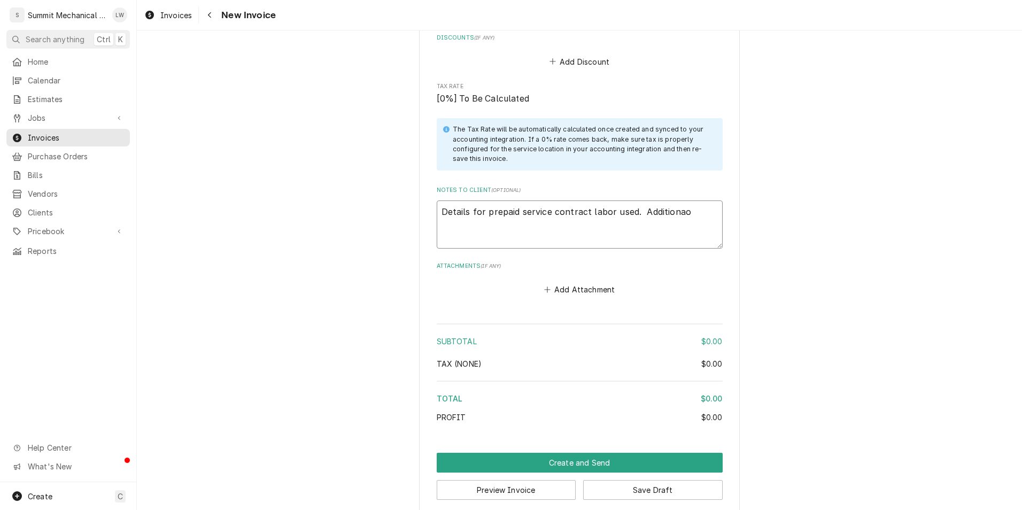
type textarea "Details for prepaid service contract labor used. Additiona"
type textarea "x"
type textarea "Details for prepaid service contract labor used. Additional"
type textarea "x"
type textarea "Details for prepaid service contract labor used. Additional"
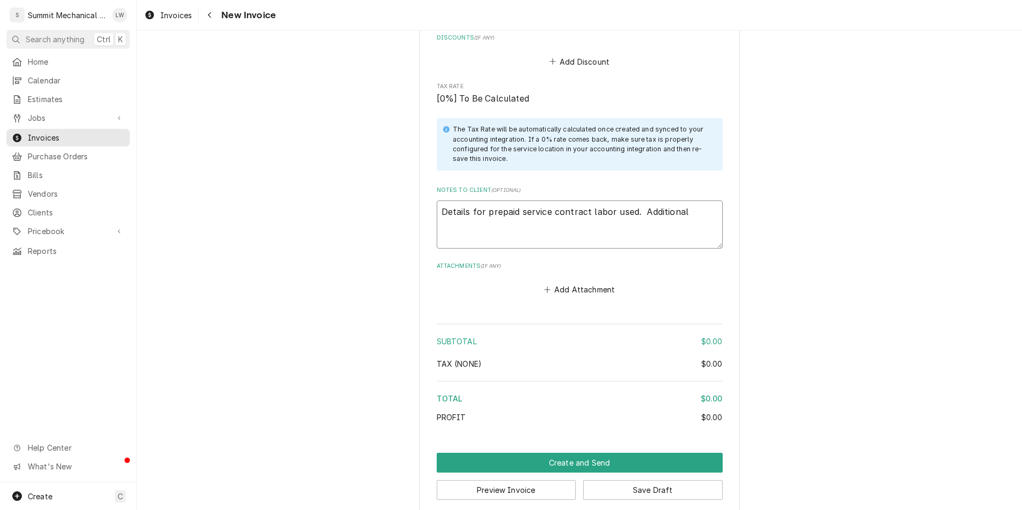
type textarea "x"
type textarea "Details for prepaid service contract labor used. Additional w"
type textarea "x"
type textarea "Details for prepaid service contract labor used. Additional wor"
type textarea "x"
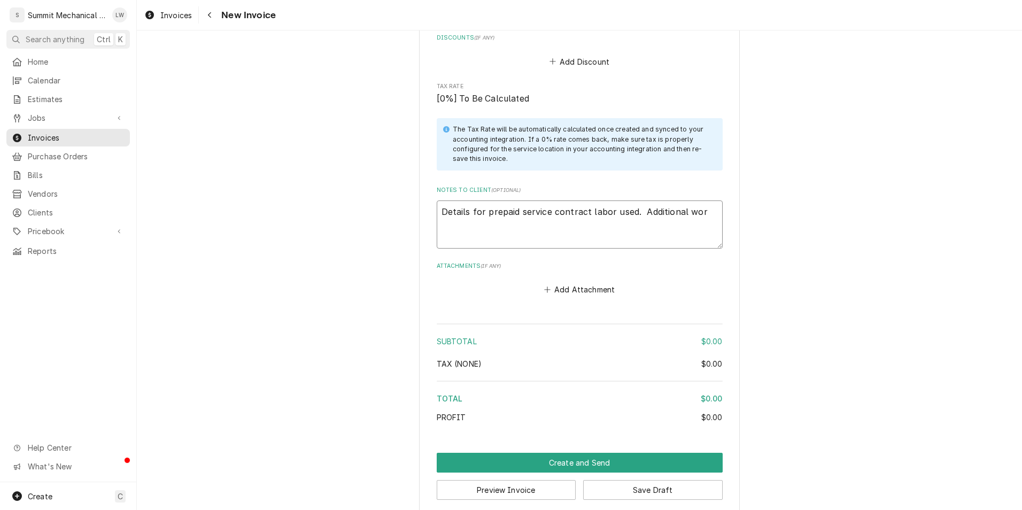
type textarea "Details for prepaid service contract labor used. Additional work"
type textarea "x"
type textarea "Details for prepaid service contract labor used. Additional work"
type textarea "x"
type textarea "Details for prepaid service contract labor used. Additional work f"
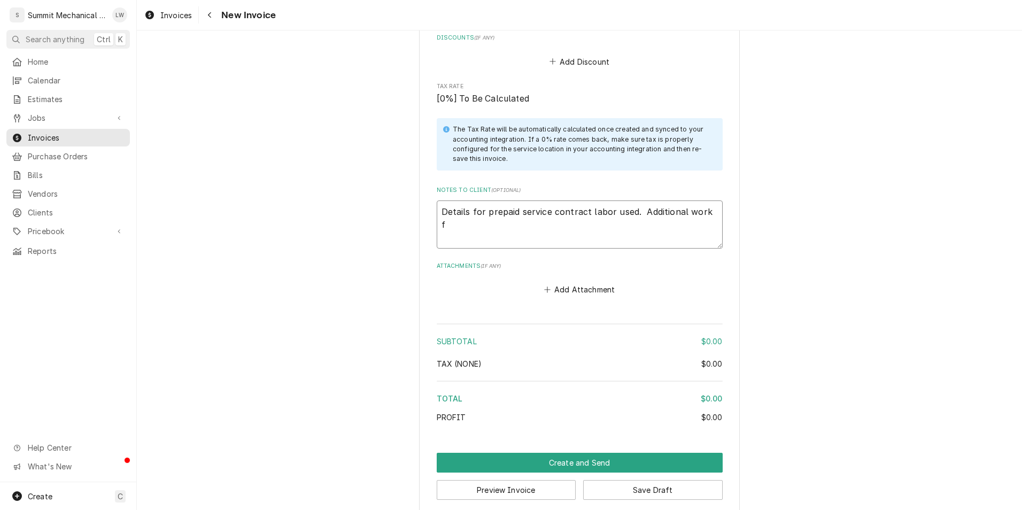
type textarea "x"
type textarea "Details for prepaid service contract labor used. Additional work fo"
type textarea "x"
type textarea "Details for prepaid service contract labor used. Additional work for"
type textarea "x"
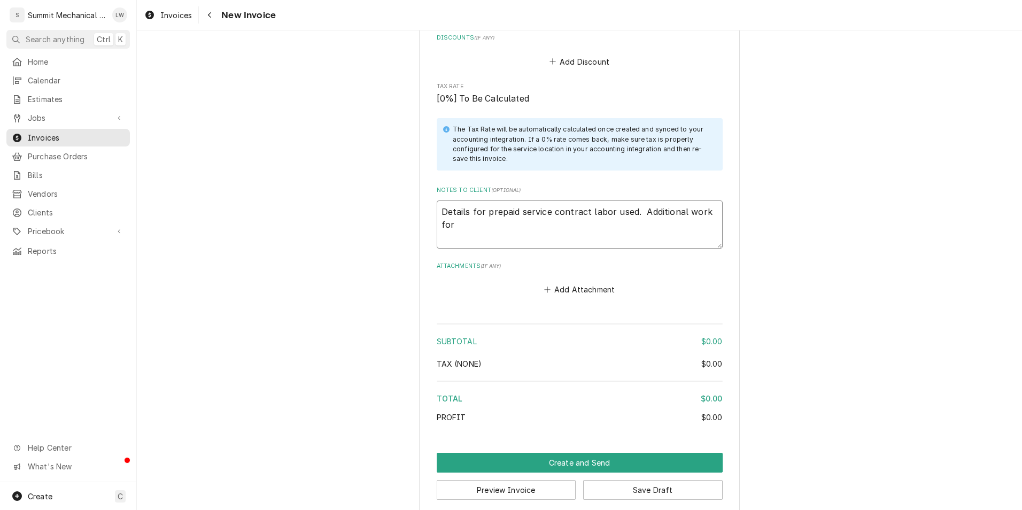
type textarea "Details for prepaid service contract labor used. Additional work for"
type textarea "x"
type textarea "Details for prepaid service contract labor used. Additional work for m"
type textarea "x"
type textarea "Details for prepaid service contract labor used. Additional work for mo"
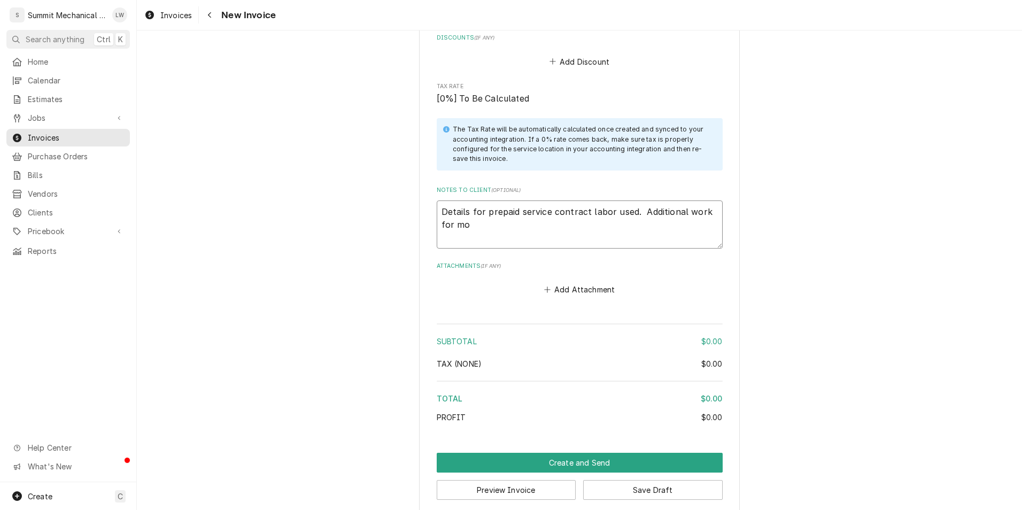
type textarea "x"
type textarea "Details for prepaid service contract labor used. Additional work for mon"
type textarea "x"
type textarea "Details for prepaid service contract labor used. Additional work for mont"
type textarea "x"
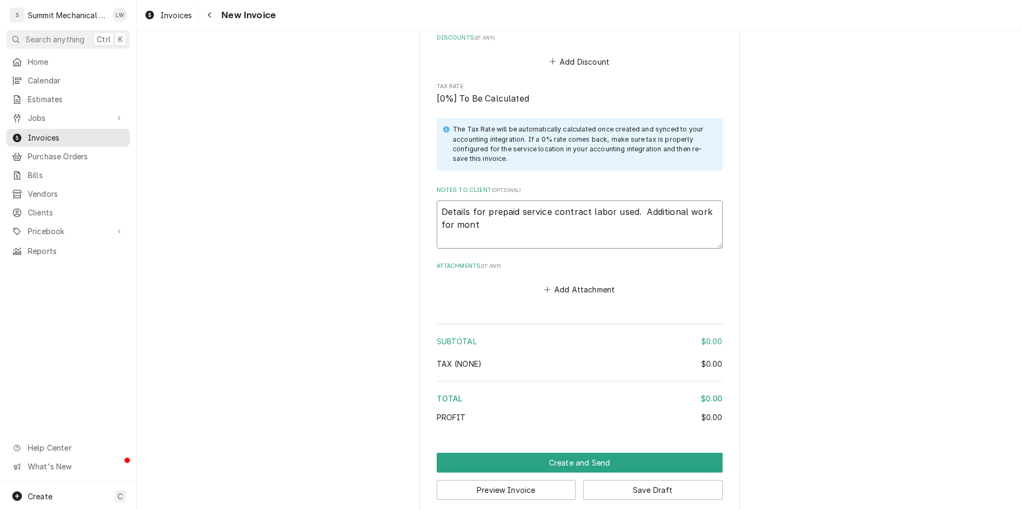
type textarea "Details for prepaid service contract labor used. Additional work for month"
type textarea "x"
type textarea "Details for prepaid service contract labor used. Additional work for montho"
type textarea "x"
type textarea "Details for prepaid service contract labor used. Additional work for monthof"
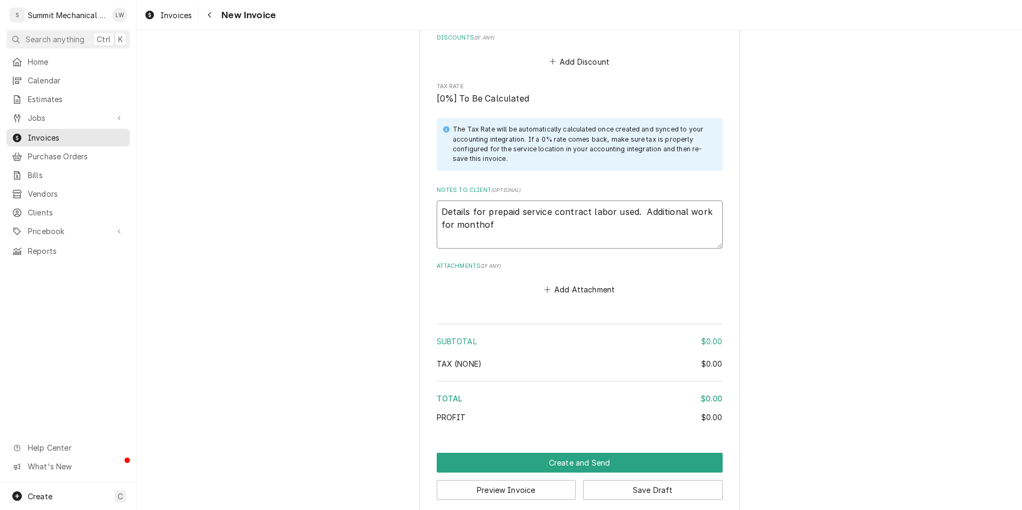
type textarea "x"
type textarea "Details for prepaid service contract labor used. Additional work for monthof"
type textarea "x"
type textarea "Details for prepaid service contract labor used. Additional work for monthof"
type textarea "x"
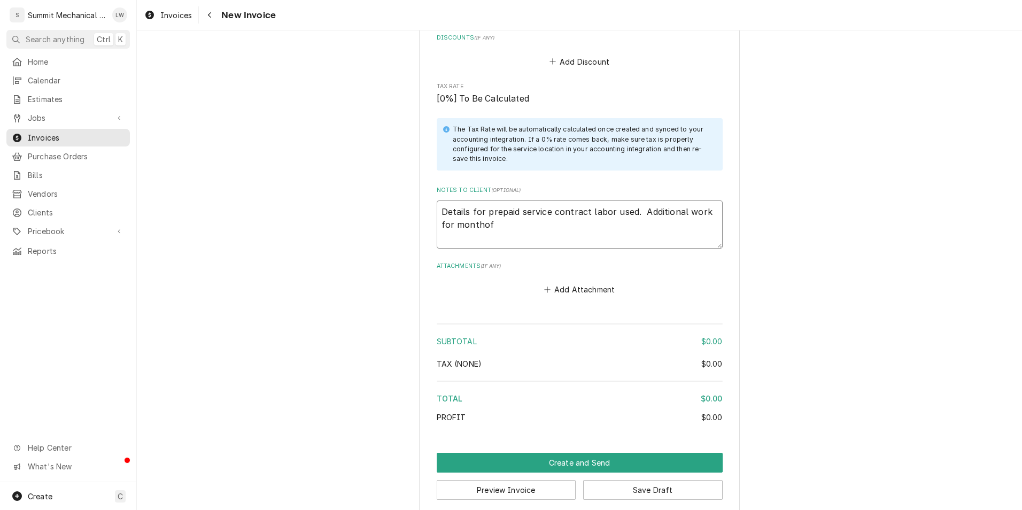
type textarea "Details for prepaid service contract labor used. Additional work for montho"
type textarea "x"
type textarea "Details for prepaid service contract labor used. Additional work for month"
type textarea "x"
type textarea "Details for prepaid service contract labor used. Additional work for month"
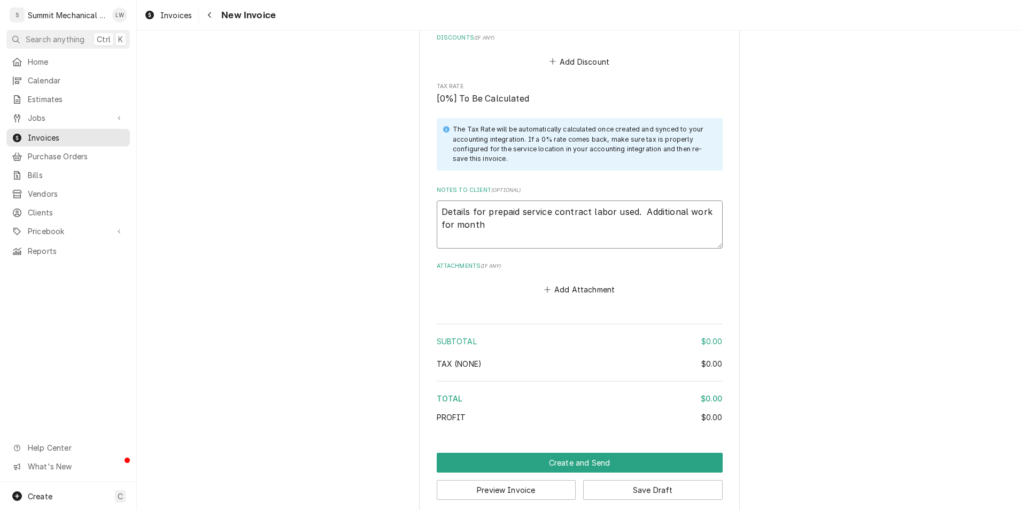
type textarea "x"
type textarea "Details for prepaid service contract labor used. Additional work for month o"
type textarea "x"
type textarea "Details for prepaid service contract labor used. Additional work for month of"
type textarea "x"
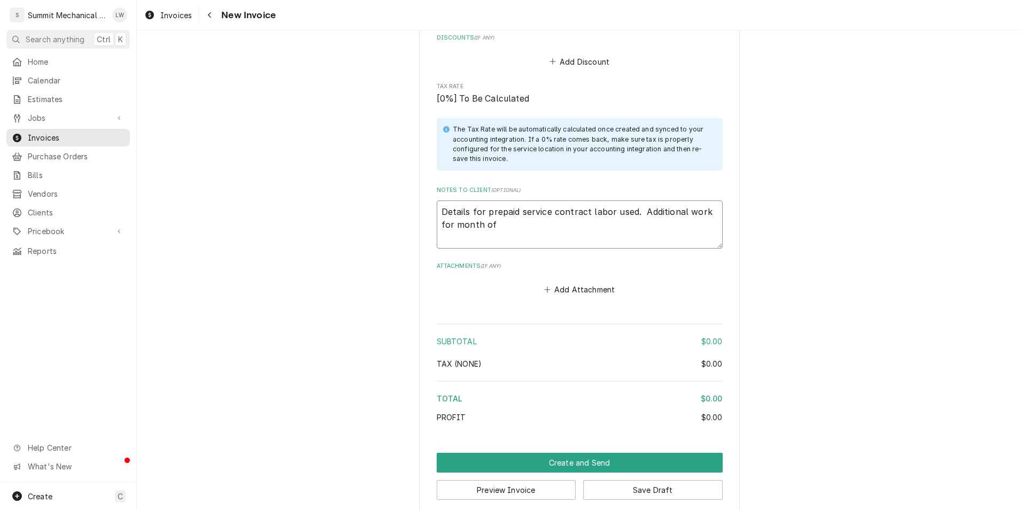
type textarea "Details for prepaid service contract labor used. Additional work for month of"
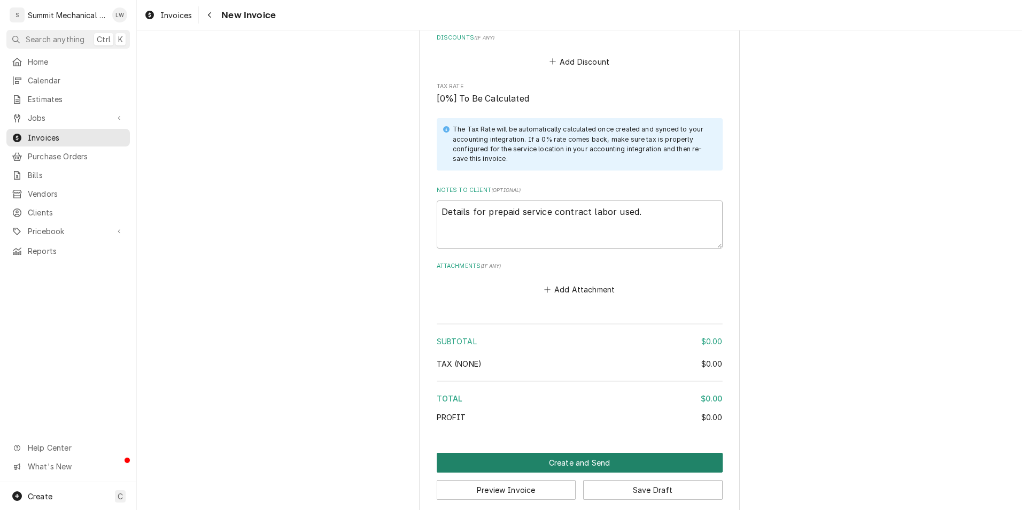
click at [579, 453] on button "Create and Send" at bounding box center [580, 463] width 286 height 20
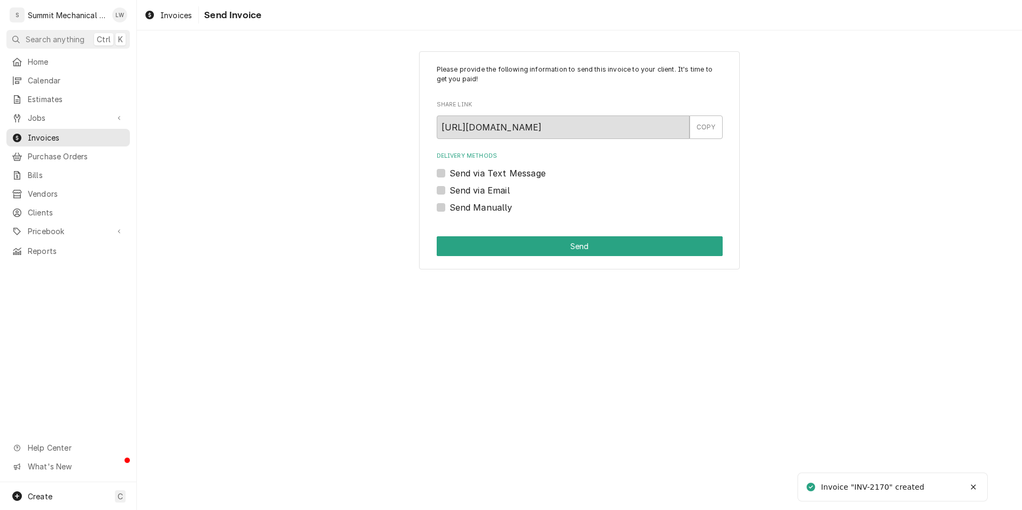
click at [450, 206] on label "Send Manually" at bounding box center [481, 207] width 63 height 13
click at [450, 206] on input "Send Manually" at bounding box center [593, 213] width 286 height 24
checkbox input "true"
click at [552, 242] on button "Send" at bounding box center [580, 246] width 286 height 20
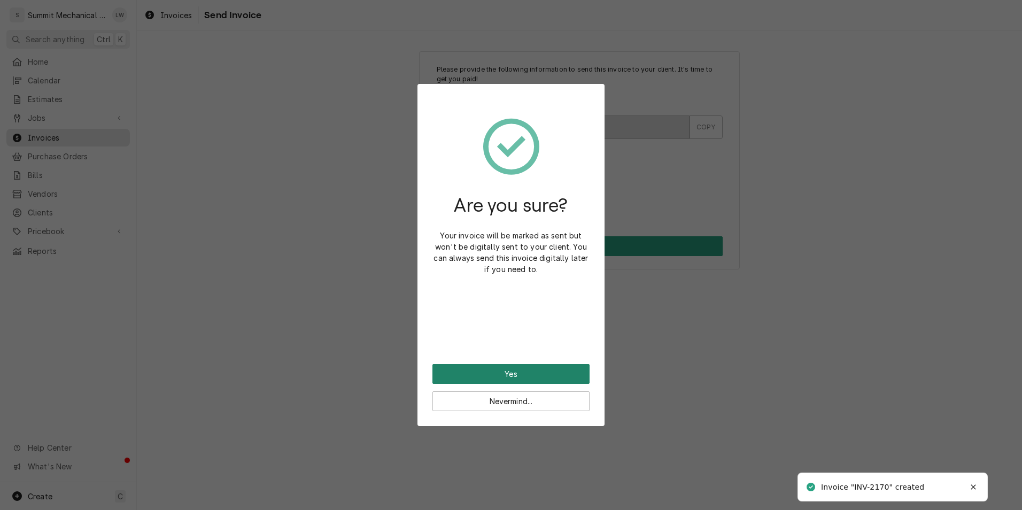
click at [522, 377] on button "Yes" at bounding box center [510, 374] width 157 height 20
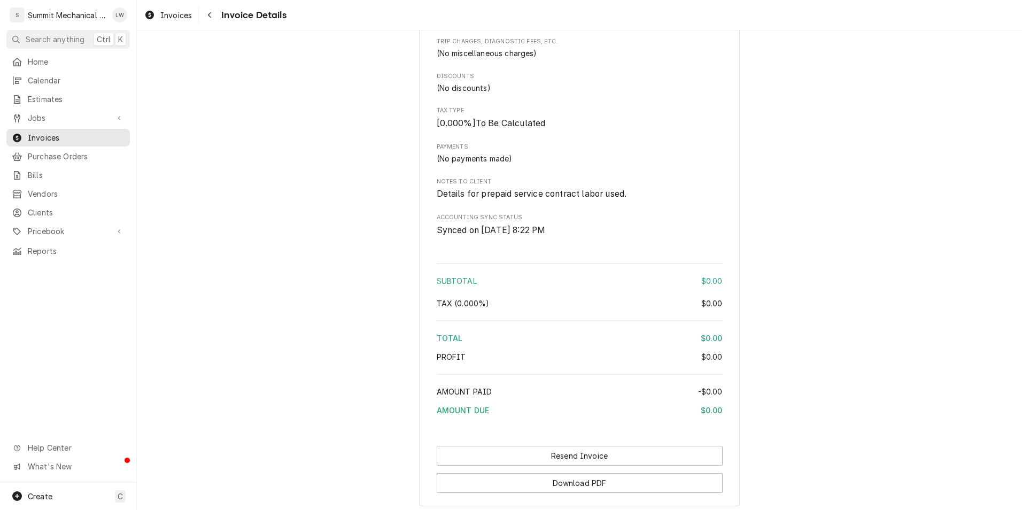
scroll to position [1058, 0]
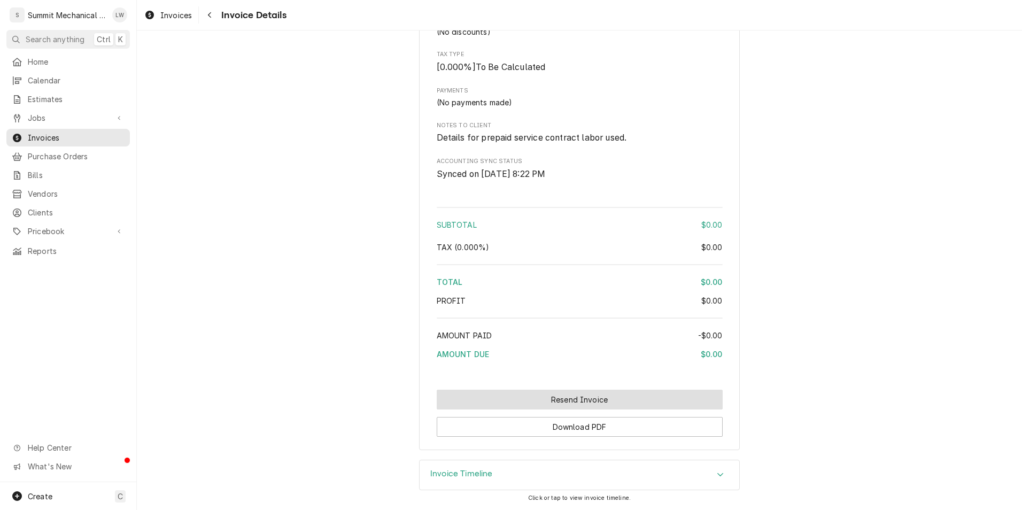
click at [603, 393] on button "Resend Invoice" at bounding box center [580, 400] width 286 height 20
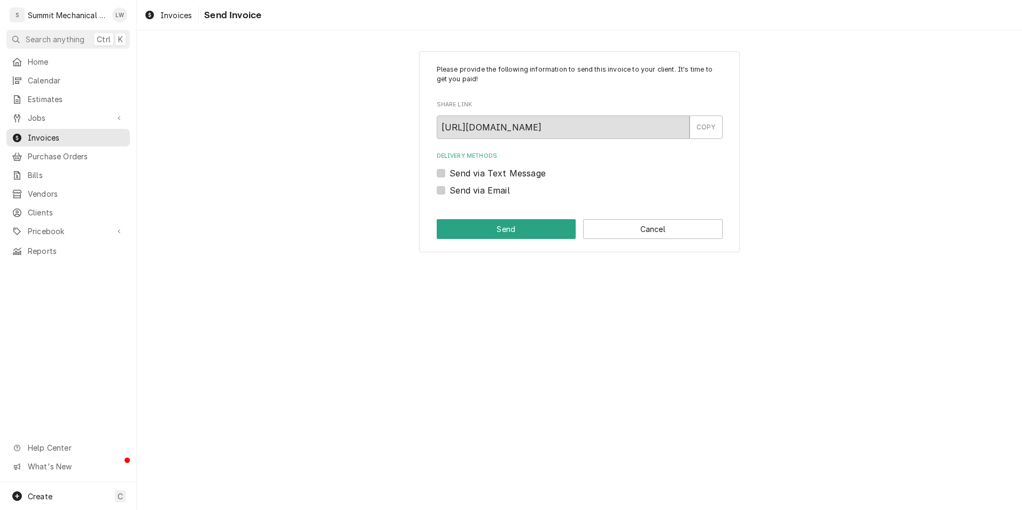
click at [435, 189] on div "Please provide the following information to send this invoice to your client. I…" at bounding box center [579, 152] width 321 height 202
click at [450, 192] on label "Send via Email" at bounding box center [480, 190] width 60 height 13
click at [450, 192] on input "Send via Email" at bounding box center [593, 196] width 286 height 24
checkbox input "true"
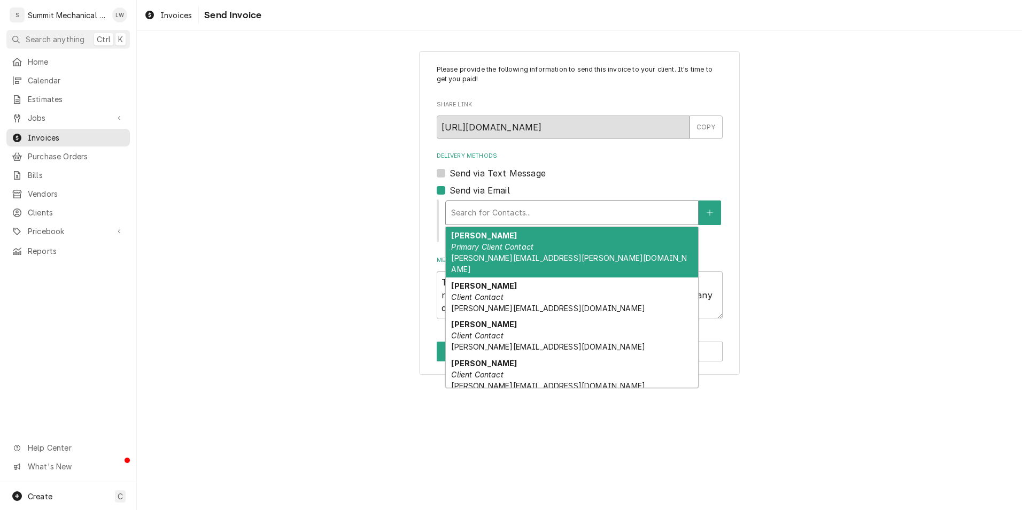
click at [511, 211] on div "Delivery Methods" at bounding box center [572, 212] width 242 height 19
click at [531, 246] on em "Primary Client Contact" at bounding box center [492, 246] width 82 height 9
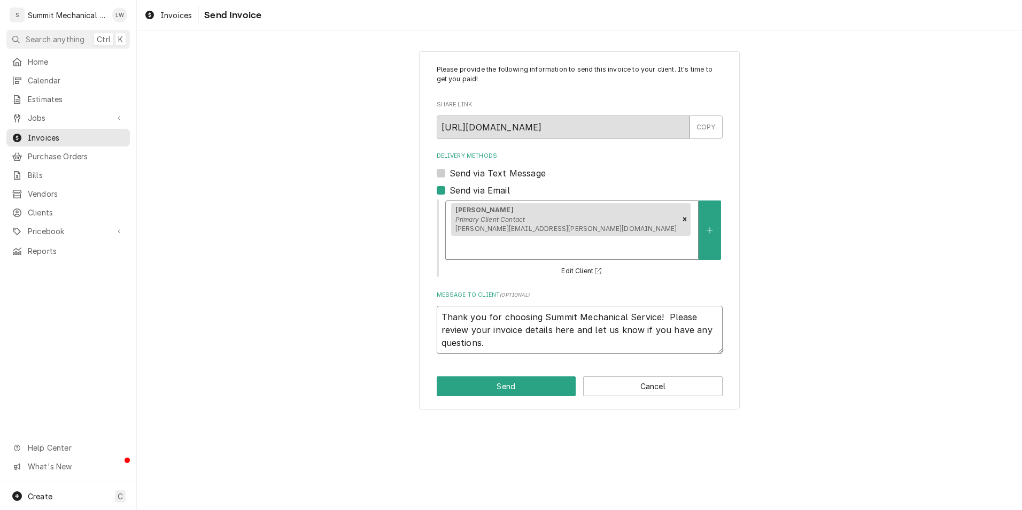
click at [443, 306] on textarea "Thank you for choosing Summit Mechanical Service! Please review your invoice de…" at bounding box center [580, 330] width 286 height 48
type textarea "x"
type textarea "AThank you for choosing Summit Mechanical Service! Please review your invoice d…"
type textarea "x"
type textarea "AuThank you for choosing Summit Mechanical Service! Please review your invoice …"
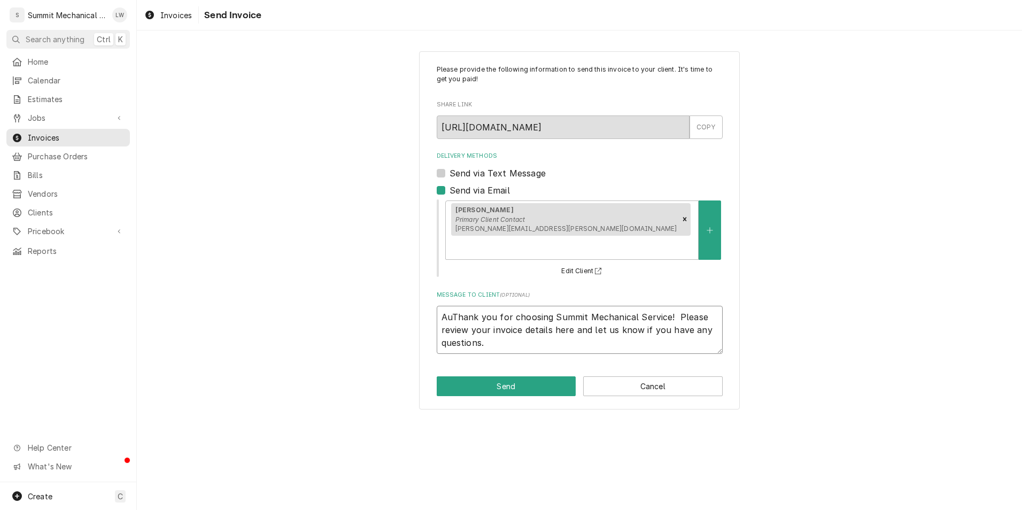
type textarea "x"
type textarea "AugThank you for choosing Summit Mechanical Service! Please review your invoice…"
type textarea "x"
type textarea "AuguThank you for choosing Summit Mechanical Service! Please review your invoic…"
type textarea "x"
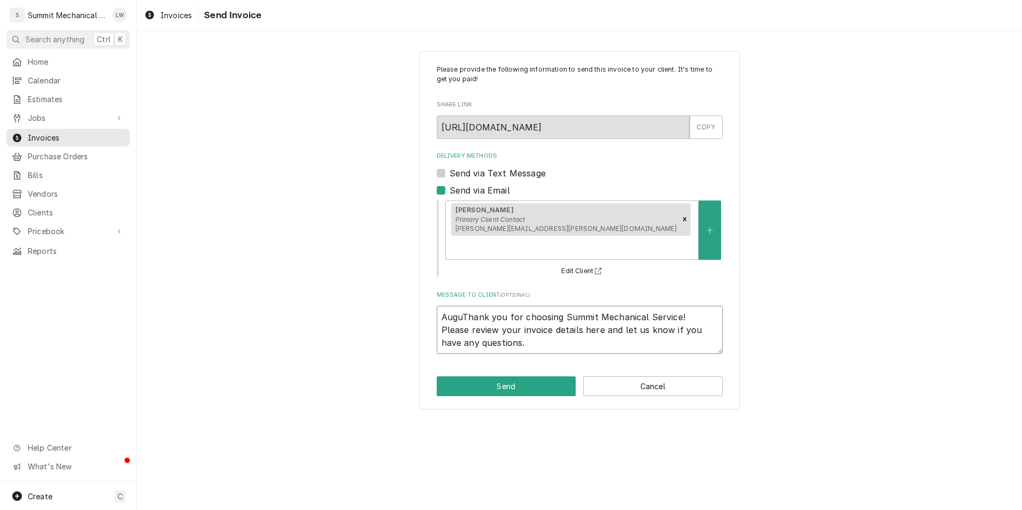
type textarea "AugusThank you for choosing Summit Mechanical Service! Please review your invoi…"
type textarea "x"
type textarea "AugustThank you for choosing Summit Mechanical Service! Please review your invo…"
type textarea "x"
type textarea "August Thank you for choosing Summit Mechanical Service! Please review your inv…"
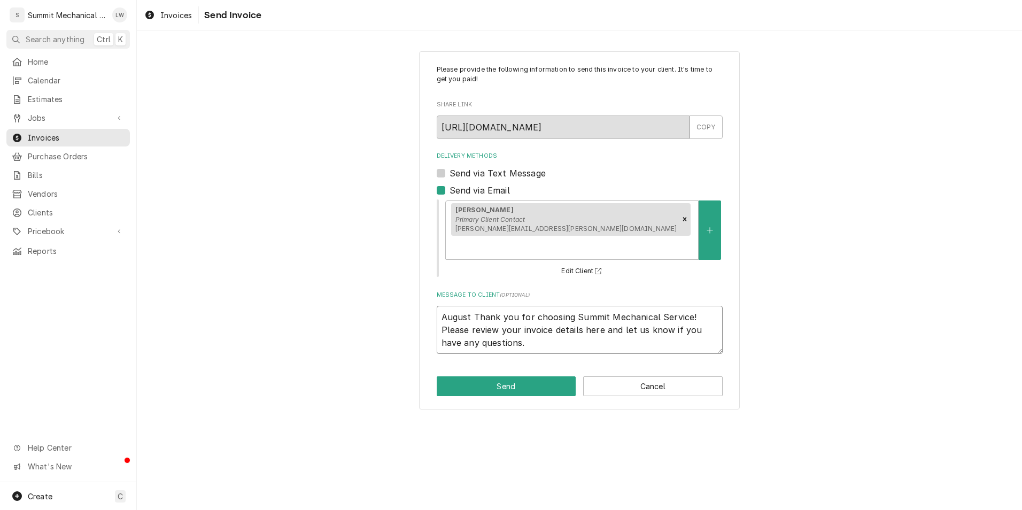
type textarea "x"
type textarea "August pThank you for choosing Summit Mechanical Service! Please review your in…"
type textarea "x"
type textarea "August prThank you for choosing Summit Mechanical Service! Please review your i…"
type textarea "x"
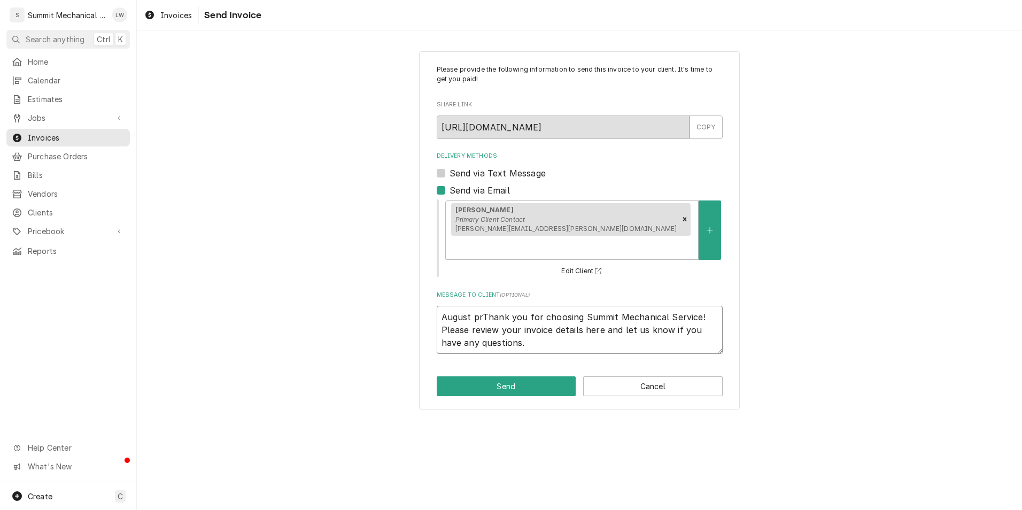
type textarea "August preThank you for choosing Summit Mechanical Service! Please review your …"
type textarea "x"
type textarea "August prepThank you for choosing Summit Mechanical Service! Please review your…"
type textarea "x"
type textarea "August prepaThank you for choosing Summit Mechanical Service! Please review you…"
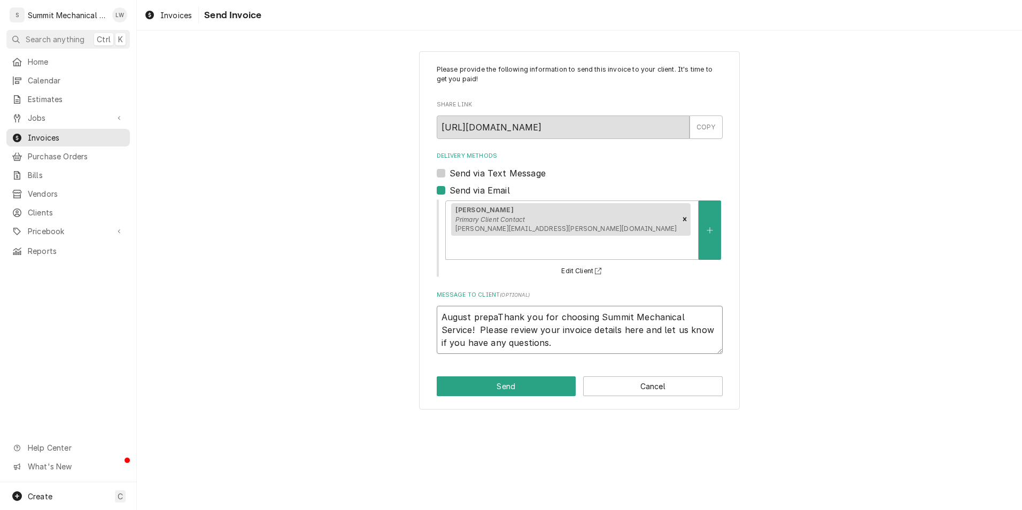
type textarea "x"
type textarea "August prepaiThank you for choosing Summit Mechanical Service! Please review yo…"
type textarea "x"
type textarea "August prepairThank you for choosing Summit Mechanical Service! Please review y…"
type textarea "x"
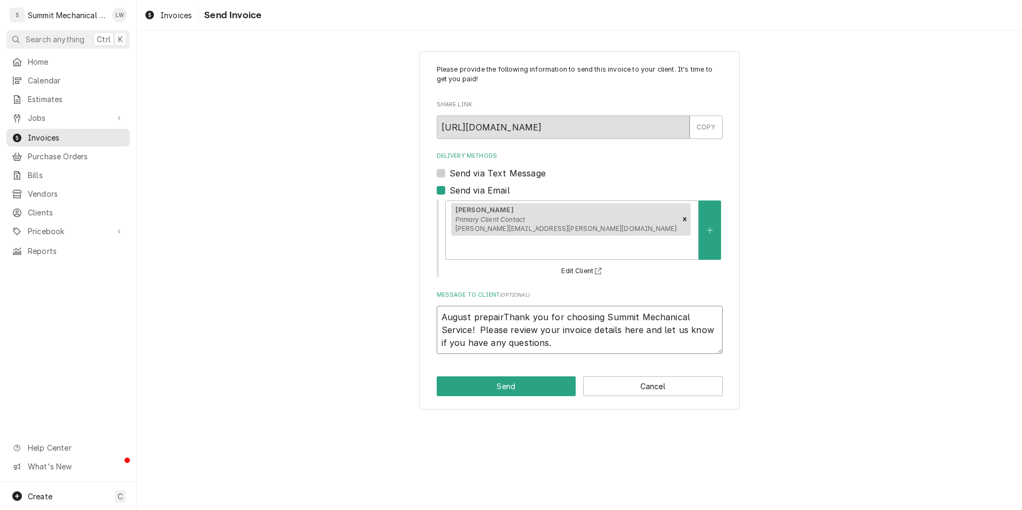
type textarea "August prepairdThank you for choosing Summit Mechanical Service! Please review …"
type textarea "x"
type textarea "August prepairThank you for choosing Summit Mechanical Service! Please review y…"
type textarea "x"
type textarea "August prepaiThank you for choosing Summit Mechanical Service! Please review yo…"
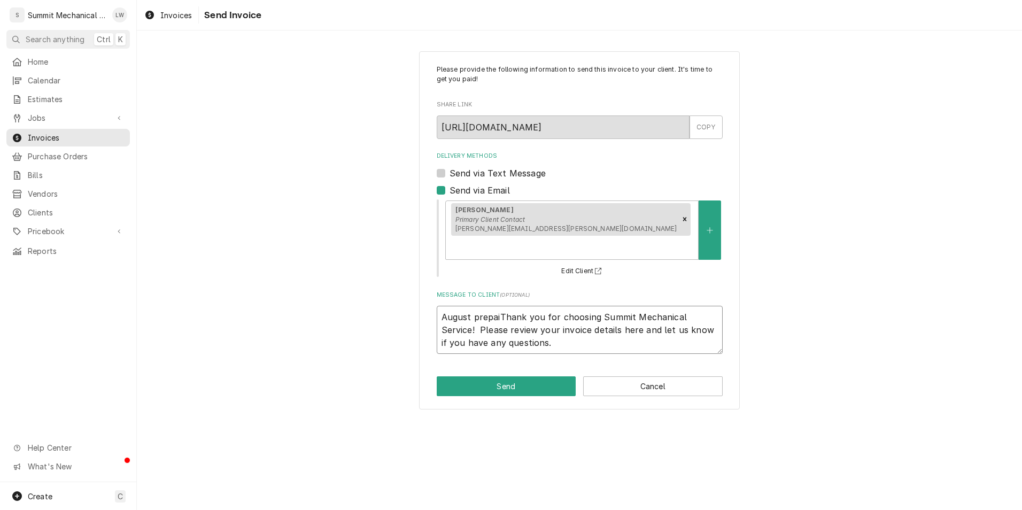
type textarea "x"
type textarea "August prepaidThank you for choosing Summit Mechanical Service! Please review y…"
type textarea "x"
type textarea "August prepaid Thank you for choosing Summit Mechanical Service! Please review …"
type textarea "x"
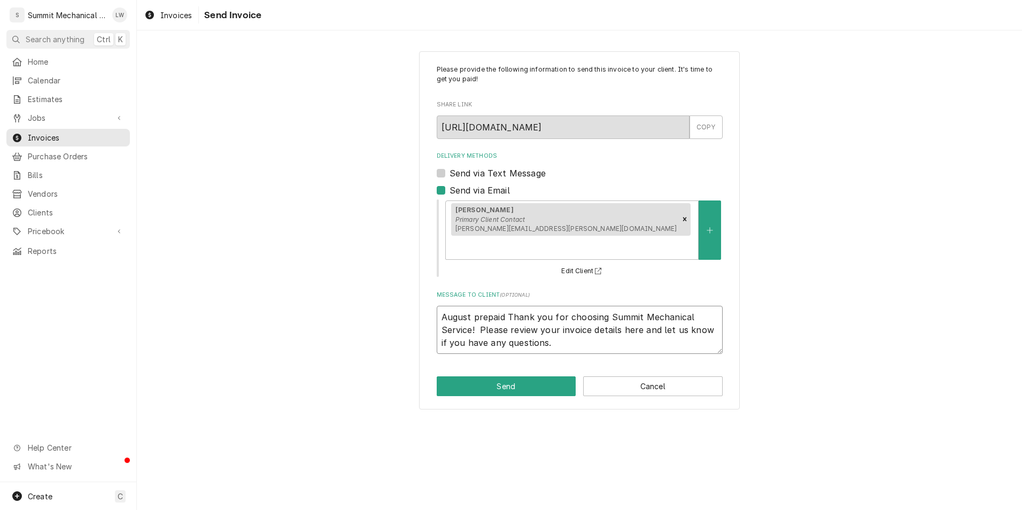
type textarea "August prepaid SThank you for choosing Summit Mechanical Service! Please review…"
type textarea "x"
type textarea "August prepaid SeThank you for choosing Summit Mechanical Service! Please revie…"
type textarea "x"
type textarea "August prepaid SerThank you for choosing Summit Mechanical Service! Please revi…"
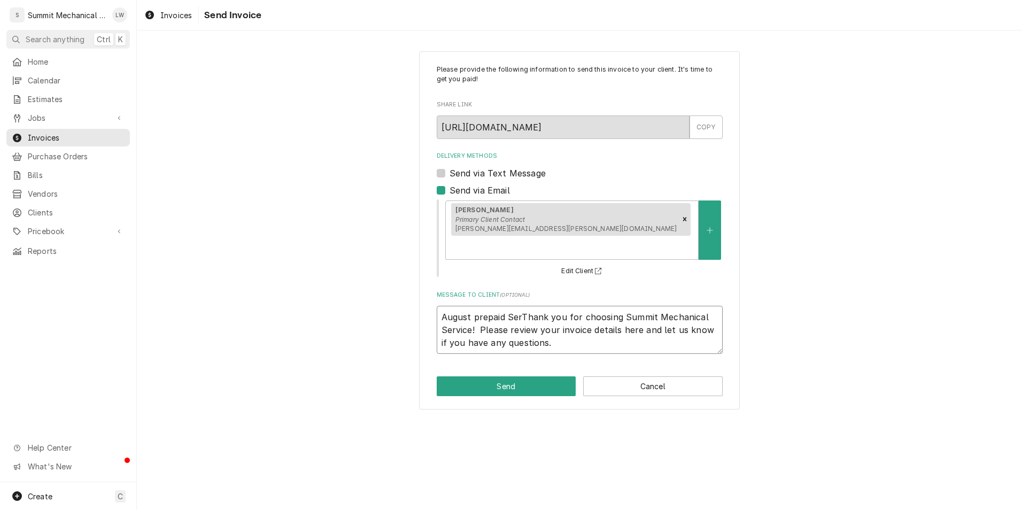
type textarea "x"
type textarea "August prepaid ServThank you for choosing Summit Mechanical Service! Please rev…"
type textarea "x"
type textarea "August prepaid ServiThank you for choosing Summit Mechanical Service! Please re…"
type textarea "x"
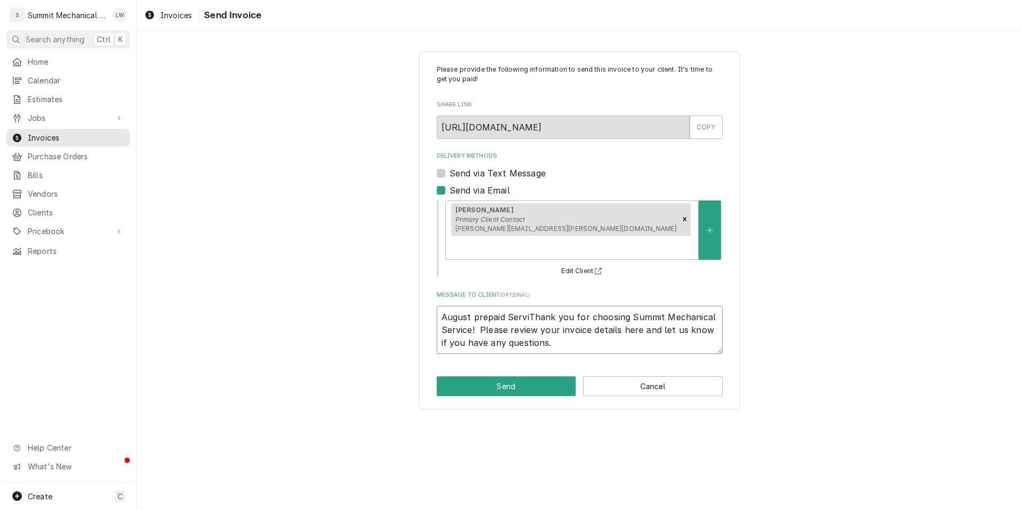
type textarea "August prepaid ServicThank you for choosing Summit Mechanical Service! Please r…"
type textarea "x"
type textarea "August prepaid ServiceThank you for choosing Summit Mechanical Service! Please …"
type textarea "x"
type textarea "August prepaid Service Thank you for choosing Summit Mechanical Service! Please…"
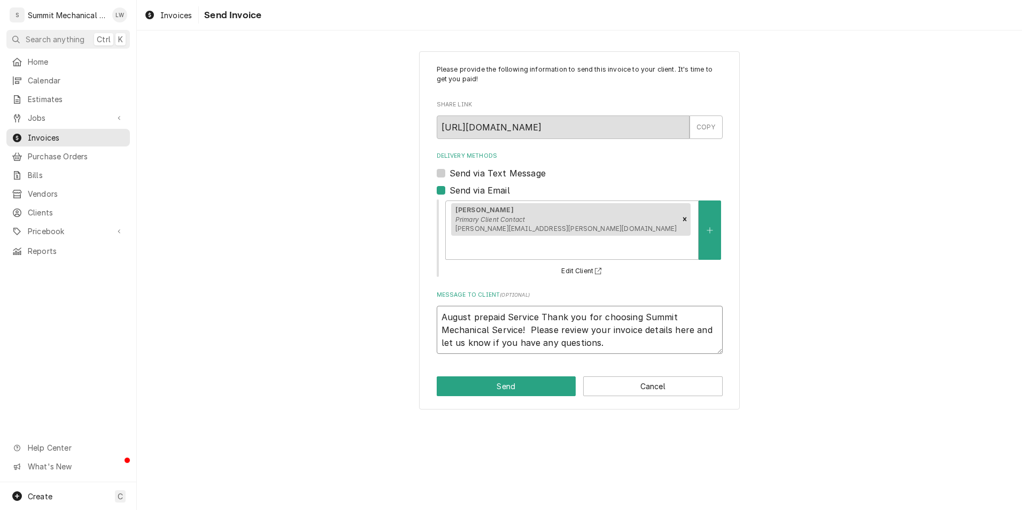
type textarea "x"
type textarea "August prepaid Service cThank you for choosing Summit Mechanical Service! Pleas…"
type textarea "x"
type textarea "August prepaid Service coThank you for choosing Summit Mechanical Service! Plea…"
type textarea "x"
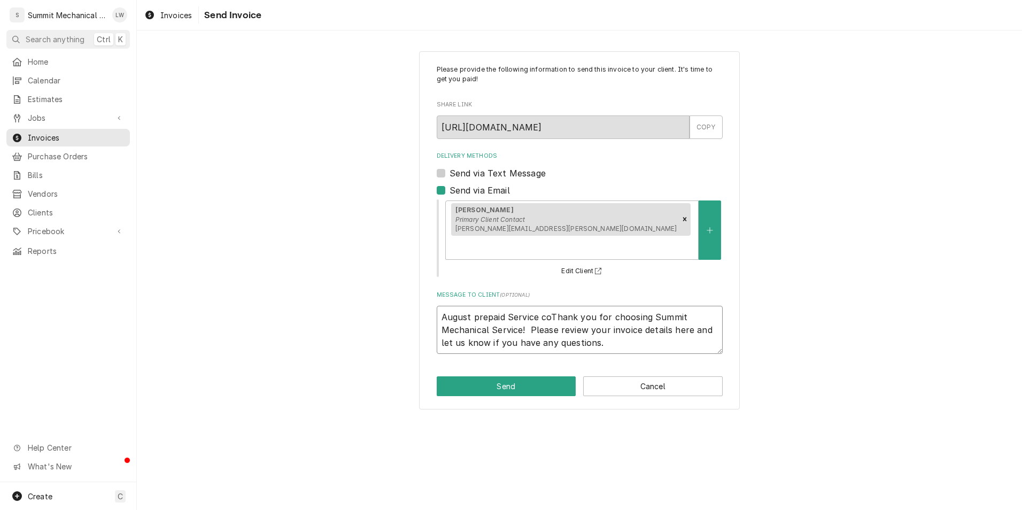
type textarea "August prepaid Service conThank you for choosing Summit Mechanical Service! Ple…"
type textarea "x"
type textarea "August prepaid Service contThank you for choosing Summit Mechanical Service! Pl…"
type textarea "x"
type textarea "August prepaid Service contrThank you for choosing Summit Mechanical Service! P…"
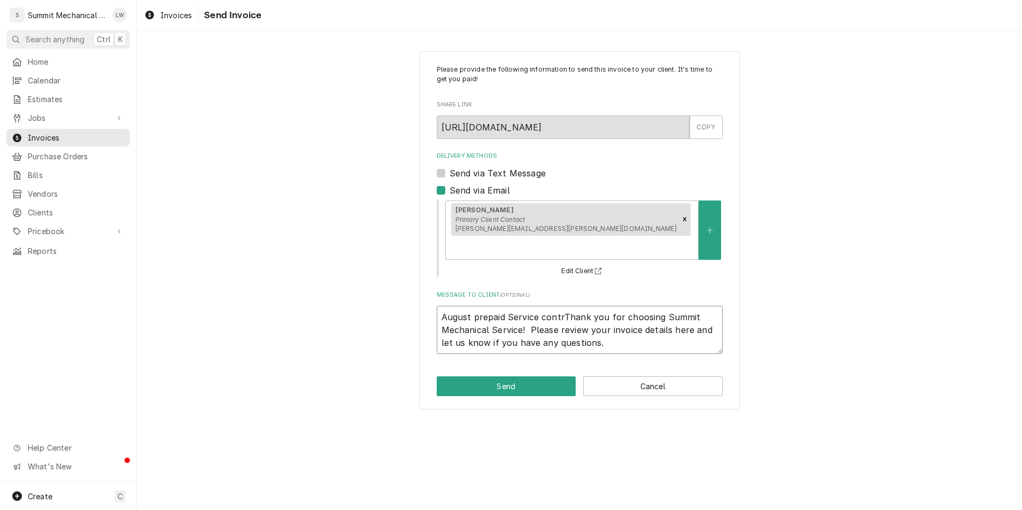
type textarea "x"
type textarea "August prepaid Service contraThank you for choosing Summit Mechanical Service! …"
type textarea "x"
type textarea "August prepaid Service contracThank you for choosing Summit Mechanical Service!…"
type textarea "x"
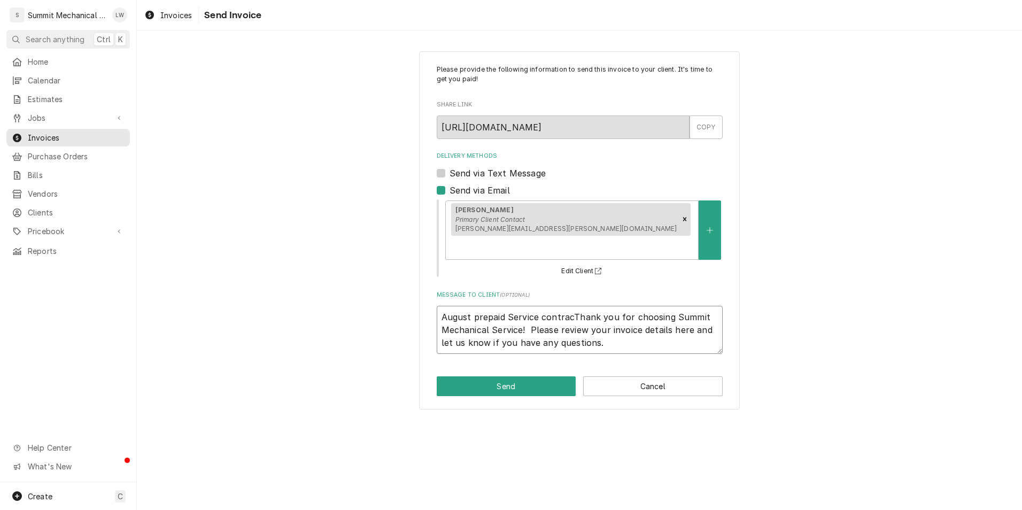
type textarea "August prepaid Service contractThank you for choosing Summit Mechanical Service…"
type textarea "x"
type textarea "August prepaid Service contract Thank you for choosing Summit Mechanical Servic…"
type textarea "x"
type textarea "August prepaid Service contract lThank you for choosing Summit Mechanical Servi…"
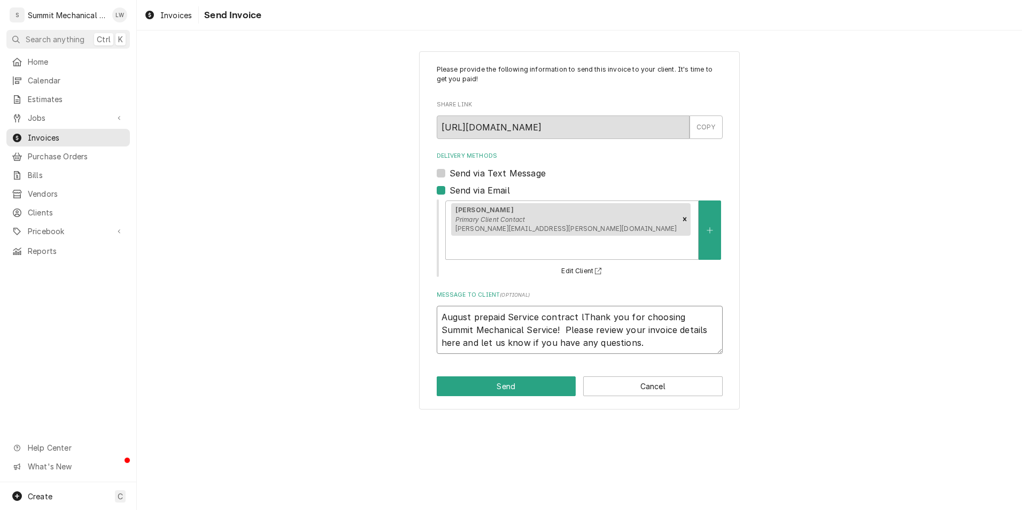
type textarea "x"
type textarea "August prepaid Service contract loThank you for choosing Summit Mechanical Serv…"
type textarea "x"
type textarea "August prepaid Service contract loaThank you for choosing Summit Mechanical Ser…"
type textarea "x"
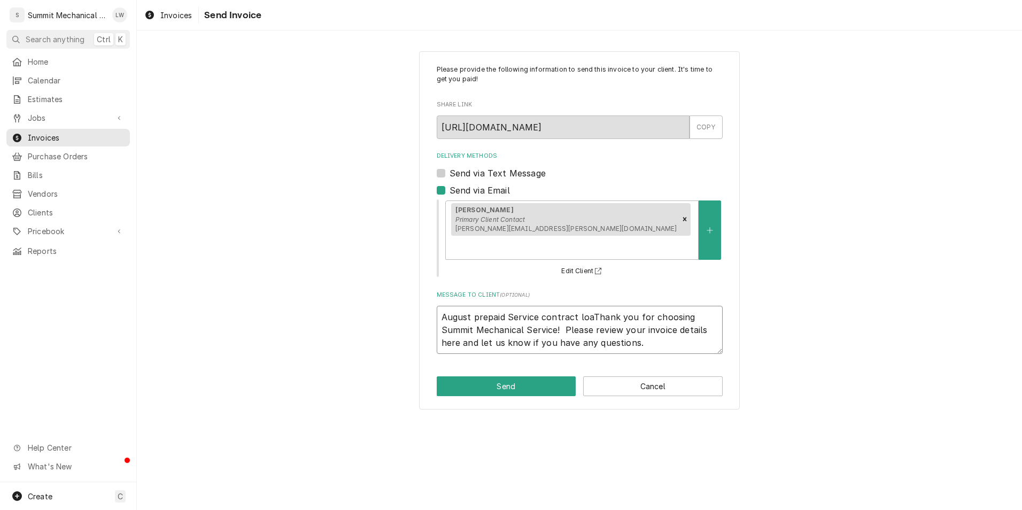
type textarea "August prepaid Service contract loabThank you for choosing Summit Mechanical Se…"
type textarea "x"
type textarea "August prepaid Service contract loaThank you for choosing Summit Mechanical Ser…"
type textarea "x"
type textarea "August prepaid Service contract loThank you for choosing Summit Mechanical Serv…"
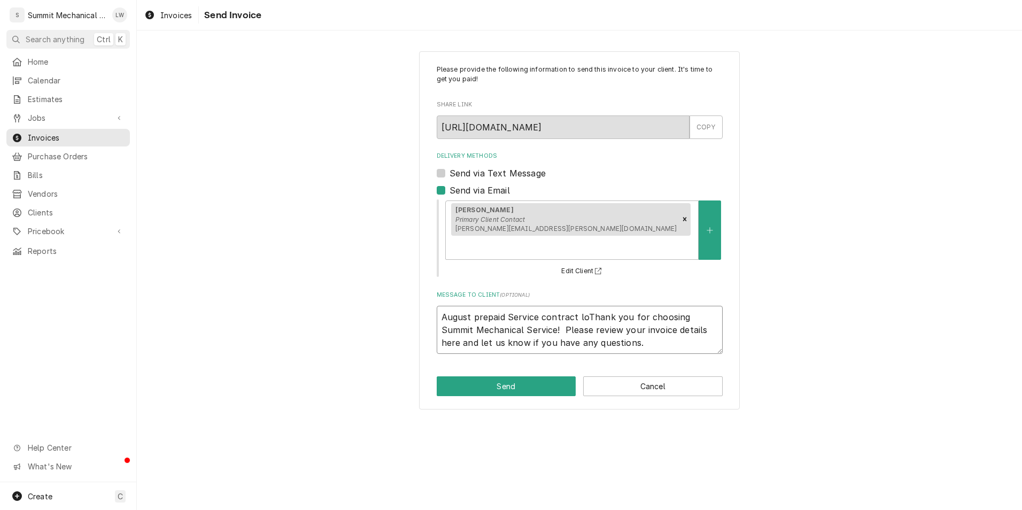
type textarea "x"
type textarea "August prepaid Service contract lThank you for choosing Summit Mechanical Servi…"
type textarea "x"
type textarea "August prepaid Service contract laThank you for choosing Summit Mechanical Serv…"
type textarea "x"
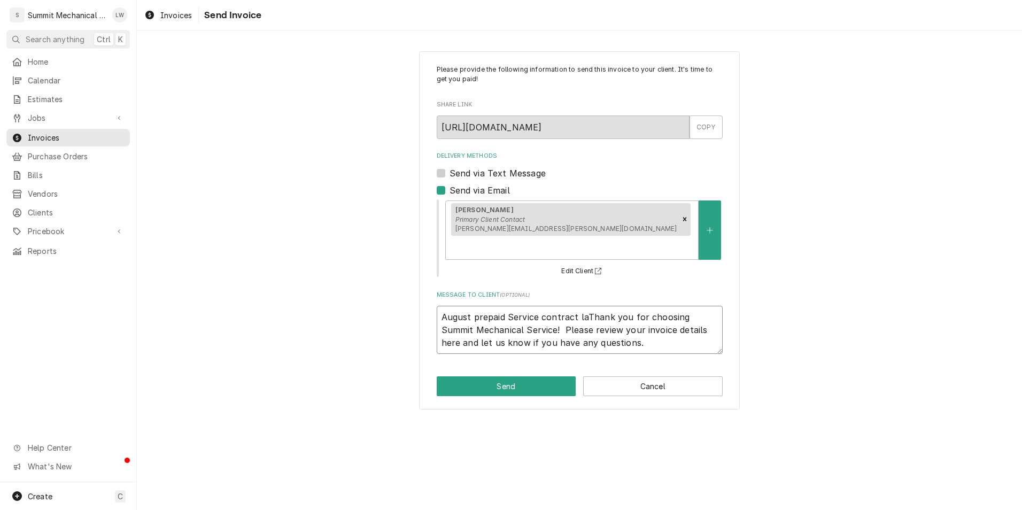
type textarea "August prepaid Service contract labThank you for choosing Summit Mechanical Ser…"
type textarea "x"
type textarea "August prepaid Service contract laborThank you for choosing Summit Mechanical S…"
type textarea "x"
type textarea "August prepaid Service contract labor Thank you for choosing Summit Mechanical …"
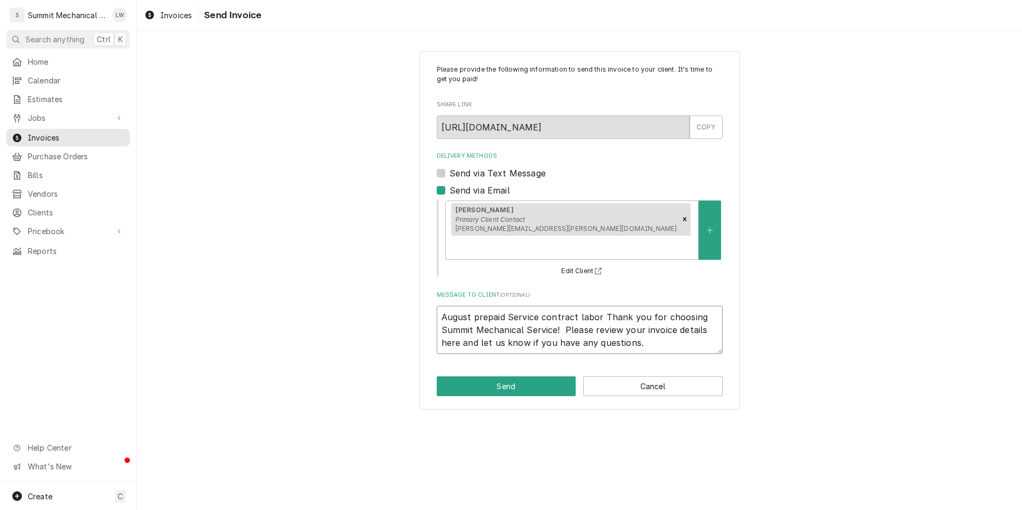
type textarea "x"
type textarea "August prepaid Service contract labor uThank you for choosing Summit Mechanical…"
type textarea "x"
type textarea "August prepaid Service contract labor usThank you for choosing Summit Mechanica…"
type textarea "x"
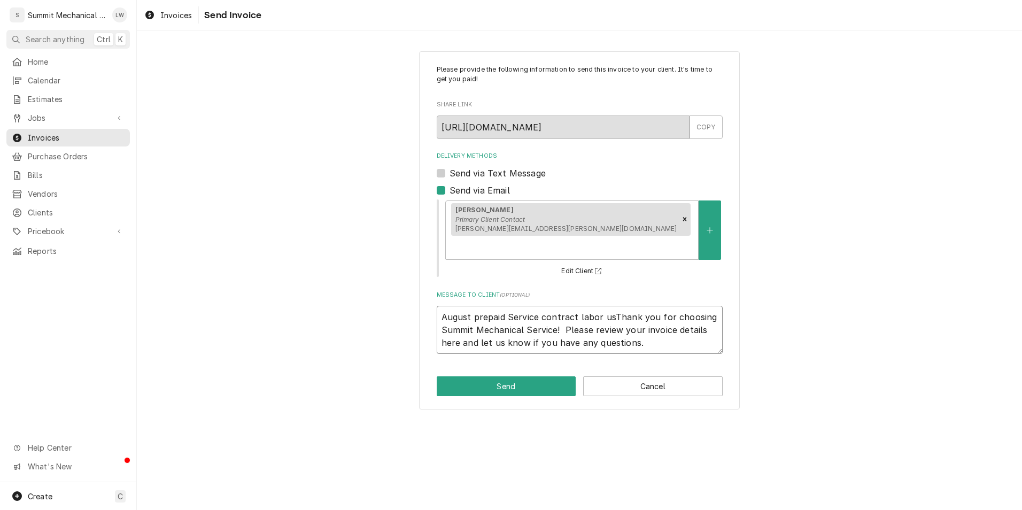
type textarea "August prepaid Service contract labor usaThank you for choosing Summit Mechanic…"
type textarea "x"
type textarea "August prepaid Service contract labor usagThank you for choosing Summit Mechani…"
type textarea "x"
type textarea "August prepaid Service contract labor usageThank you for choosing Summit Mechan…"
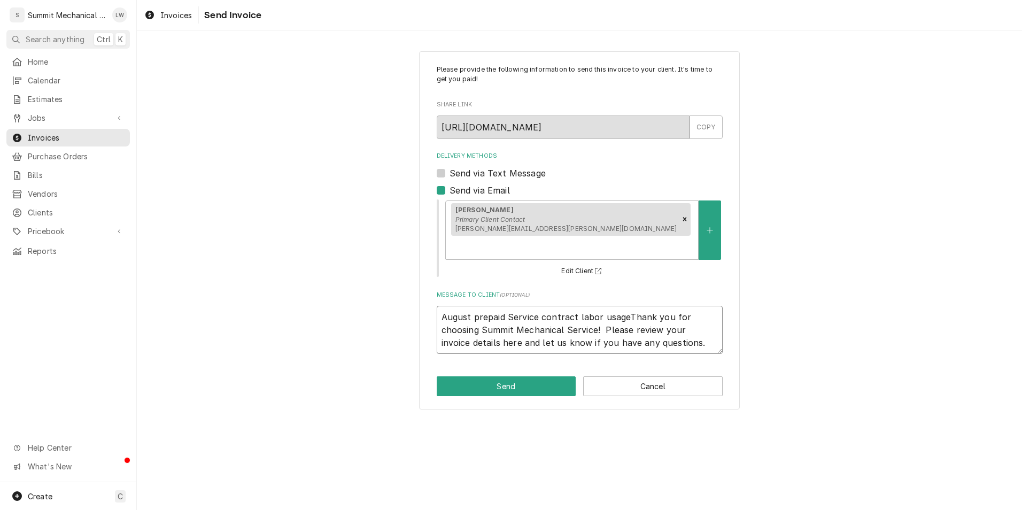
type textarea "x"
type textarea "August prepaid Service contract labor usage Thank you for choosing Summit Mecha…"
type textarea "x"
type textarea "August prepaid Service contract labor usage dThank you for choosing Summit Mech…"
type textarea "x"
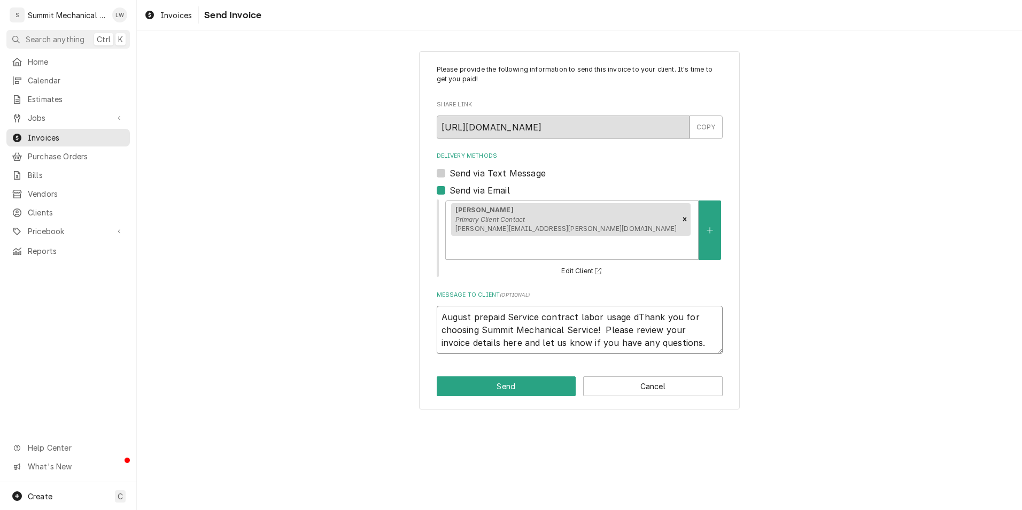
type textarea "August prepaid Service contract labor usage deThank you for choosing Summit Mec…"
type textarea "x"
type textarea "August prepaid Service contract labor usage detThank you for choosing Summit Me…"
type textarea "x"
type textarea "August prepaid Service contract labor usage detaThank you for choosing Summit M…"
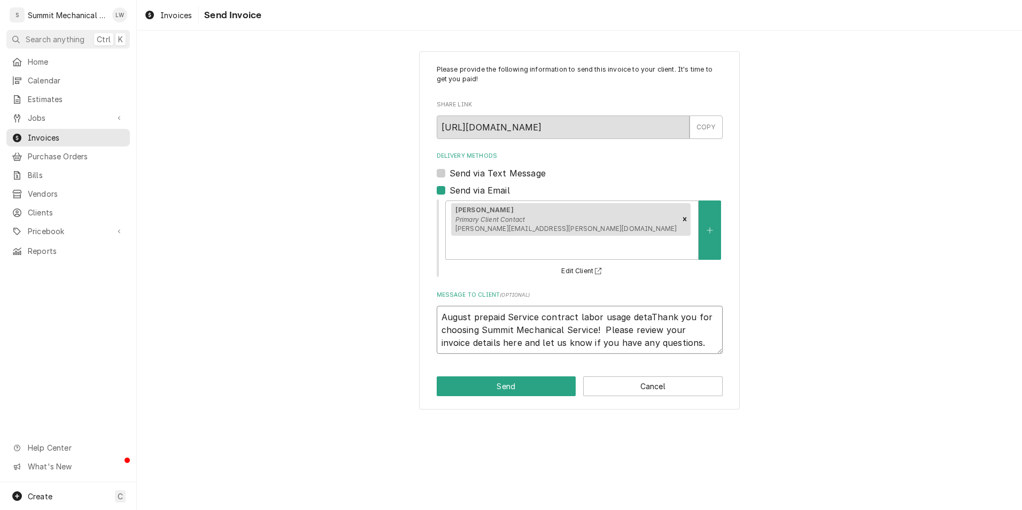
type textarea "x"
type textarea "August prepaid Service contract labor usage detaiThank you for choosing Summit …"
type textarea "x"
type textarea "August prepaid Service contract labor usage detailThank you for choosing Summit…"
type textarea "x"
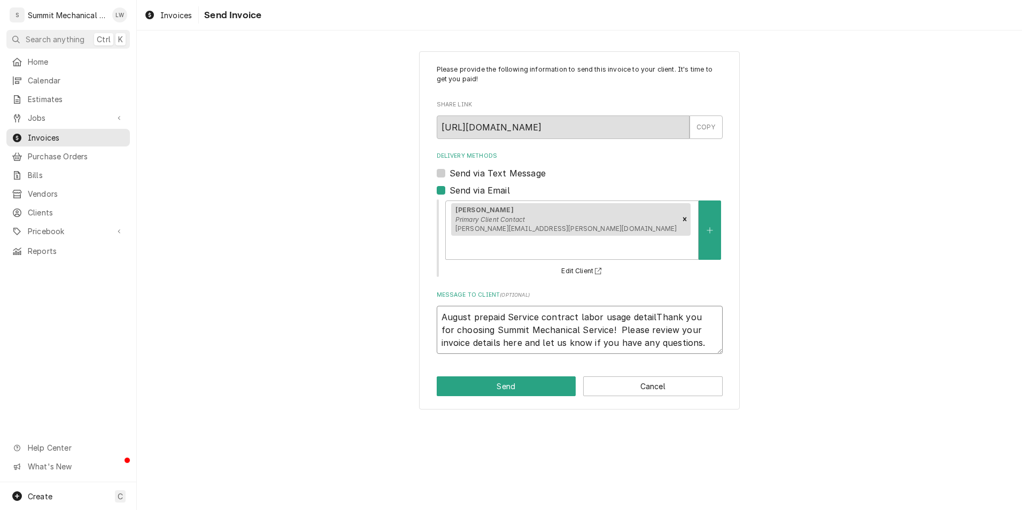
type textarea "August prepaid Service contract labor usage detailaThank you for choosing Summi…"
type textarea "x"
type textarea "August prepaid Service contract labor usage detailThank you for choosing Summit…"
type textarea "x"
type textarea "August prepaid Service contract labor usage detailsThank you for choosing Summi…"
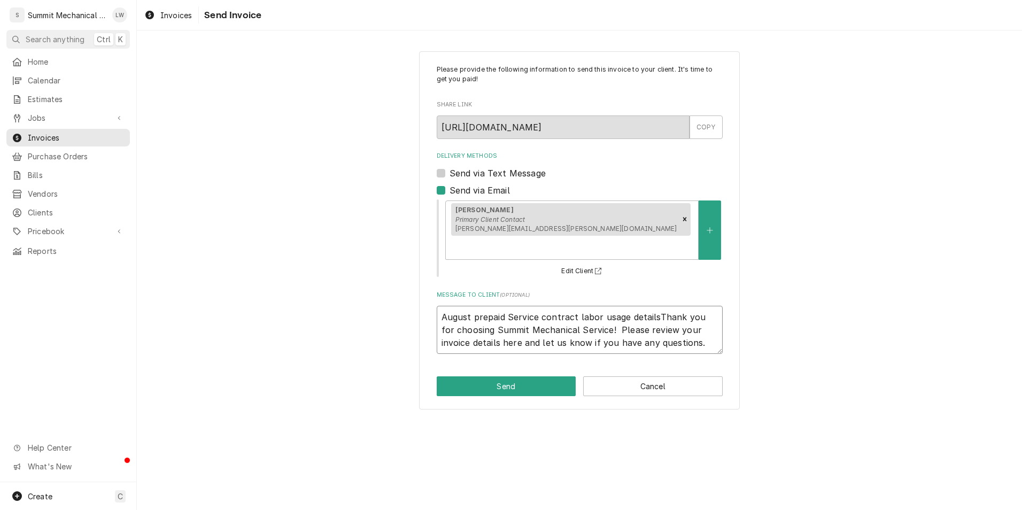
type textarea "x"
type textarea "August prepaid Service contract labor usage details.Thank you for choosing Summ…"
type textarea "x"
type textarea "August prepaid Service contract labor usage details. Thank you for choosing Sum…"
click at [519, 376] on button "Send" at bounding box center [507, 386] width 140 height 20
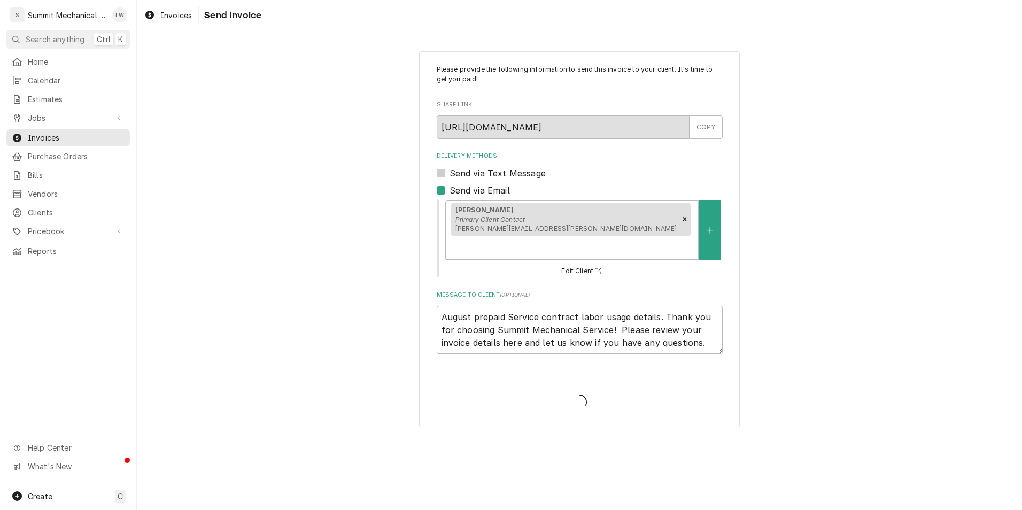
type textarea "x"
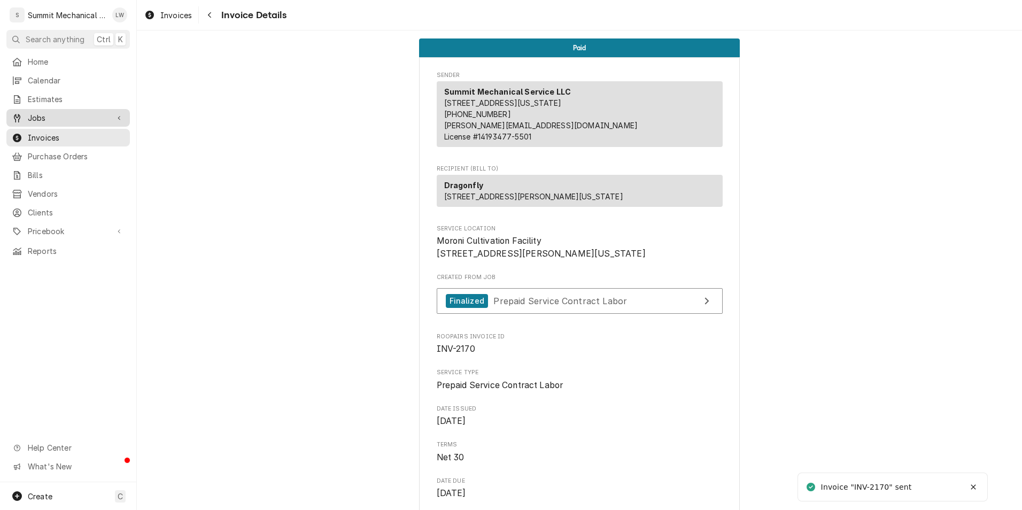
click at [47, 119] on span "Jobs" at bounding box center [68, 117] width 81 height 11
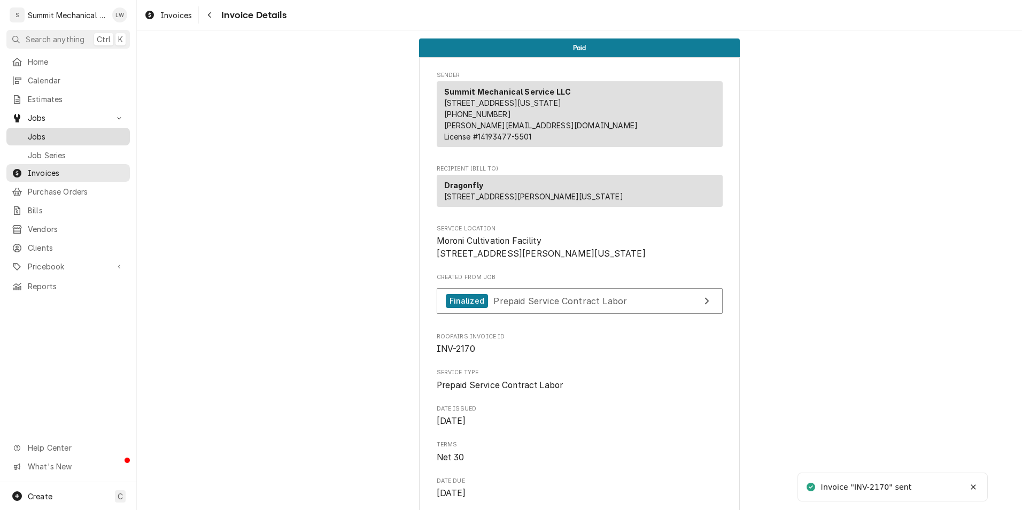
click at [66, 135] on span "Jobs" at bounding box center [76, 136] width 97 height 11
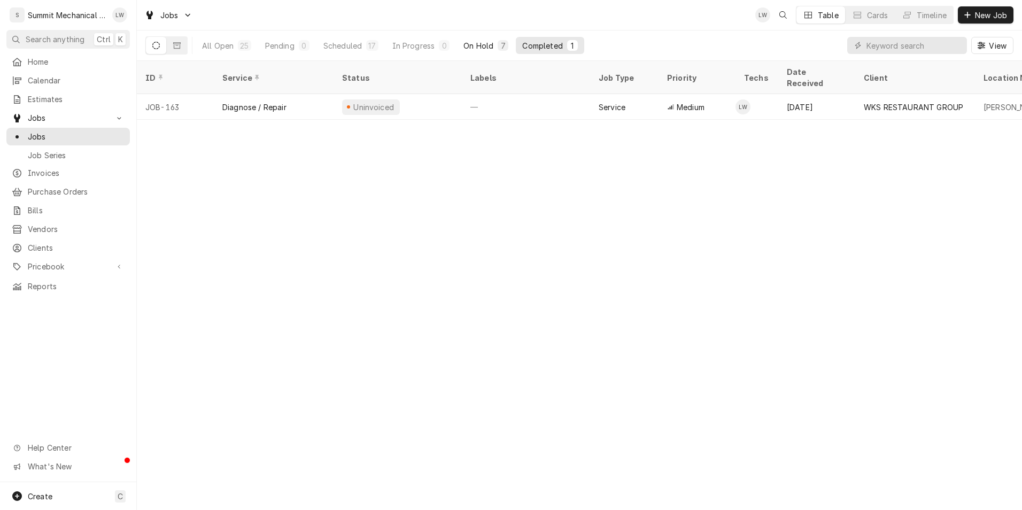
click at [484, 42] on div "On Hold" at bounding box center [478, 45] width 30 height 11
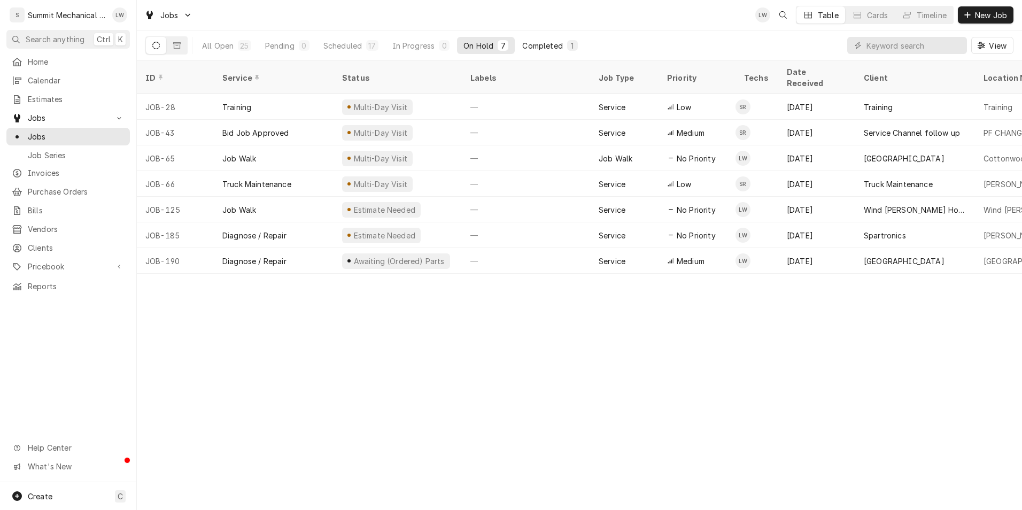
click at [534, 46] on div "Completed" at bounding box center [542, 45] width 40 height 11
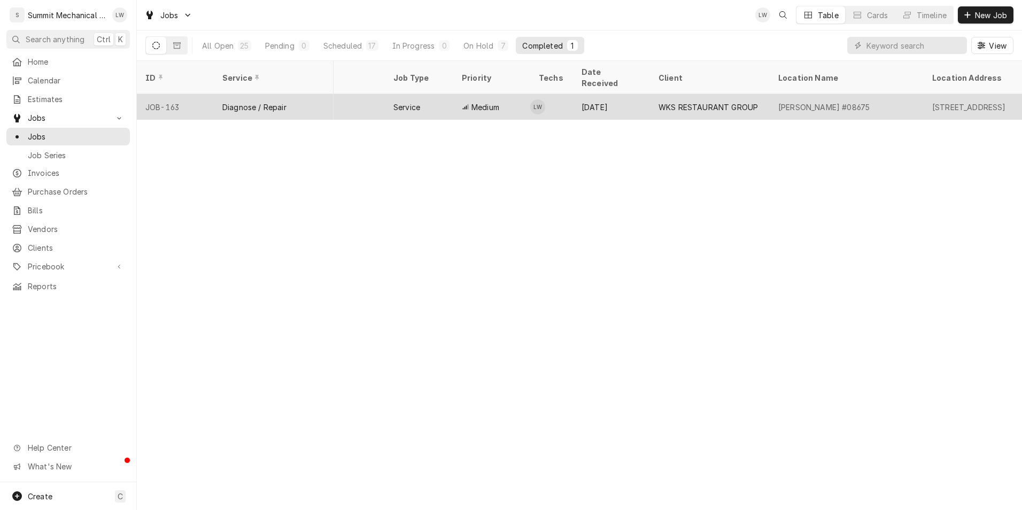
scroll to position [0, 207]
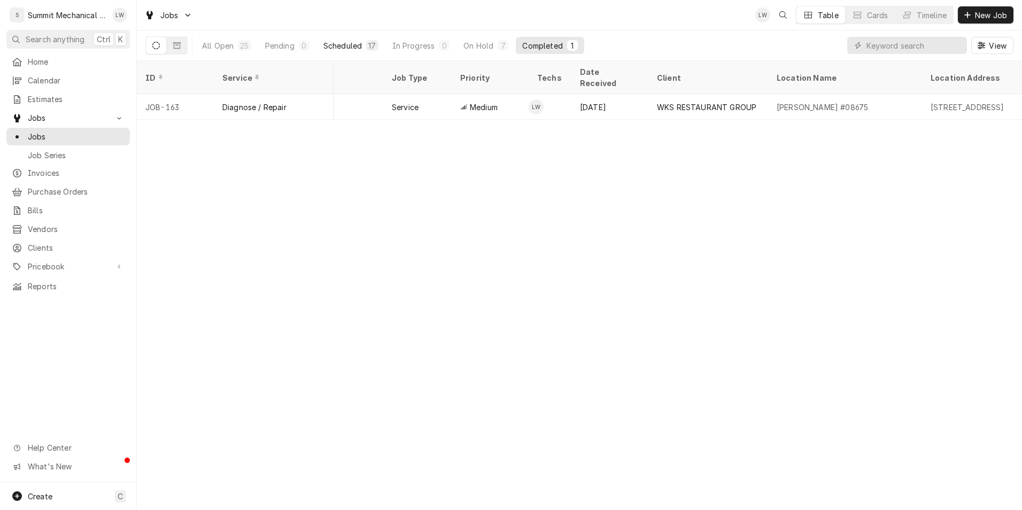
click at [359, 44] on div "Scheduled" at bounding box center [342, 45] width 38 height 11
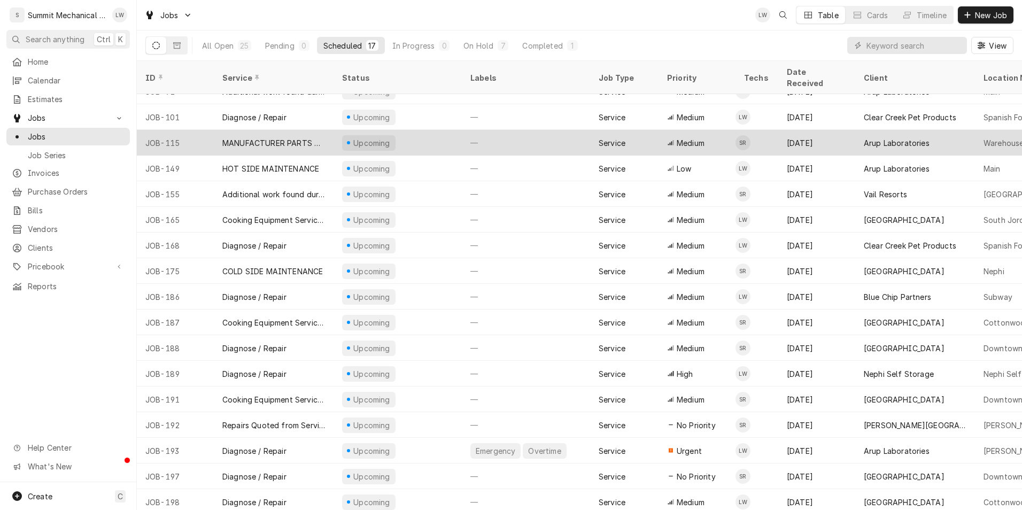
scroll to position [0, 0]
